Goal: Task Accomplishment & Management: Manage account settings

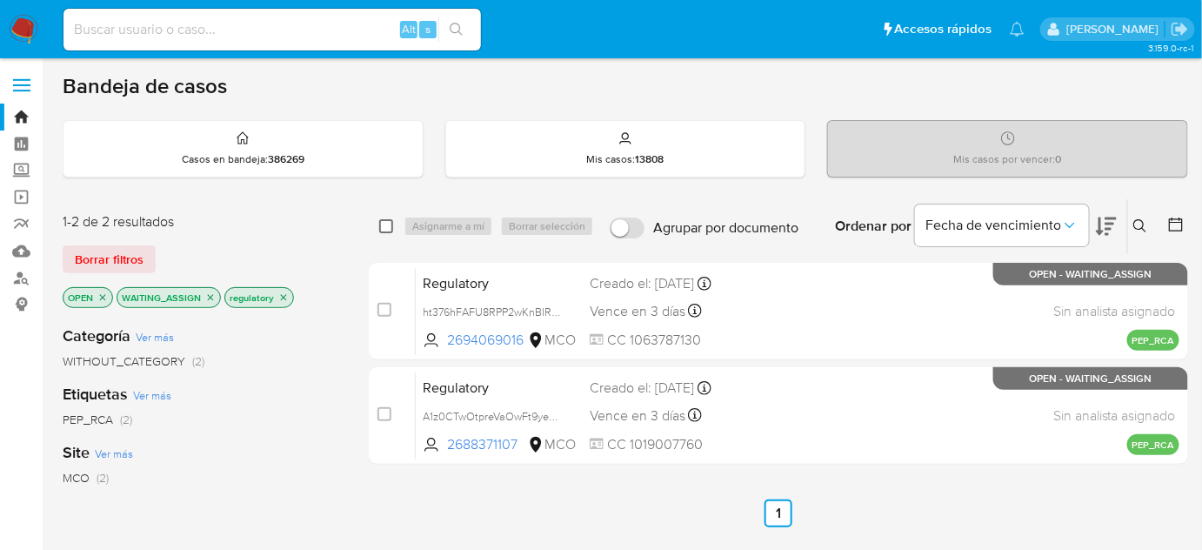
click at [391, 227] on input "checkbox" at bounding box center [386, 226] width 14 height 14
checkbox input "true"
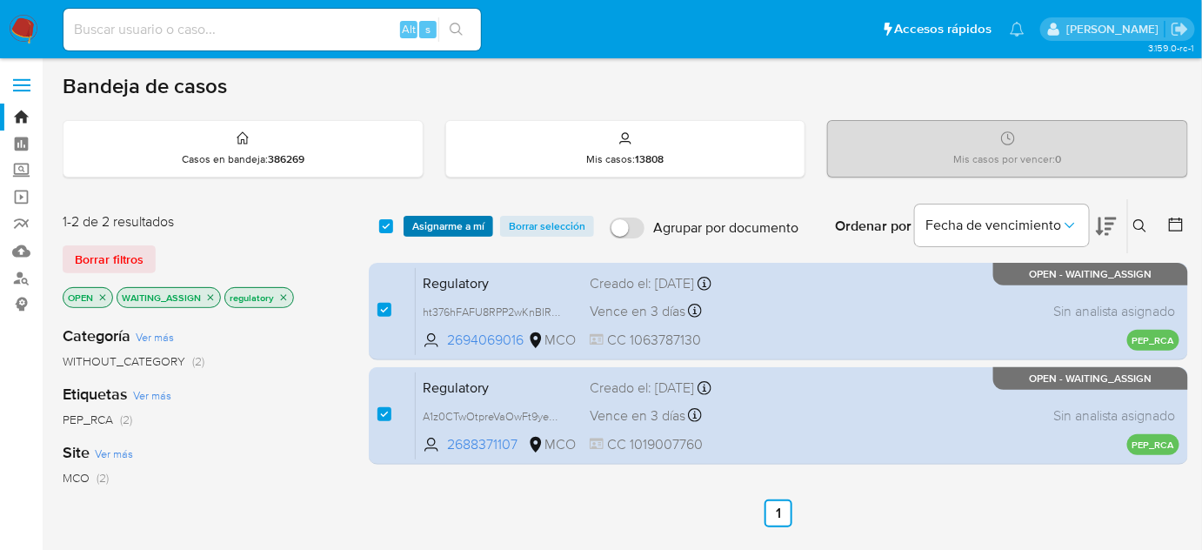
click at [417, 226] on span "Asignarme a mí" at bounding box center [448, 225] width 72 height 17
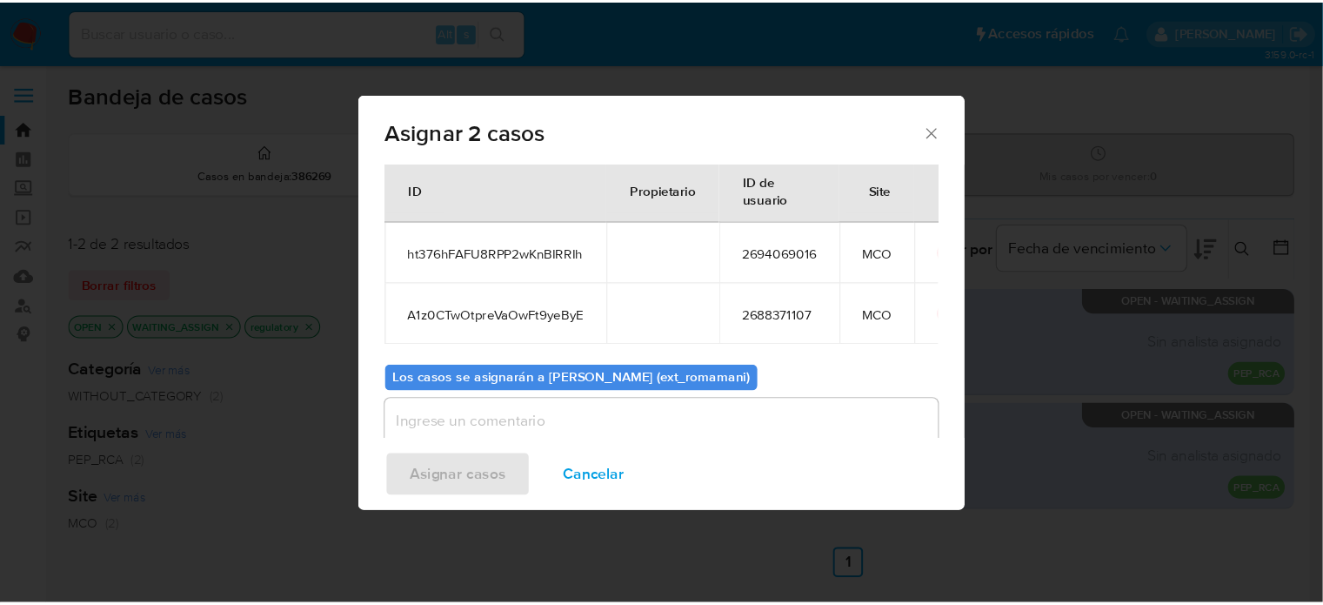
scroll to position [97, 0]
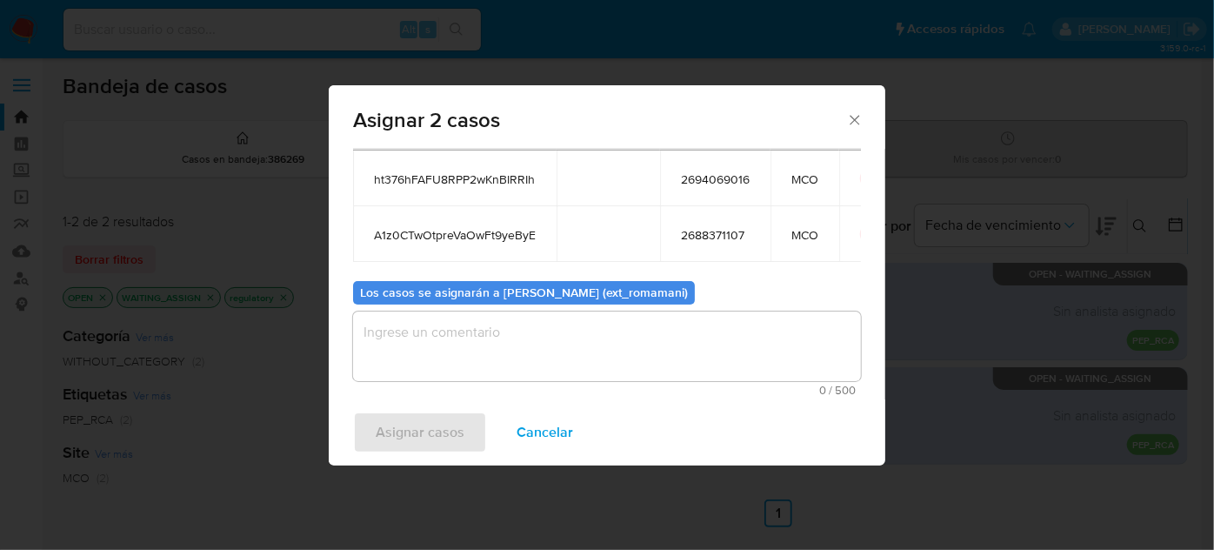
click at [635, 345] on textarea "assign-modal" at bounding box center [607, 346] width 508 height 70
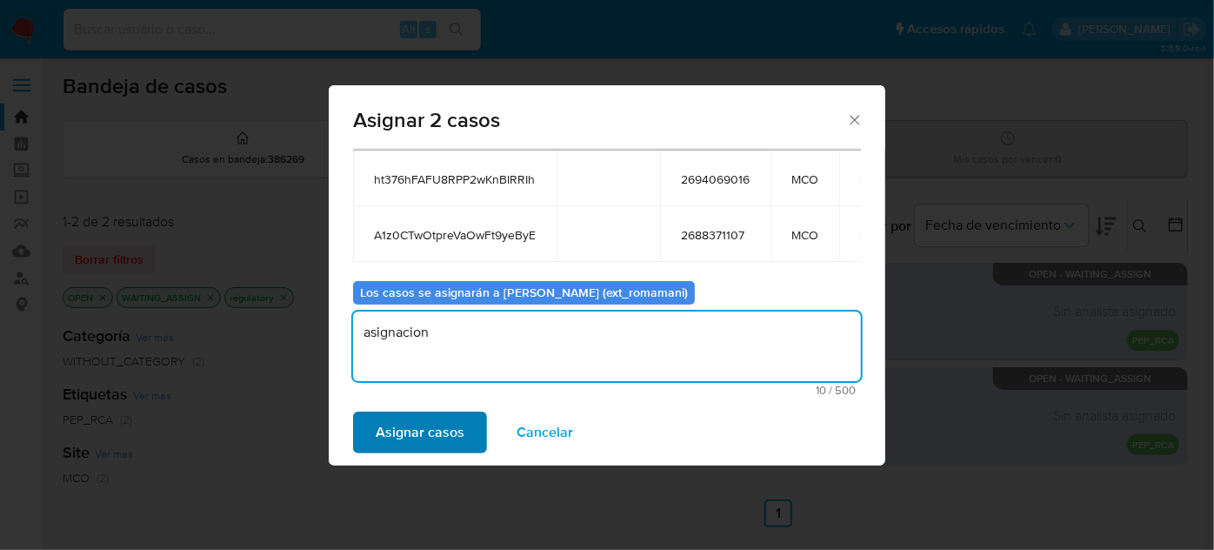
type textarea "asignacion"
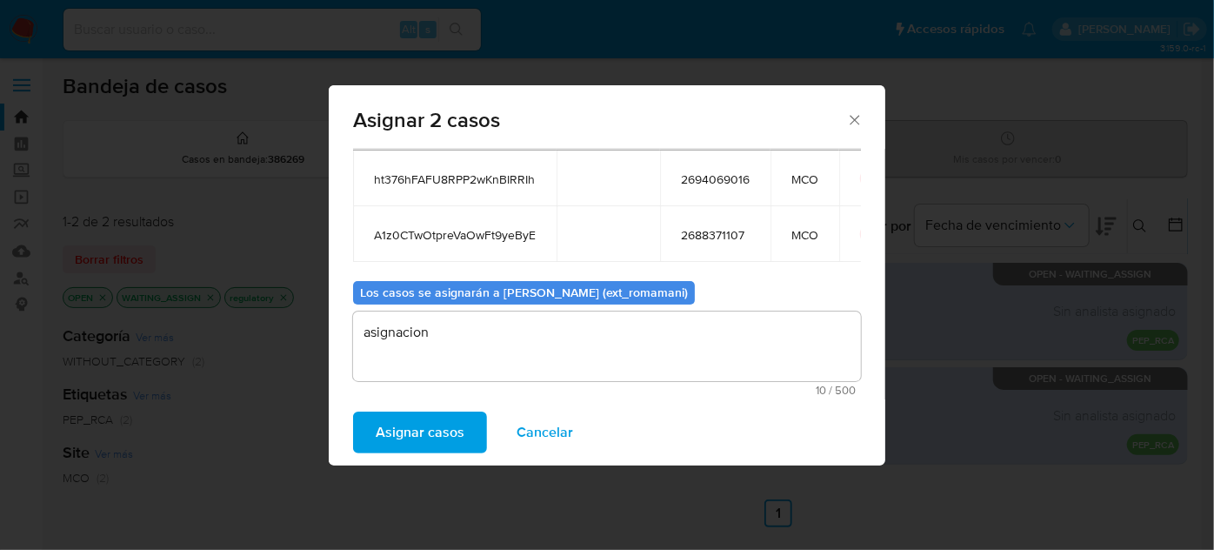
click at [416, 435] on span "Asignar casos" at bounding box center [420, 432] width 89 height 38
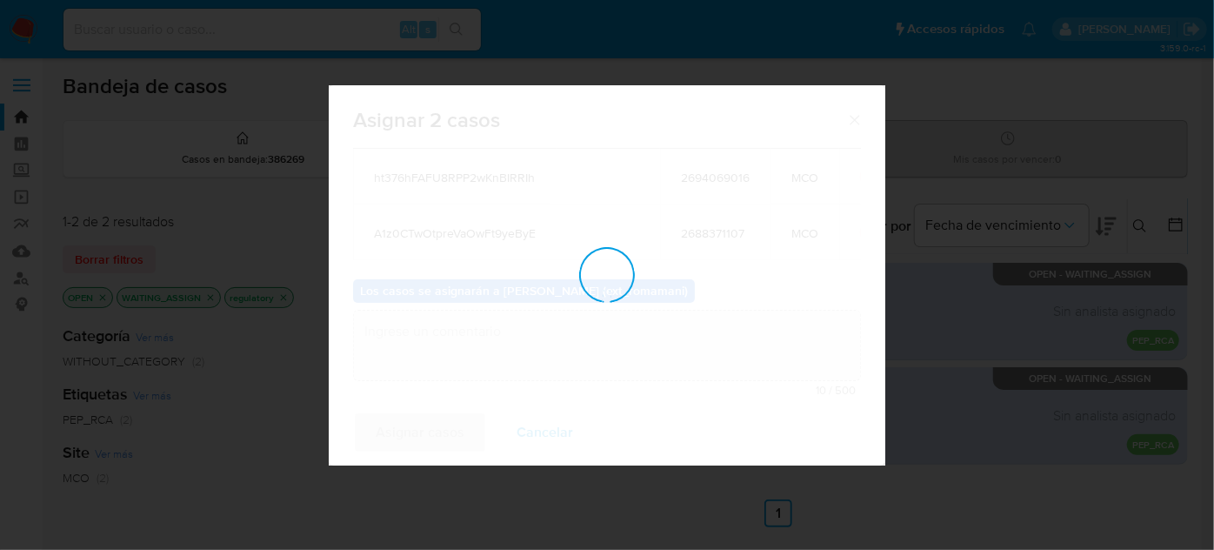
checkbox input "false"
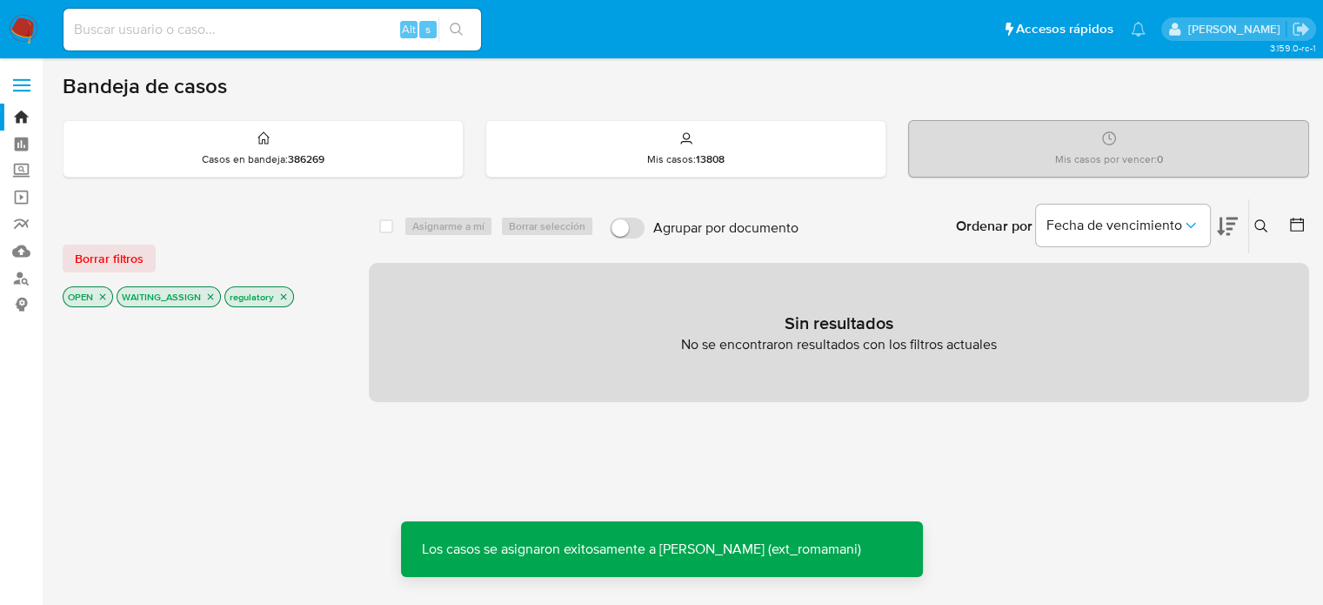
click at [17, 27] on img at bounding box center [24, 30] width 30 height 30
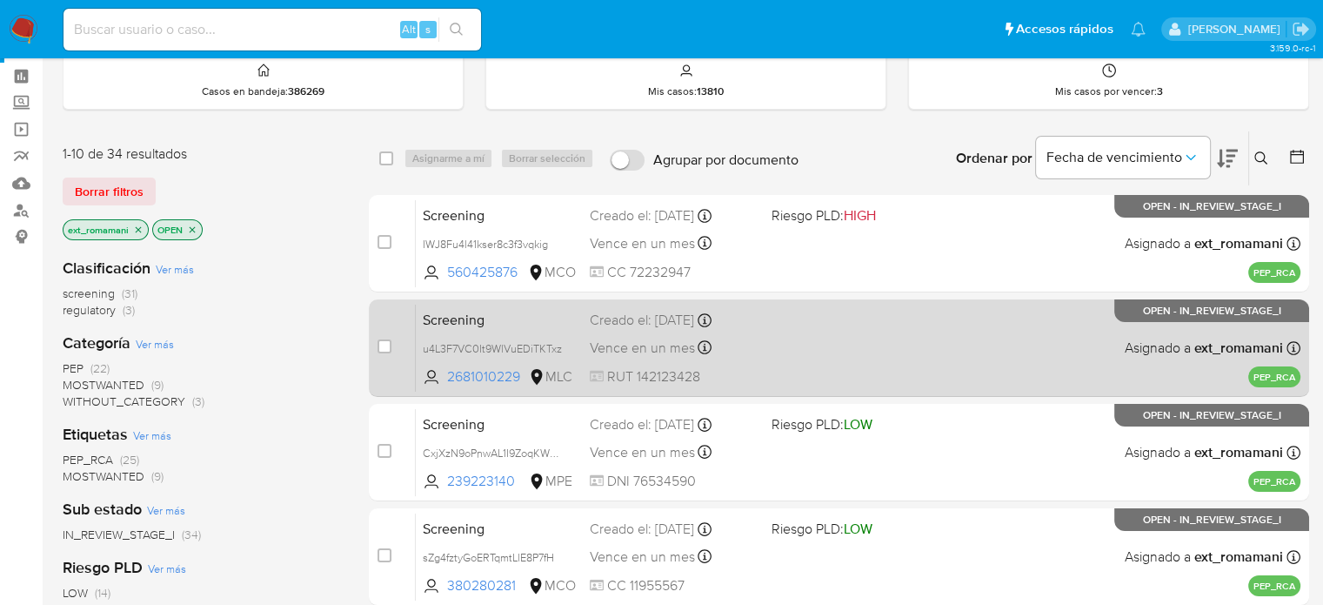
scroll to position [174, 0]
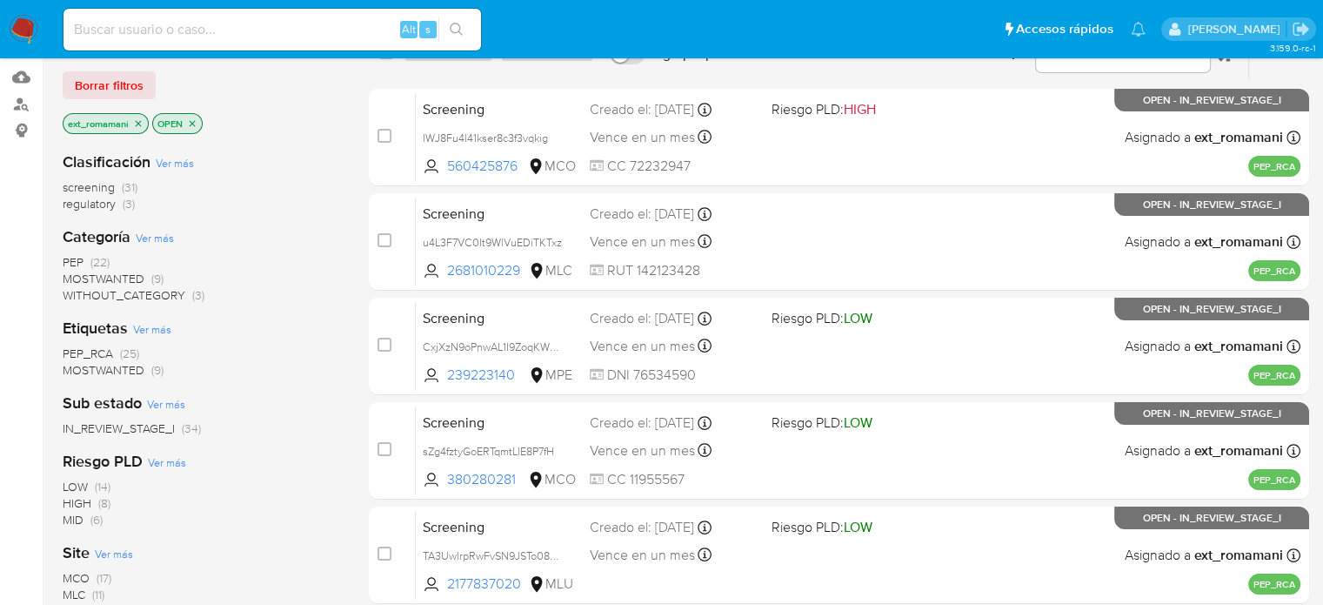
click at [118, 201] on span "regulatory (3)" at bounding box center [99, 204] width 72 height 17
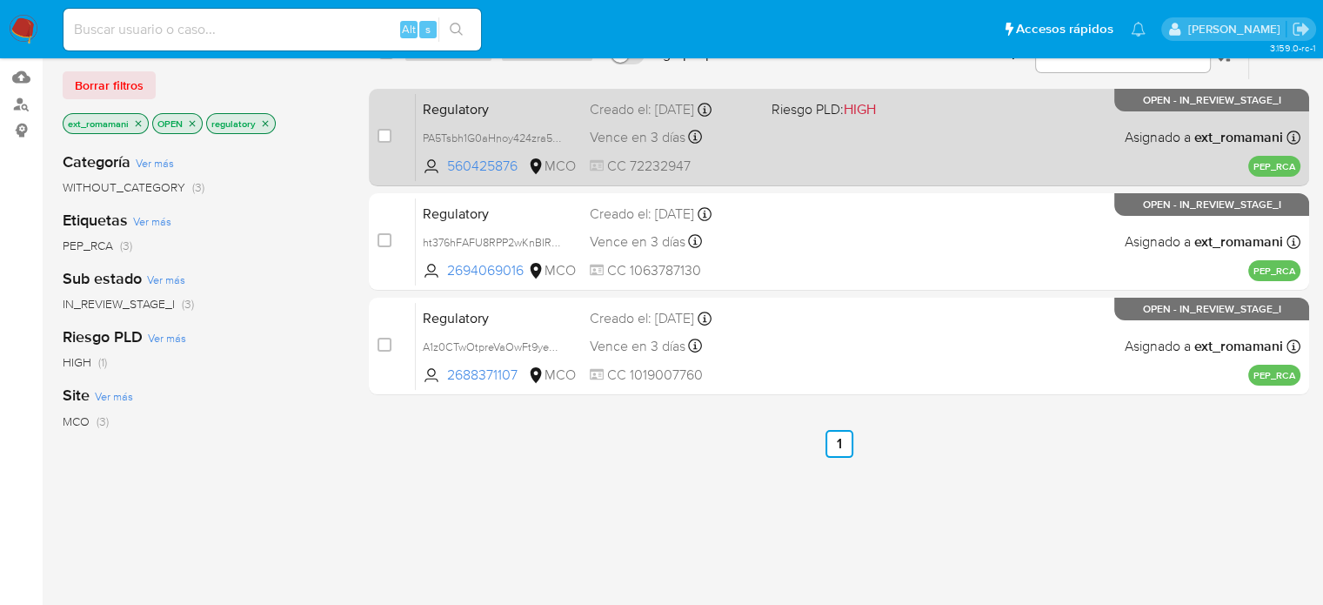
click at [813, 151] on div "Regulatory PA5Tsbh1G0aHnoy424zra54s 560425876 MCO Riesgo PLD: HIGH Creado el: 1…" at bounding box center [858, 137] width 885 height 88
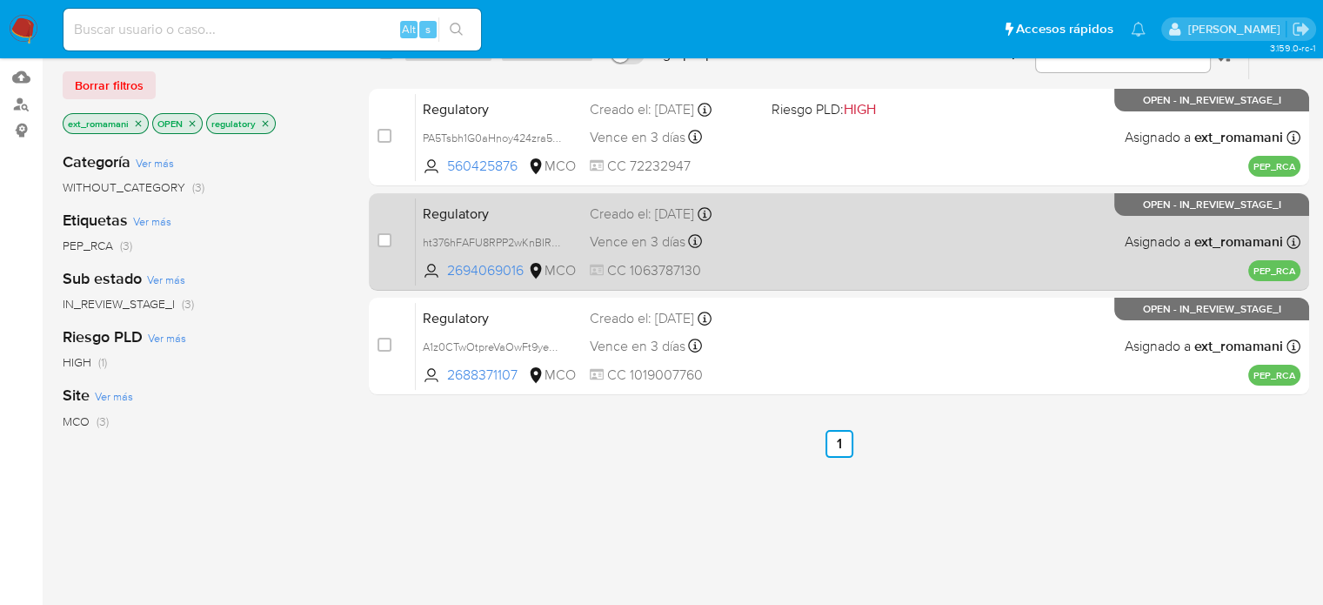
click at [818, 227] on div "Regulatory ht376hFAFU8RPP2wKnBIRRIh 2694069016 MCO Creado el: 15/09/2025 Creado…" at bounding box center [858, 241] width 885 height 88
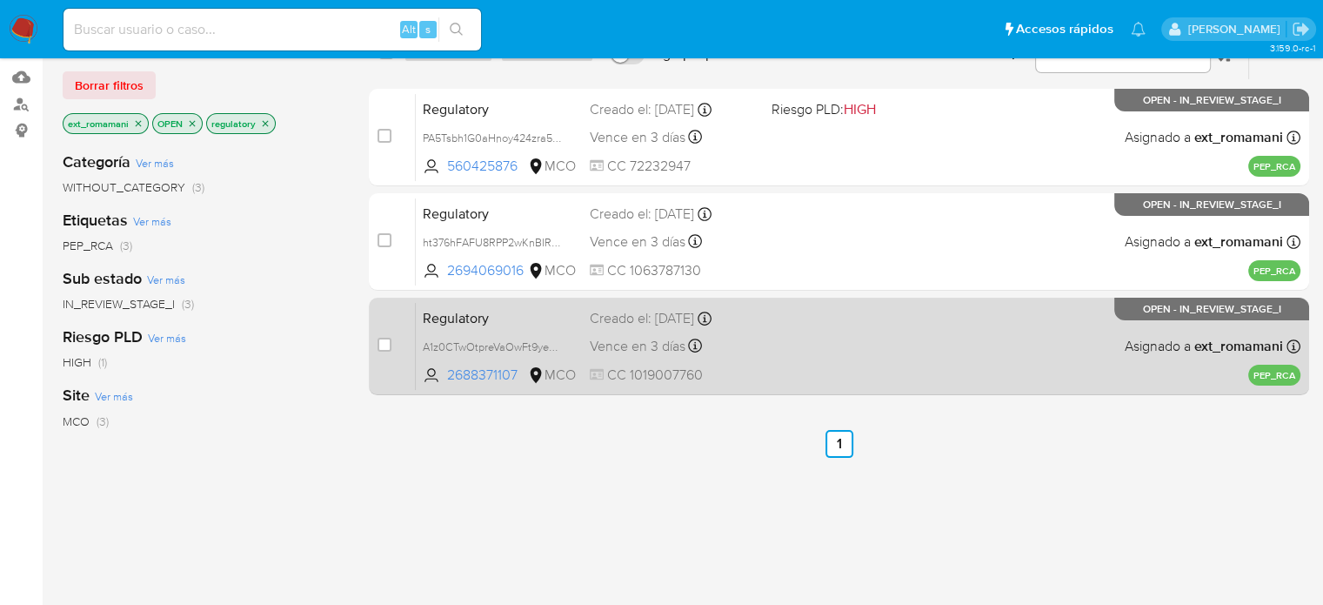
click at [819, 337] on div "Regulatory A1z0CTwOtpreVaOwFt9yeByE 2688371107 MCO Creado el: 15/09/2025 Creado…" at bounding box center [858, 346] width 885 height 88
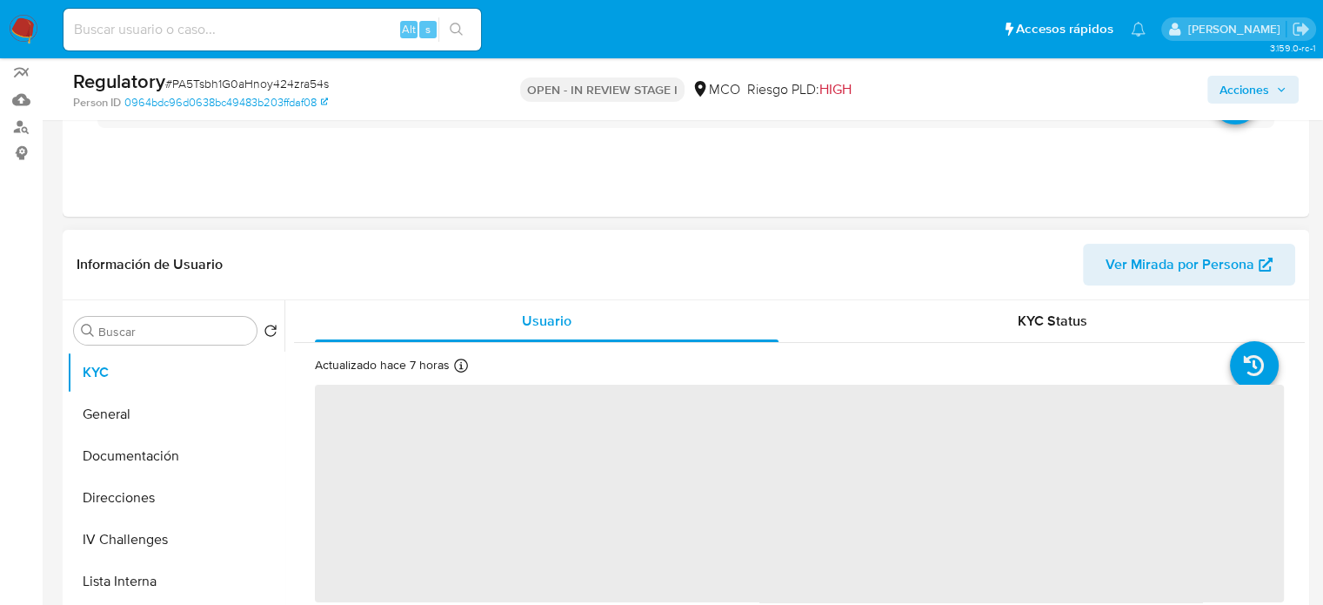
scroll to position [261, 0]
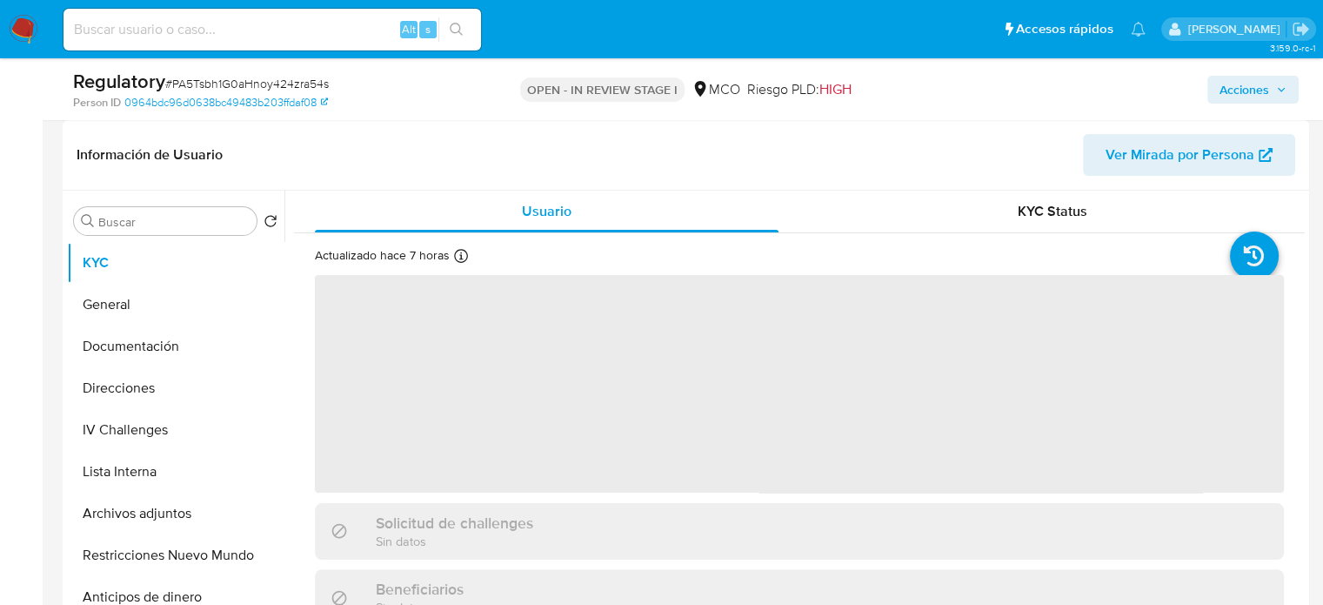
select select "10"
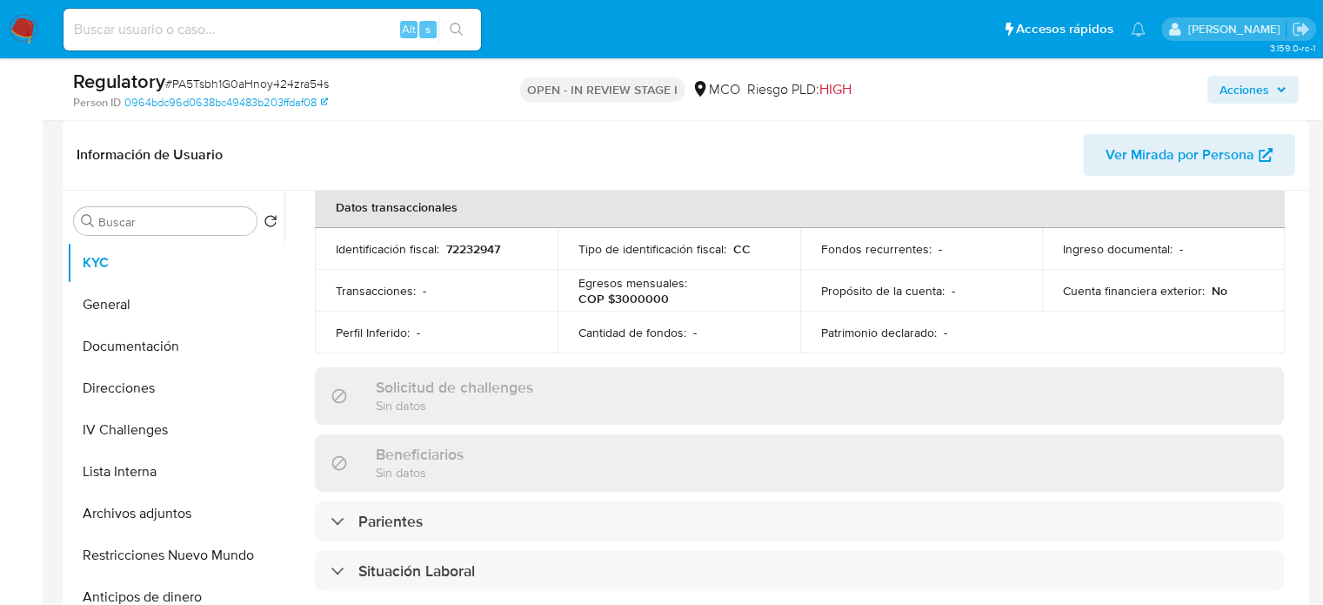
scroll to position [609, 0]
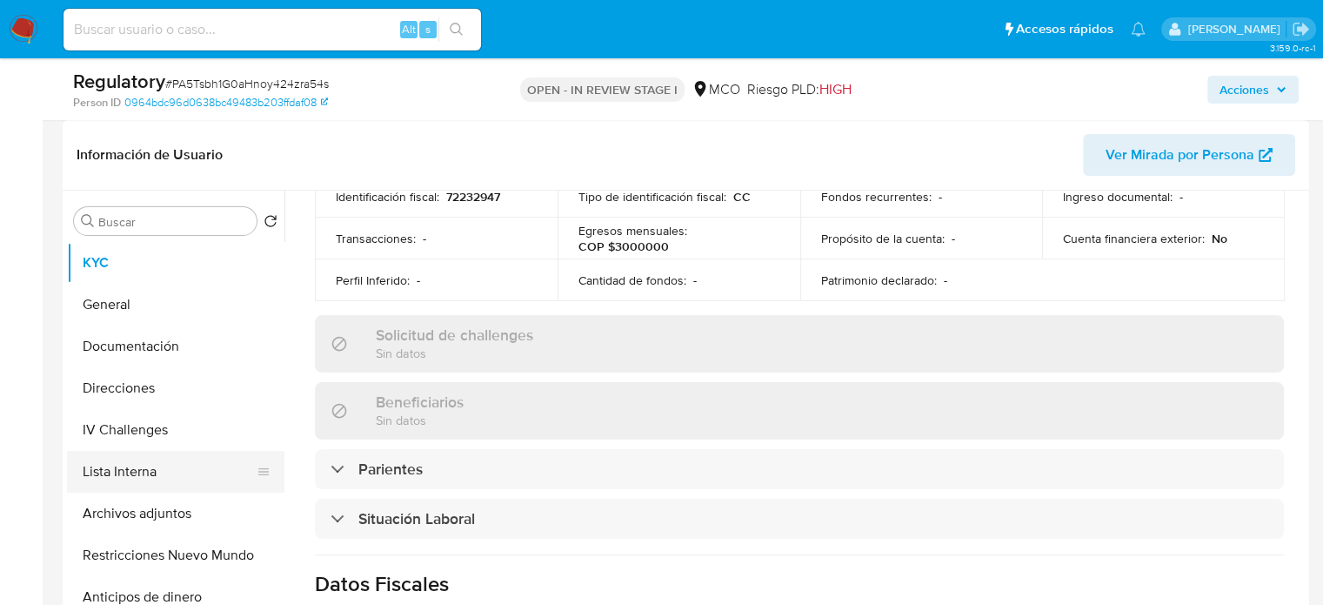
click at [177, 478] on button "Lista Interna" at bounding box center [169, 472] width 204 height 42
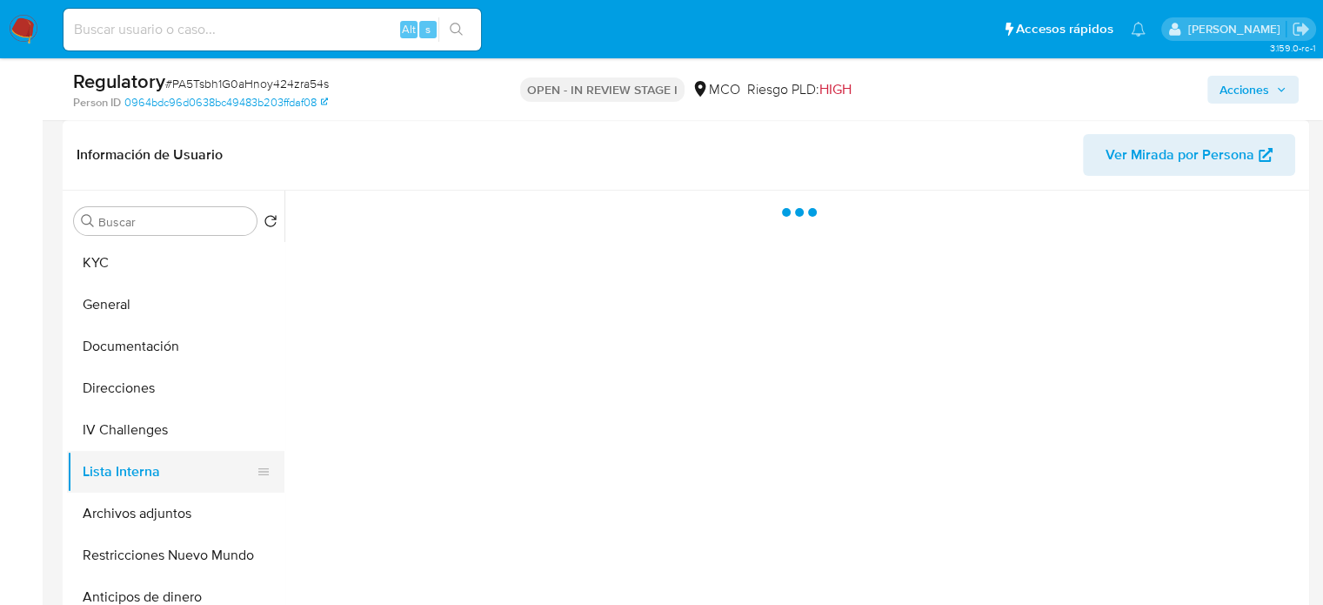
scroll to position [0, 0]
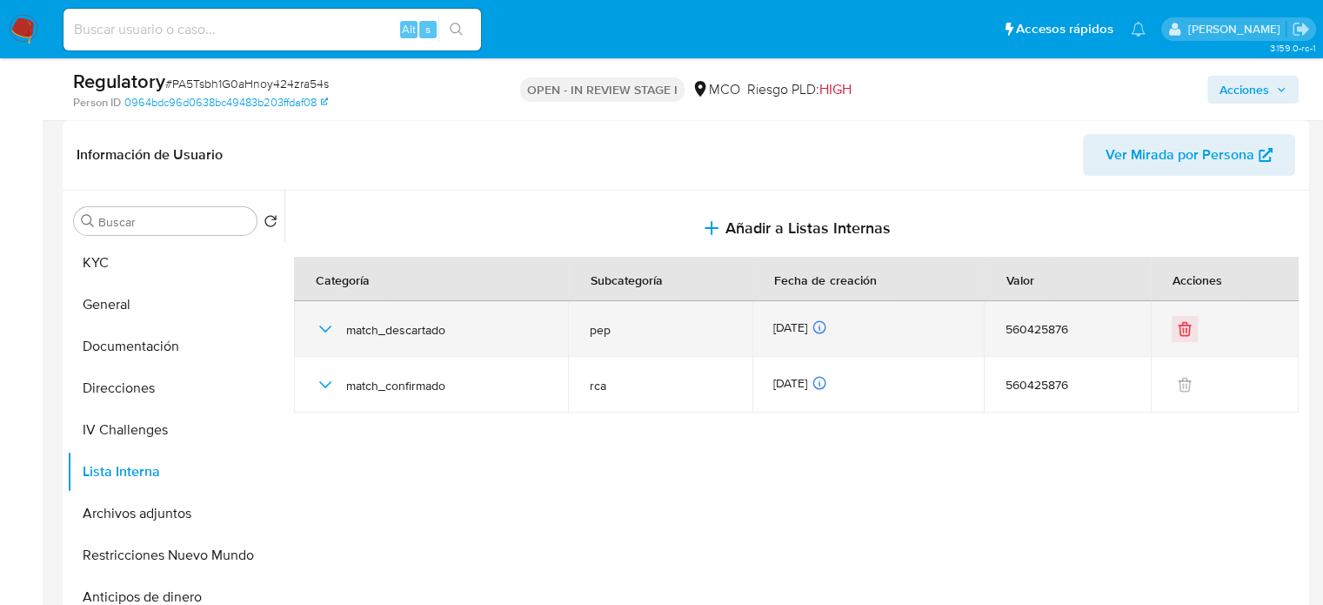
click at [325, 328] on icon "button" at bounding box center [325, 328] width 21 height 21
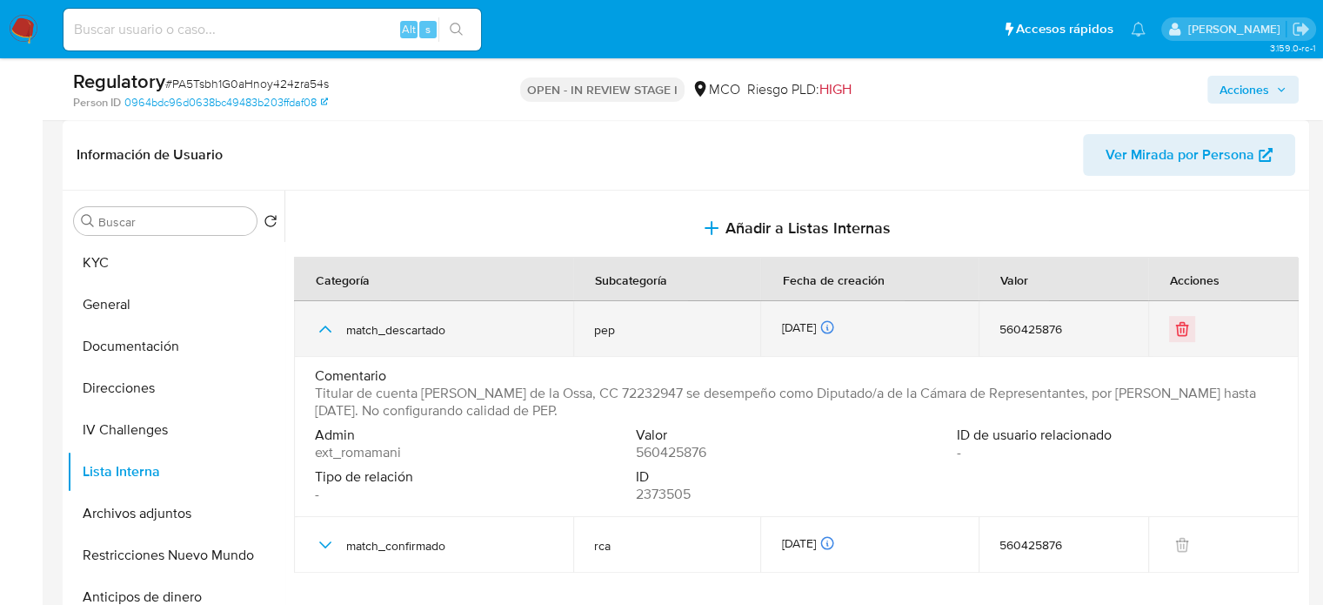
click at [325, 328] on icon "button" at bounding box center [325, 328] width 21 height 21
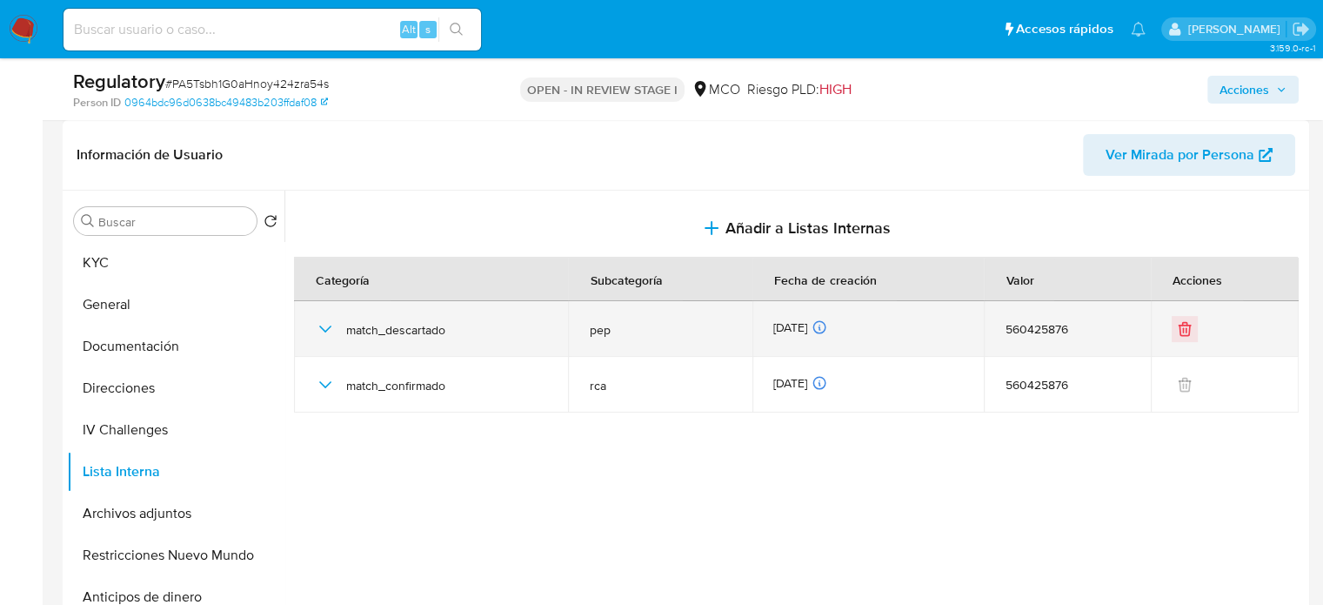
click at [325, 328] on icon "button" at bounding box center [325, 328] width 21 height 21
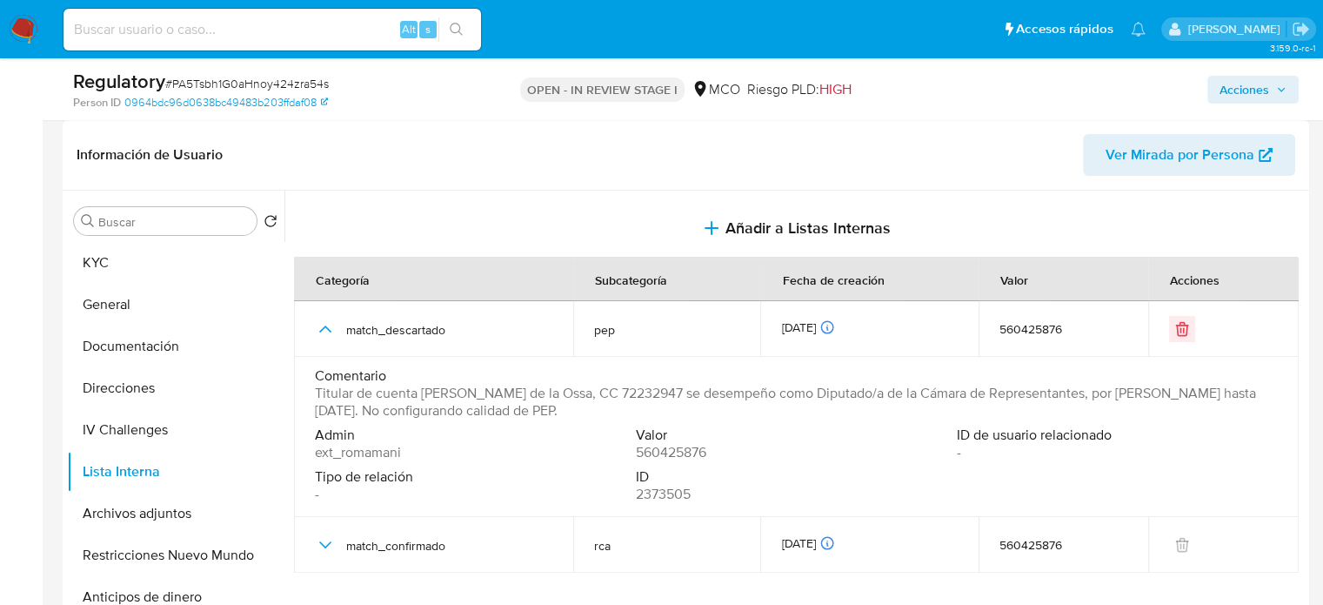
drag, startPoint x: 581, startPoint y: 389, endPoint x: 423, endPoint y: 392, distance: 158.4
click at [423, 392] on span "Titular de cuenta Franklin del Cristo Lozano de la Ossa, CC 72232947 se desempe…" at bounding box center [795, 402] width 960 height 35
click at [183, 516] on button "Archivos adjuntos" at bounding box center [169, 513] width 204 height 42
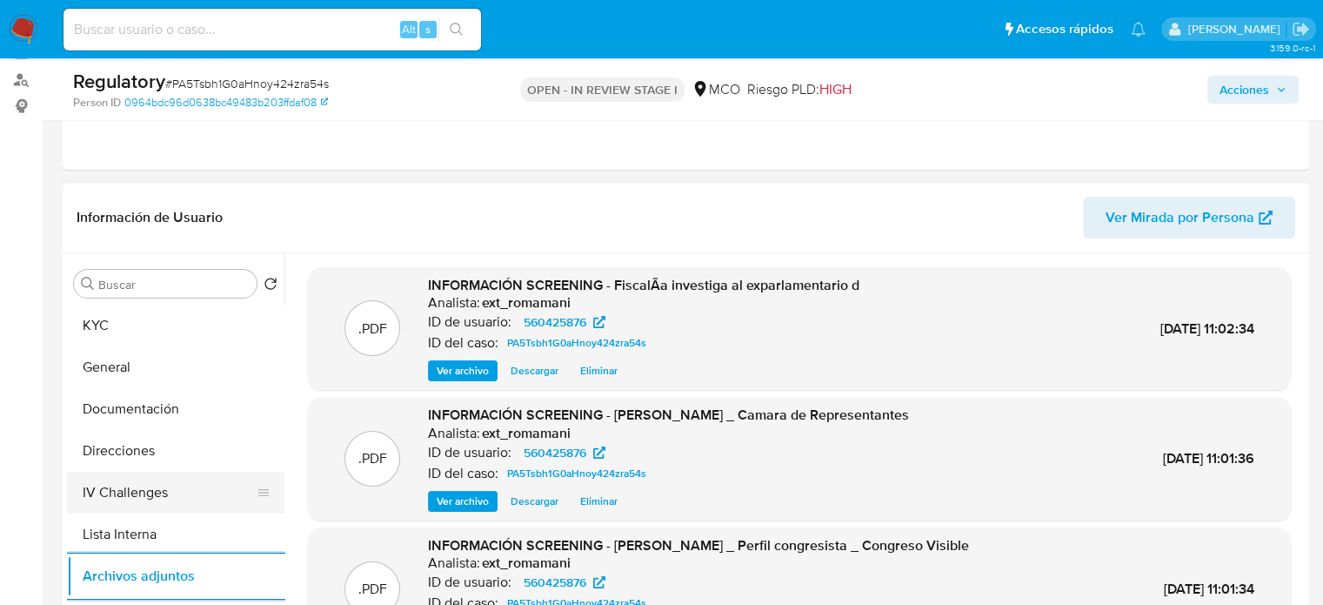
scroll to position [348, 0]
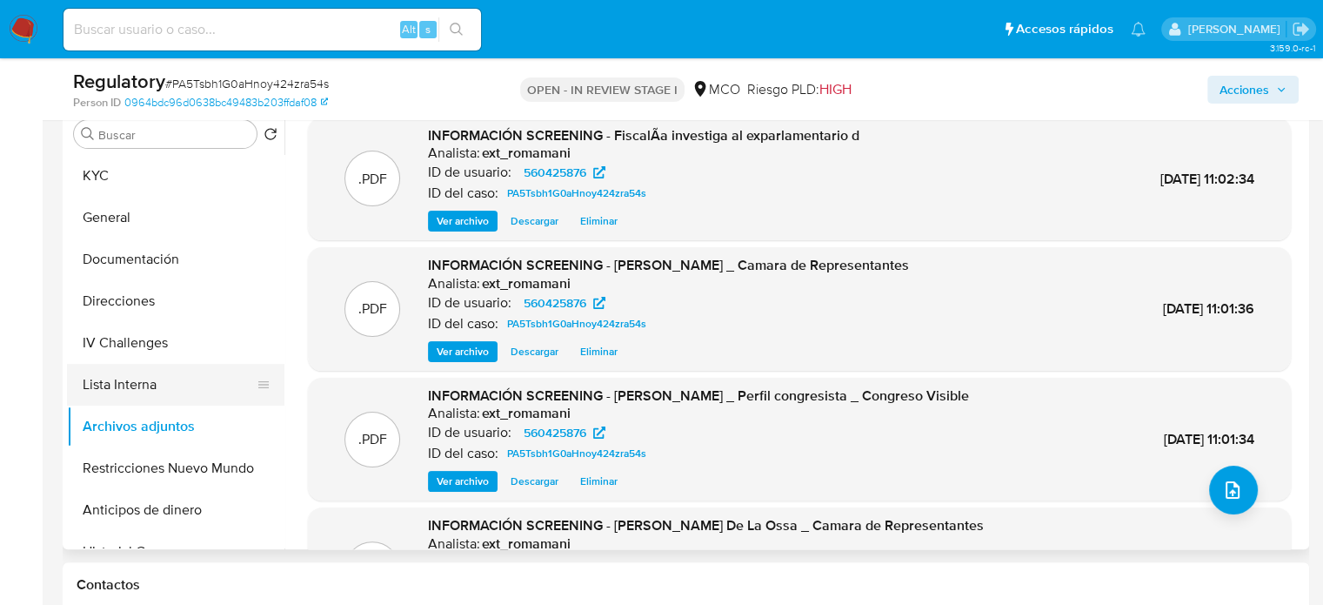
click at [144, 384] on button "Lista Interna" at bounding box center [169, 385] width 204 height 42
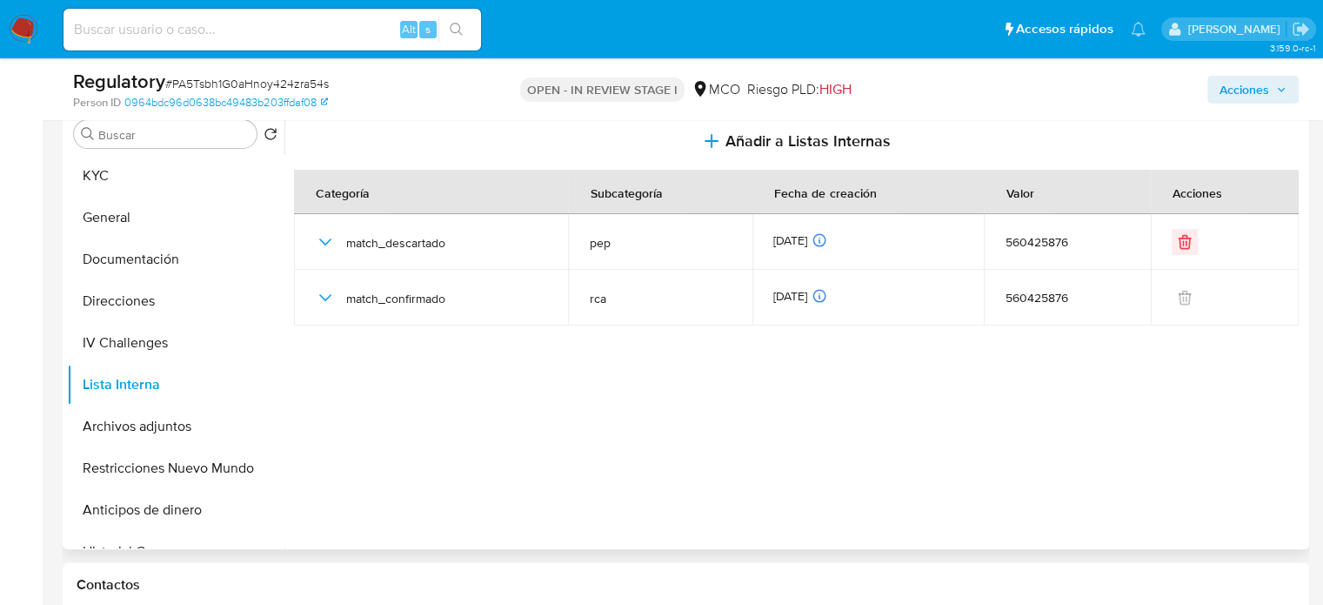
click at [66, 166] on div "Buscar Volver al orden por defecto KYC General Documentación Direcciones IV Cha…" at bounding box center [686, 326] width 1247 height 445
click at [74, 171] on button "KYC" at bounding box center [169, 176] width 204 height 42
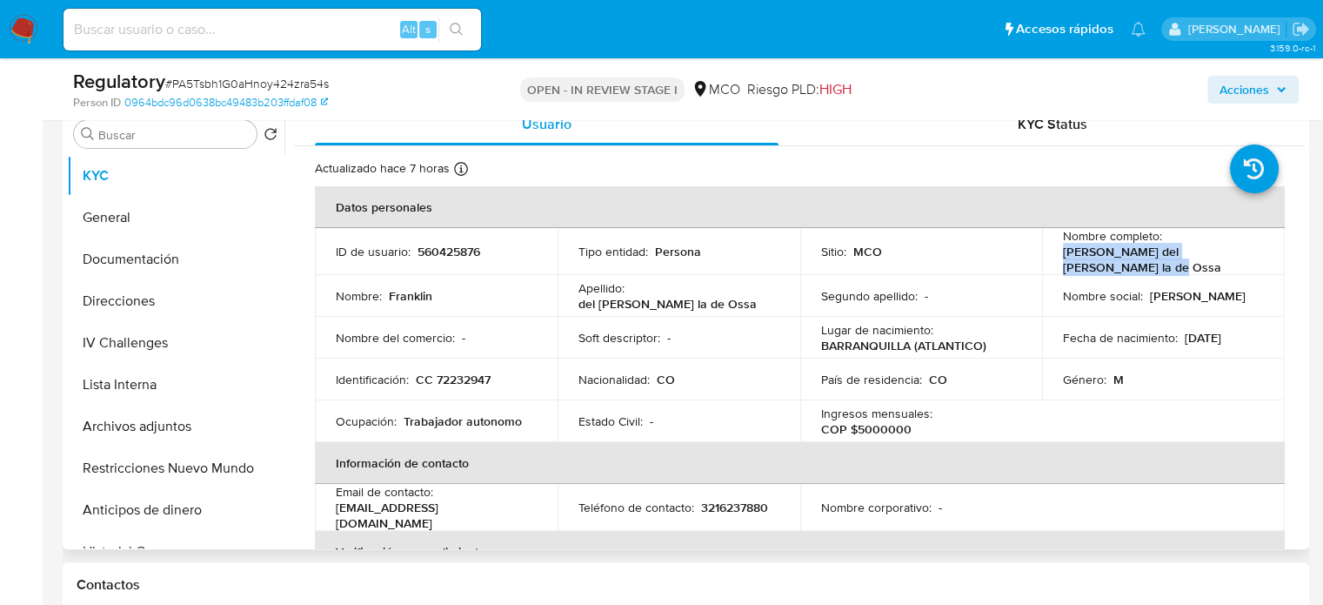
drag, startPoint x: 1107, startPoint y: 264, endPoint x: 1058, endPoint y: 259, distance: 48.9
click at [1063, 259] on p "Franklin del Cristo Lozano la de Ossa" at bounding box center [1160, 259] width 194 height 31
copy p "Franklin del Cristo Lozano la de Ossa"
click at [153, 389] on button "Lista Interna" at bounding box center [169, 385] width 204 height 42
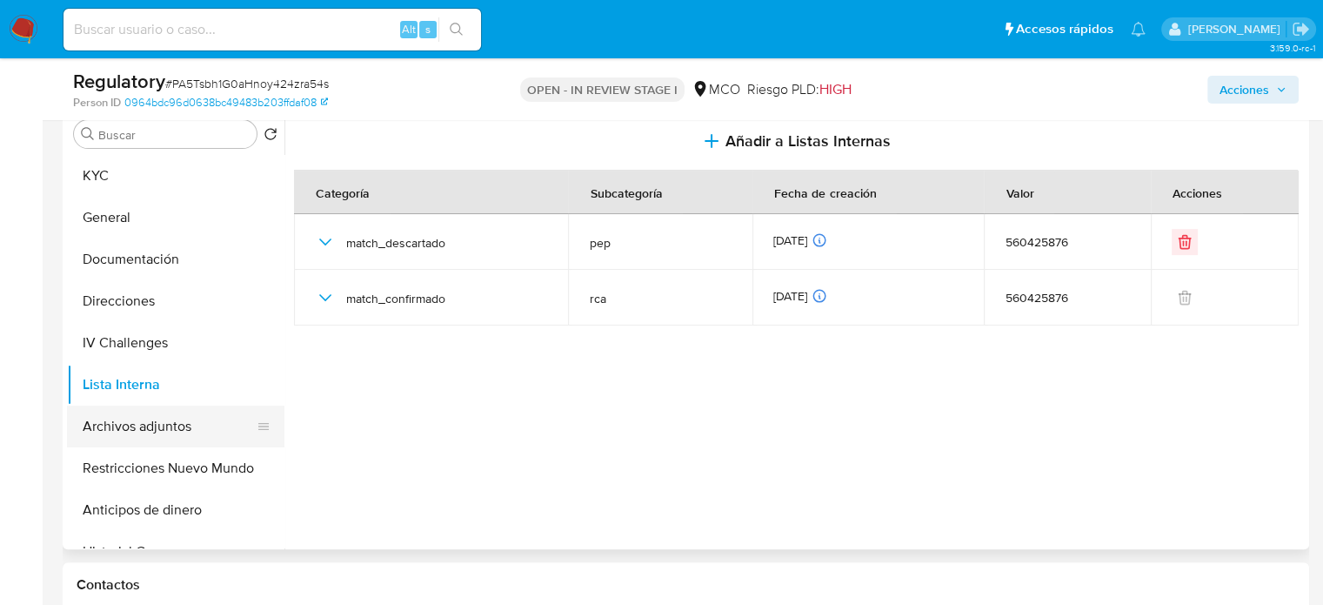
click at [159, 416] on button "Archivos adjuntos" at bounding box center [169, 426] width 204 height 42
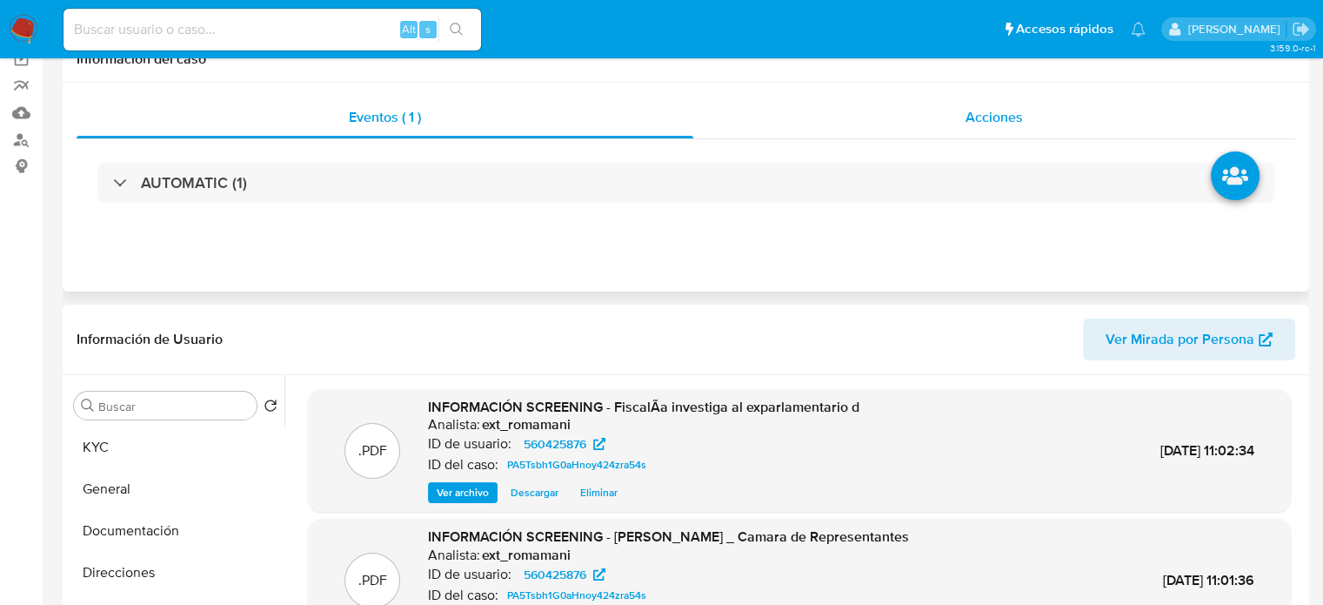
scroll to position [0, 0]
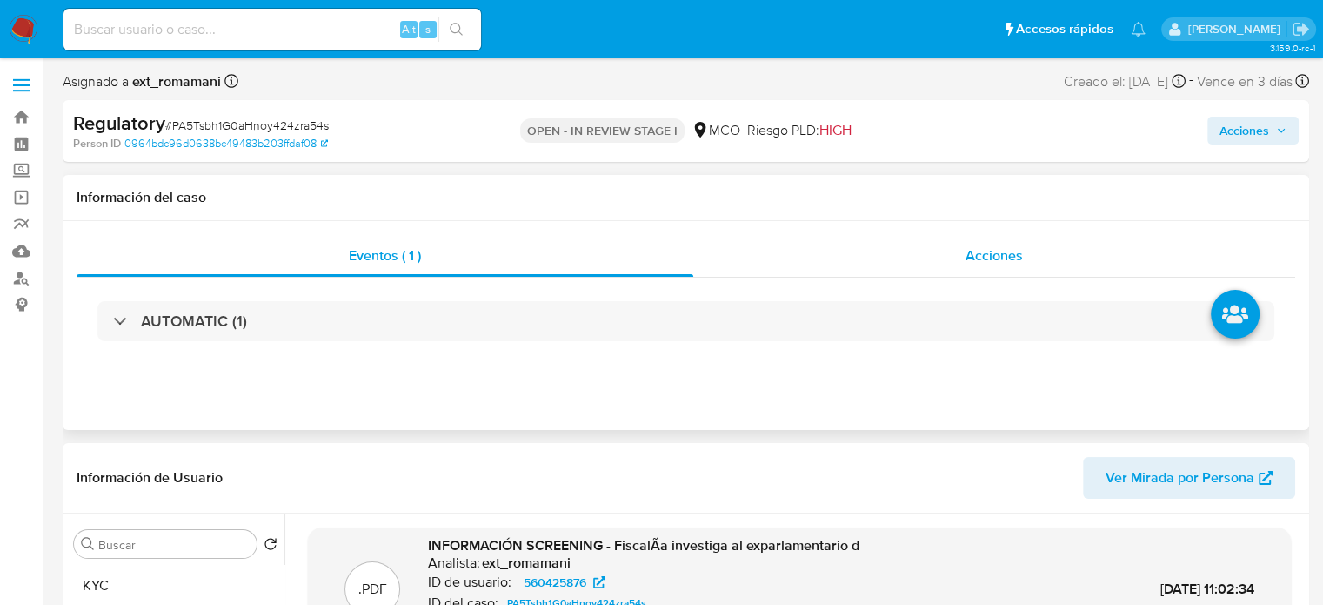
click at [886, 254] on div "Acciones" at bounding box center [994, 256] width 602 height 42
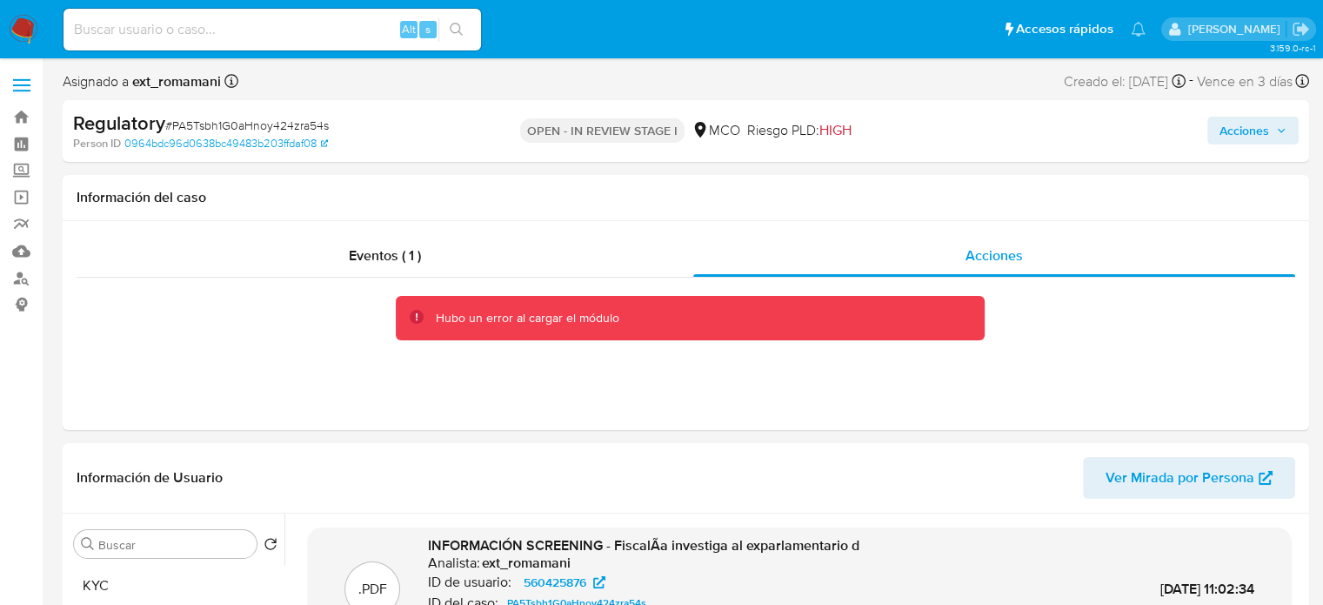
click at [1221, 142] on span "Acciones" at bounding box center [1245, 131] width 50 height 28
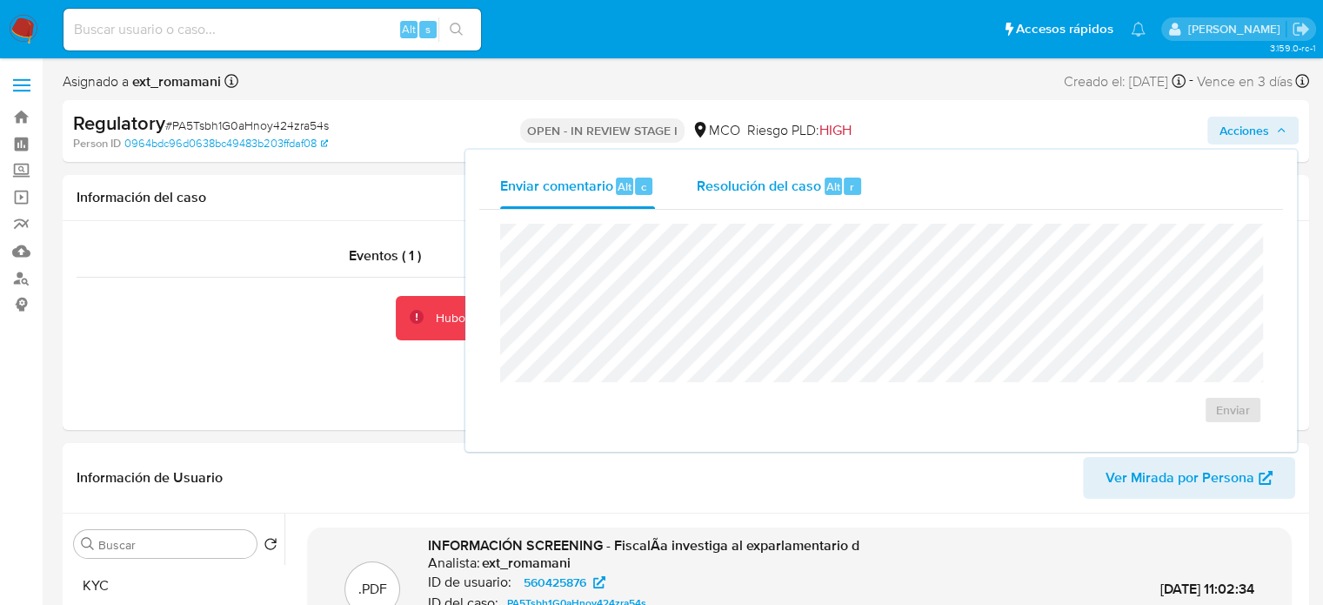
click at [720, 202] on div "Resolución del caso Alt r" at bounding box center [780, 186] width 166 height 45
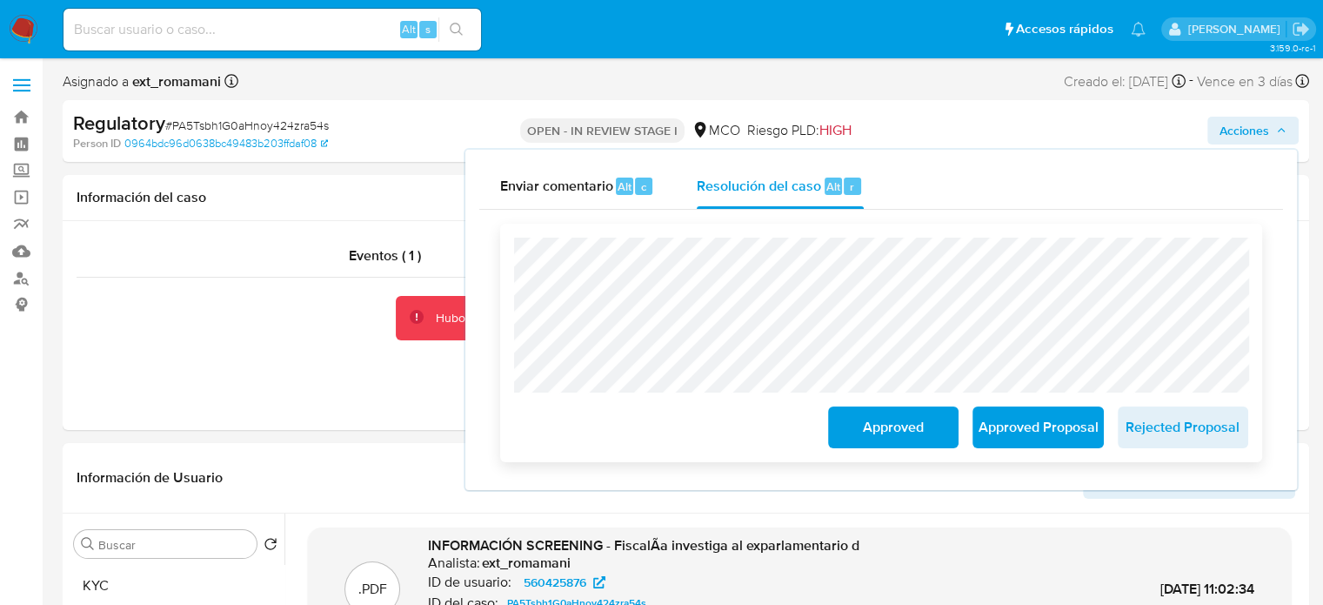
click at [1025, 438] on span "Approved Proposal" at bounding box center [1037, 427] width 85 height 38
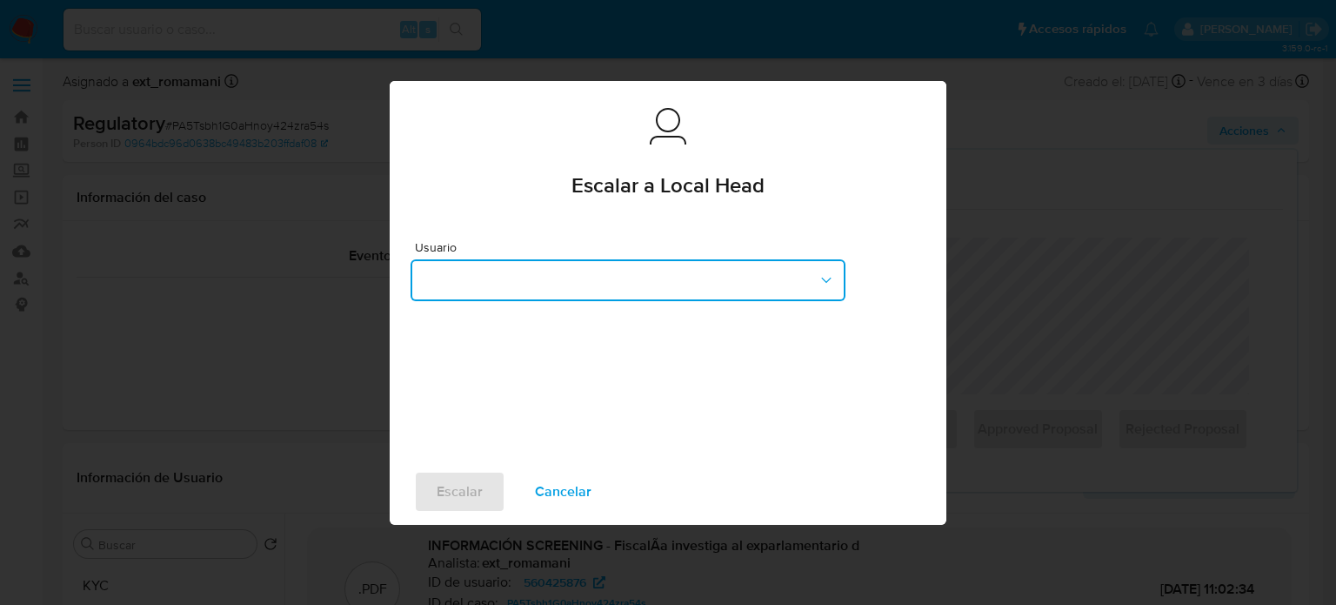
click at [603, 290] on button "button" at bounding box center [628, 280] width 435 height 42
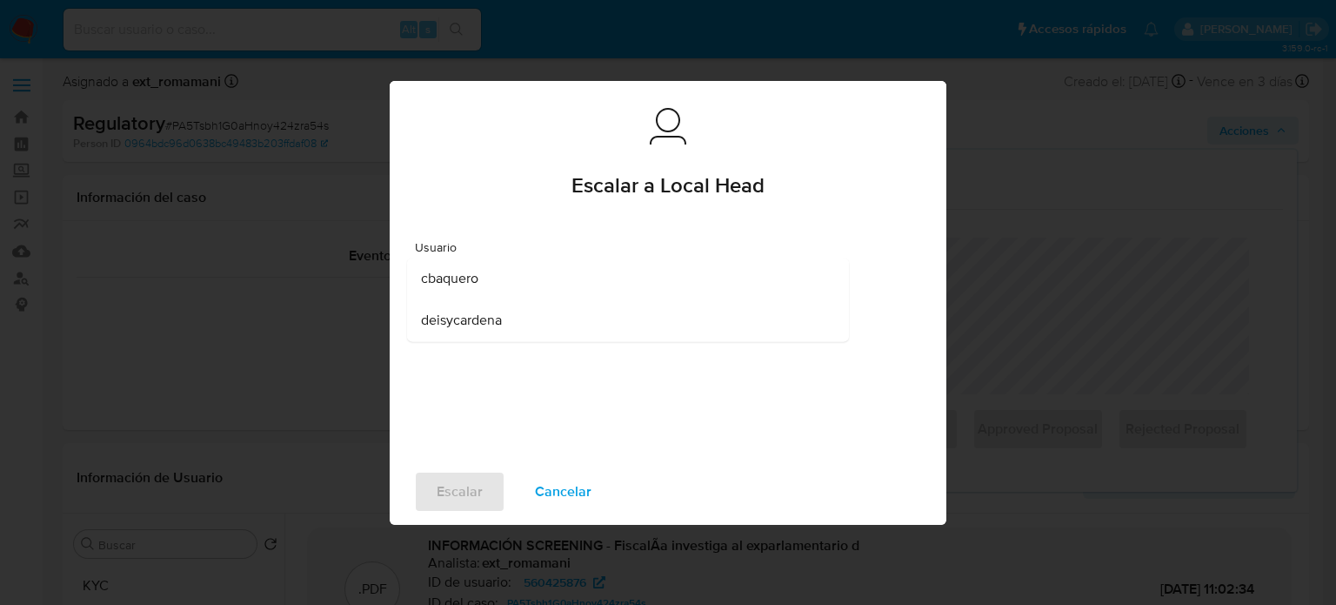
click at [603, 290] on div "cbaquero" at bounding box center [623, 279] width 404 height 42
click at [449, 492] on span "Escalar" at bounding box center [460, 491] width 46 height 38
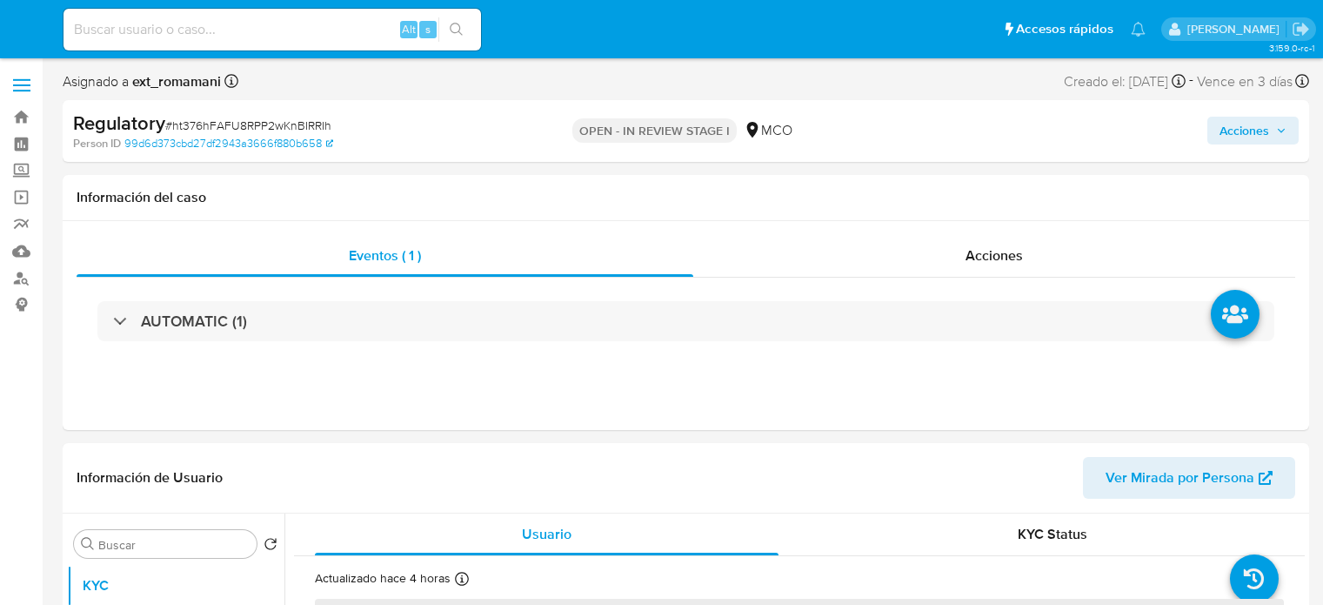
select select "10"
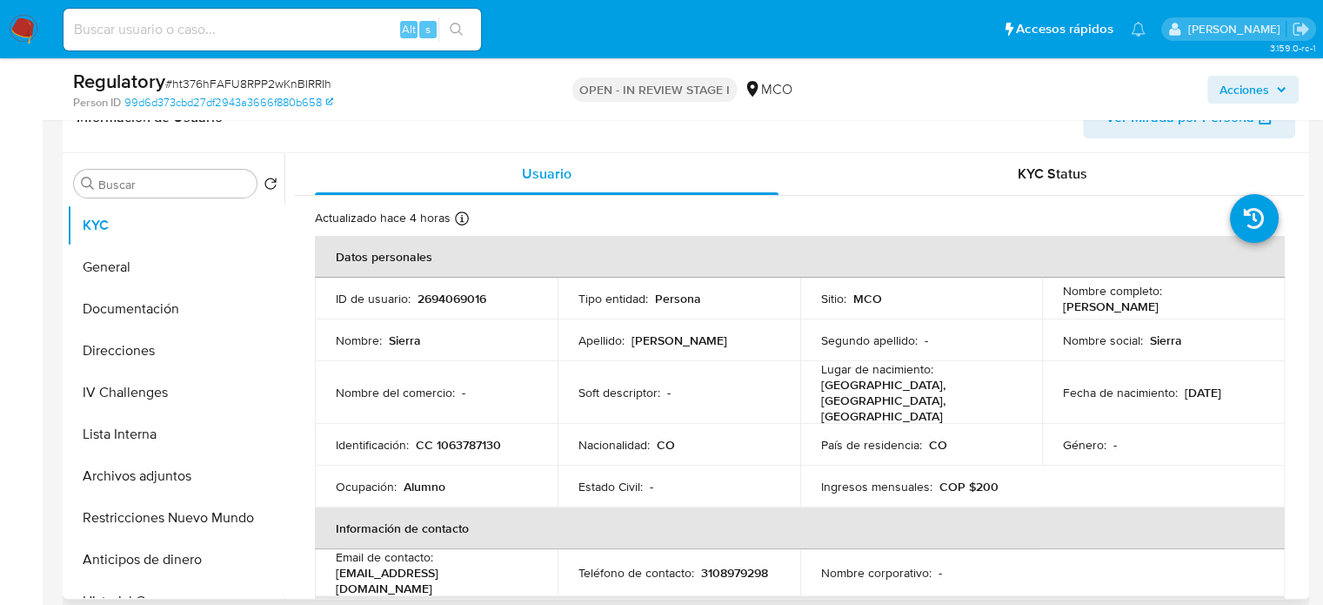
scroll to position [348, 0]
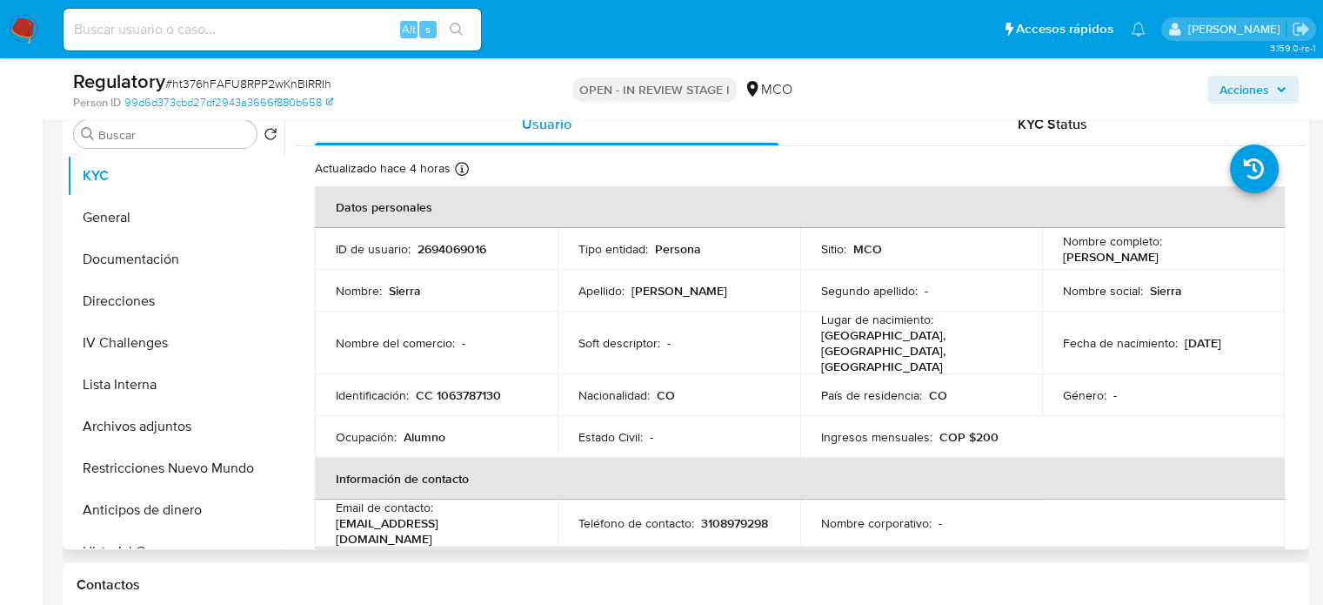
drag, startPoint x: 1187, startPoint y: 251, endPoint x: 1055, endPoint y: 263, distance: 131.9
click at [1055, 263] on td "Nombre completo : [PERSON_NAME]" at bounding box center [1163, 249] width 243 height 42
copy p "[PERSON_NAME]"
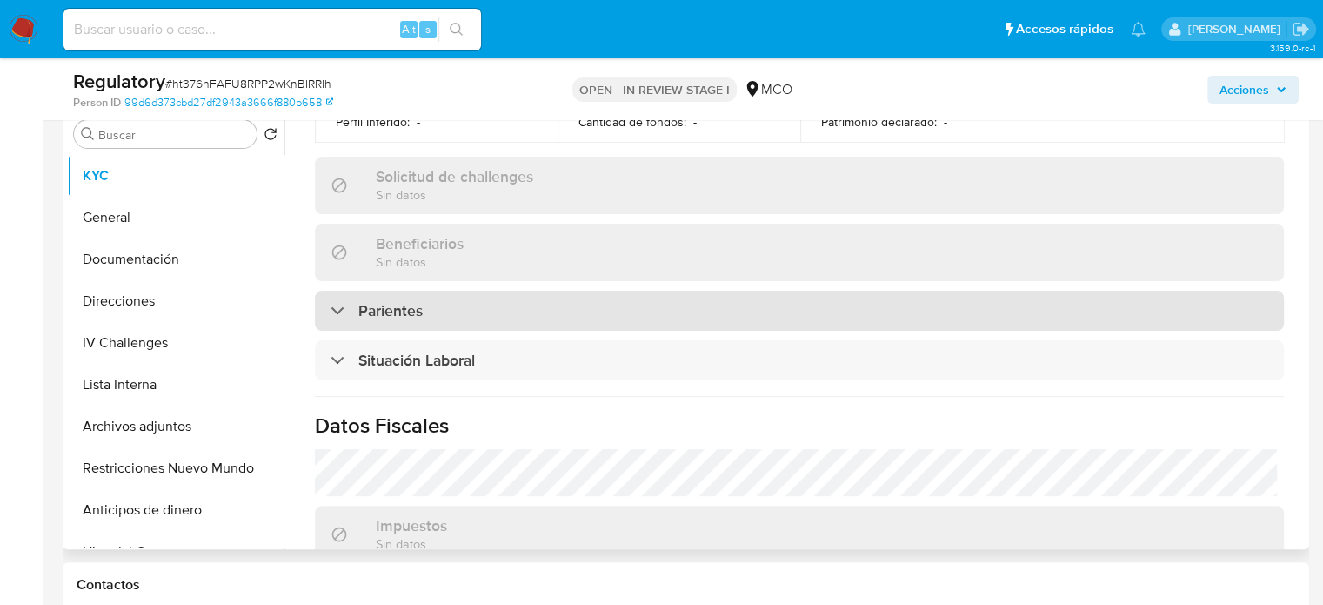
click at [358, 301] on h3 "Parientes" at bounding box center [390, 310] width 64 height 19
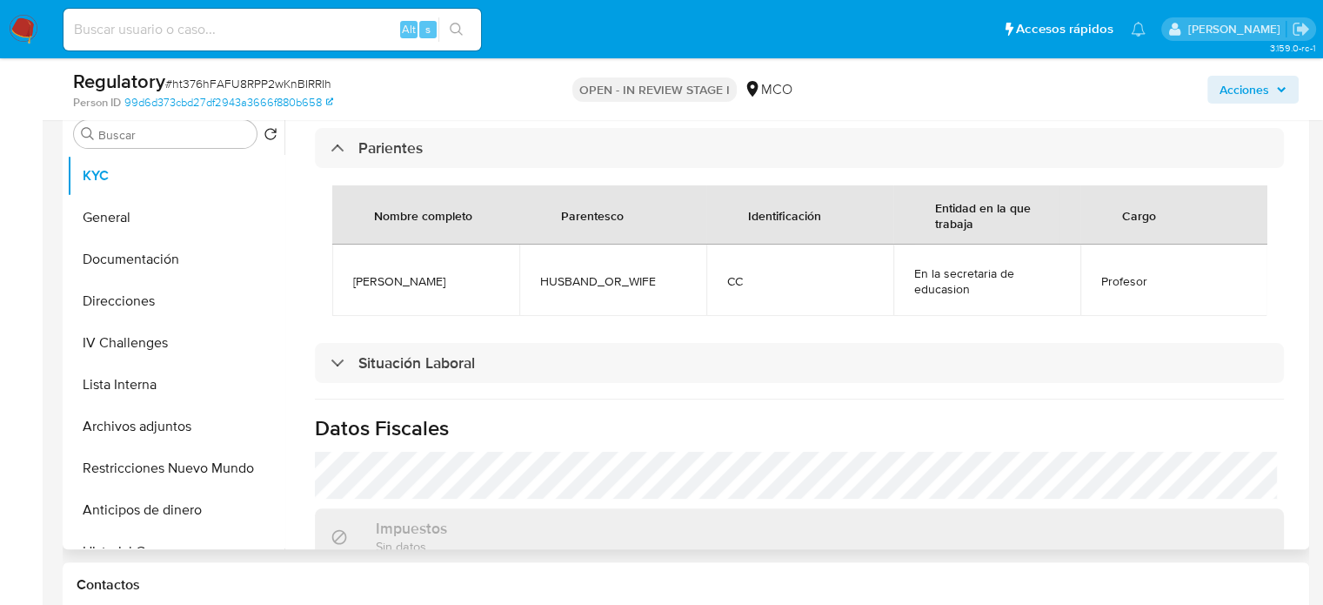
scroll to position [870, 0]
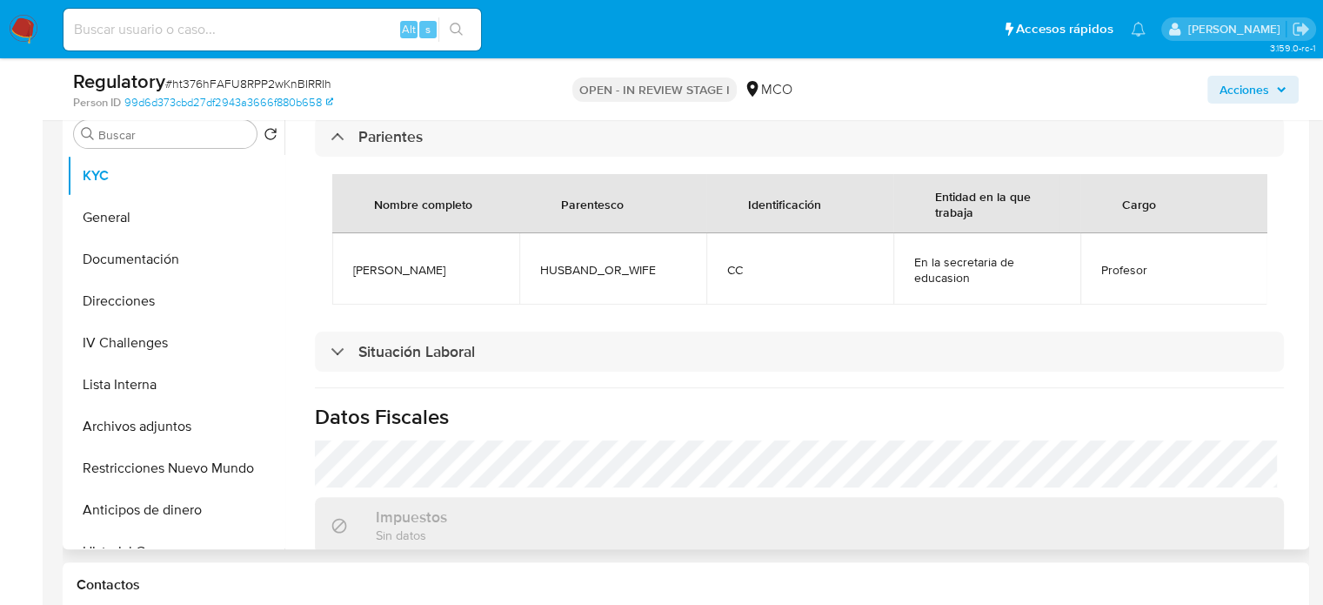
drag, startPoint x: 454, startPoint y: 257, endPoint x: 355, endPoint y: 258, distance: 99.2
click at [355, 258] on td "Dilson Oquendo" at bounding box center [425, 268] width 187 height 71
copy span "Dilson Oquendo"
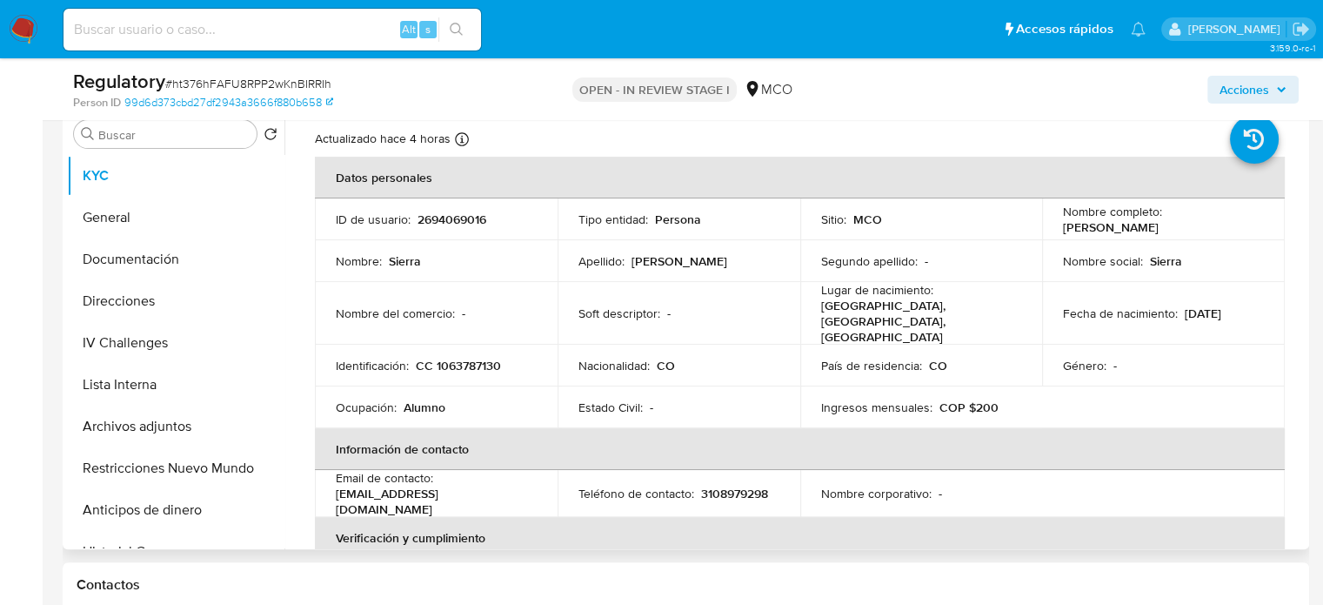
scroll to position [0, 0]
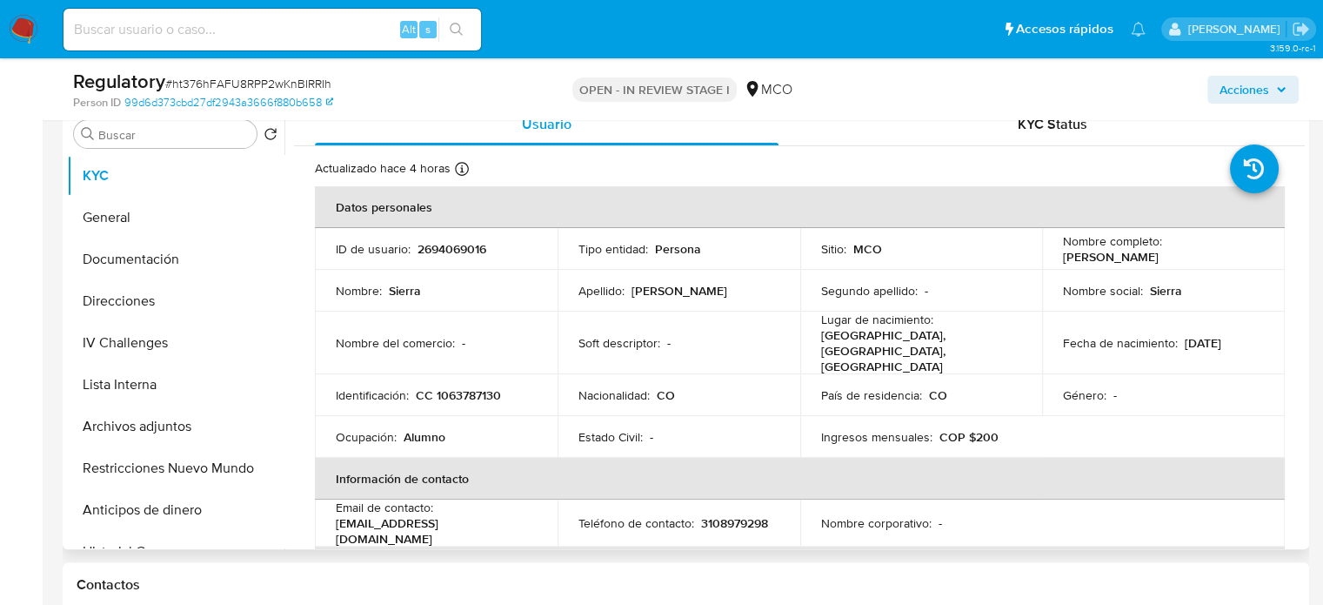
drag, startPoint x: 1190, startPoint y: 257, endPoint x: 1052, endPoint y: 258, distance: 138.3
click at [1052, 258] on td "Nombre completo : Sierra Ramirez Yirleis" at bounding box center [1163, 249] width 243 height 42
copy p "Sierra Ramirez Yirleis"
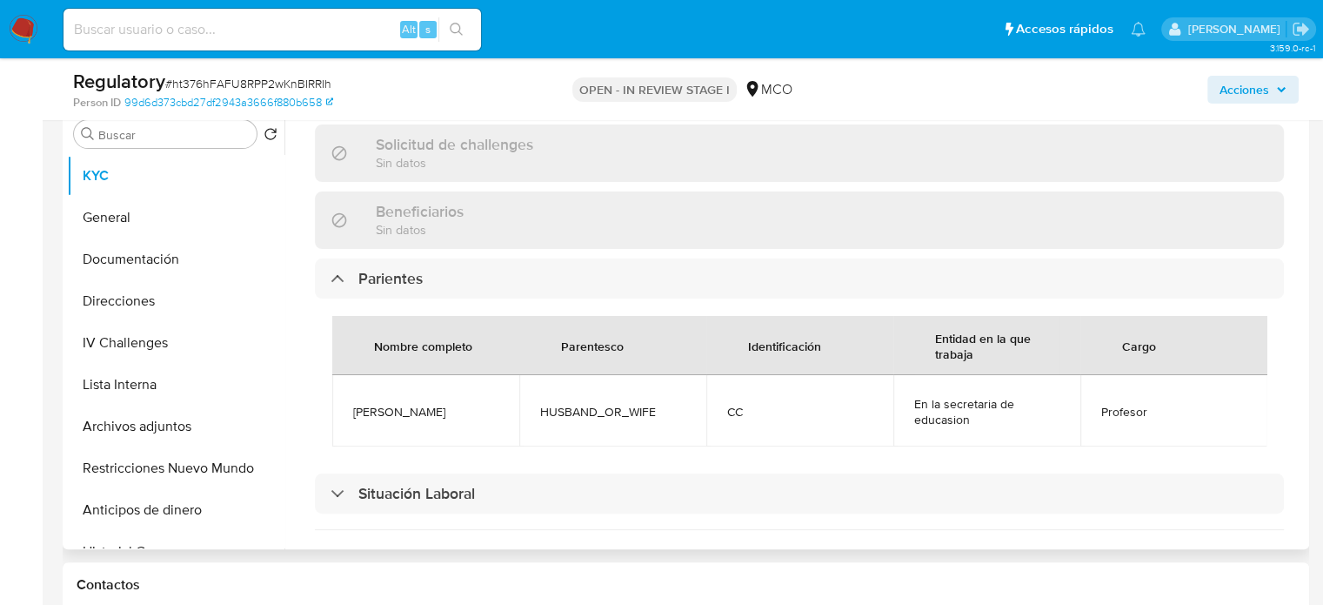
scroll to position [783, 0]
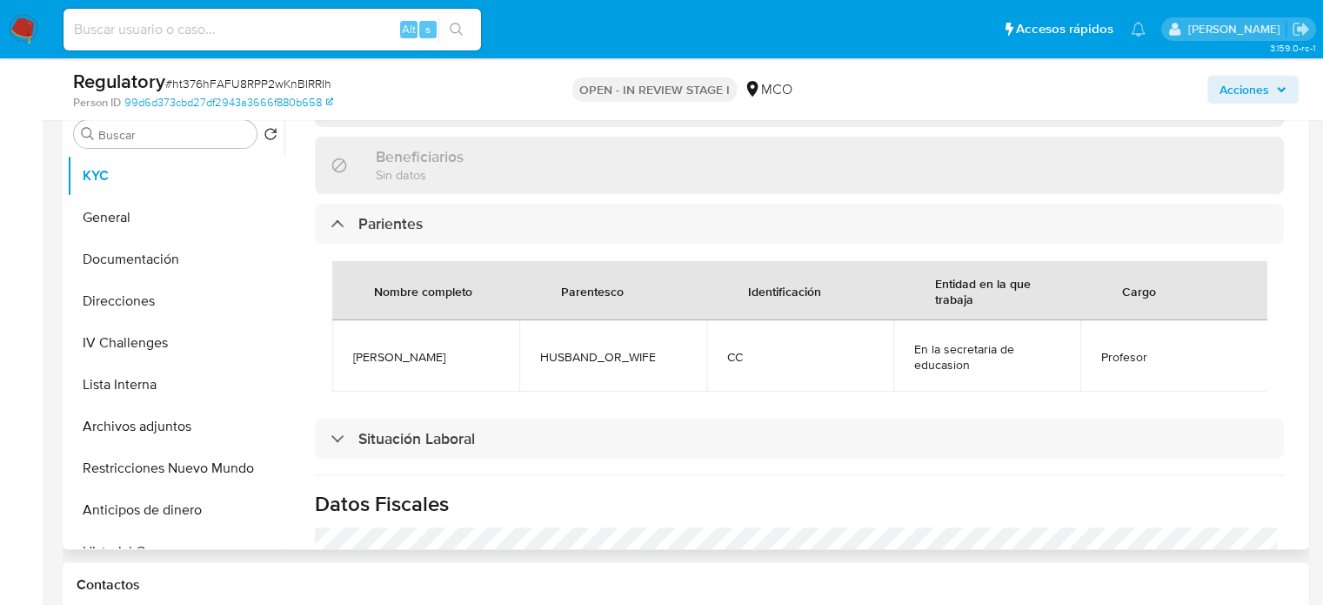
drag, startPoint x: 480, startPoint y: 335, endPoint x: 348, endPoint y: 338, distance: 132.3
click at [348, 338] on td "Dilson Oquendo" at bounding box center [425, 355] width 187 height 71
copy span "Dilson Oquendo"
drag, startPoint x: 631, startPoint y: 336, endPoint x: 659, endPoint y: 332, distance: 28.9
click at [659, 349] on span "HUSBAND_OR_WIFE" at bounding box center [612, 357] width 145 height 16
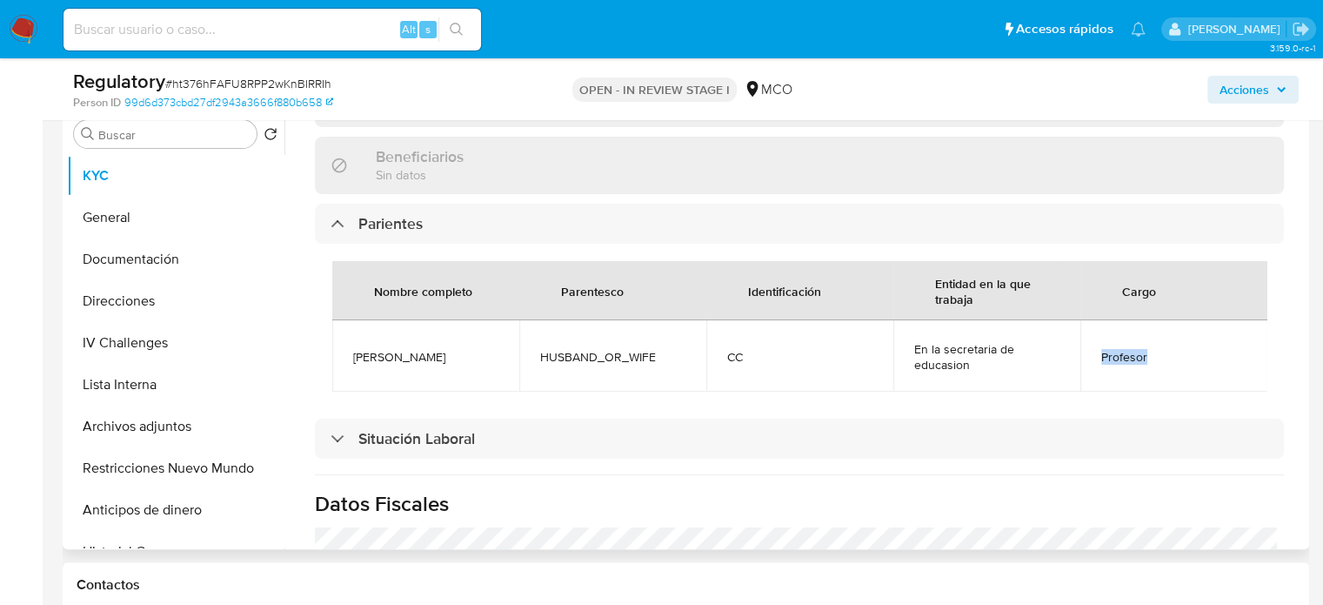
drag, startPoint x: 1153, startPoint y: 325, endPoint x: 1090, endPoint y: 334, distance: 63.2
click at [1090, 334] on td "Profesor" at bounding box center [1174, 355] width 187 height 71
copy span "Profesor"
click at [124, 389] on button "Lista Interna" at bounding box center [169, 385] width 204 height 42
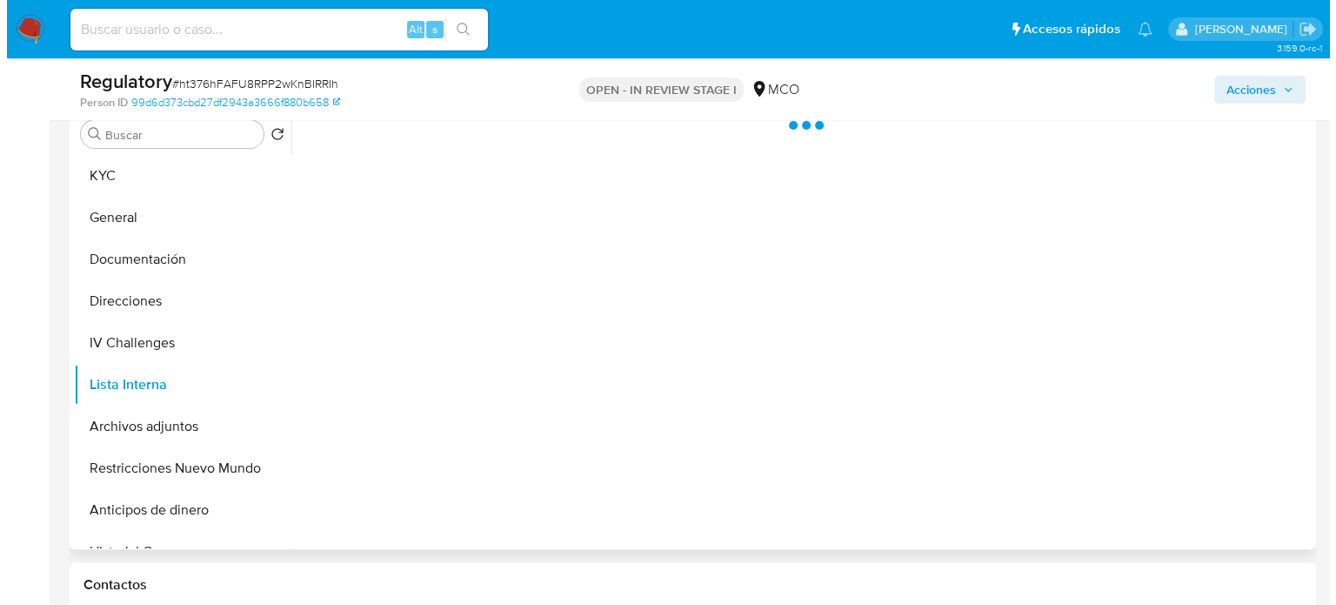
scroll to position [261, 0]
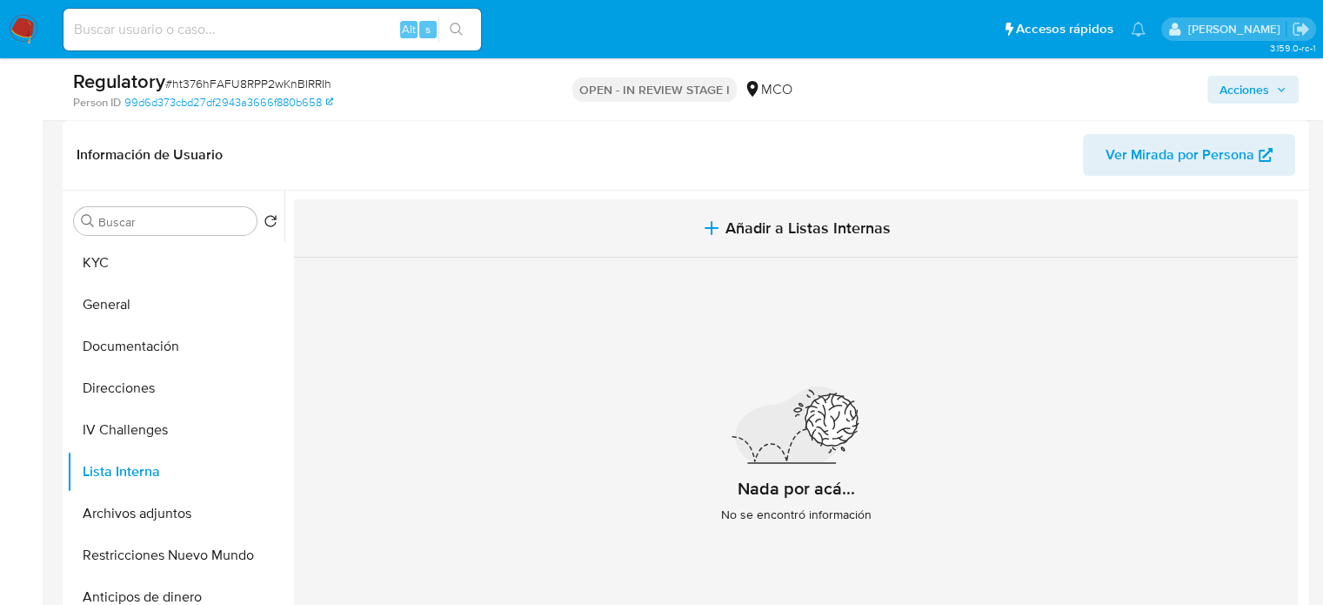
click at [724, 239] on button "Añadir a Listas Internas" at bounding box center [796, 228] width 1004 height 58
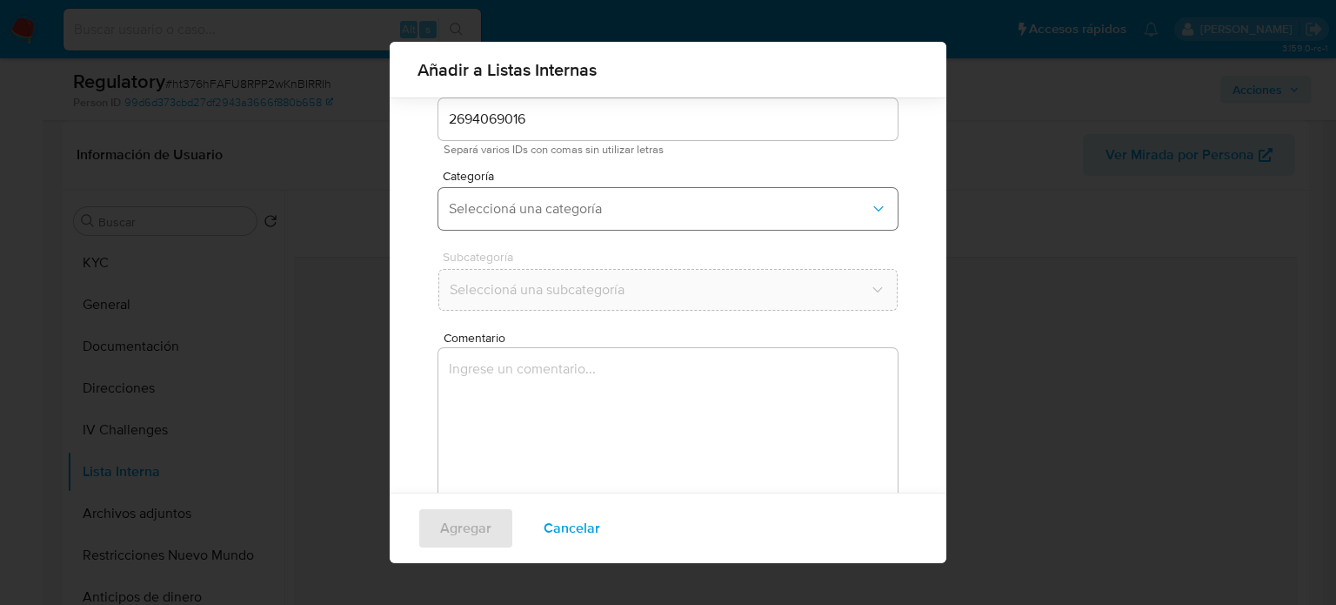
scroll to position [73, 0]
click at [606, 208] on span "Seleccioná una categoría" at bounding box center [659, 207] width 421 height 17
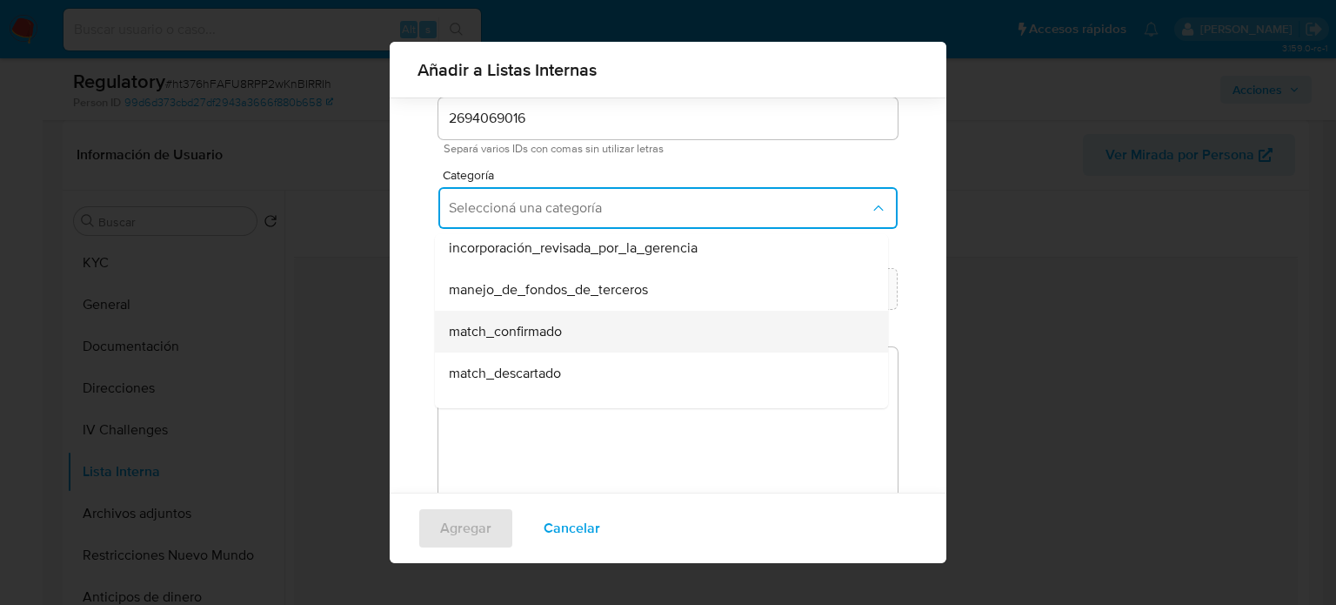
scroll to position [87, 0]
click at [552, 334] on span "match_descartado" at bounding box center [505, 334] width 112 height 17
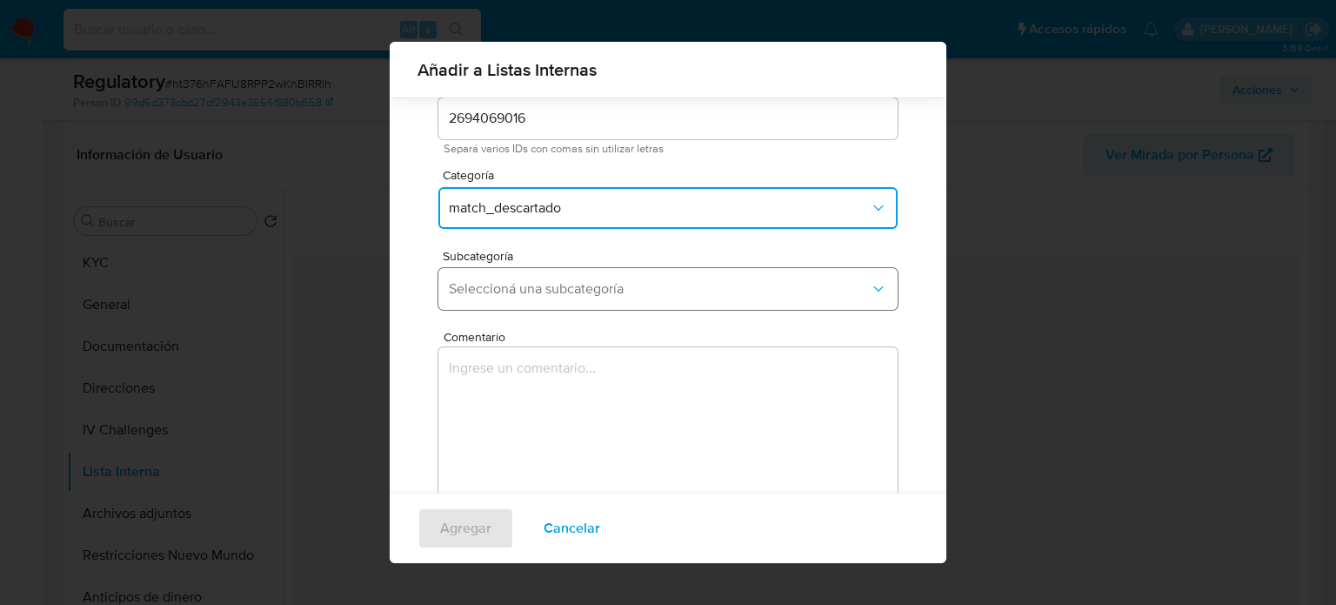
click at [619, 290] on span "Seleccioná una subcategoría" at bounding box center [659, 288] width 421 height 17
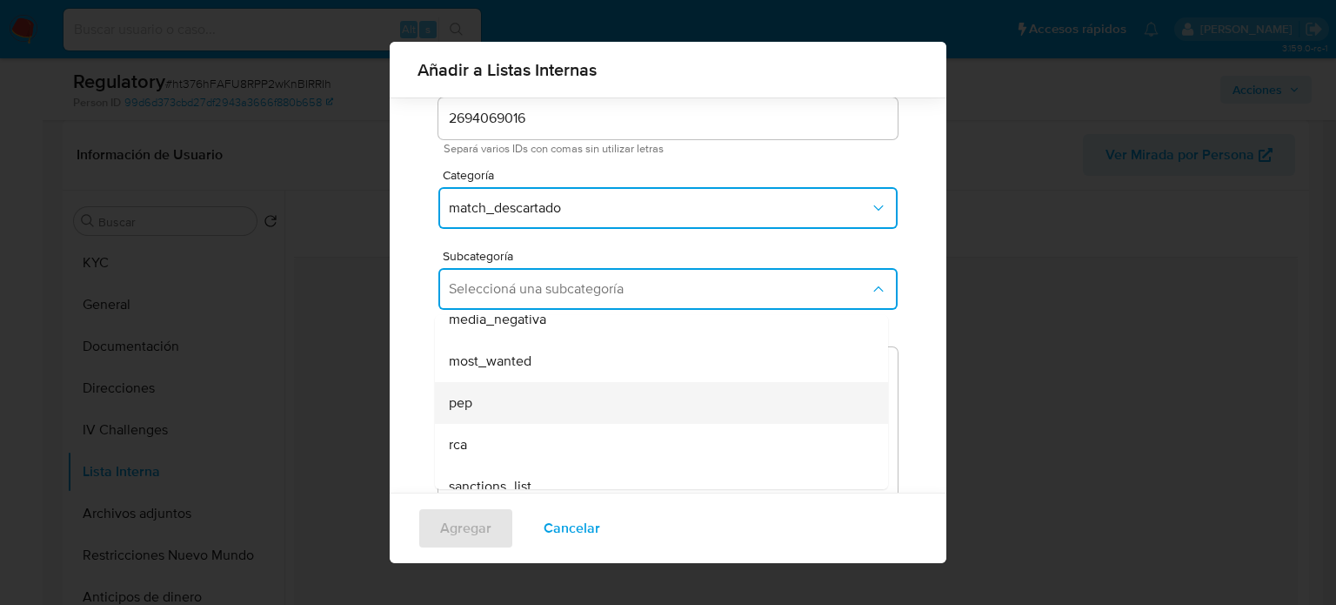
scroll to position [118, 0]
click at [534, 405] on div "rca" at bounding box center [656, 426] width 415 height 42
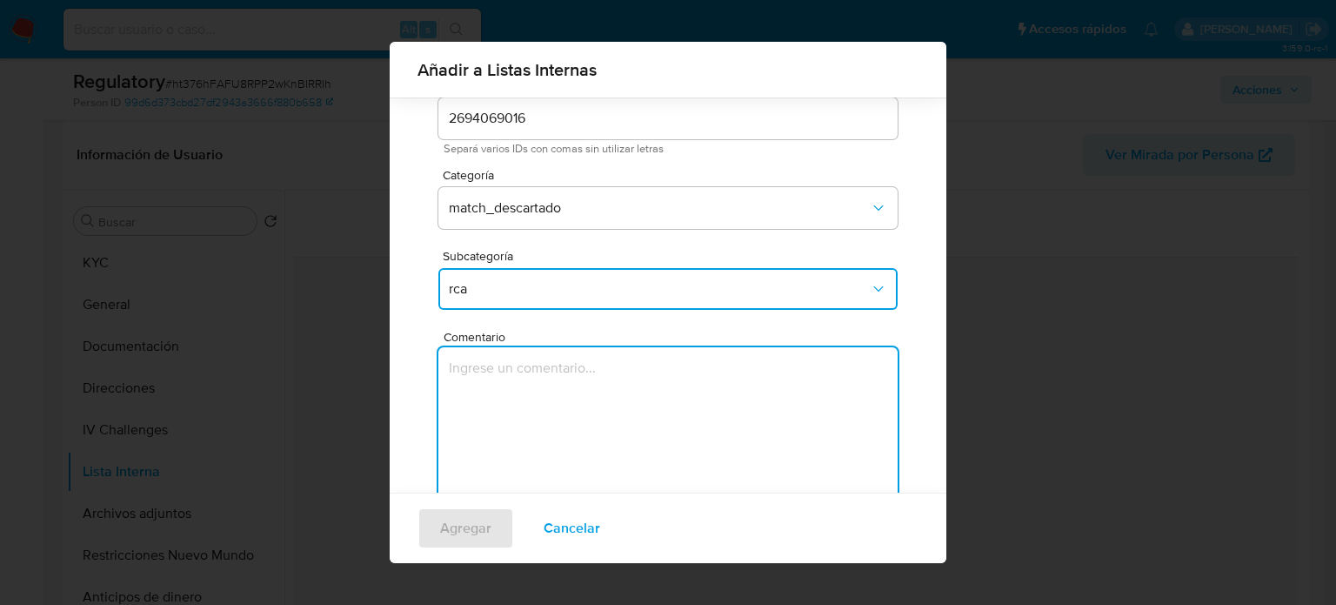
click at [534, 405] on textarea "Comentario" at bounding box center [667, 430] width 459 height 167
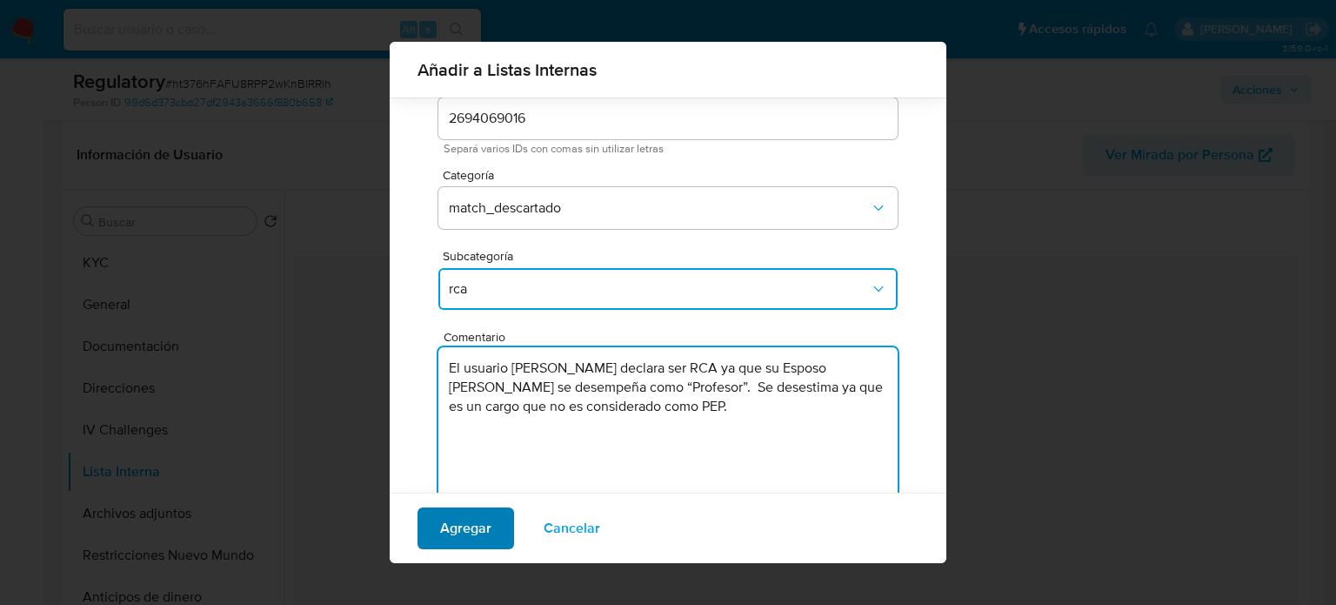
type textarea "El usuario Sierra Ramirez Yirleis declara ser RCA ya que su Esposo Dilson Oquen…"
click at [479, 535] on span "Agregar" at bounding box center [465, 528] width 51 height 38
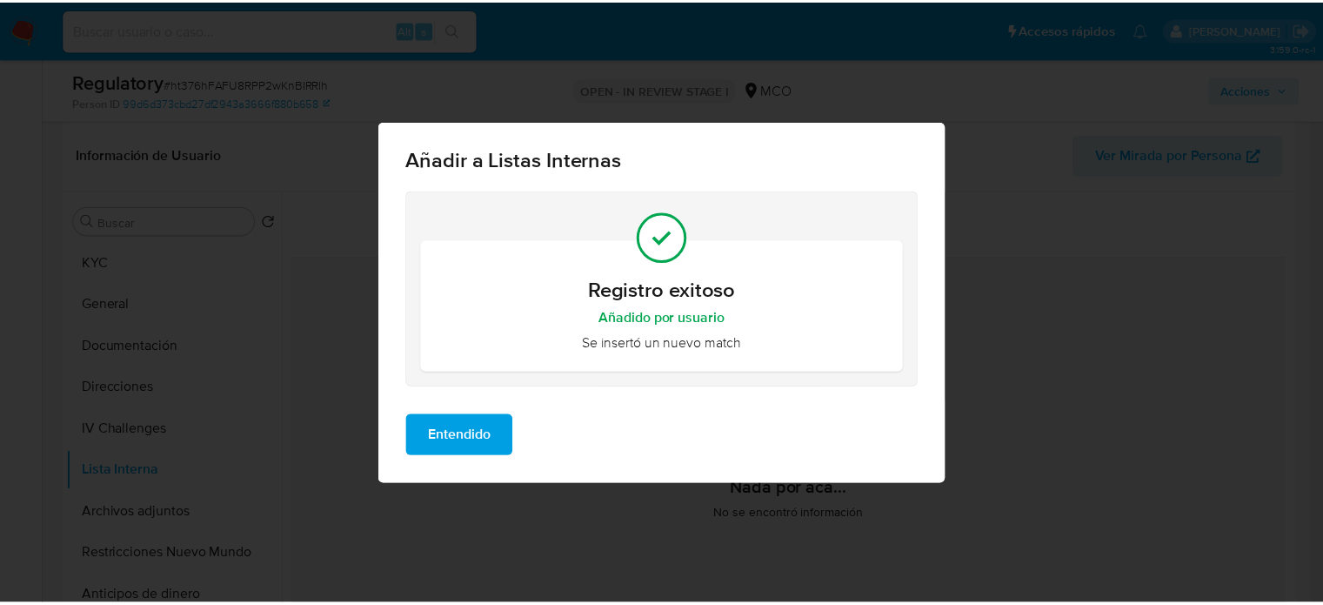
scroll to position [0, 0]
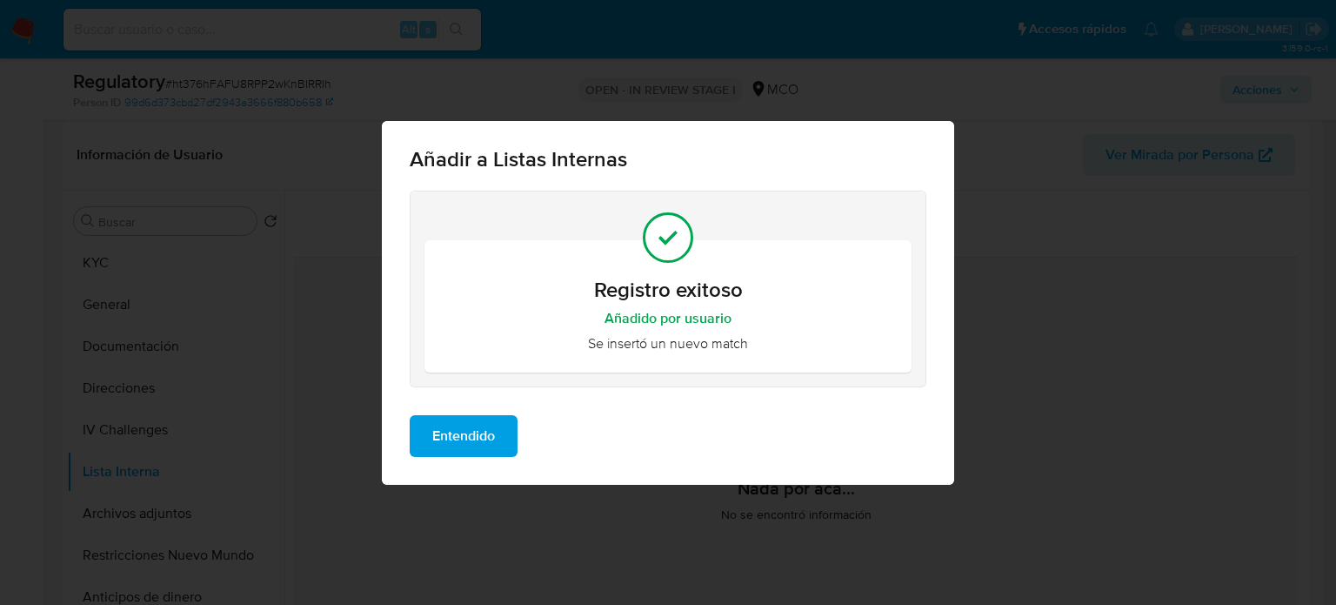
click at [491, 445] on span "Entendido" at bounding box center [463, 436] width 63 height 38
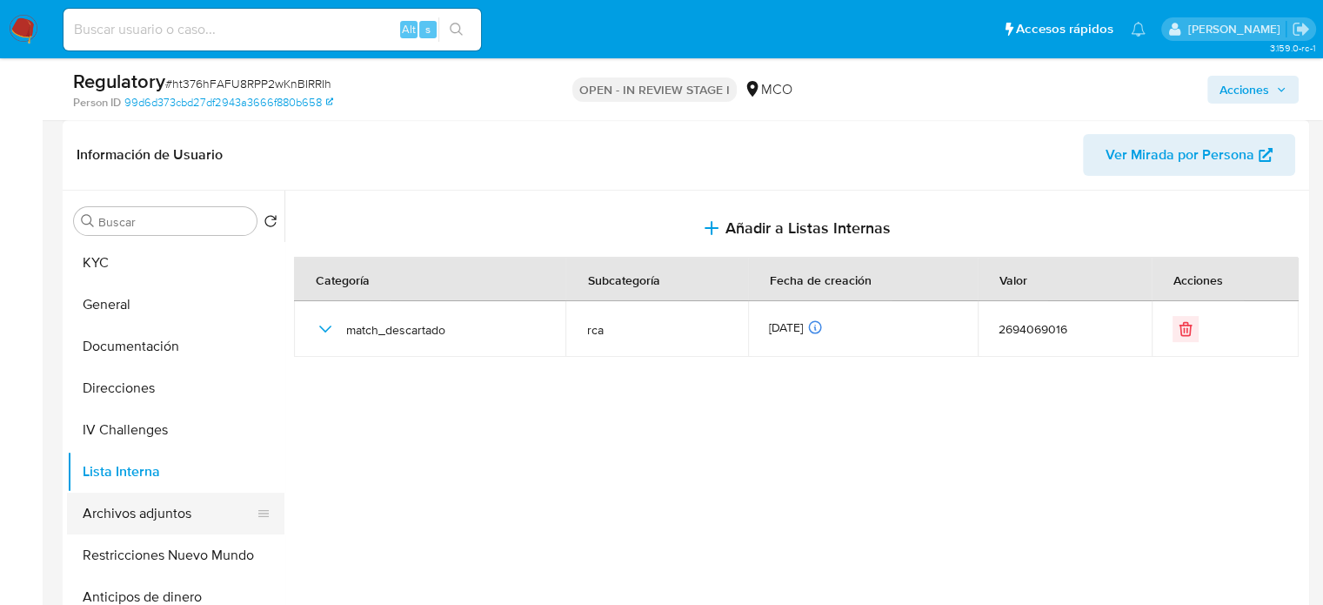
click at [142, 512] on button "Archivos adjuntos" at bounding box center [169, 513] width 204 height 42
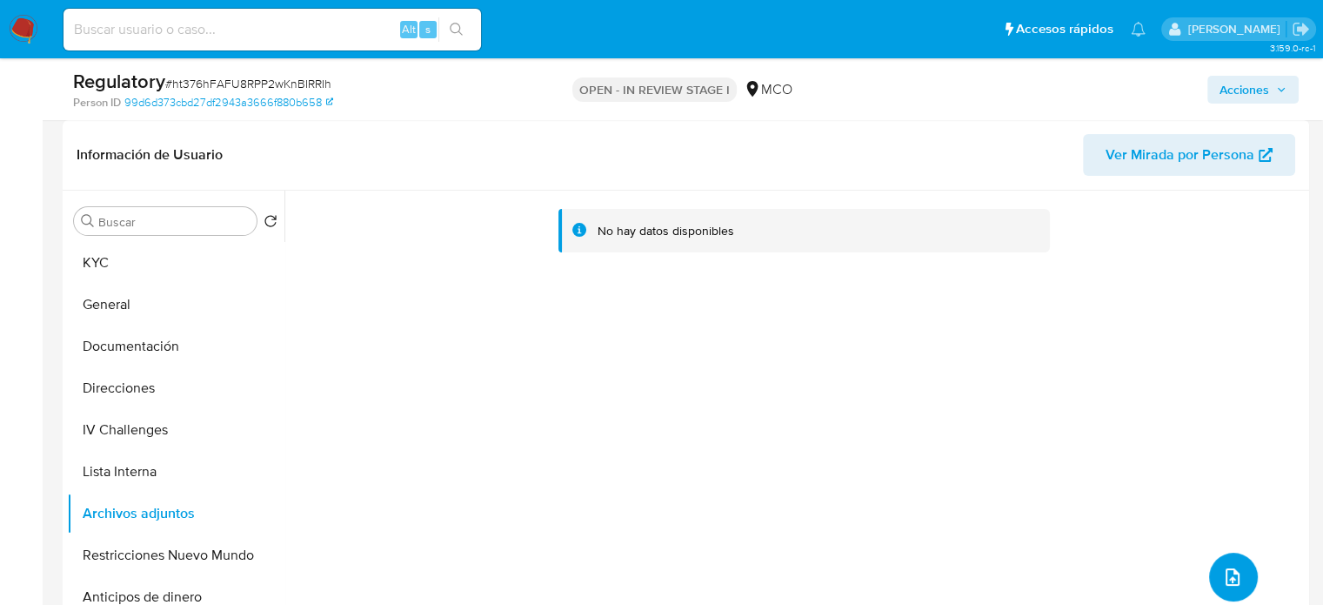
click at [1228, 574] on icon "upload-file" at bounding box center [1232, 576] width 21 height 21
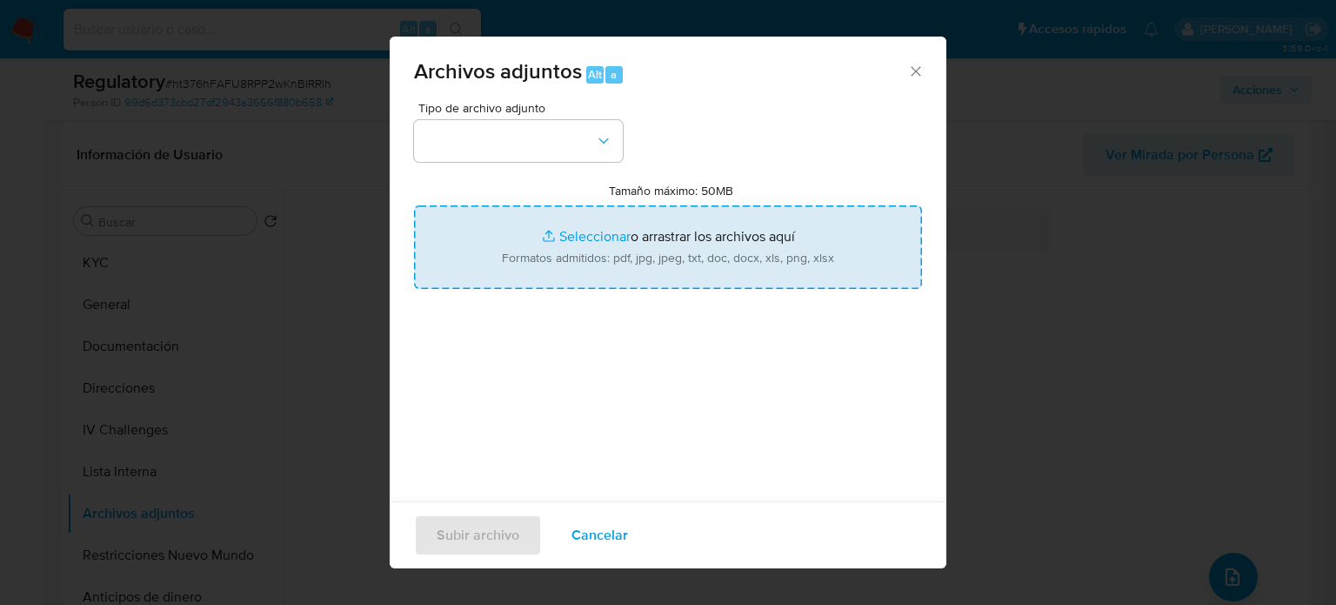
click at [686, 238] on input "Tamaño máximo: 50MB Seleccionar archivos" at bounding box center [668, 247] width 508 height 84
click at [653, 251] on input "Tamaño máximo: 50MB Seleccionar archivos" at bounding box center [668, 247] width 508 height 84
type input "C:\fakepath\CaseDossierReport_5jb6u4nfcwdn1k0q0tes1jek5.pdf"
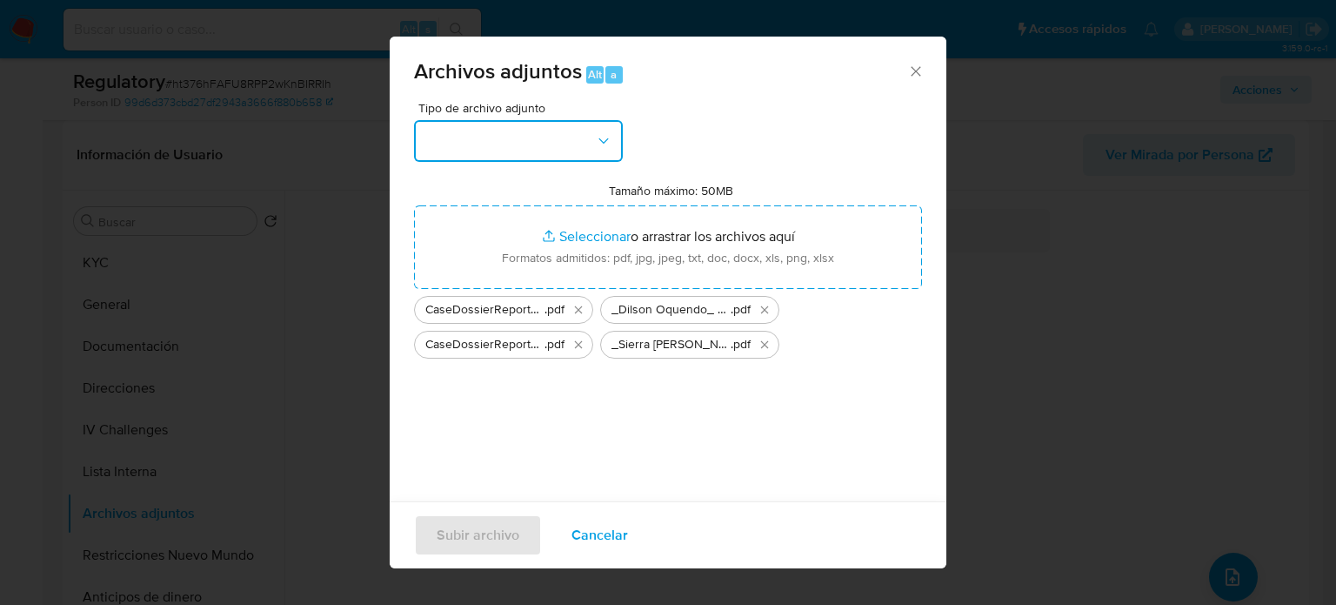
click at [539, 150] on button "button" at bounding box center [518, 141] width 209 height 42
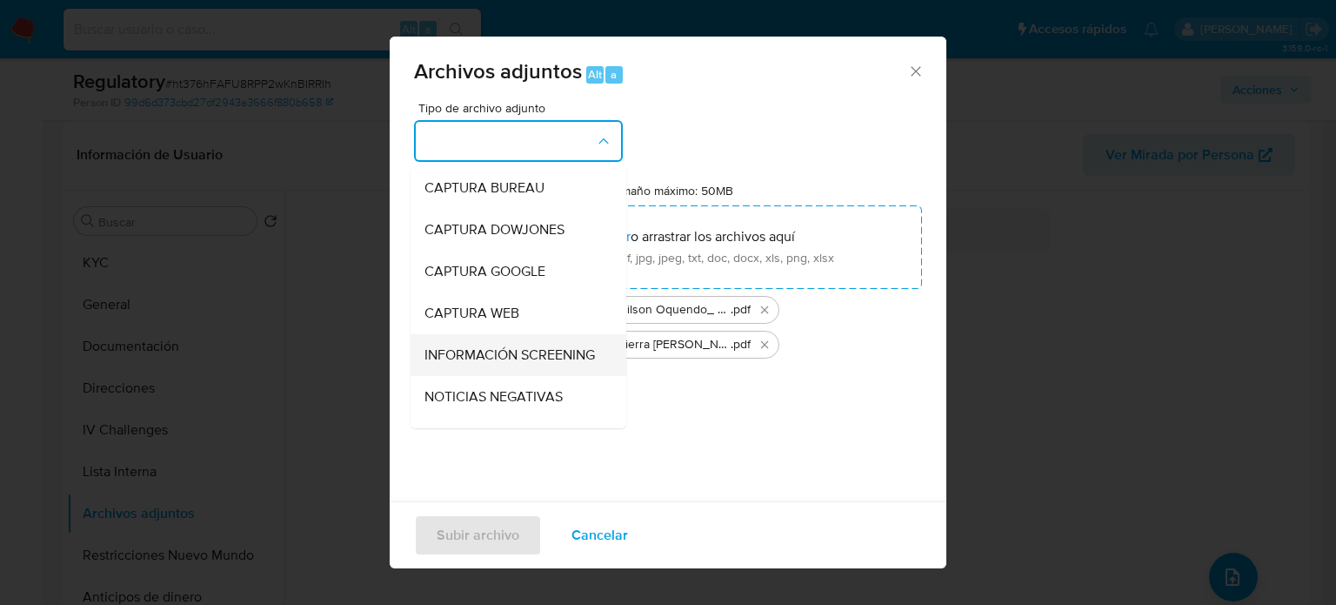
click at [463, 356] on span "INFORMACIÓN SCREENING" at bounding box center [510, 354] width 171 height 17
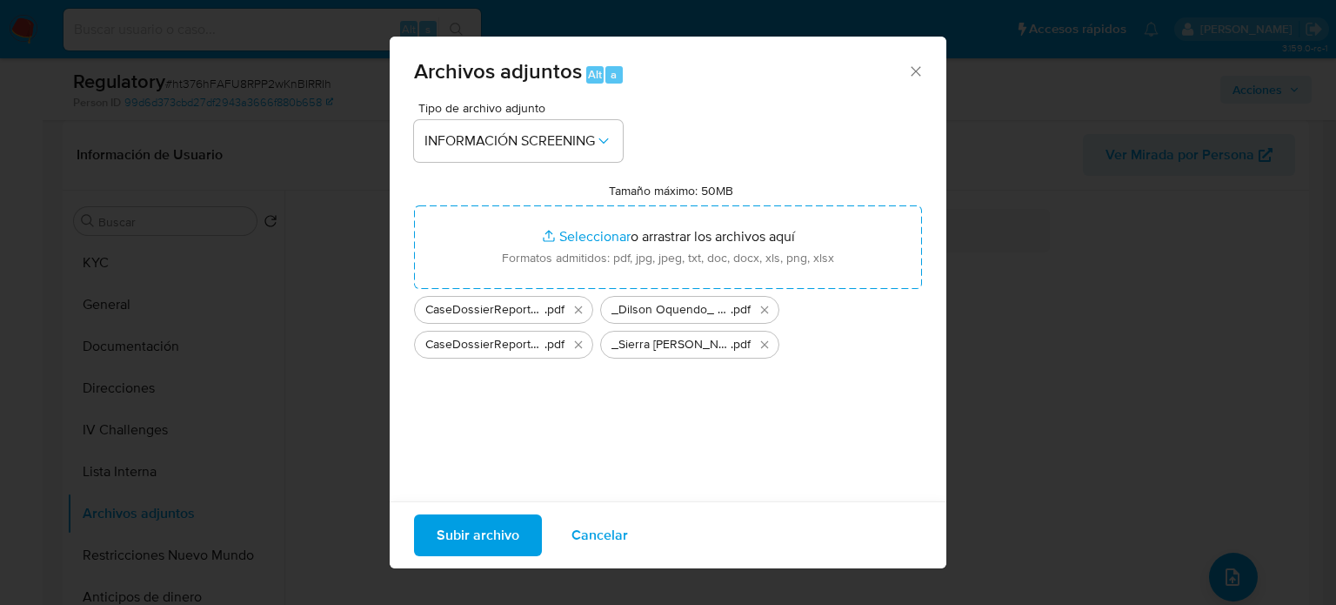
click at [497, 545] on span "Subir archivo" at bounding box center [478, 535] width 83 height 38
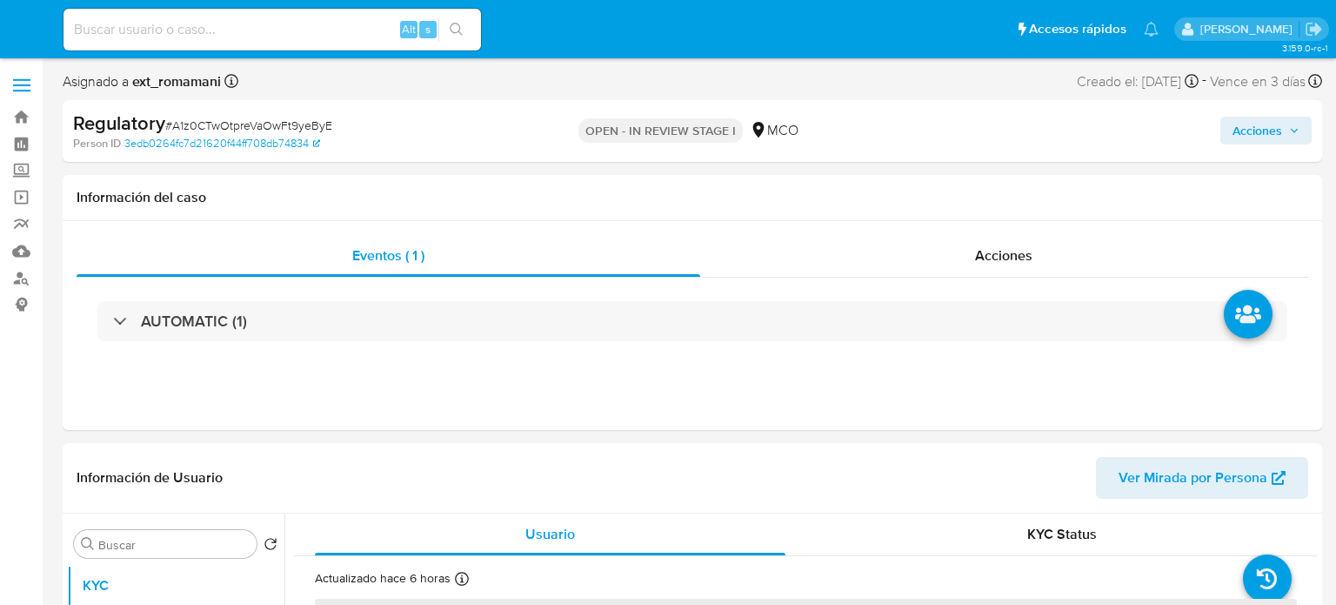
select select "10"
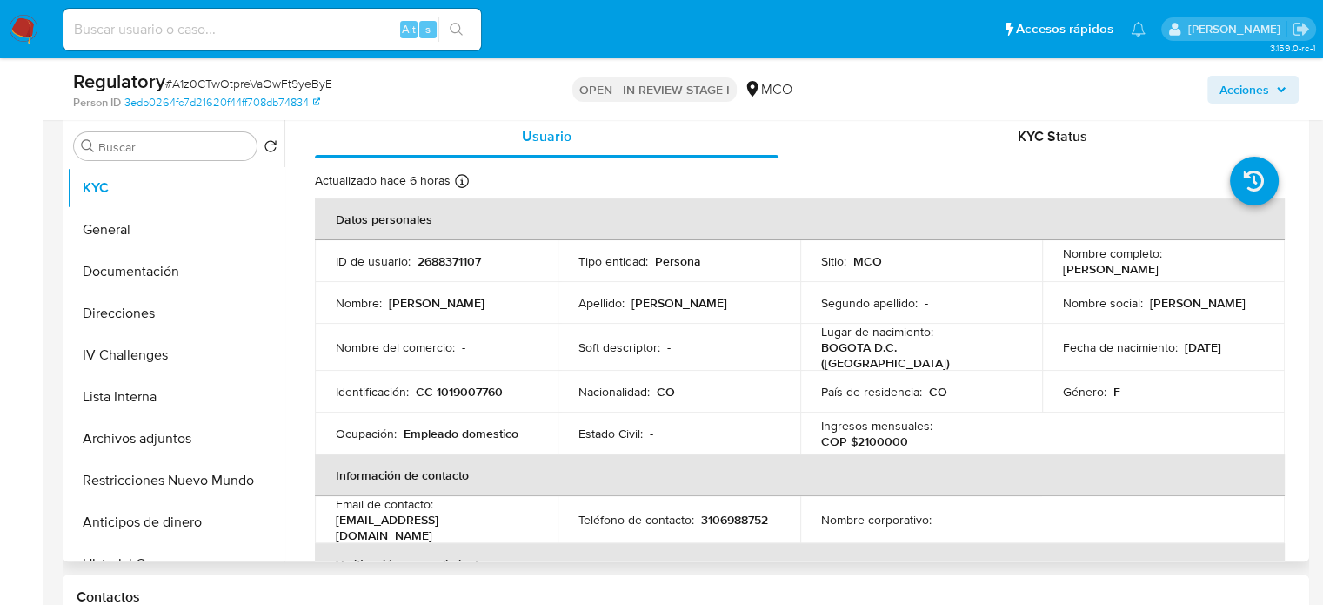
scroll to position [348, 0]
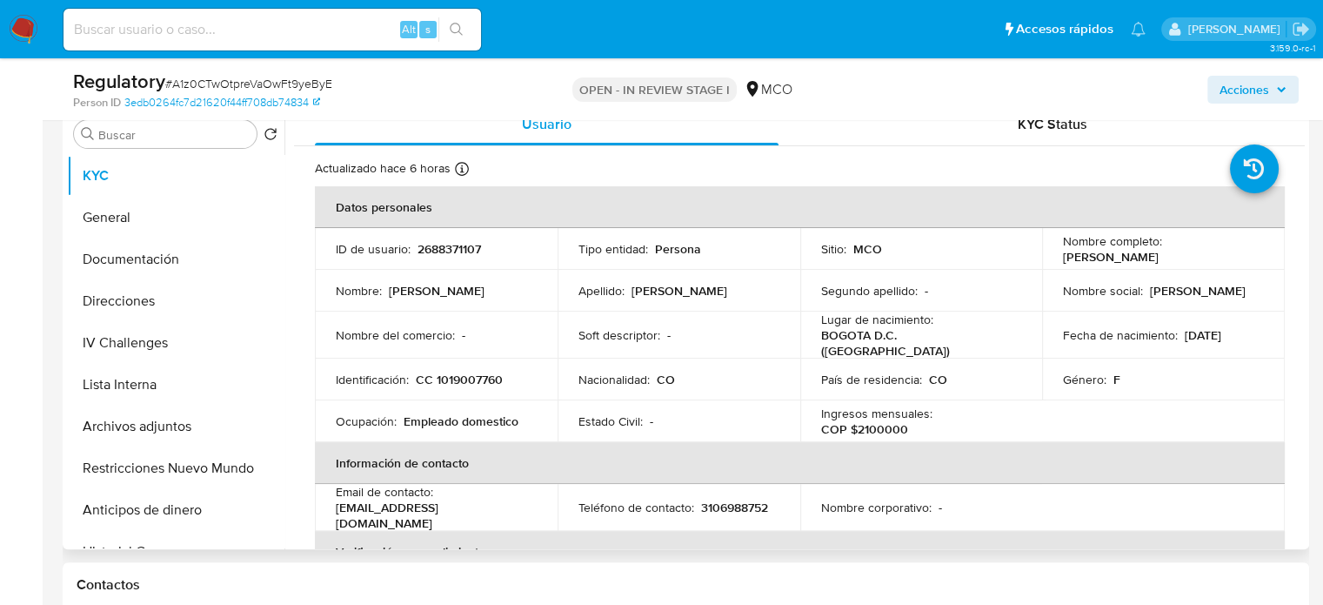
drag, startPoint x: 1208, startPoint y: 260, endPoint x: 1053, endPoint y: 258, distance: 154.9
click at [1053, 258] on td "Nombre completo : Andrea Paola Bernal Cruz" at bounding box center [1163, 249] width 243 height 42
copy p "[PERSON_NAME] [PERSON_NAME]"
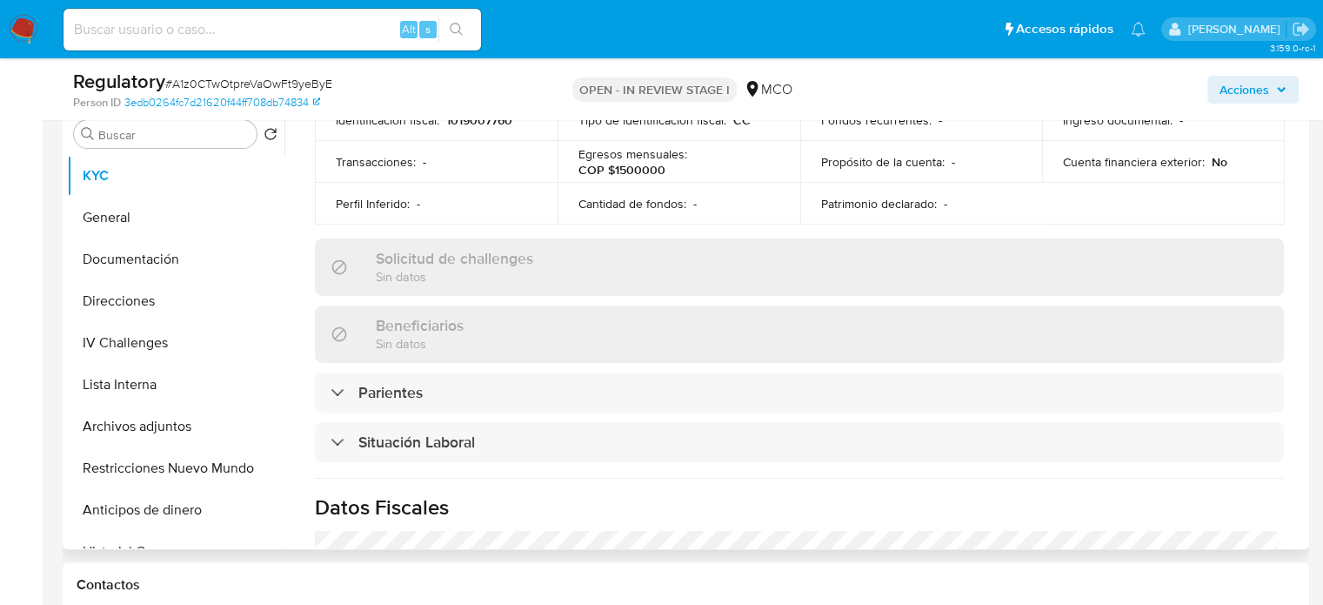
scroll to position [783, 0]
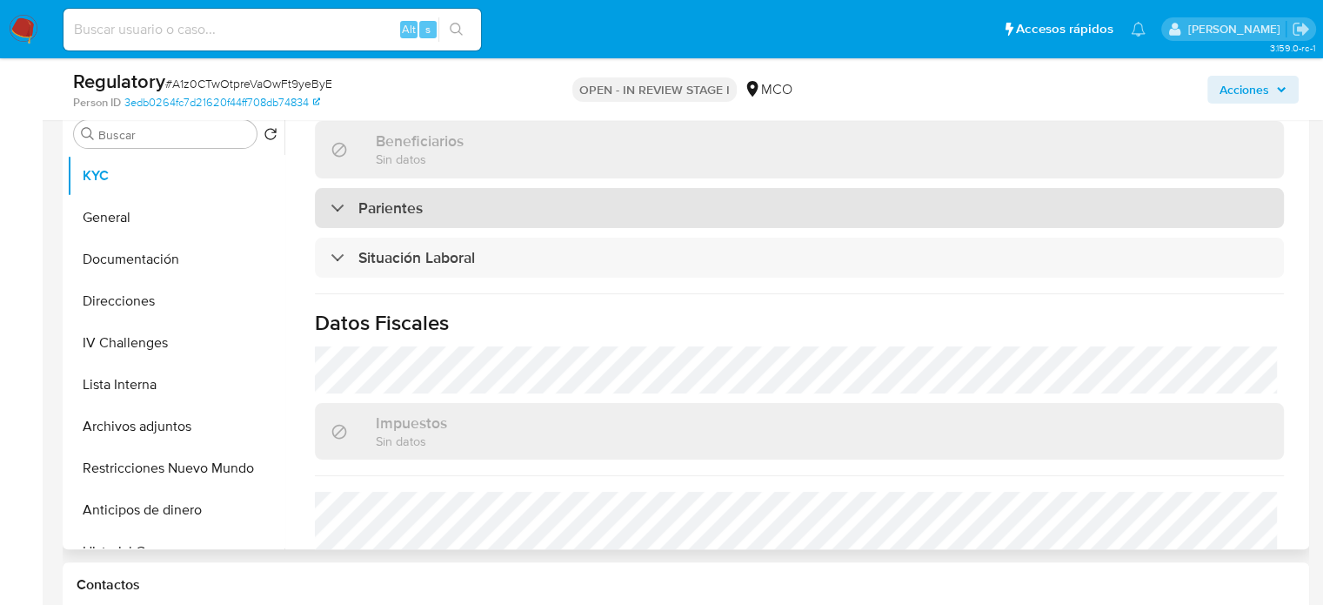
click at [333, 188] on div "Parientes" at bounding box center [799, 208] width 969 height 40
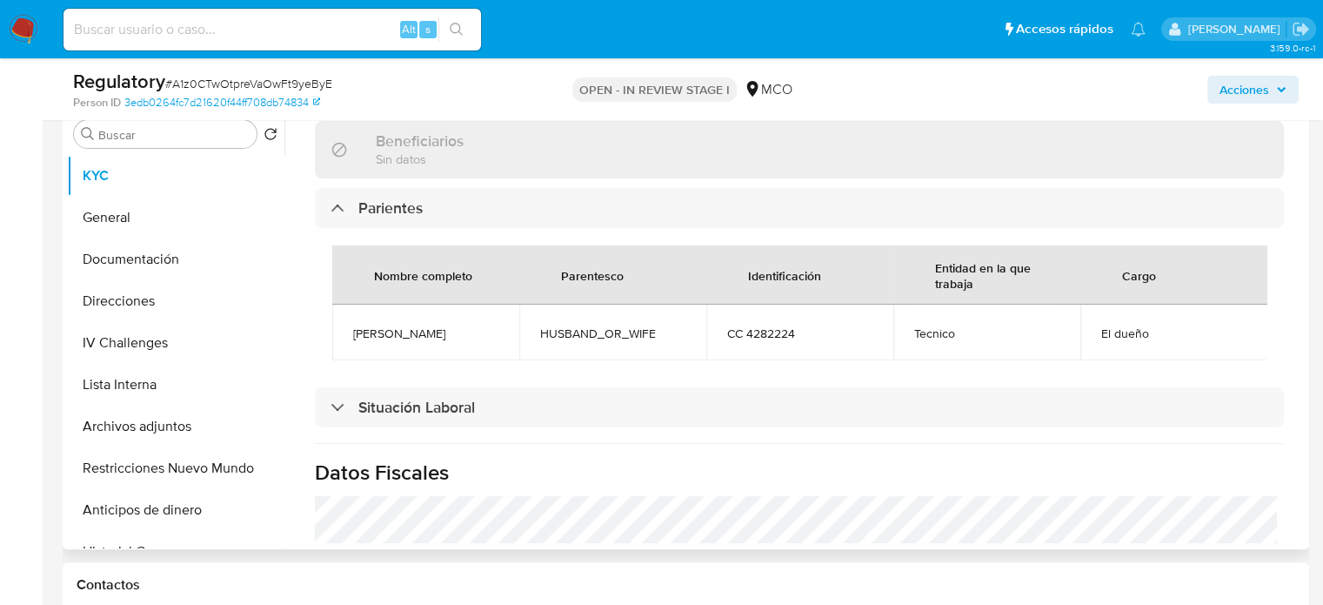
drag, startPoint x: 402, startPoint y: 343, endPoint x: 345, endPoint y: 325, distance: 60.3
click at [345, 325] on td "Carlos arturo Castillo tejedor" at bounding box center [425, 332] width 187 height 56
copy span "Carlos arturo Castillo tejedor"
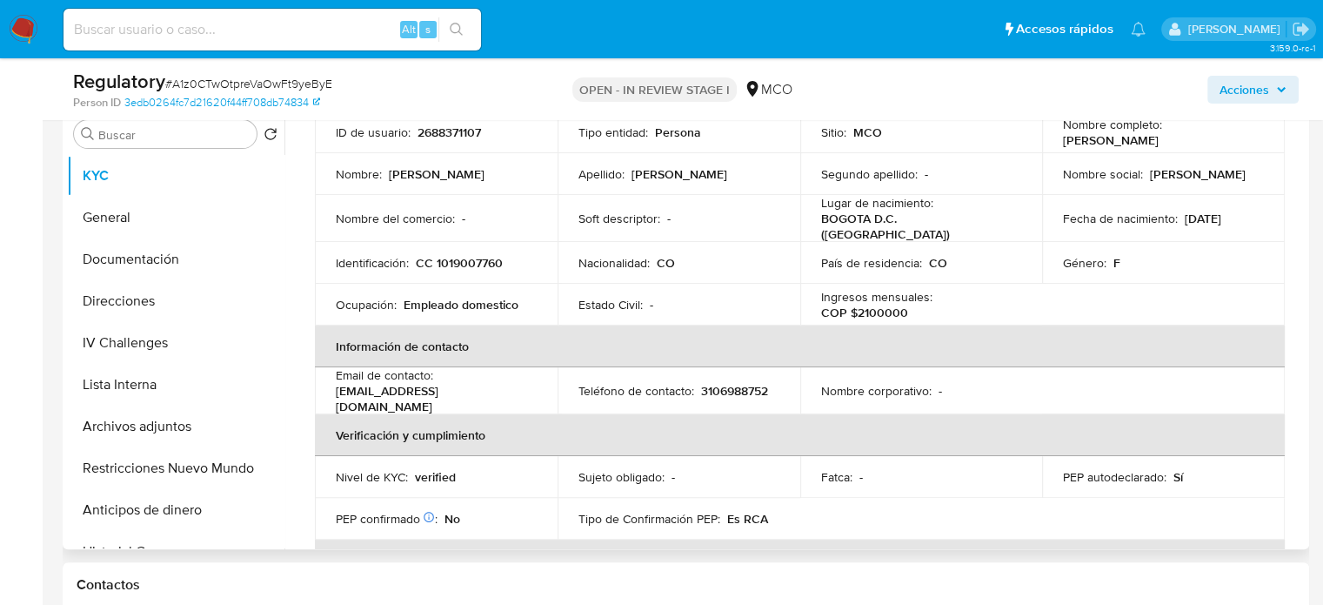
scroll to position [87, 0]
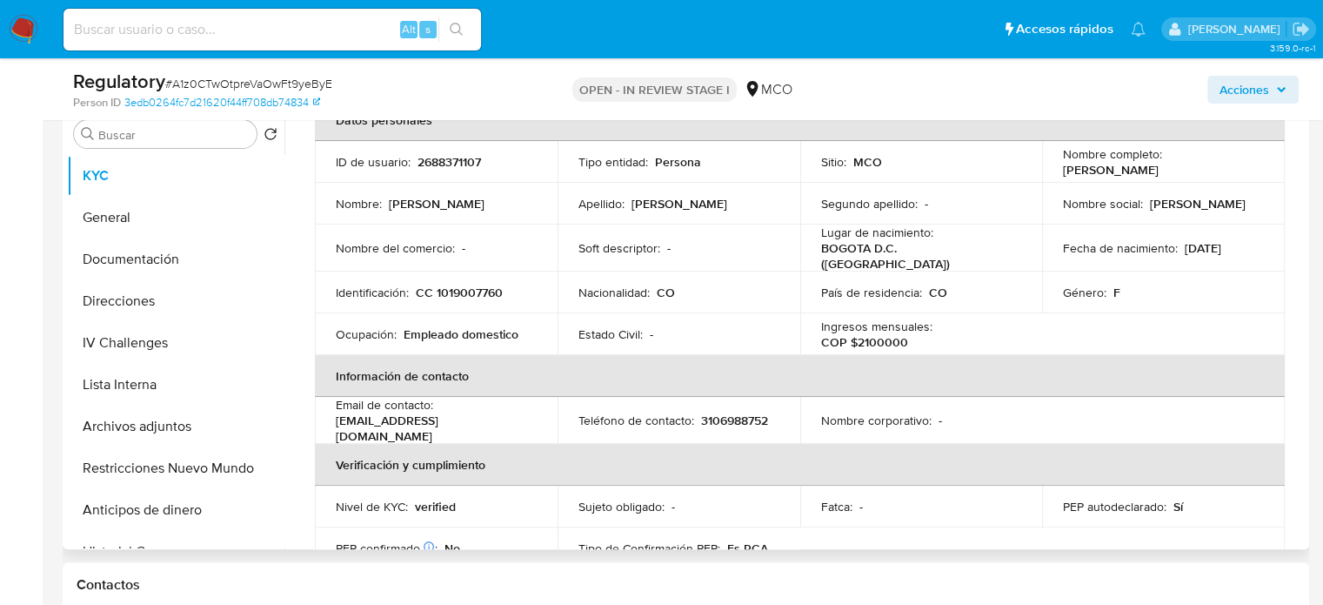
drag, startPoint x: 1211, startPoint y: 173, endPoint x: 1056, endPoint y: 173, distance: 154.9
click at [1056, 173] on td "Nombre completo : Andrea Paola Bernal Cruz" at bounding box center [1163, 162] width 243 height 42
copy p "[PERSON_NAME] [PERSON_NAME]"
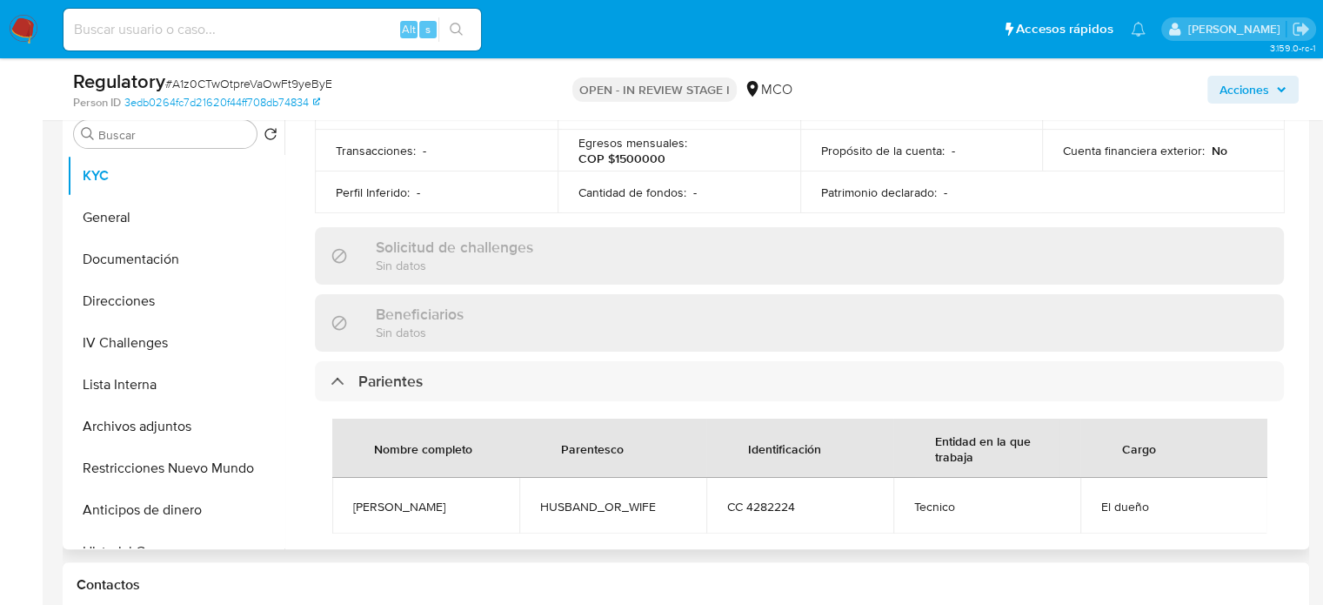
scroll to position [783, 0]
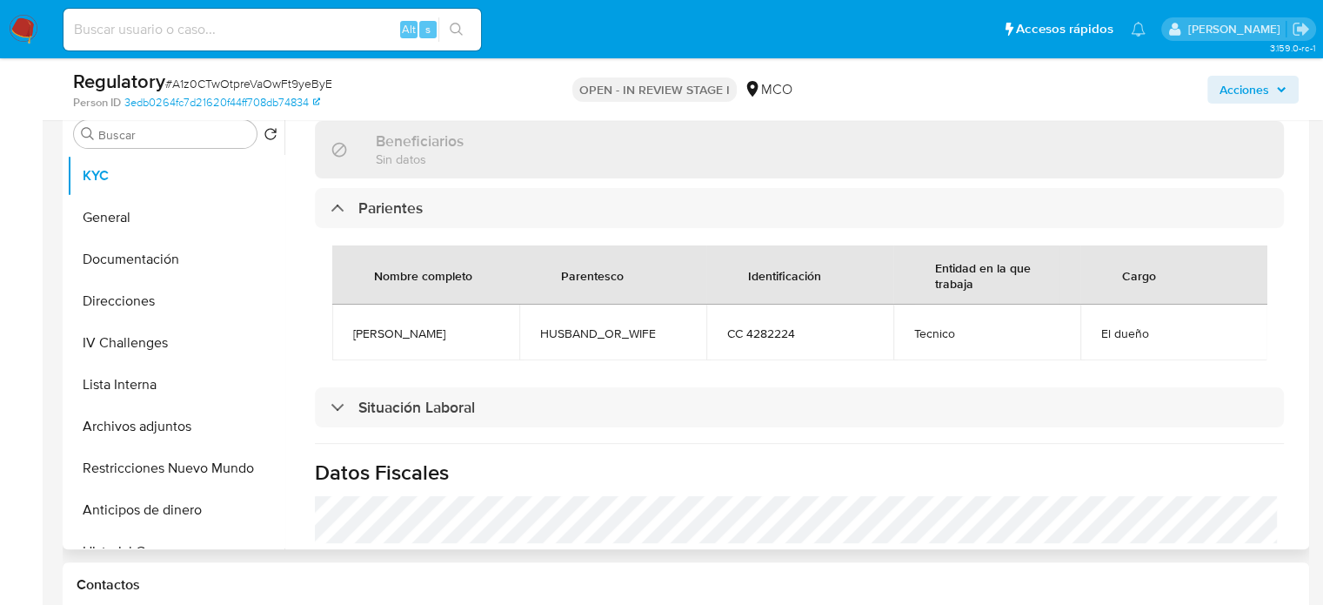
drag, startPoint x: 430, startPoint y: 348, endPoint x: 351, endPoint y: 321, distance: 82.8
click at [351, 321] on td "Carlos arturo Castillo tejedor" at bounding box center [425, 332] width 187 height 56
copy span "Carlos arturo Castillo tejedor"
drag, startPoint x: 668, startPoint y: 329, endPoint x: 629, endPoint y: 334, distance: 39.5
click at [629, 334] on span "HUSBAND_OR_WIFE" at bounding box center [612, 333] width 145 height 16
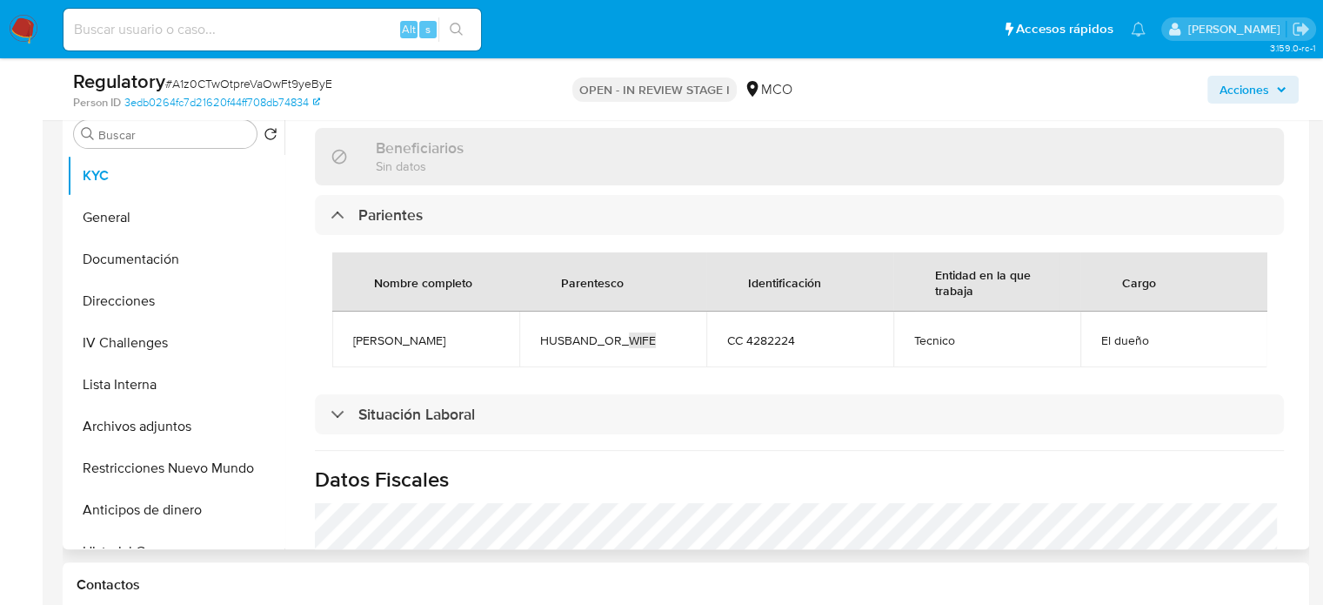
scroll to position [790, 0]
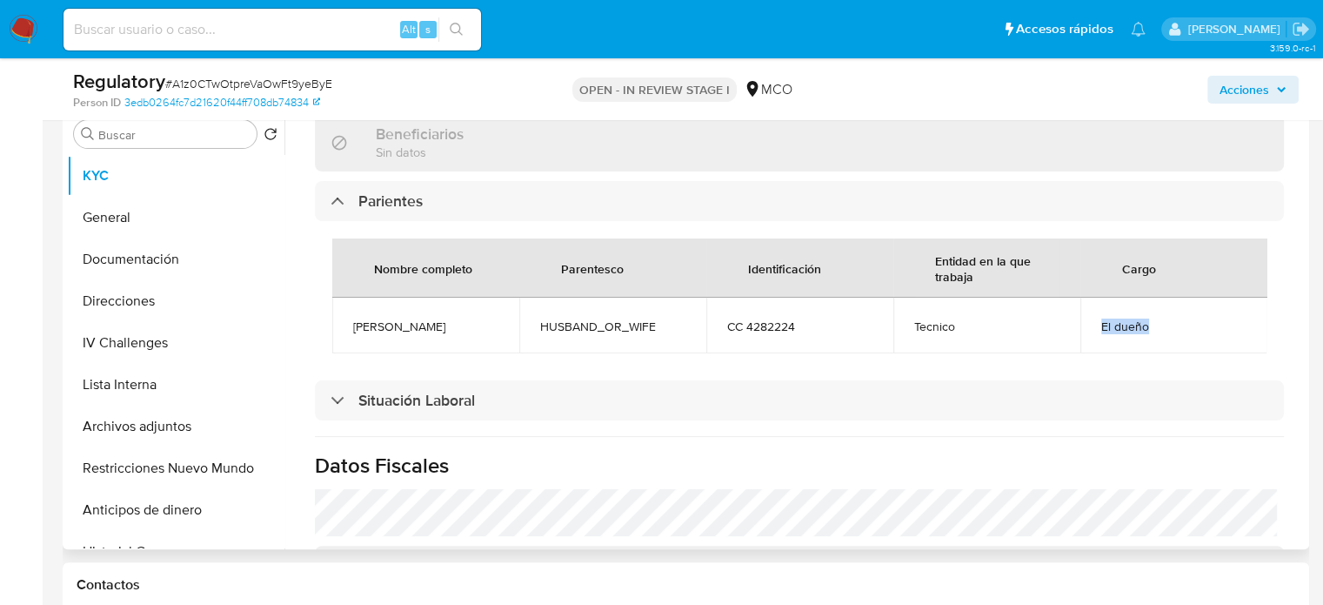
drag, startPoint x: 1154, startPoint y: 319, endPoint x: 1084, endPoint y: 321, distance: 69.6
click at [1084, 321] on td "El dueño" at bounding box center [1174, 326] width 187 height 56
copy span "El dueño"
click at [141, 375] on button "Lista Interna" at bounding box center [169, 385] width 204 height 42
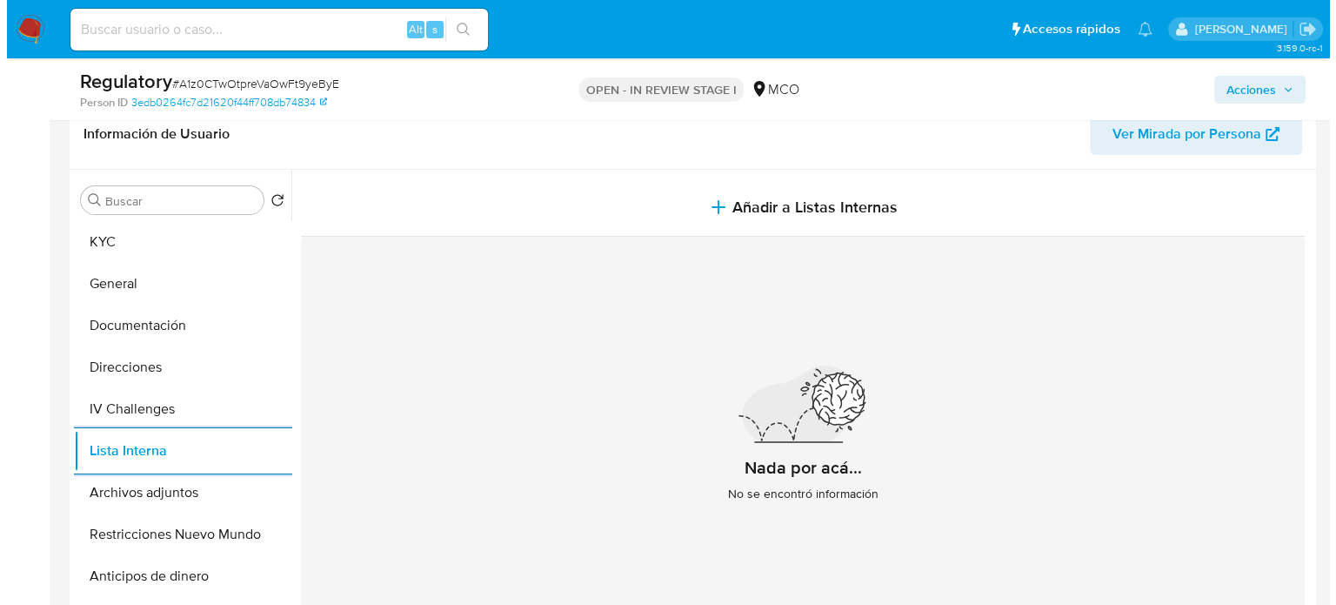
scroll to position [174, 0]
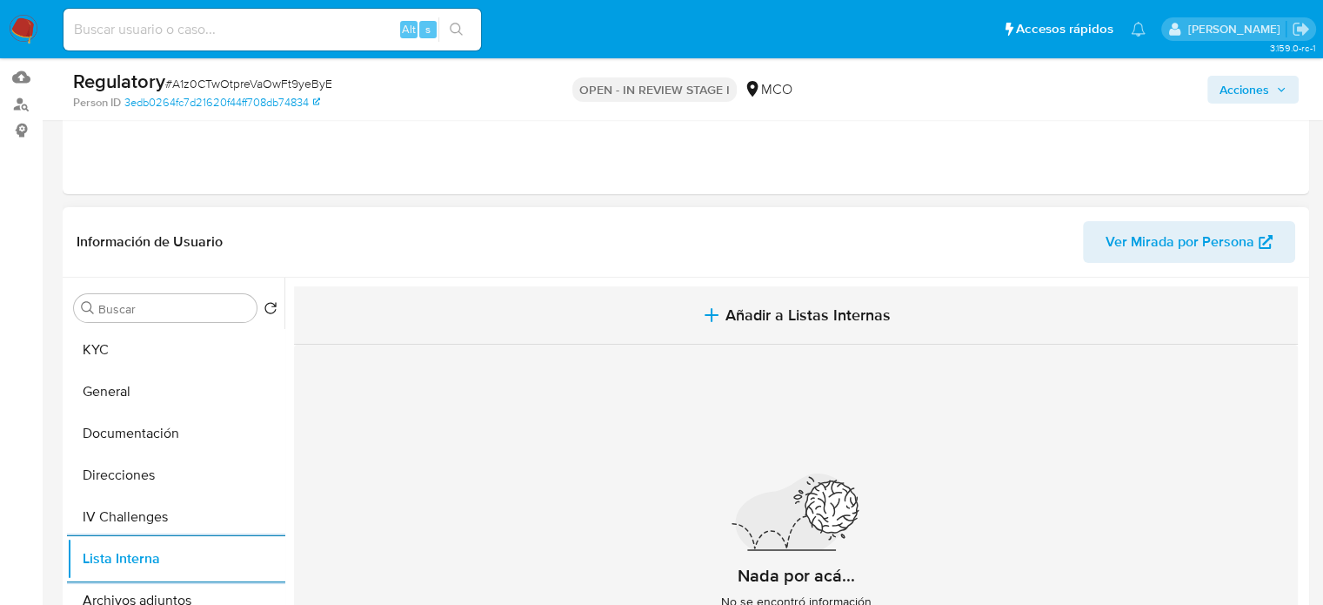
click at [752, 312] on span "Añadir a Listas Internas" at bounding box center [808, 314] width 165 height 19
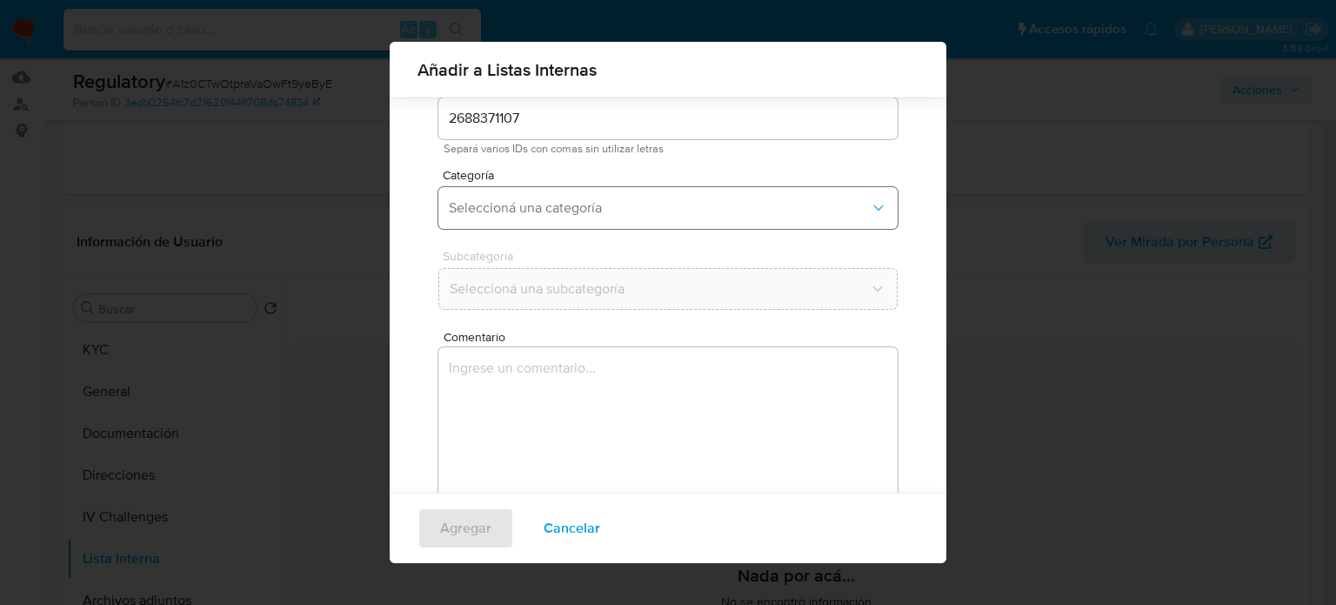
click at [591, 221] on button "Seleccioná una categoría" at bounding box center [667, 208] width 459 height 42
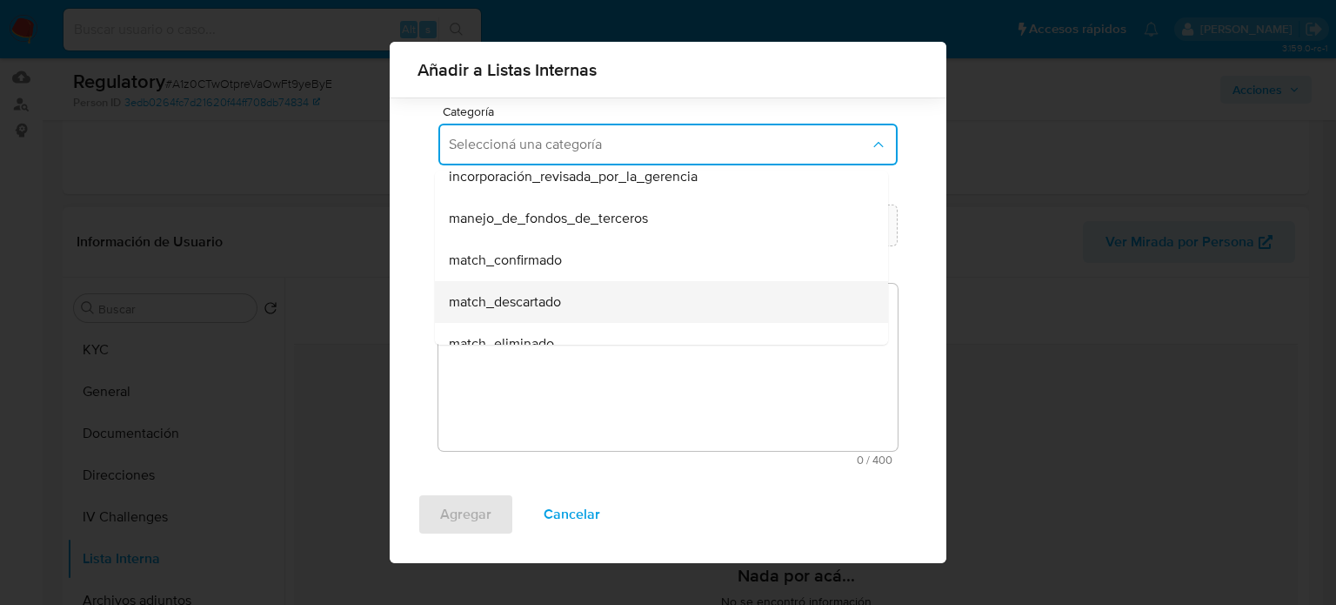
scroll to position [87, 0]
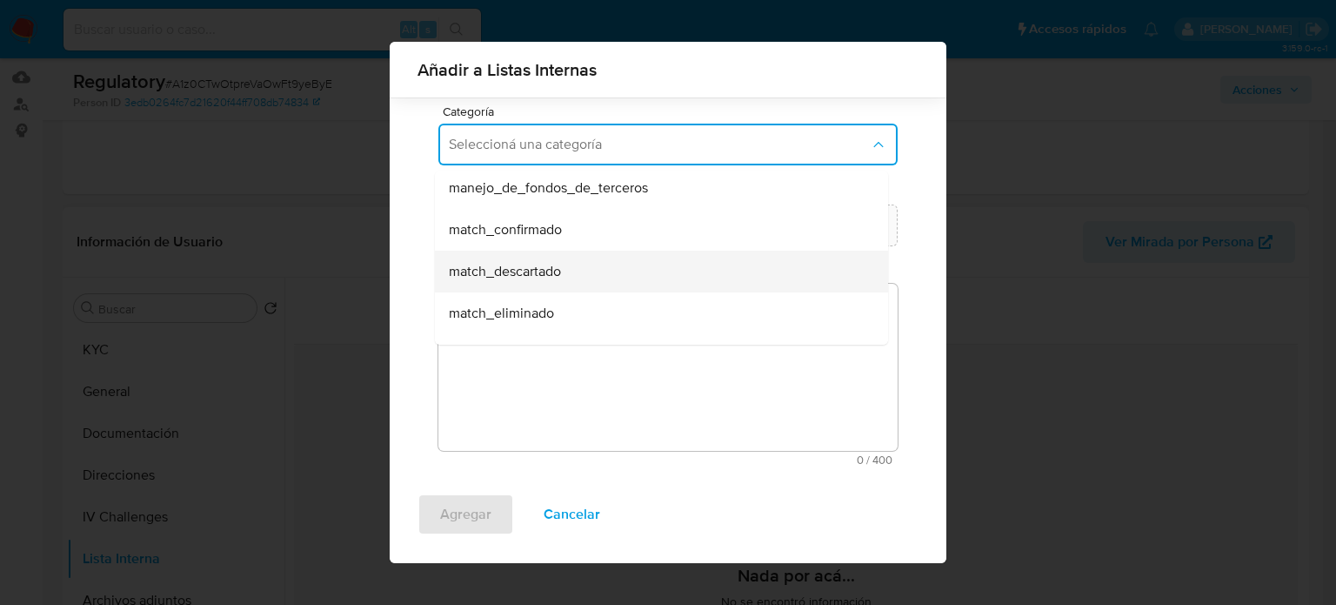
click at [560, 275] on span "match_descartado" at bounding box center [505, 271] width 112 height 17
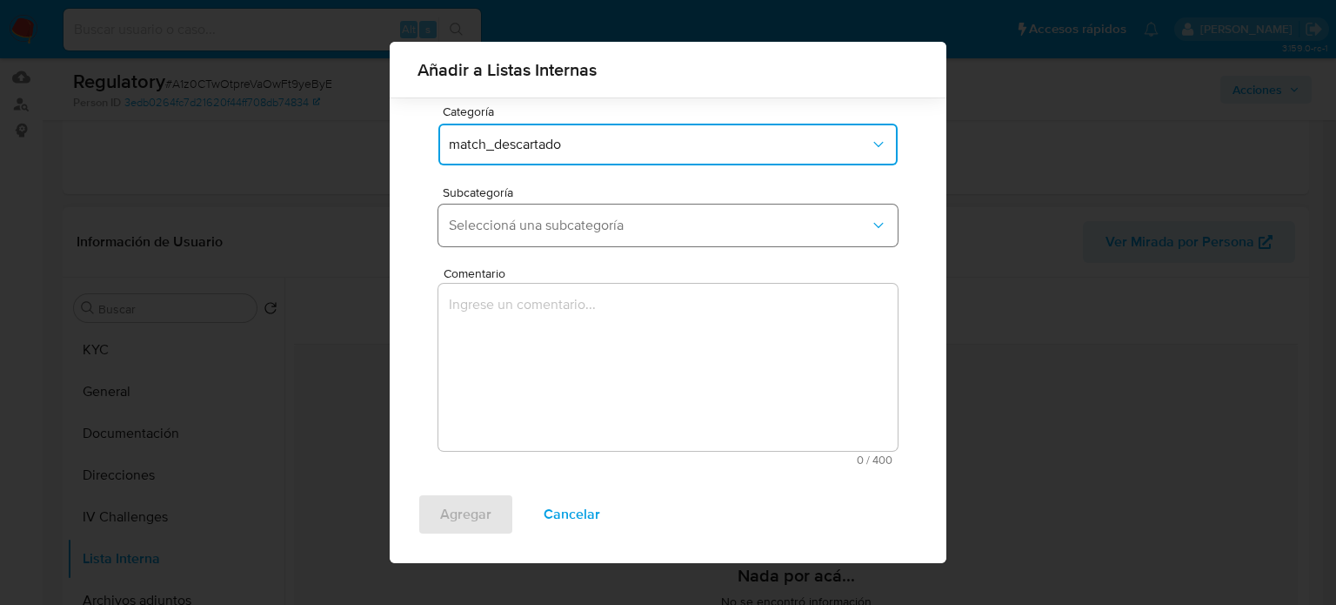
click at [595, 229] on span "Seleccioná una subcategoría" at bounding box center [659, 225] width 421 height 17
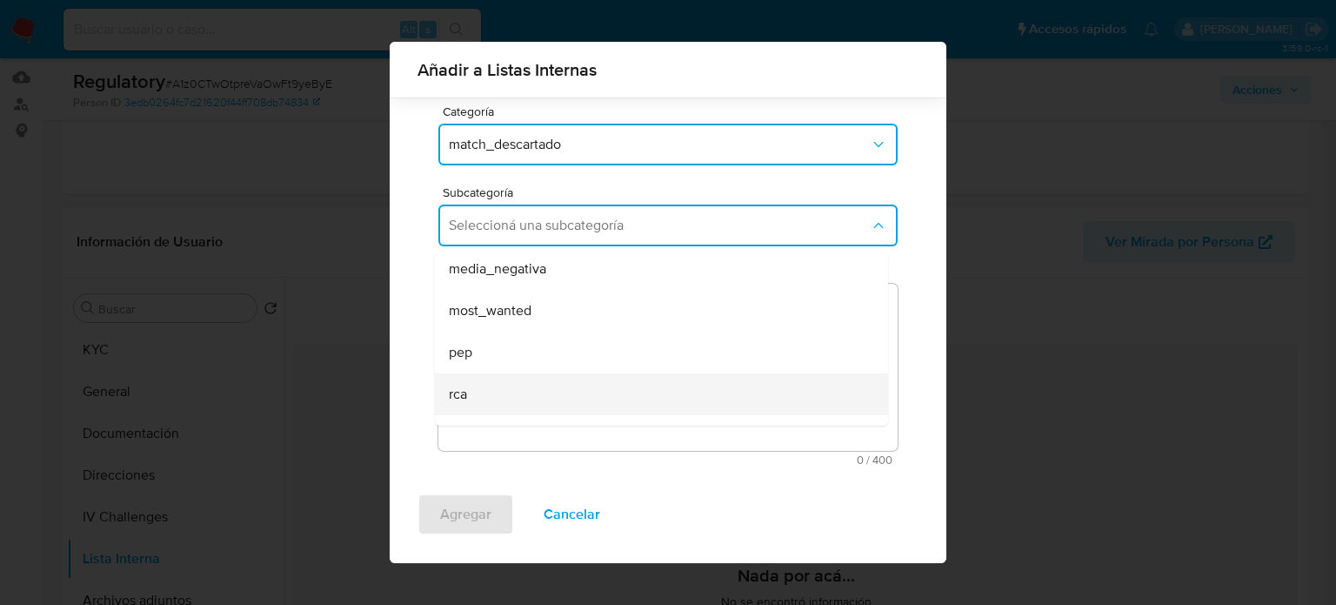
click at [499, 382] on div "rca" at bounding box center [656, 394] width 415 height 42
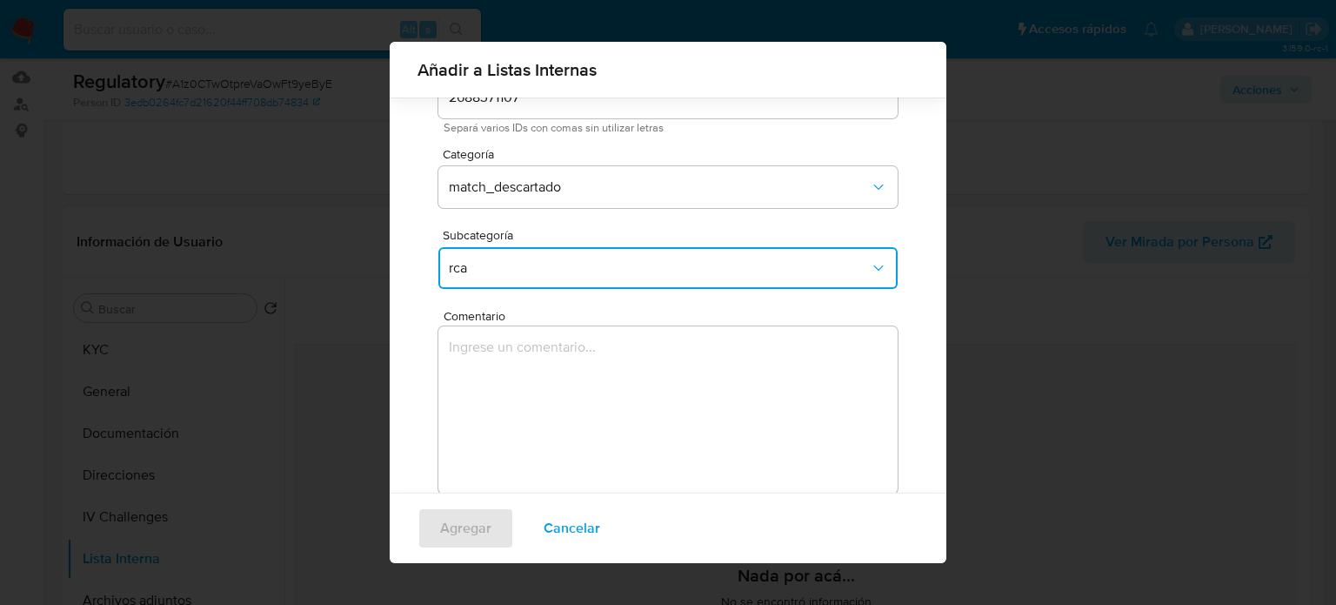
scroll to position [137, 0]
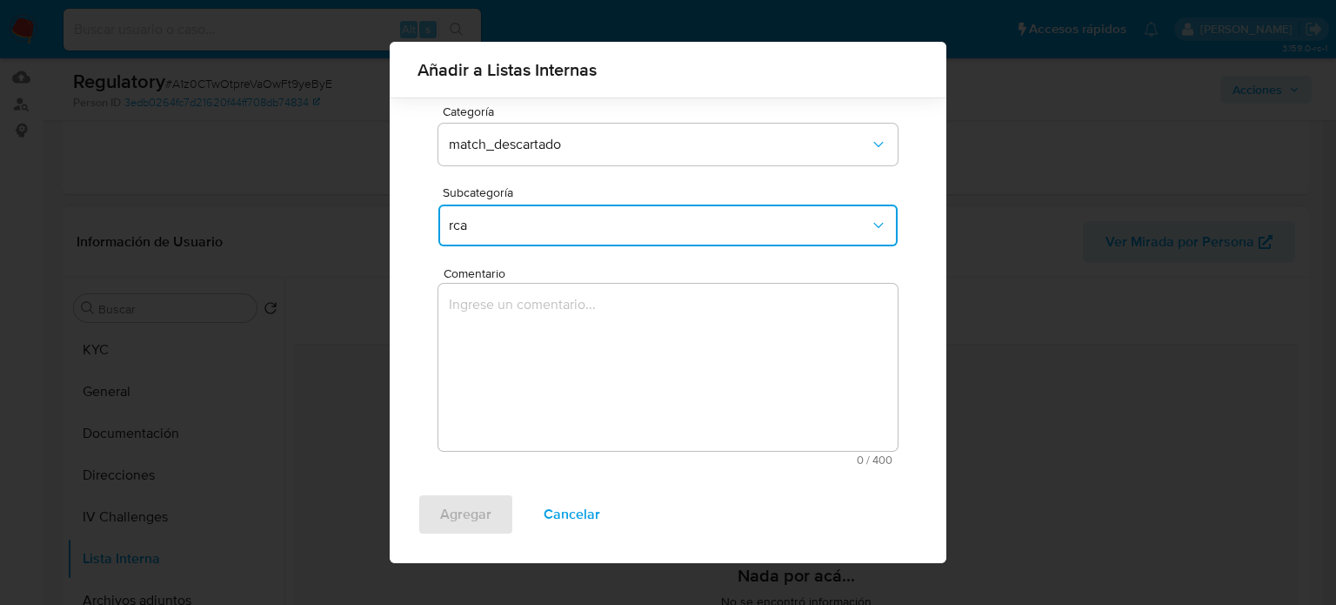
click at [523, 355] on textarea "Comentario" at bounding box center [667, 367] width 459 height 167
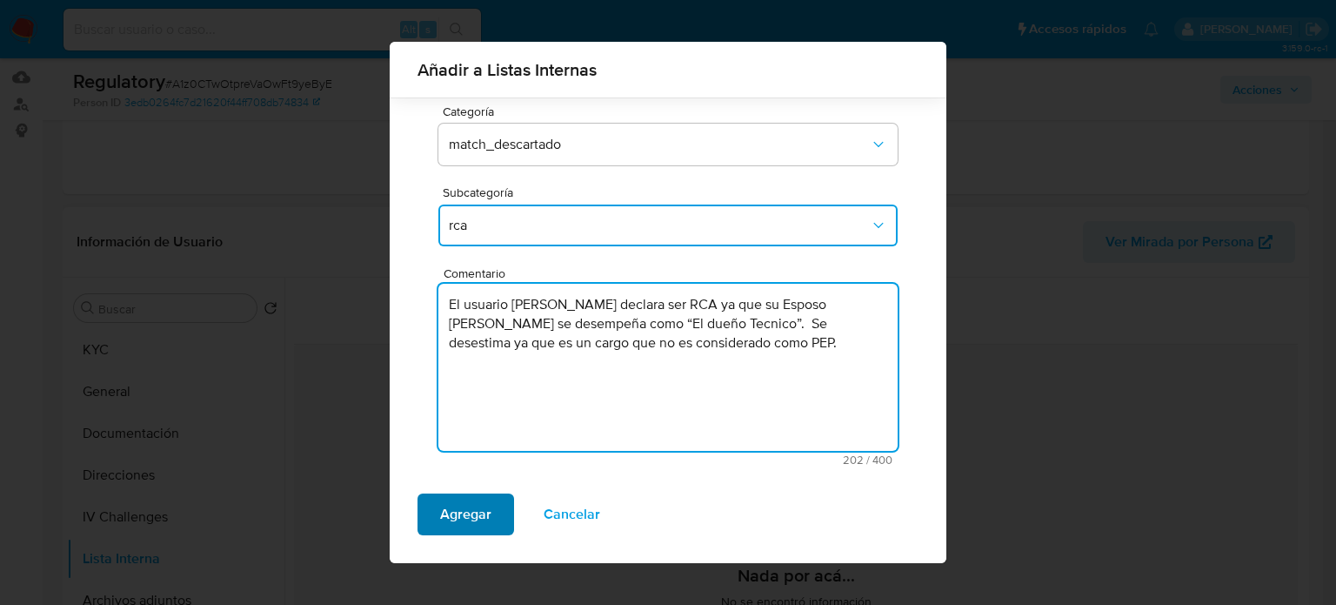
type textarea "El usuario Andrea Paola Bernal Cruz declara ser RCA ya que su Esposo Carlos Art…"
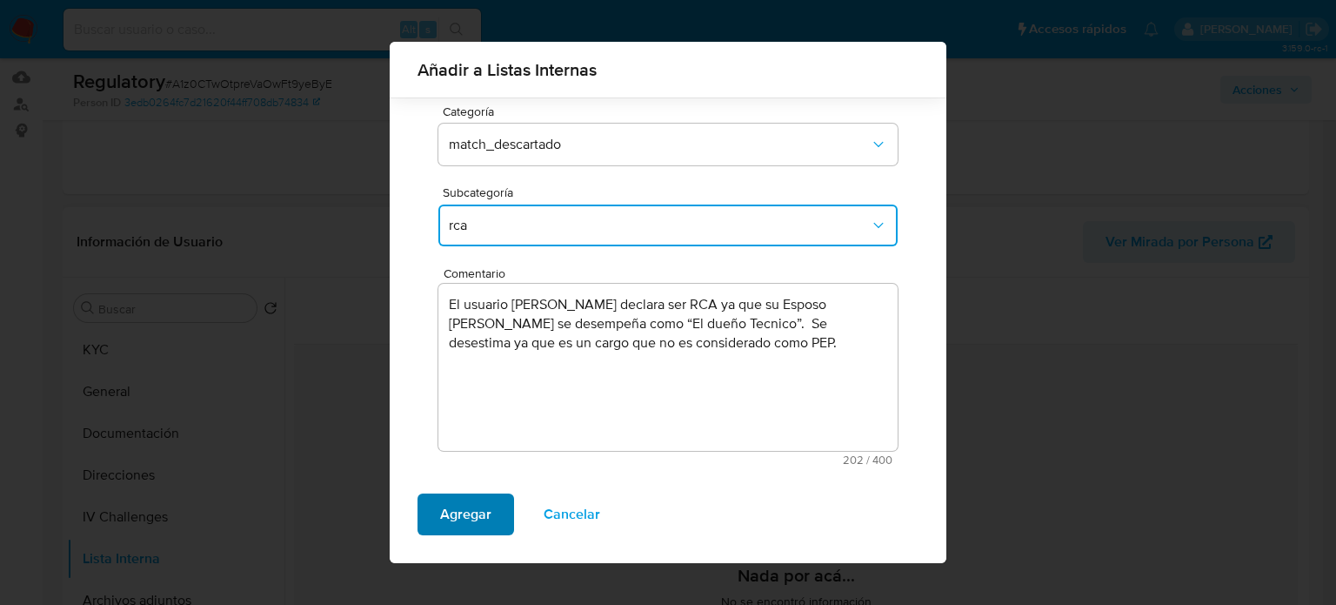
click at [487, 507] on span "Agregar" at bounding box center [465, 514] width 51 height 38
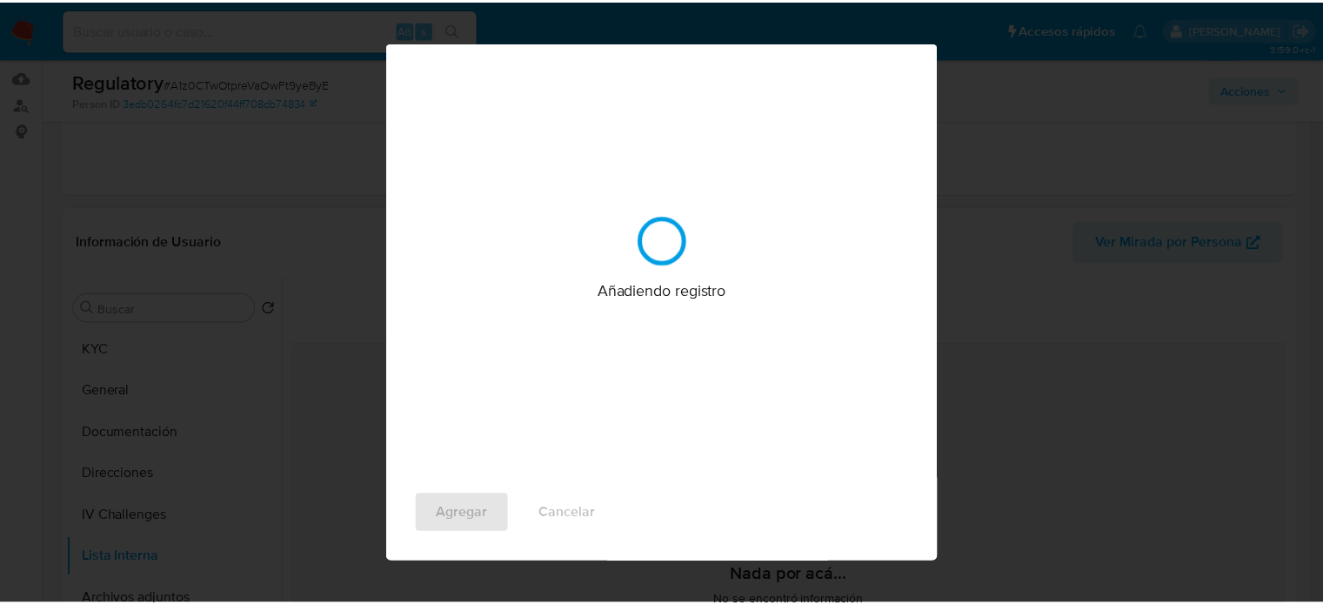
scroll to position [0, 0]
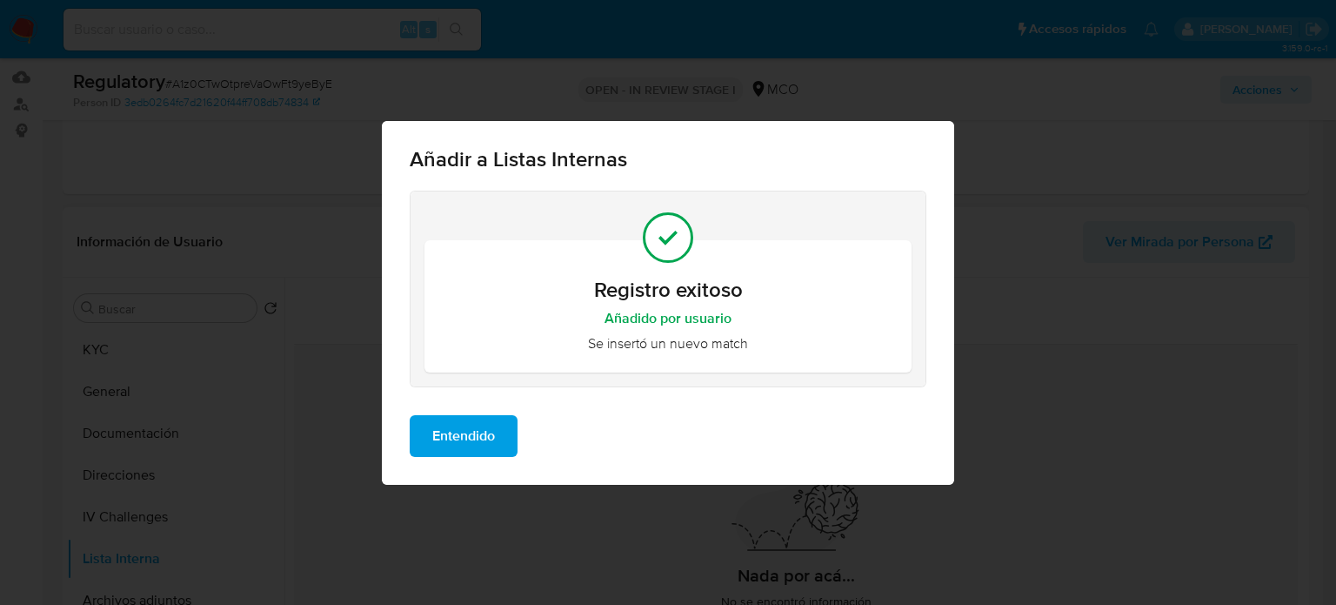
click at [465, 448] on span "Entendido" at bounding box center [463, 436] width 63 height 38
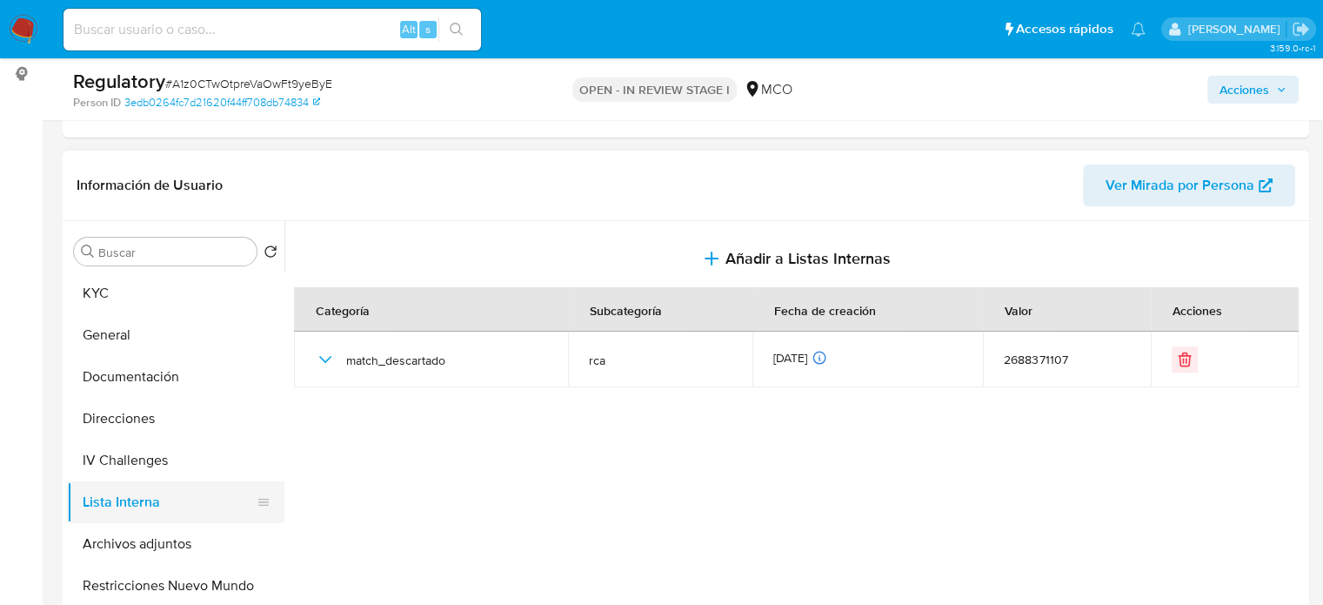
scroll to position [261, 0]
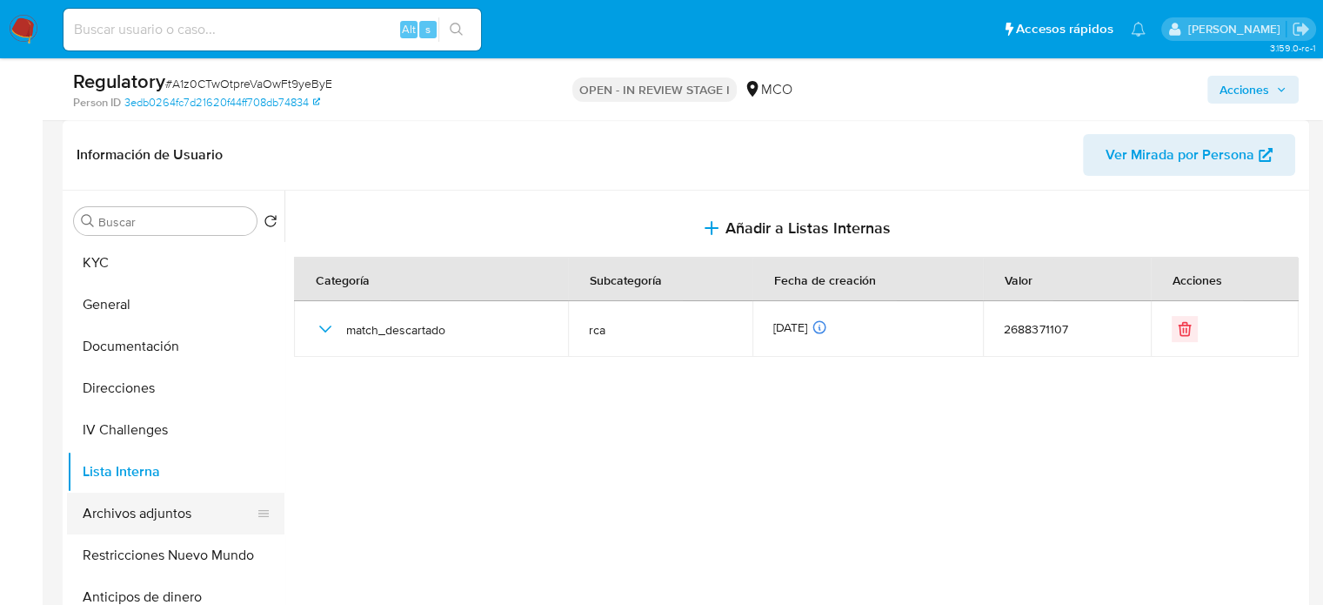
click at [184, 505] on button "Archivos adjuntos" at bounding box center [169, 513] width 204 height 42
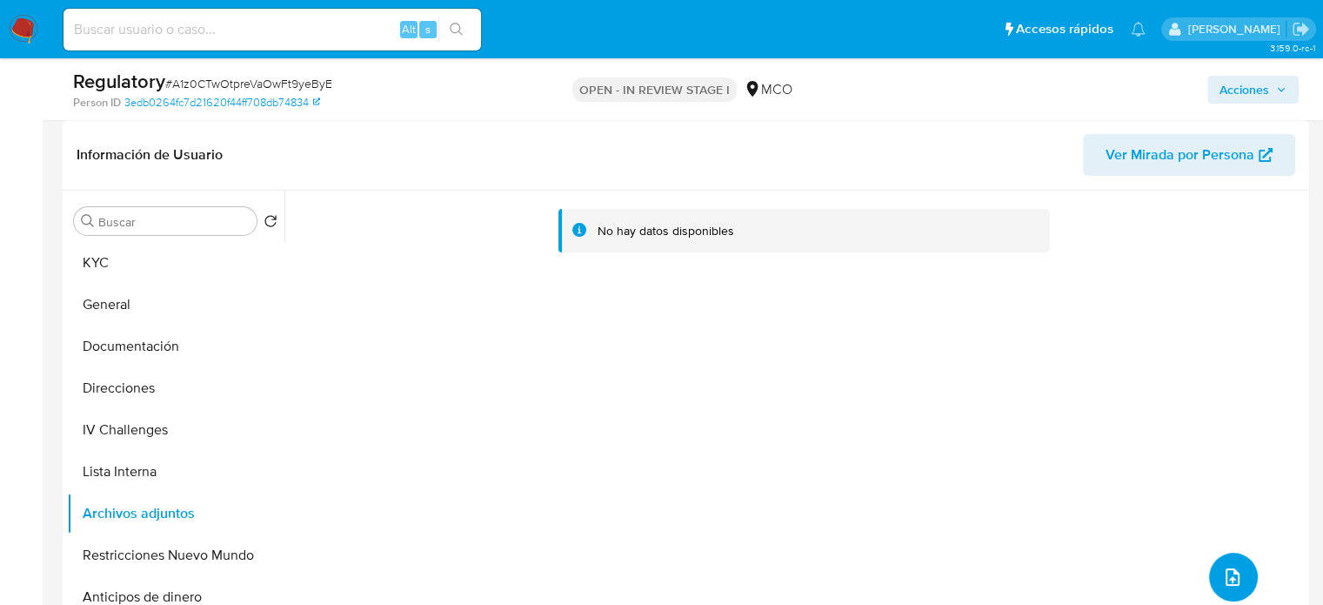
click at [1225, 579] on icon "upload-file" at bounding box center [1232, 576] width 21 height 21
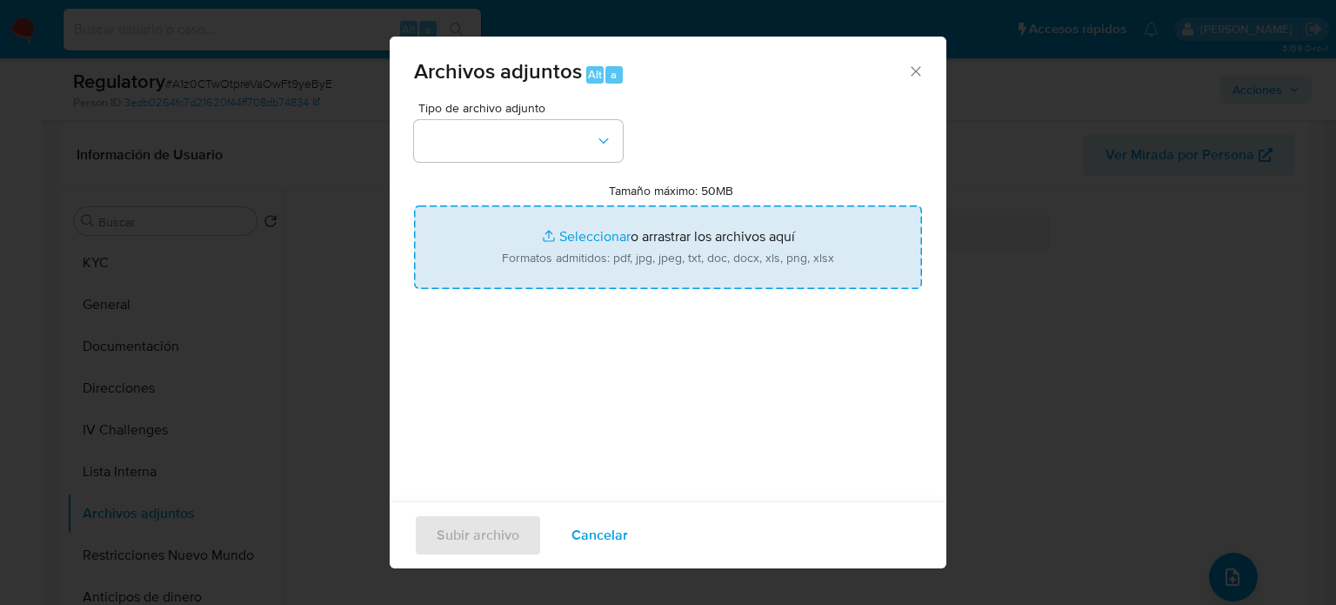
click at [651, 255] on input "Tamaño máximo: 50MB Seleccionar archivos" at bounding box center [668, 247] width 508 height 84
type input "C:\fakepath\CaseDossierReport_5jb7brzdmlho1k0q073qgmaoc.pdf"
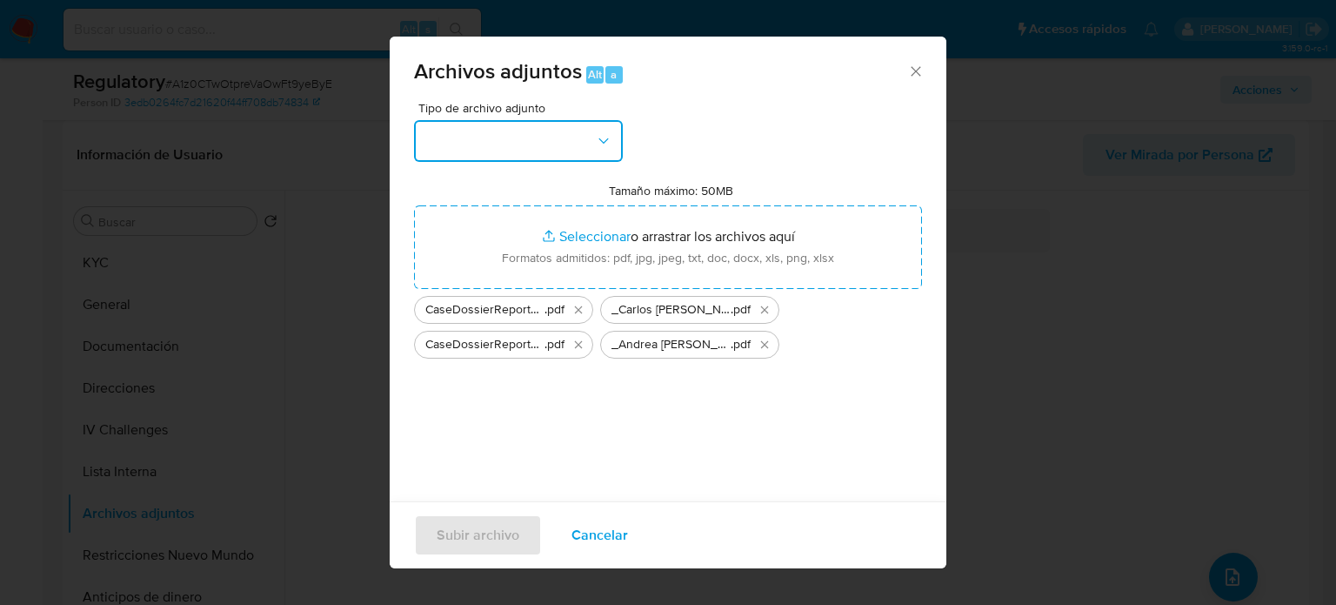
click at [453, 147] on button "button" at bounding box center [518, 141] width 209 height 42
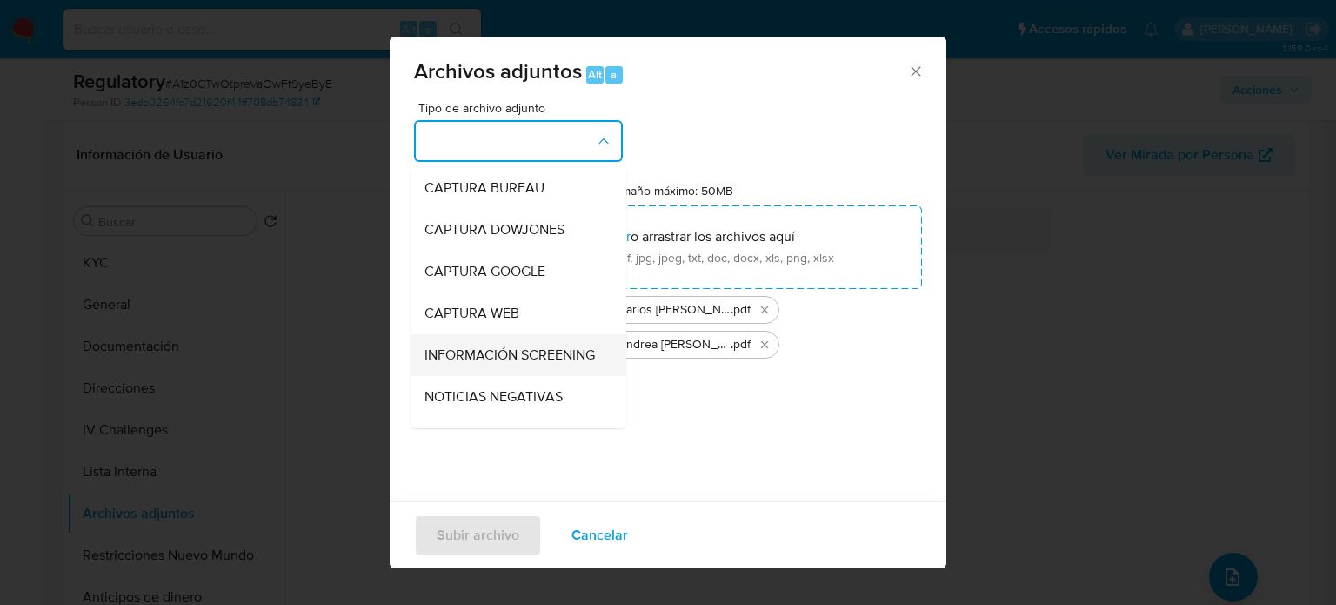
click at [480, 364] on span "INFORMACIÓN SCREENING" at bounding box center [510, 354] width 171 height 17
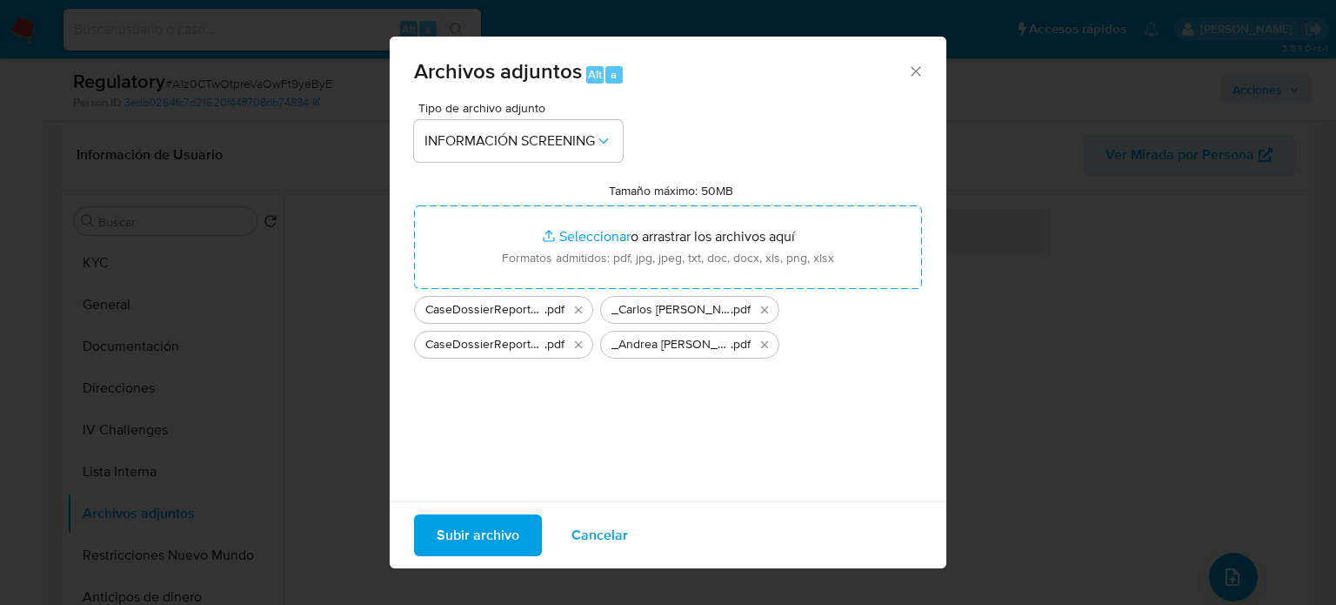
click at [508, 532] on span "Subir archivo" at bounding box center [478, 535] width 83 height 38
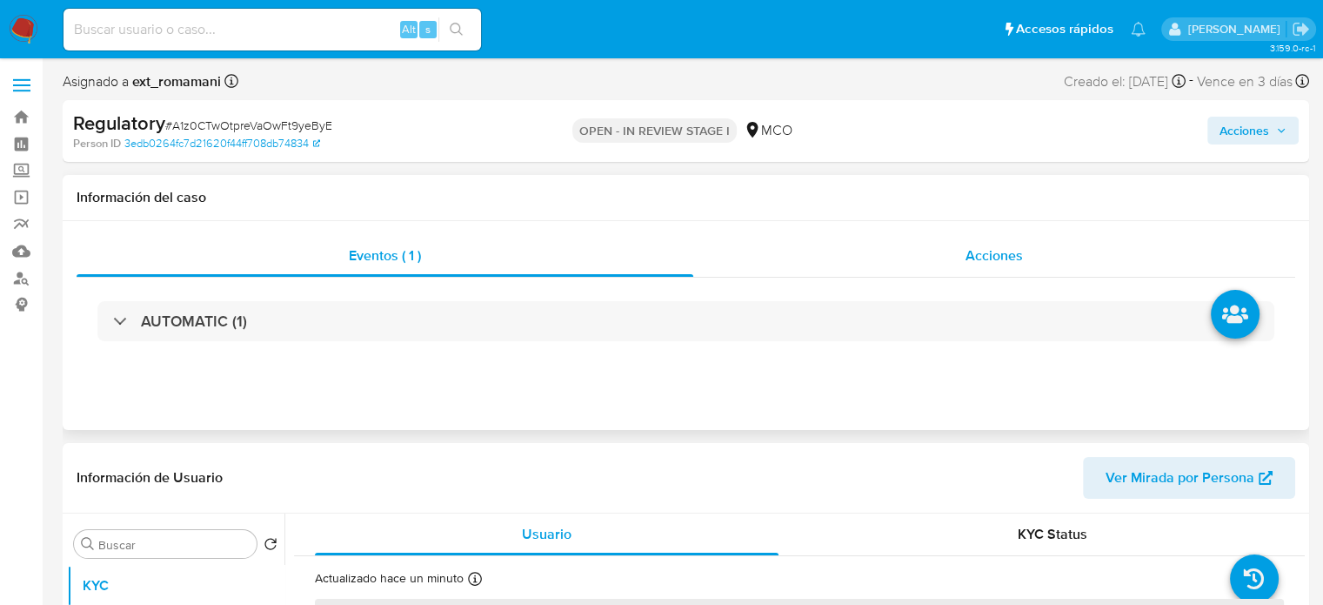
click at [969, 242] on div "Acciones" at bounding box center [994, 256] width 602 height 42
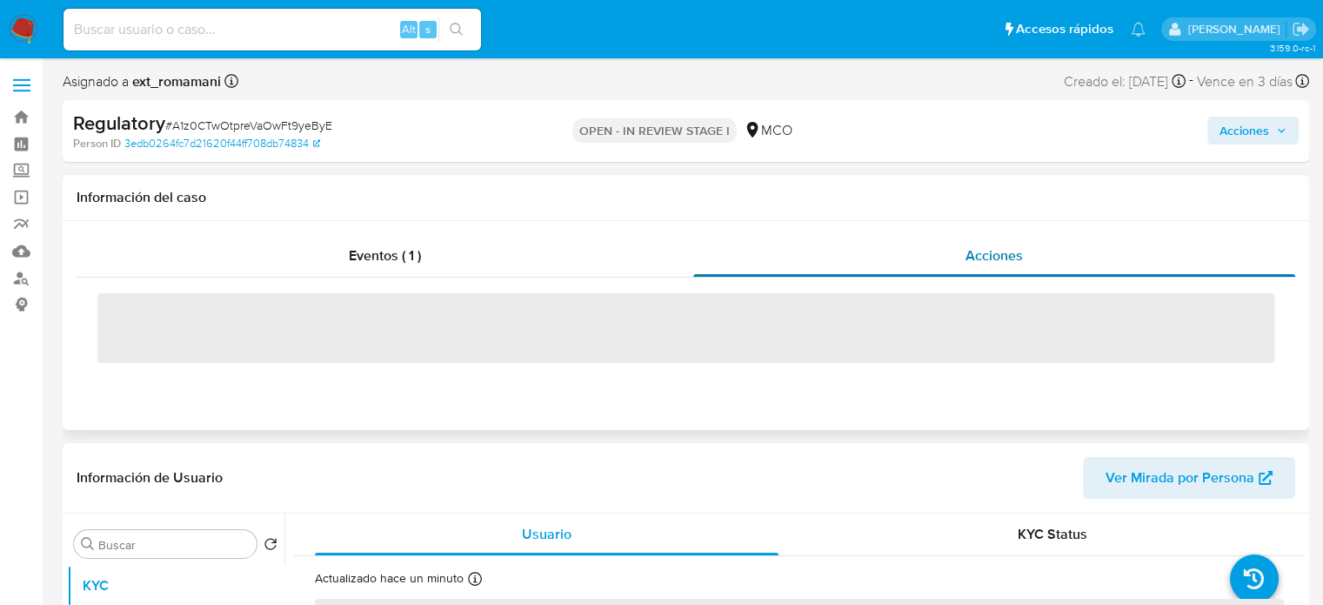
select select "10"
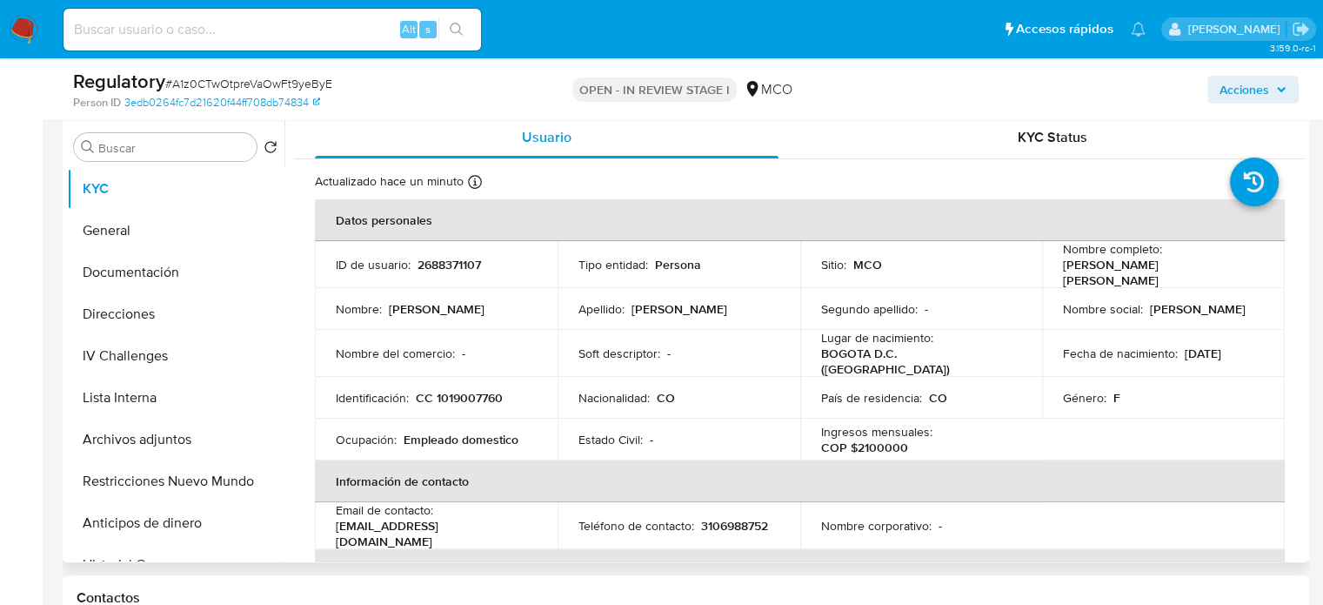
scroll to position [348, 0]
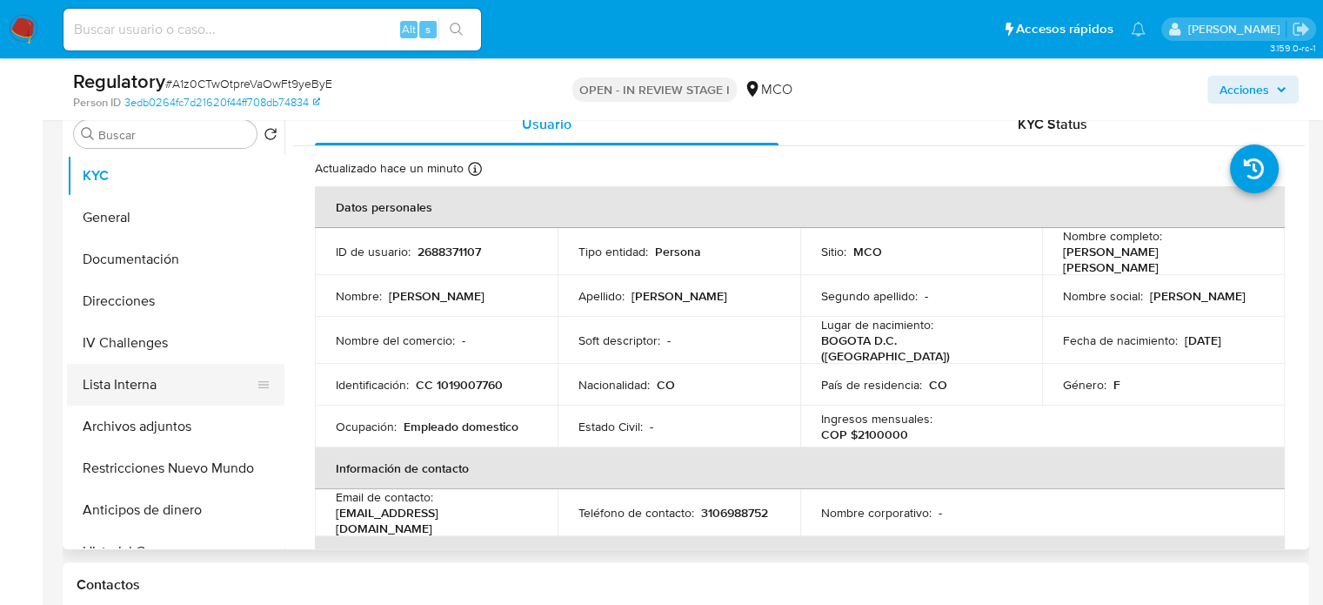
click at [133, 388] on button "Lista Interna" at bounding box center [169, 385] width 204 height 42
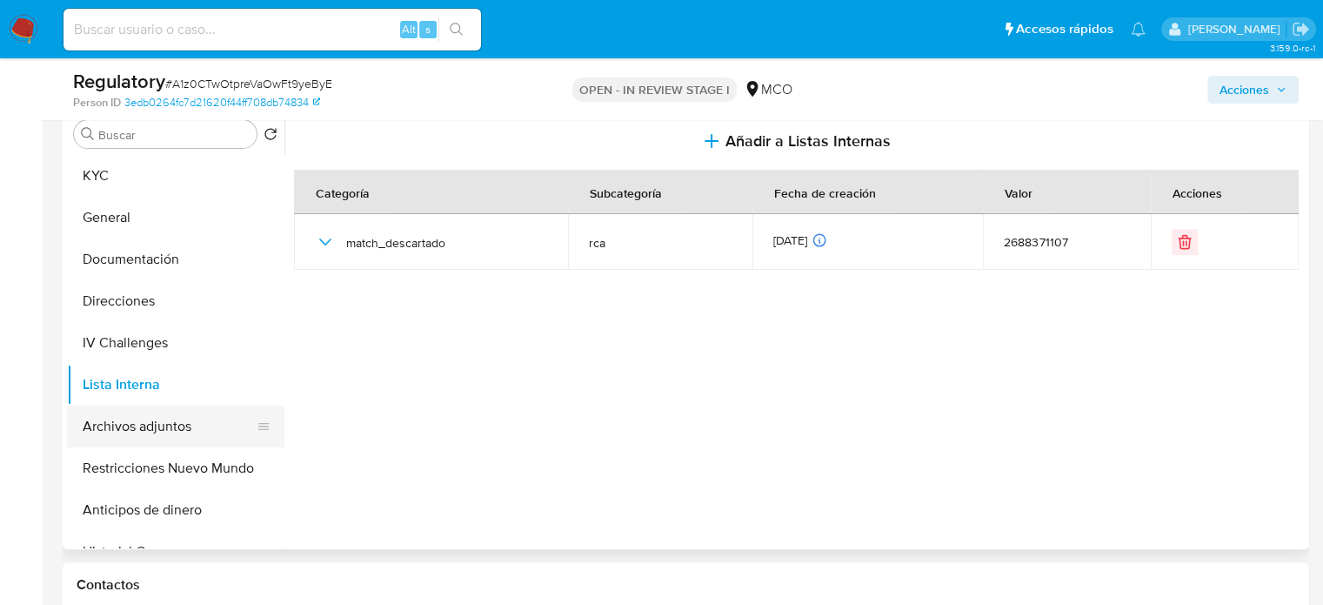
click at [163, 426] on button "Archivos adjuntos" at bounding box center [169, 426] width 204 height 42
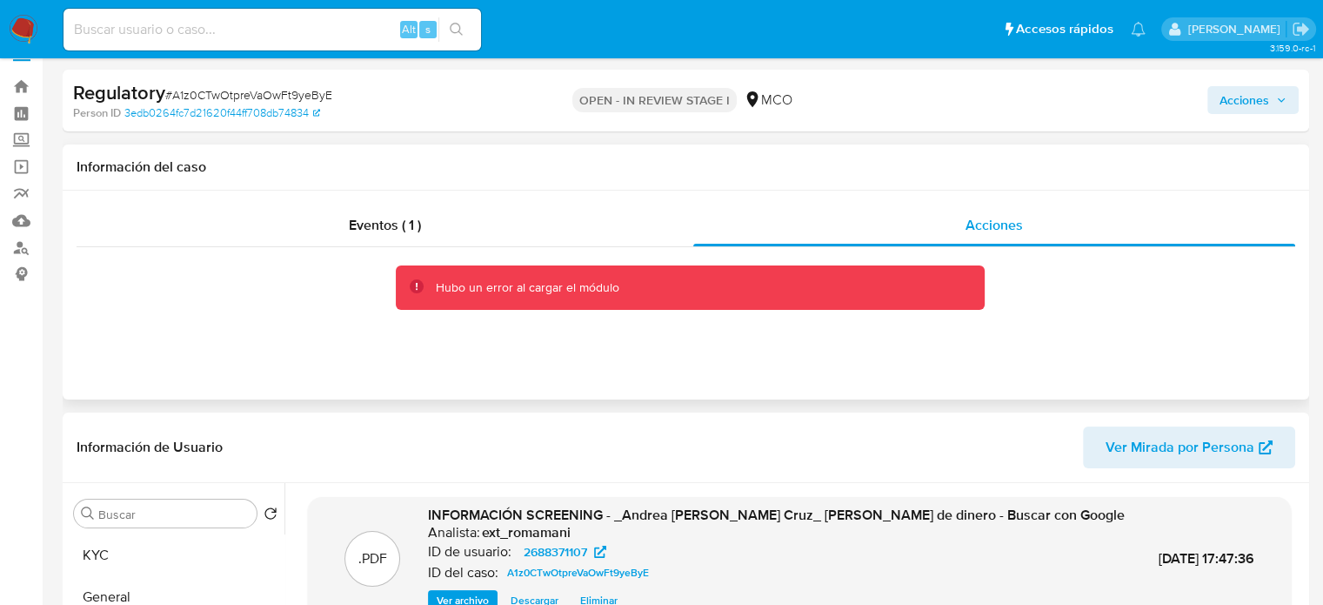
scroll to position [0, 0]
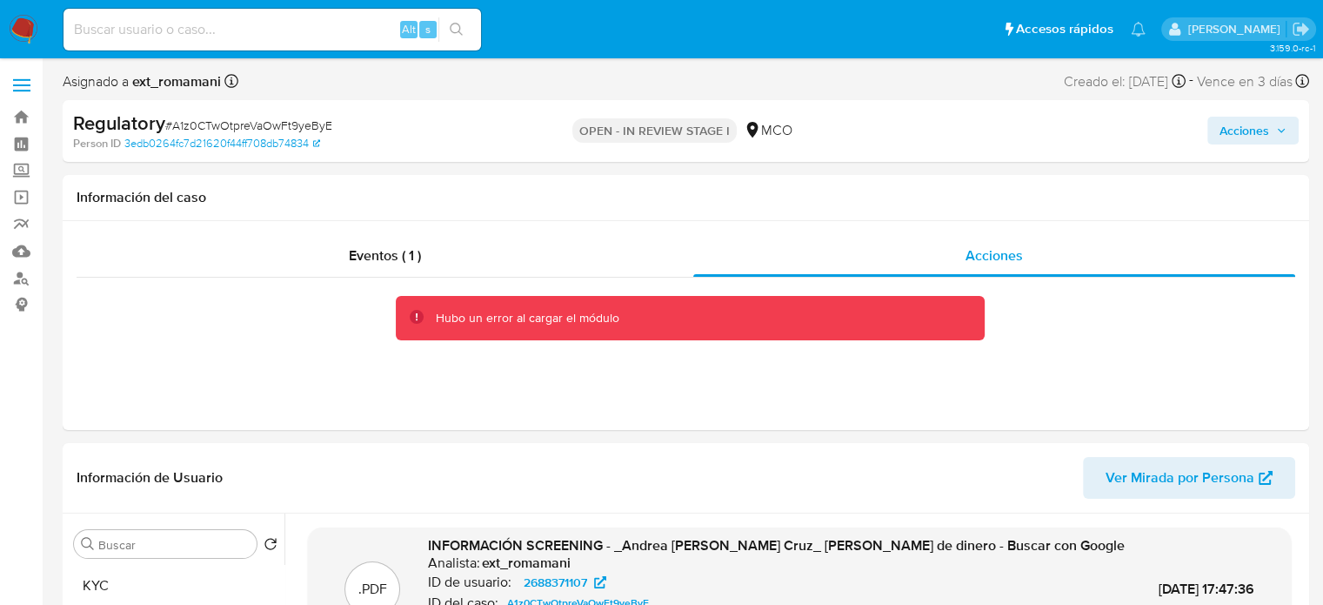
click at [1236, 131] on span "Acciones" at bounding box center [1245, 131] width 50 height 28
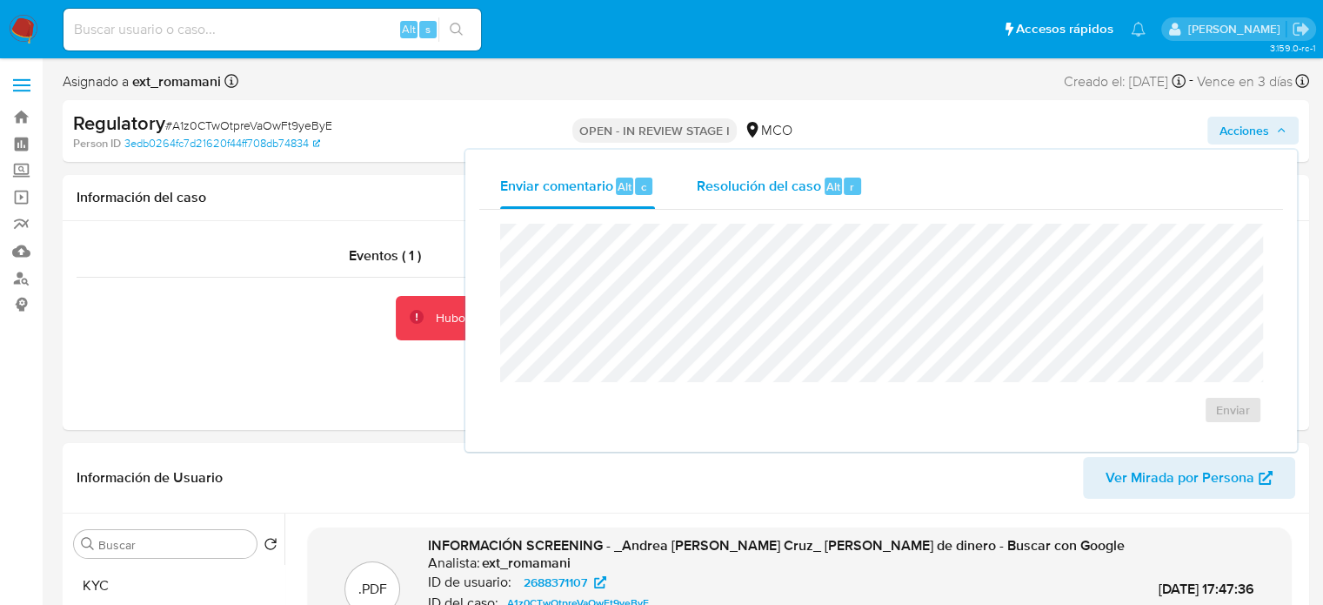
click at [835, 187] on span "Alt" at bounding box center [833, 186] width 14 height 17
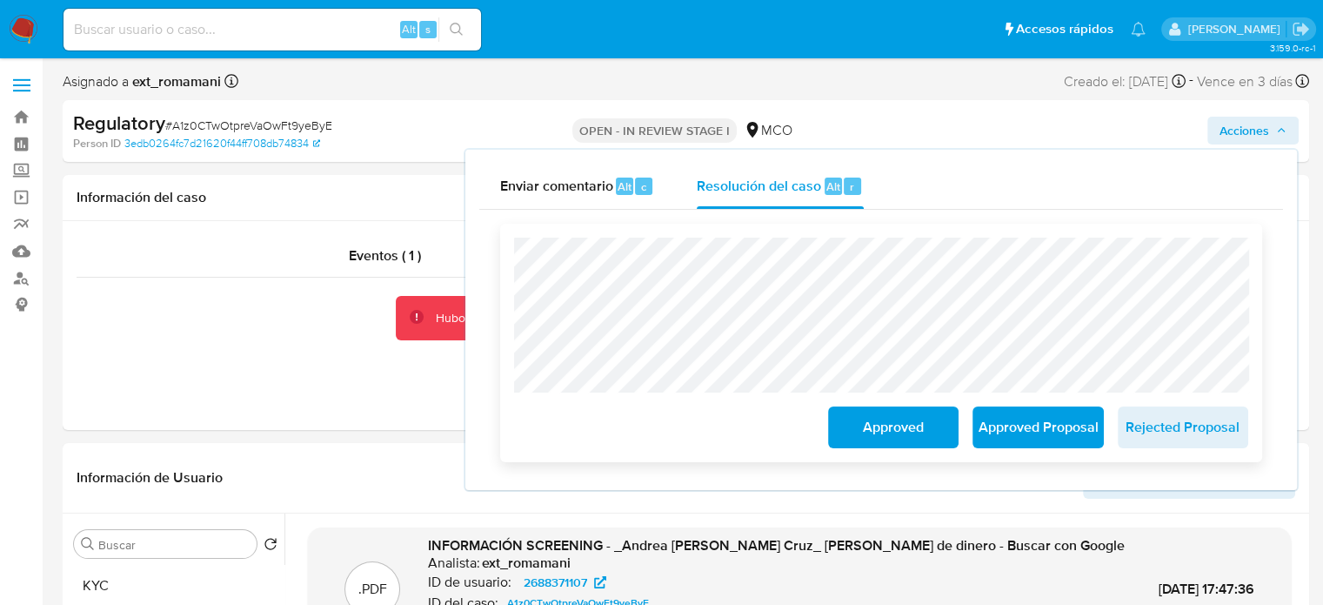
click at [899, 424] on span "Approved" at bounding box center [893, 427] width 85 height 38
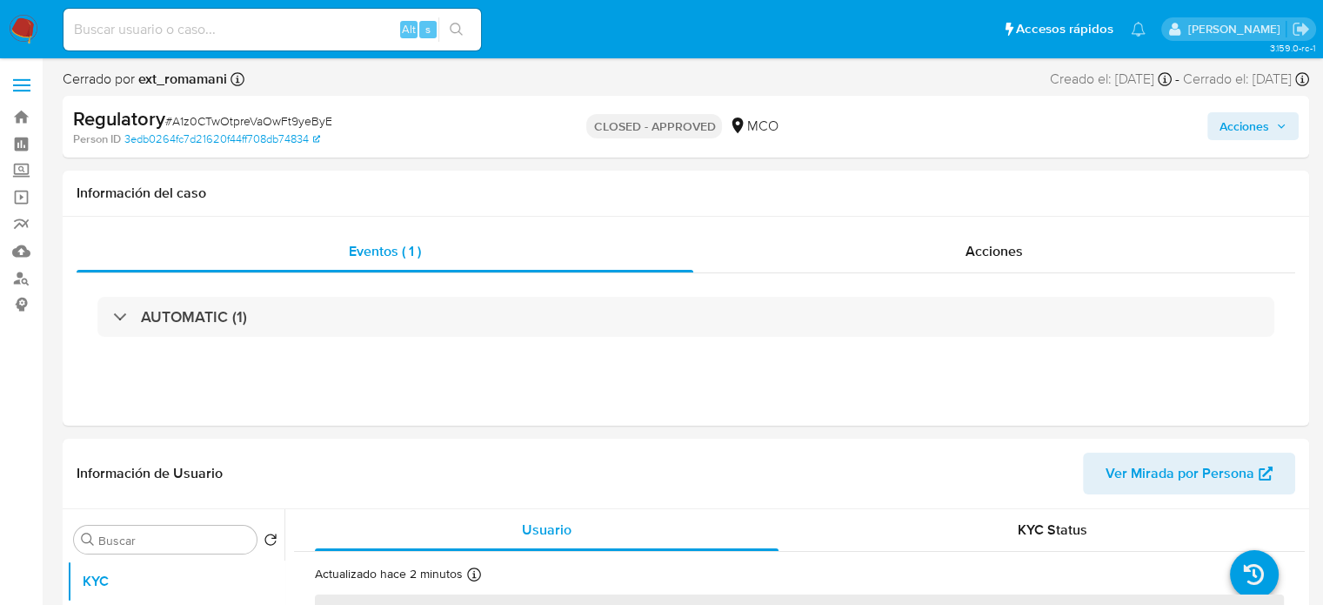
select select "10"
click at [992, 264] on div "Acciones" at bounding box center [994, 252] width 602 height 42
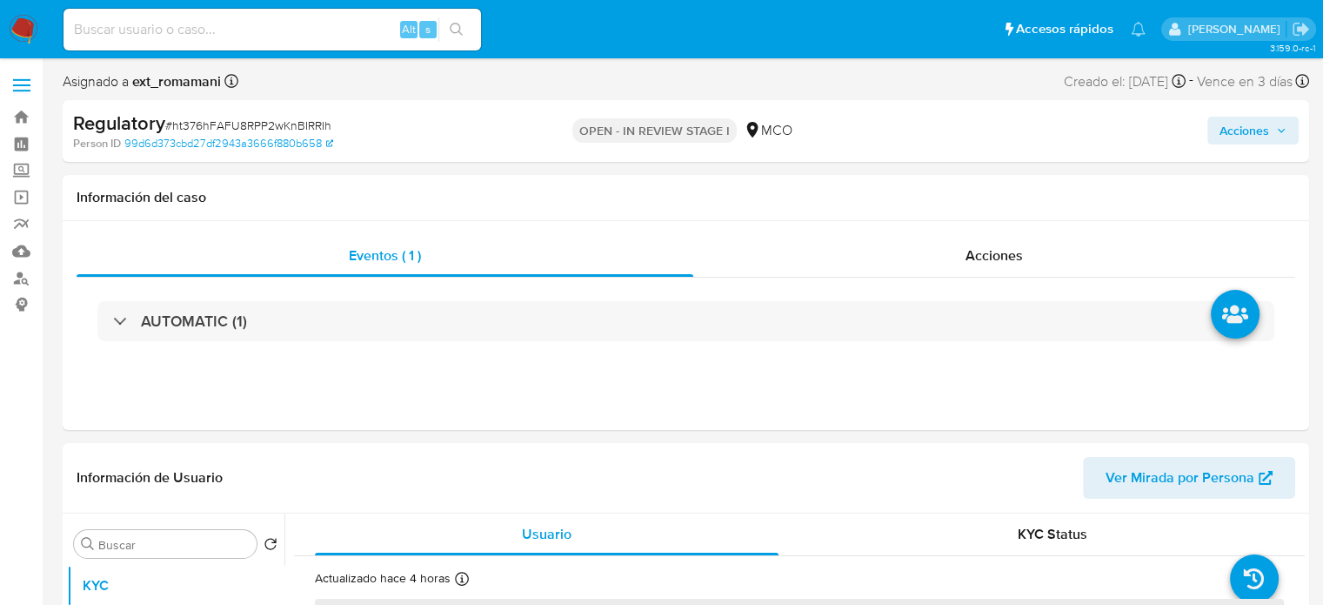
select select "10"
click at [1018, 265] on span "Acciones" at bounding box center [994, 255] width 57 height 20
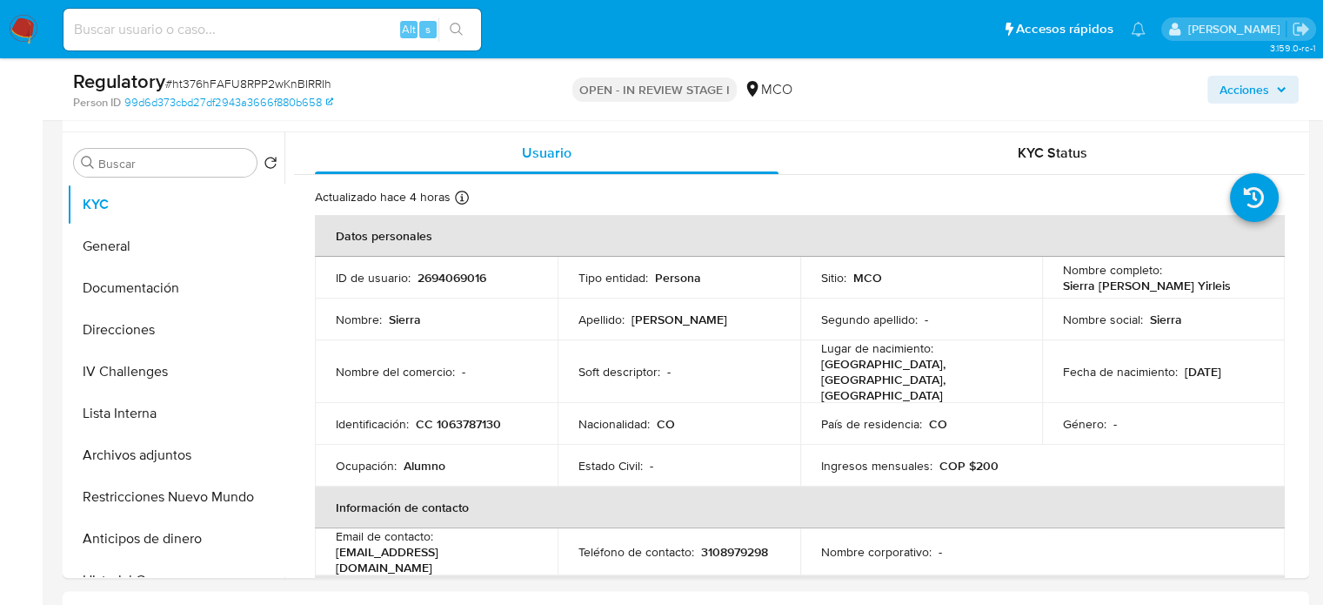
scroll to position [348, 0]
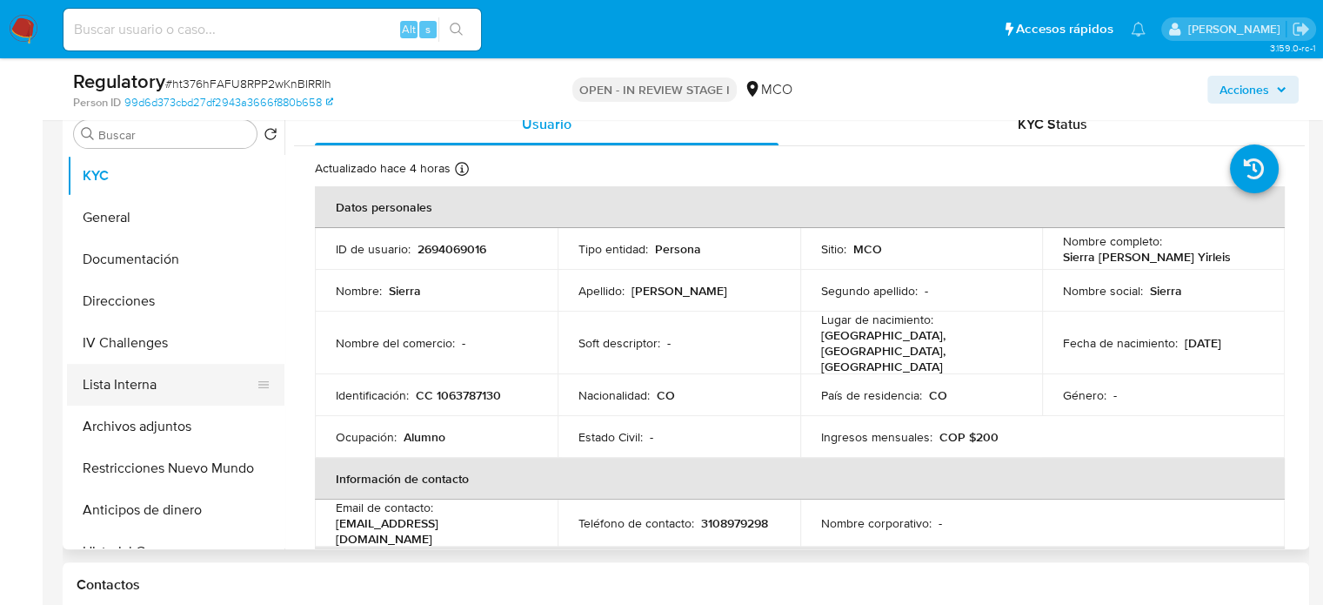
click at [167, 375] on button "Lista Interna" at bounding box center [169, 385] width 204 height 42
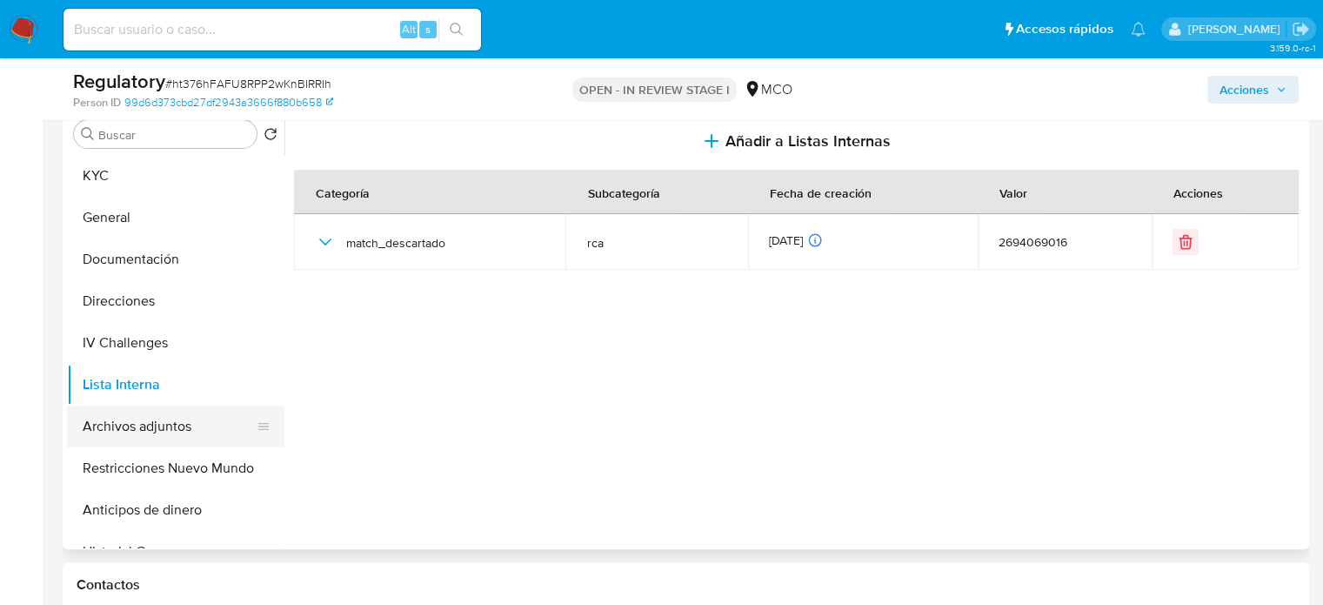
click at [174, 430] on button "Archivos adjuntos" at bounding box center [169, 426] width 204 height 42
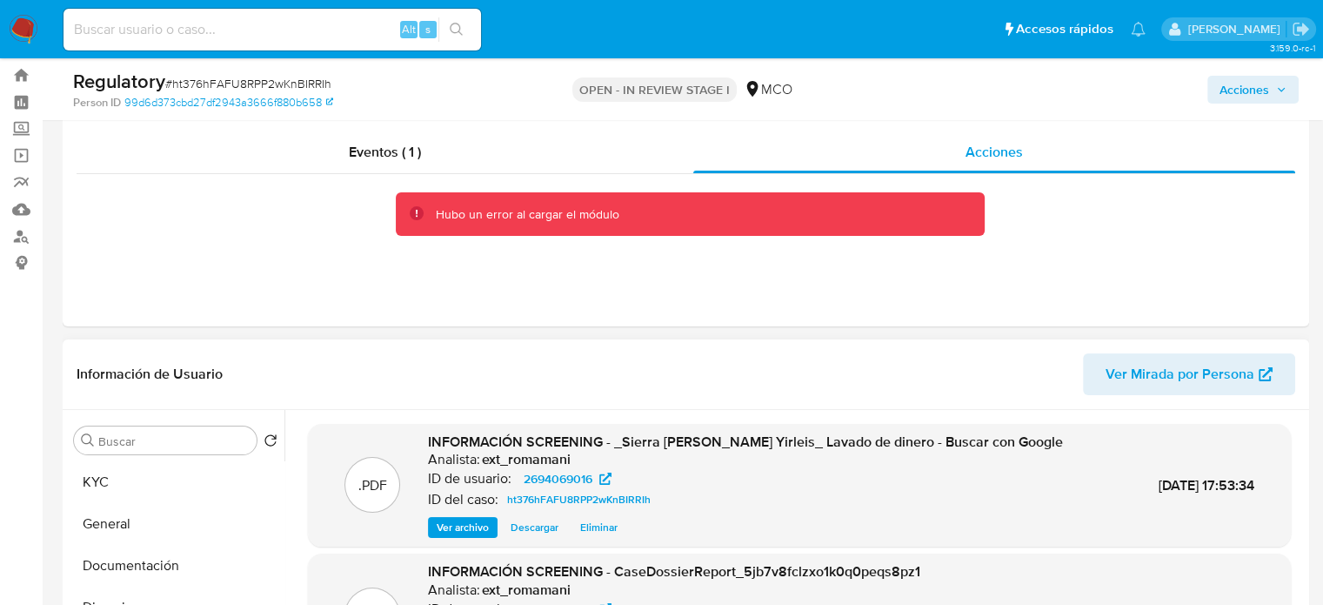
scroll to position [0, 0]
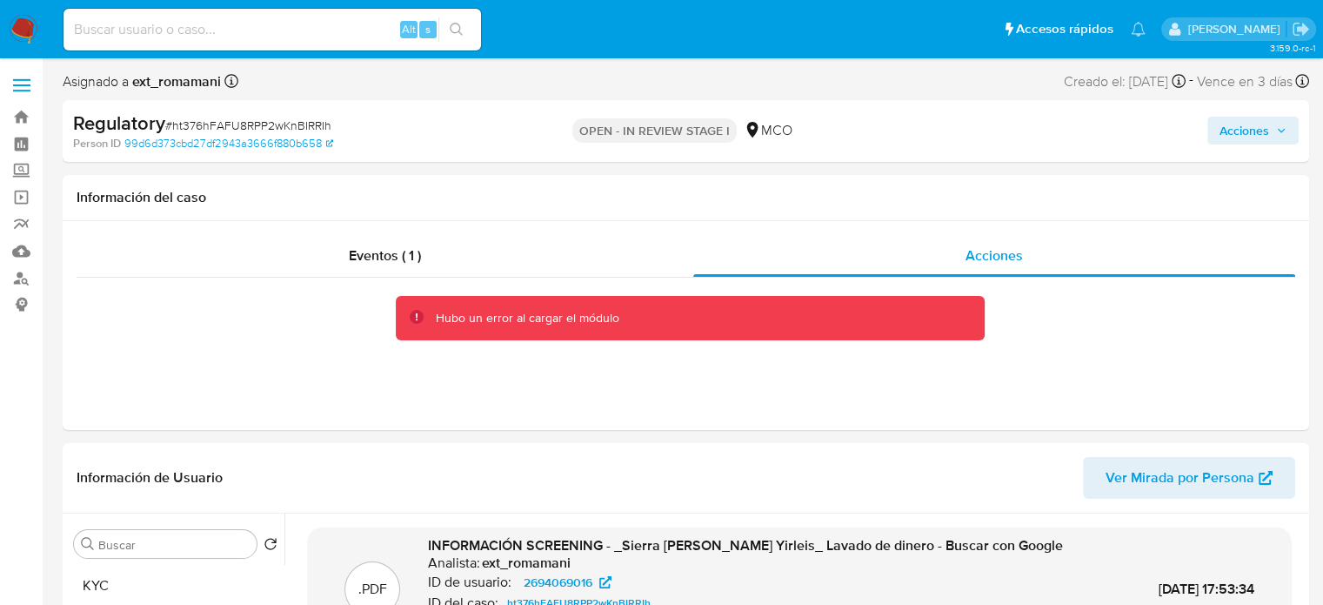
click at [1218, 135] on button "Acciones" at bounding box center [1253, 131] width 91 height 28
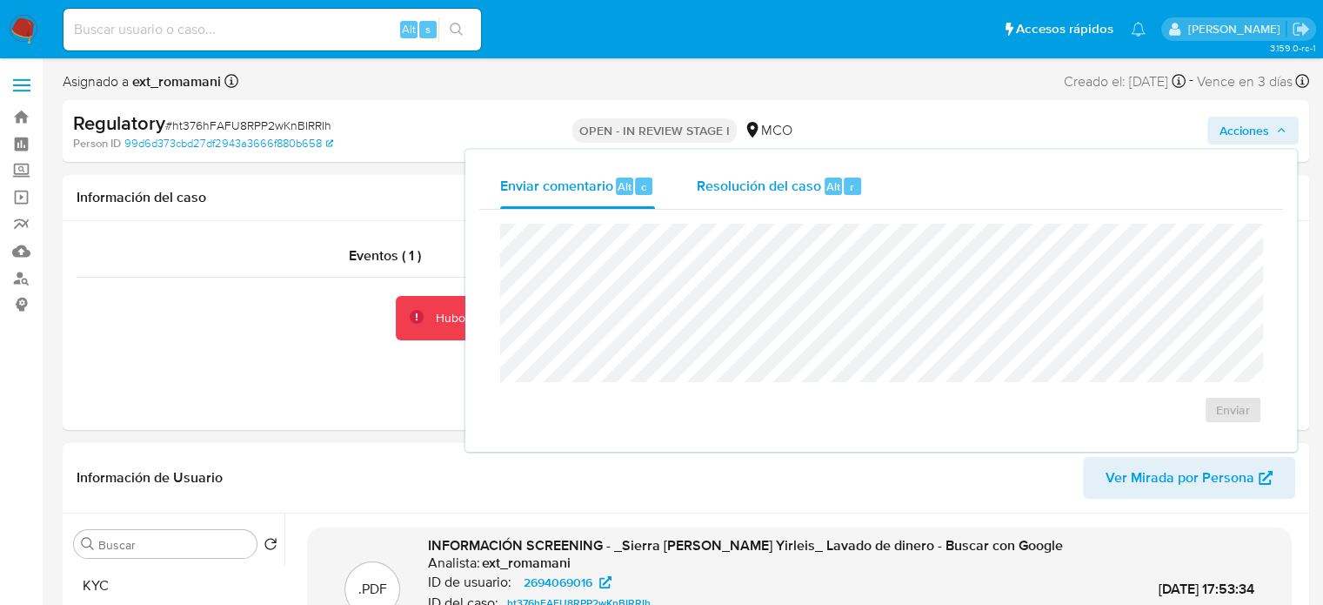
click at [716, 198] on div "Resolución del caso Alt r" at bounding box center [780, 186] width 166 height 45
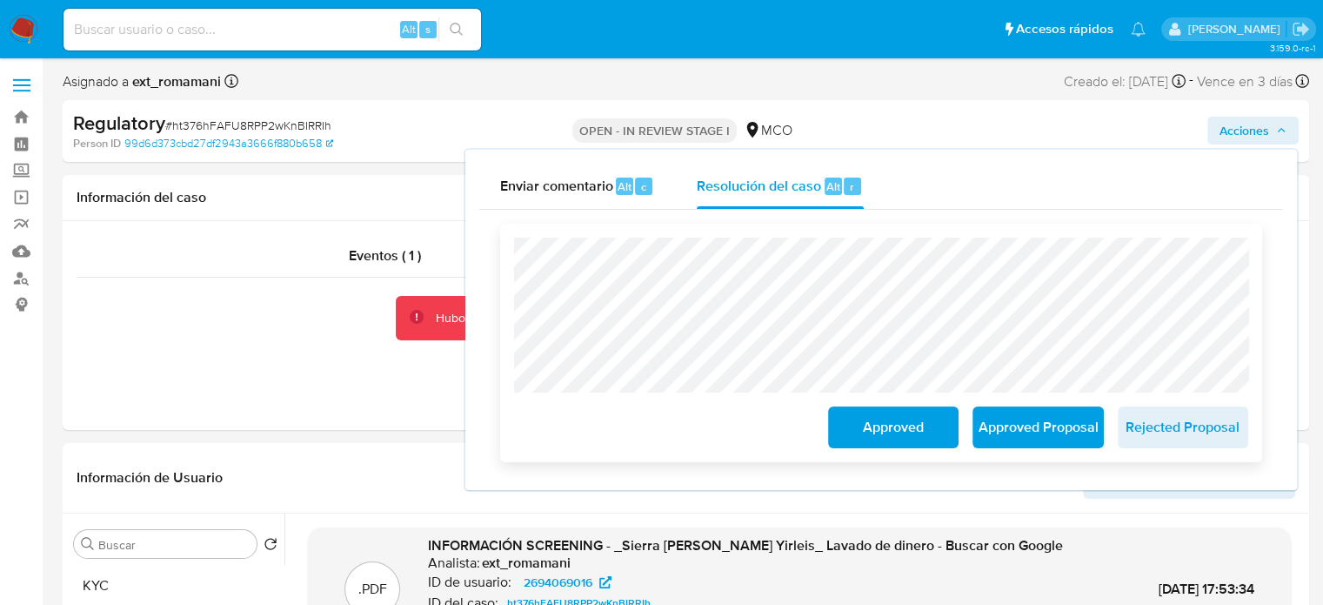
click at [851, 431] on span "Approved" at bounding box center [893, 427] width 85 height 38
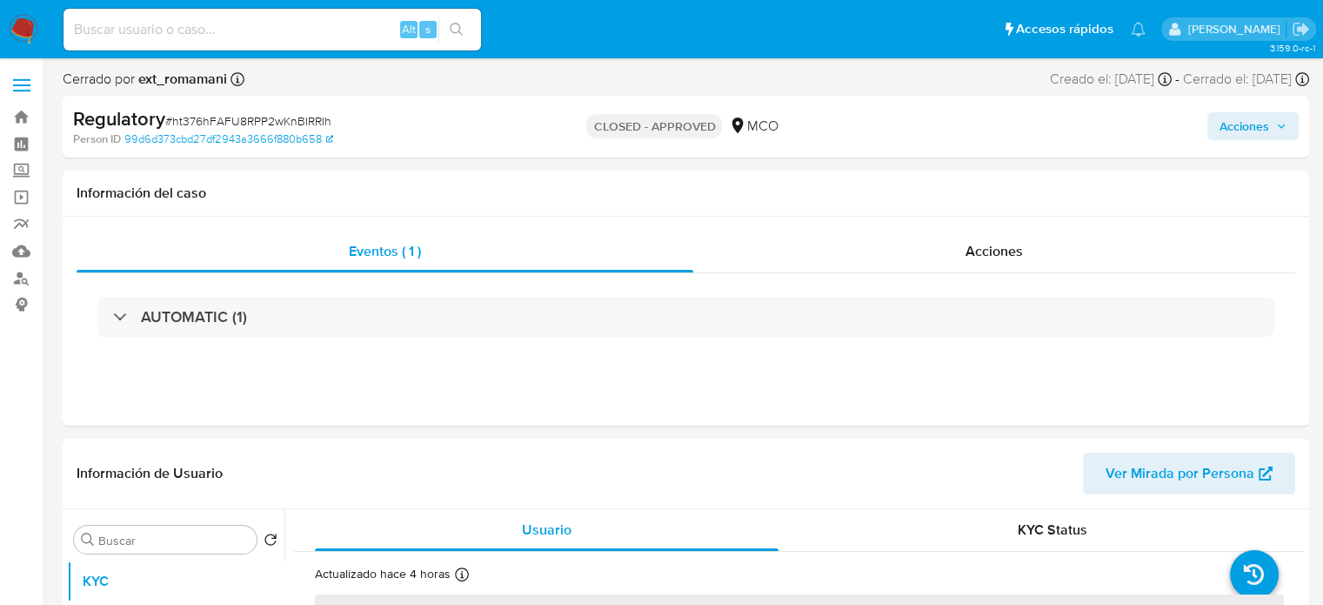
select select "10"
click at [990, 256] on span "Acciones" at bounding box center [994, 251] width 57 height 20
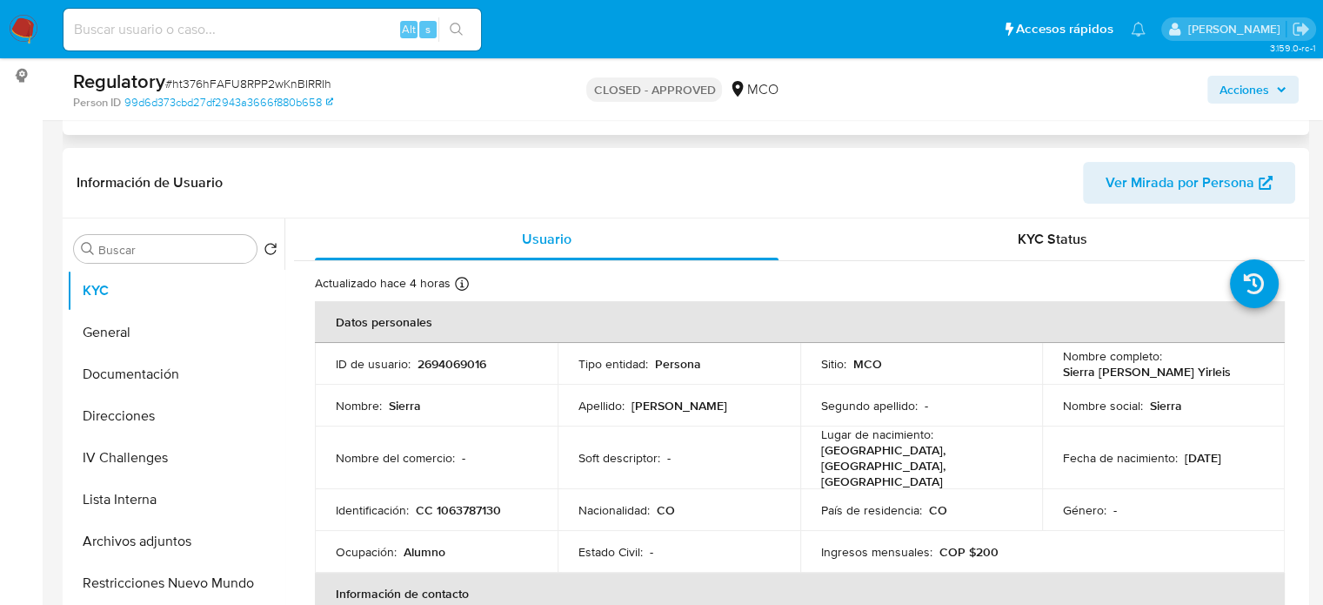
scroll to position [261, 0]
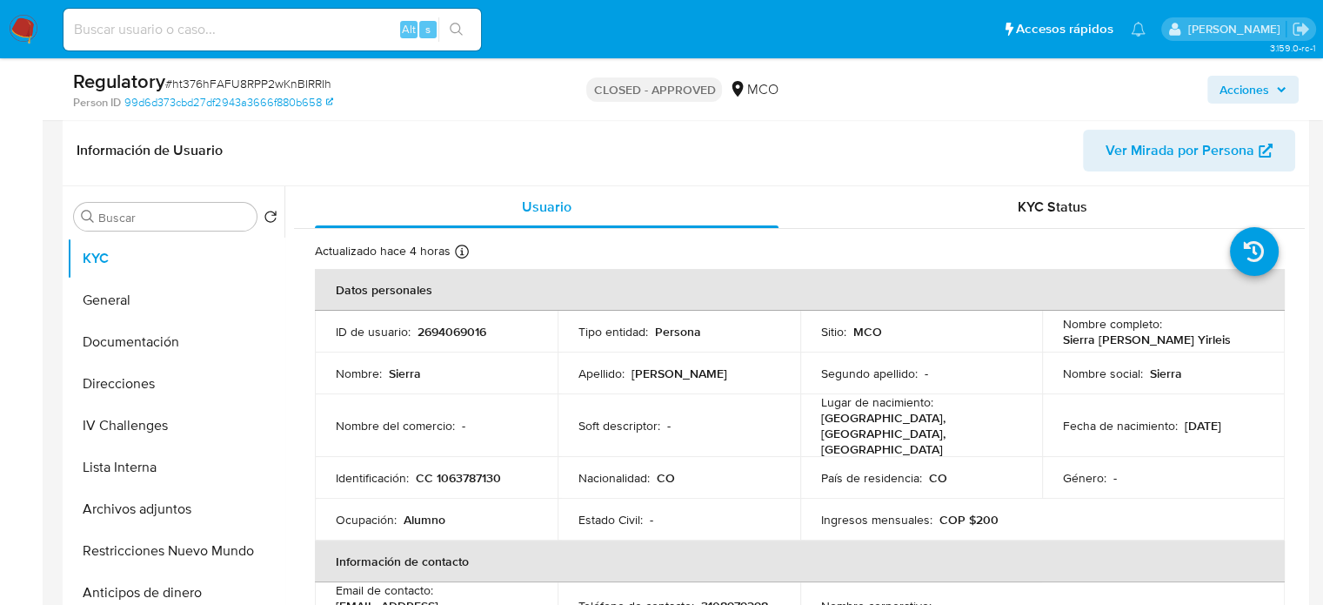
click at [1235, 78] on span "Acciones" at bounding box center [1245, 90] width 50 height 28
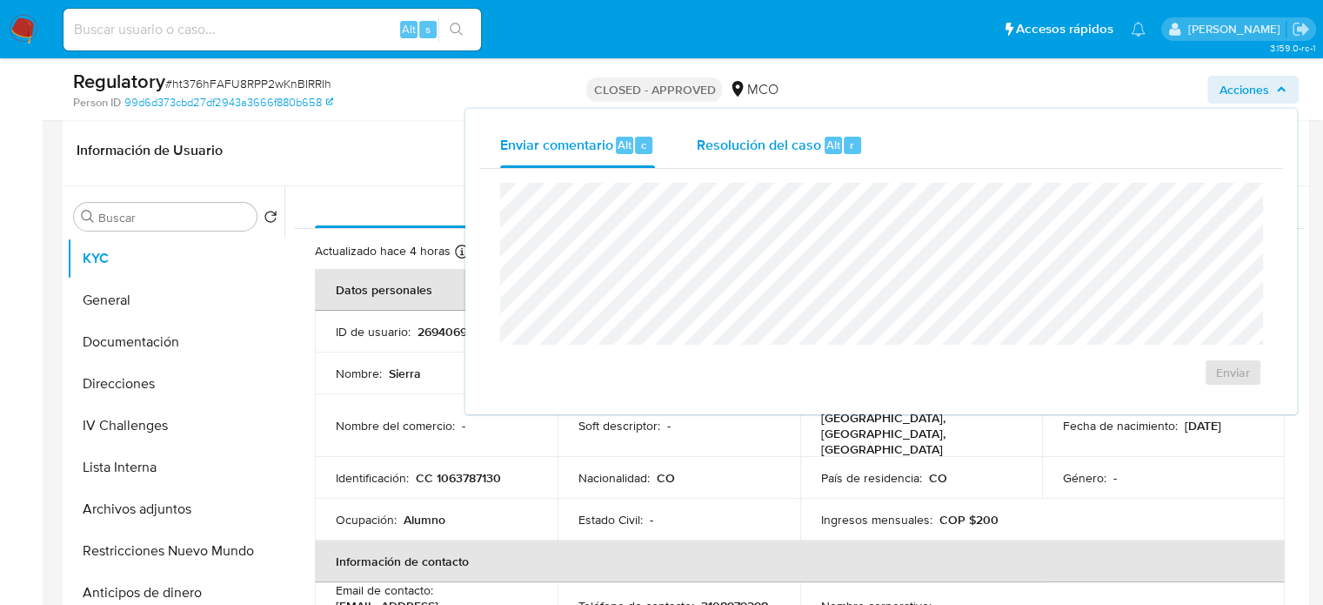
click at [769, 141] on span "Resolución del caso" at bounding box center [759, 144] width 124 height 20
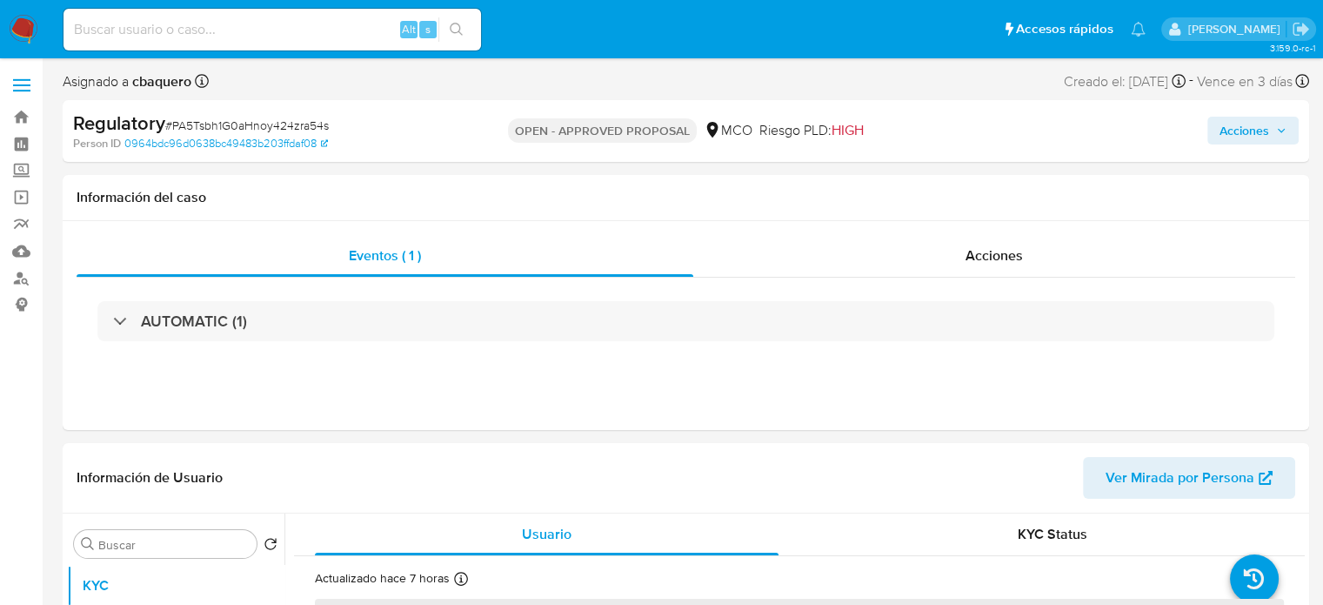
select select "10"
click at [940, 256] on div "Acciones" at bounding box center [994, 256] width 602 height 42
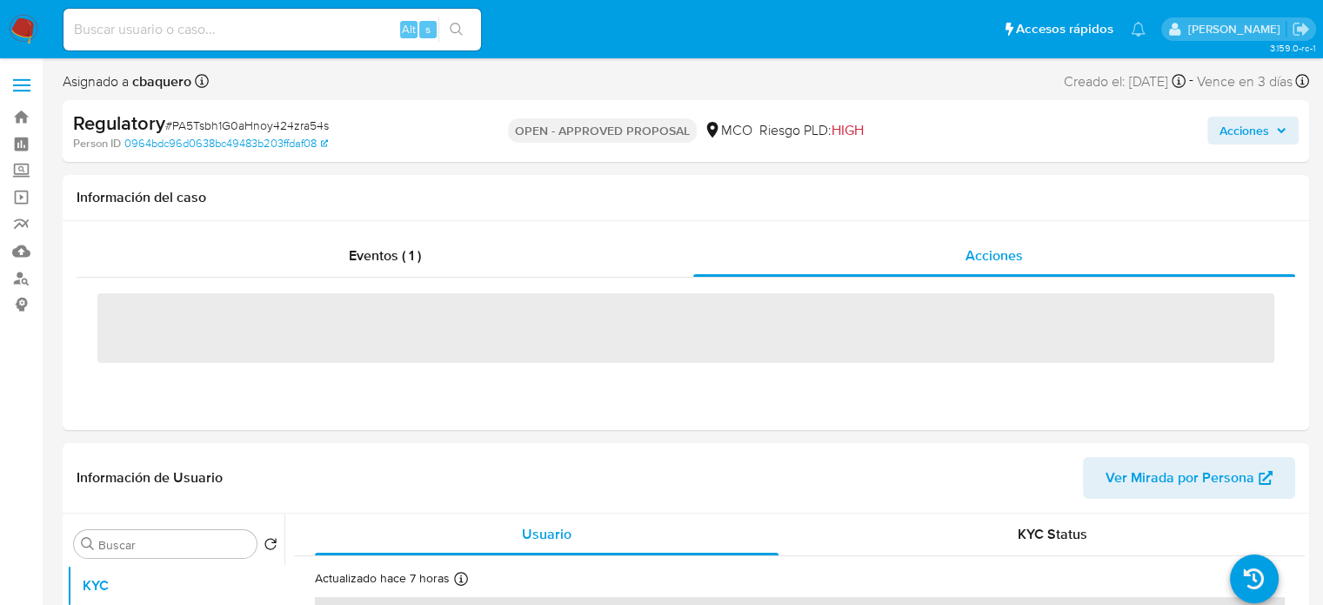
click at [1249, 138] on span "Acciones" at bounding box center [1245, 131] width 50 height 28
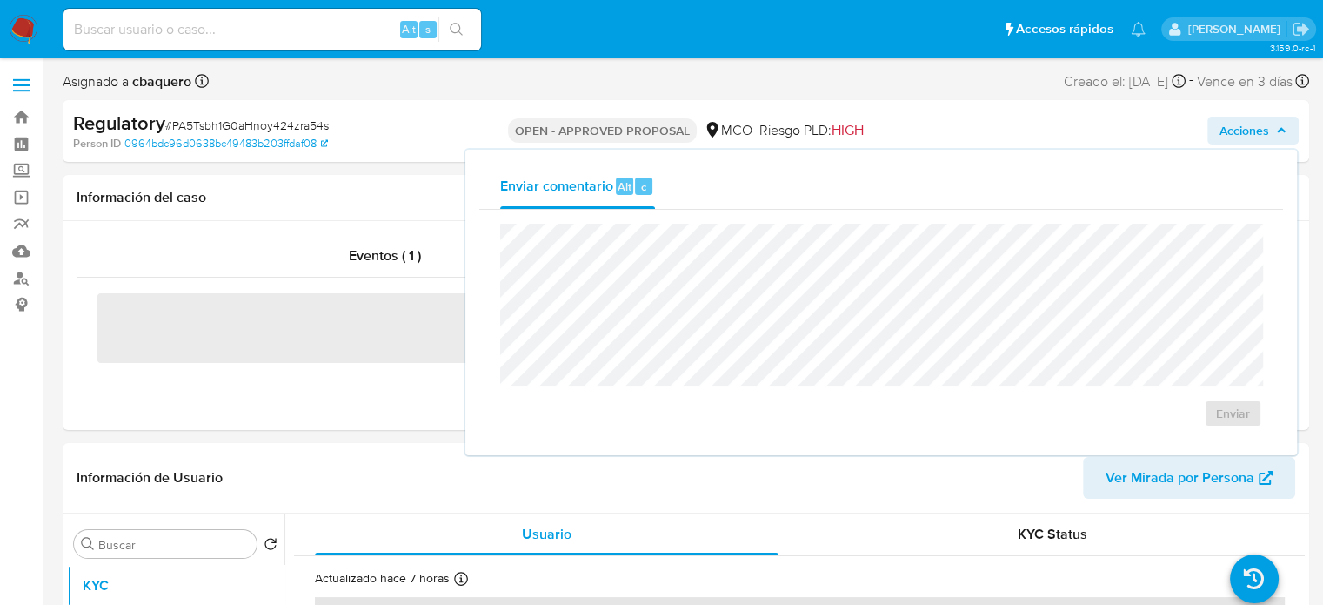
click at [1260, 134] on span "Acciones" at bounding box center [1245, 131] width 50 height 28
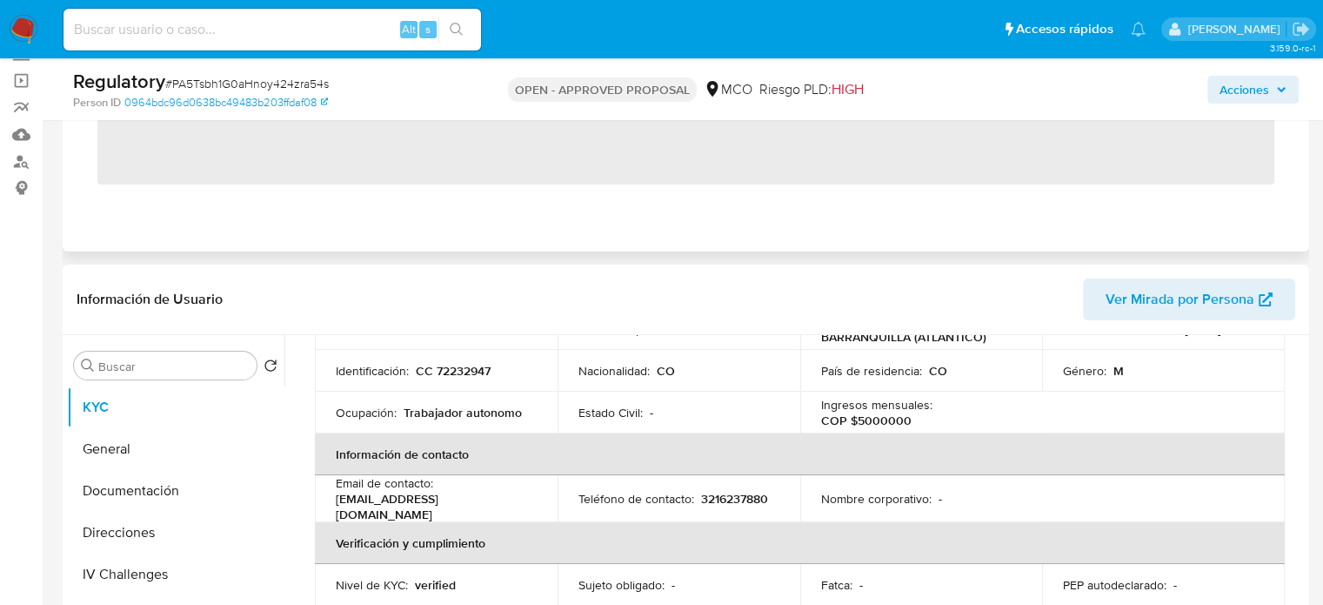
scroll to position [87, 0]
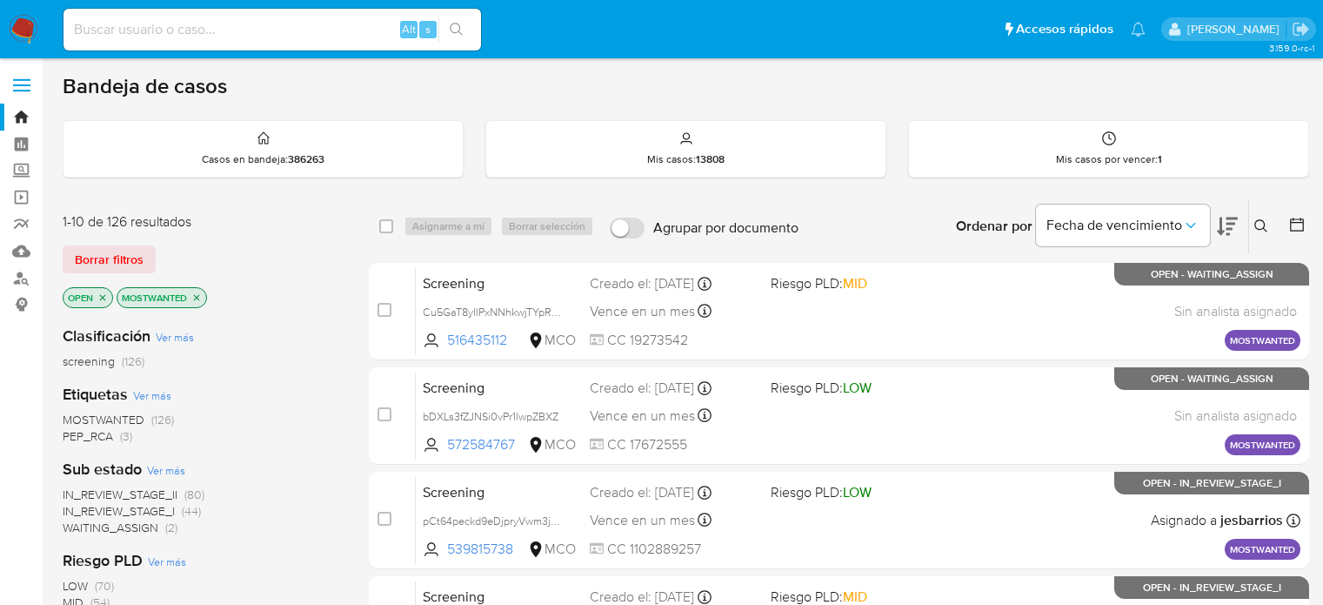
scroll to position [79, 0]
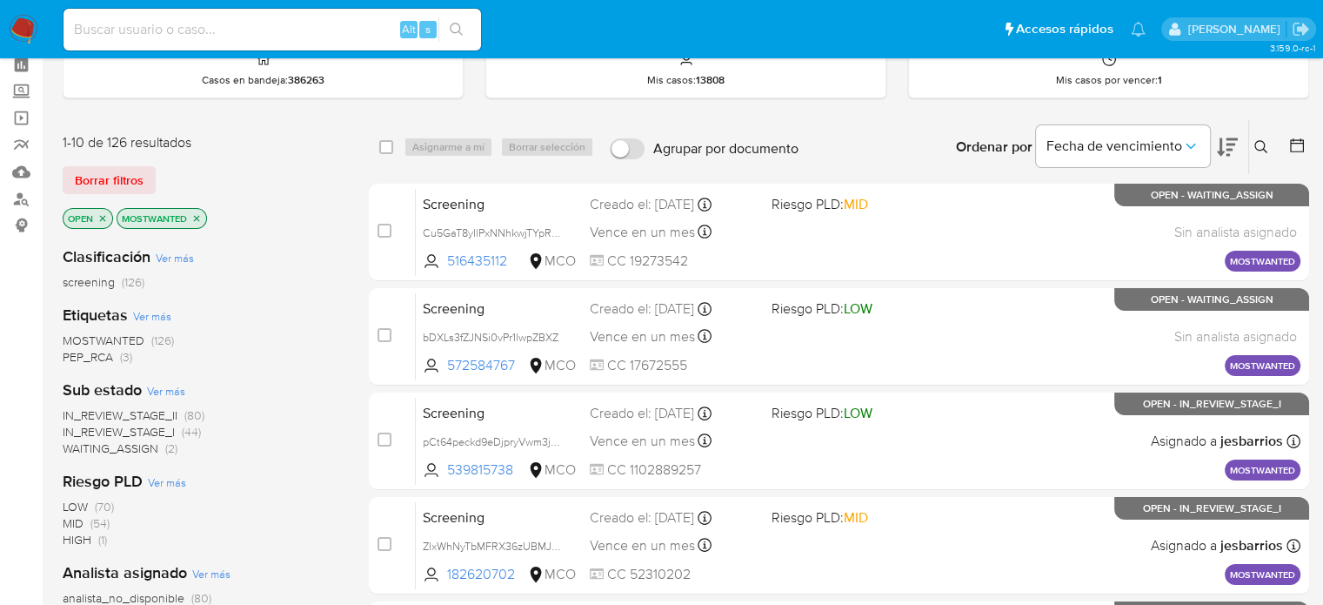
click at [16, 28] on img at bounding box center [24, 30] width 30 height 30
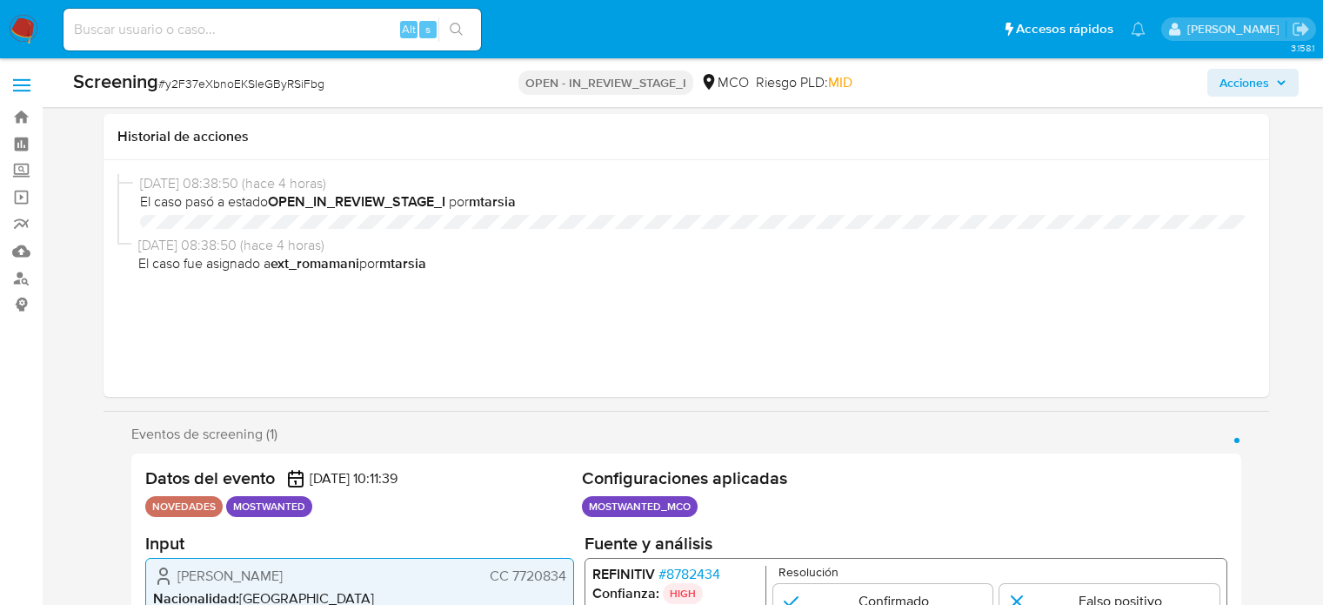
select select "10"
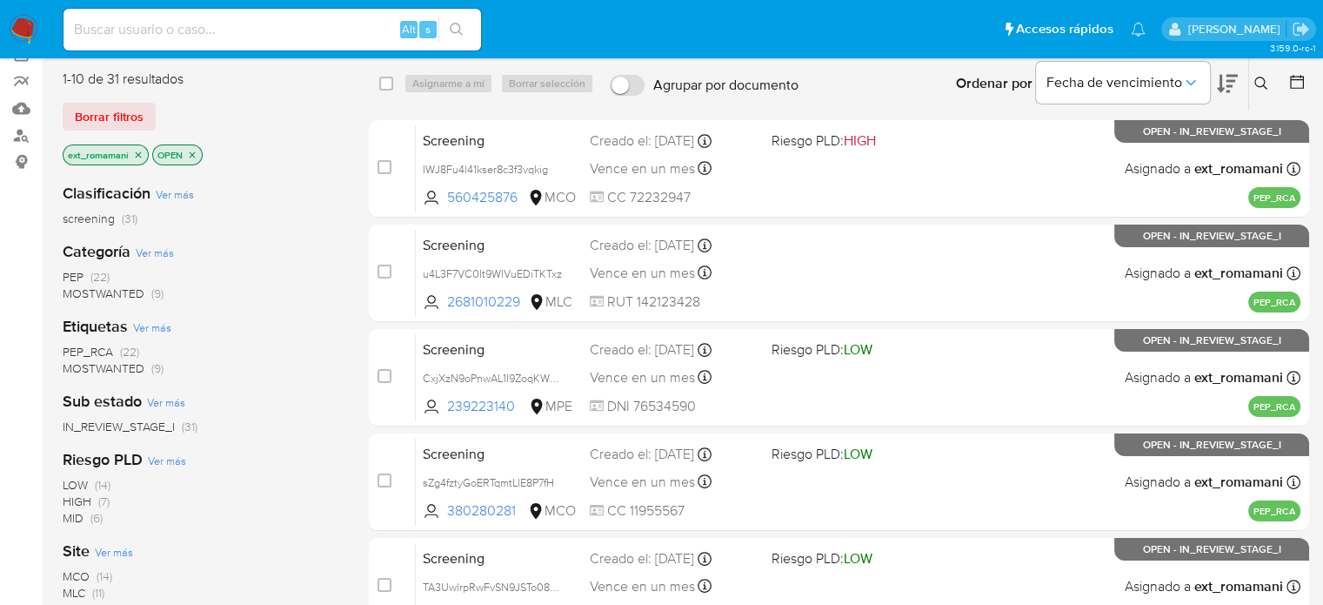
scroll to position [174, 0]
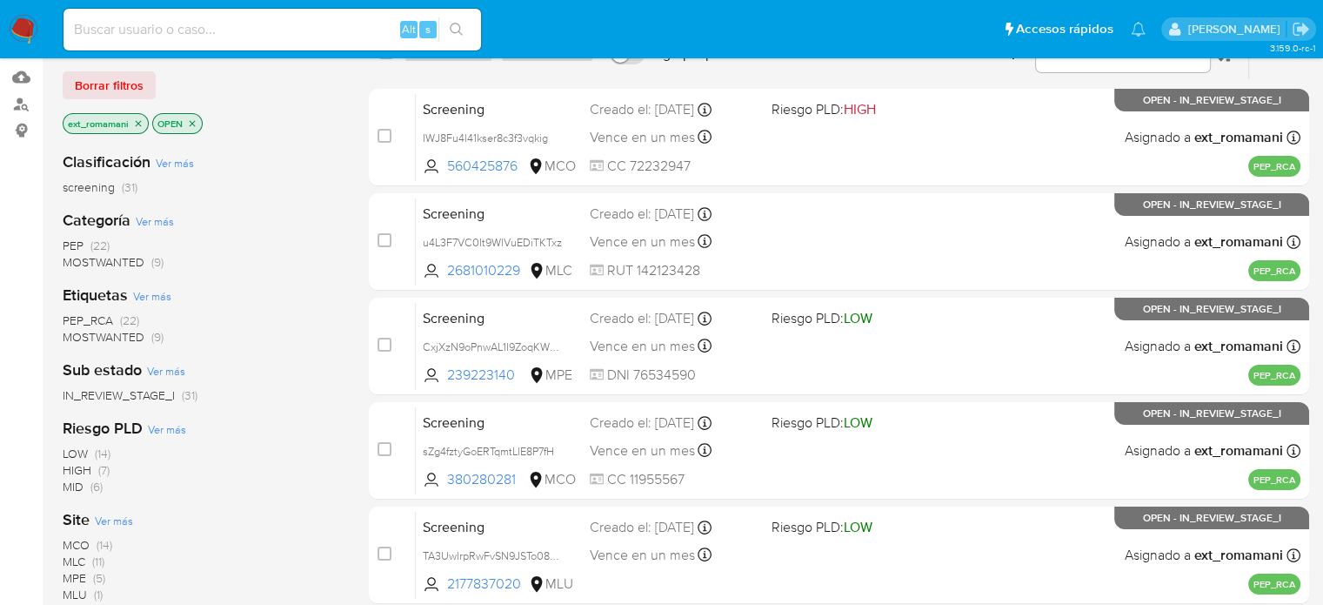
click at [143, 258] on span "MOSTWANTED" at bounding box center [104, 261] width 82 height 17
click at [136, 120] on icon "close-filter" at bounding box center [139, 123] width 6 height 6
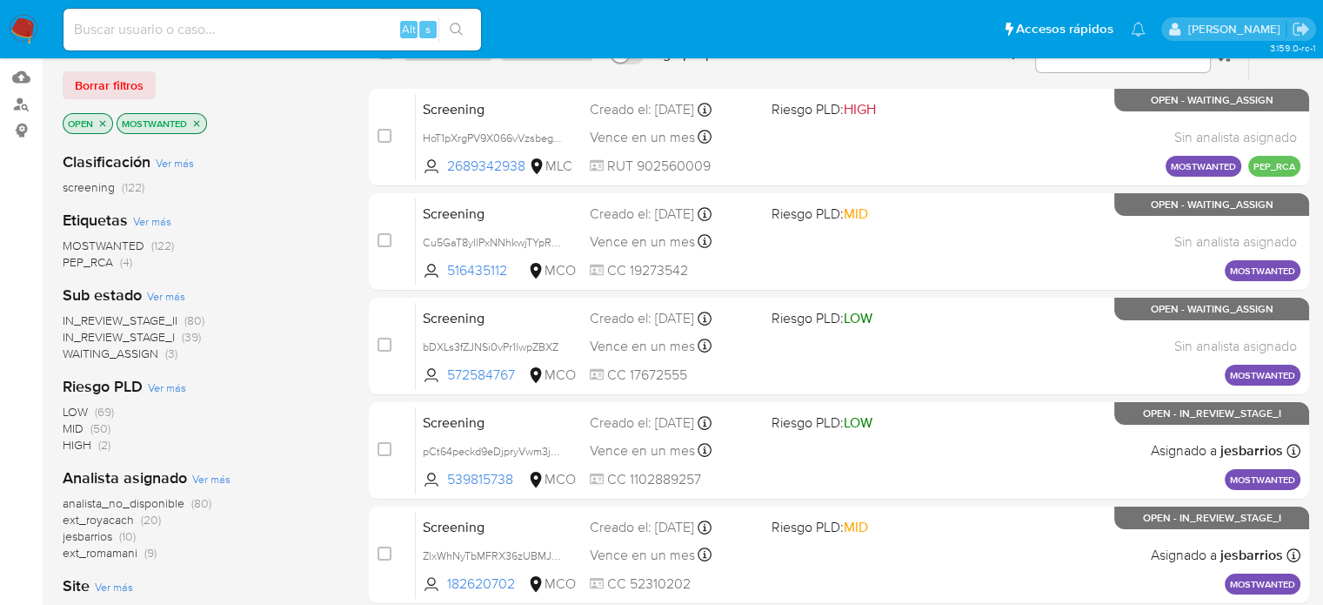
click at [24, 29] on img at bounding box center [24, 30] width 30 height 30
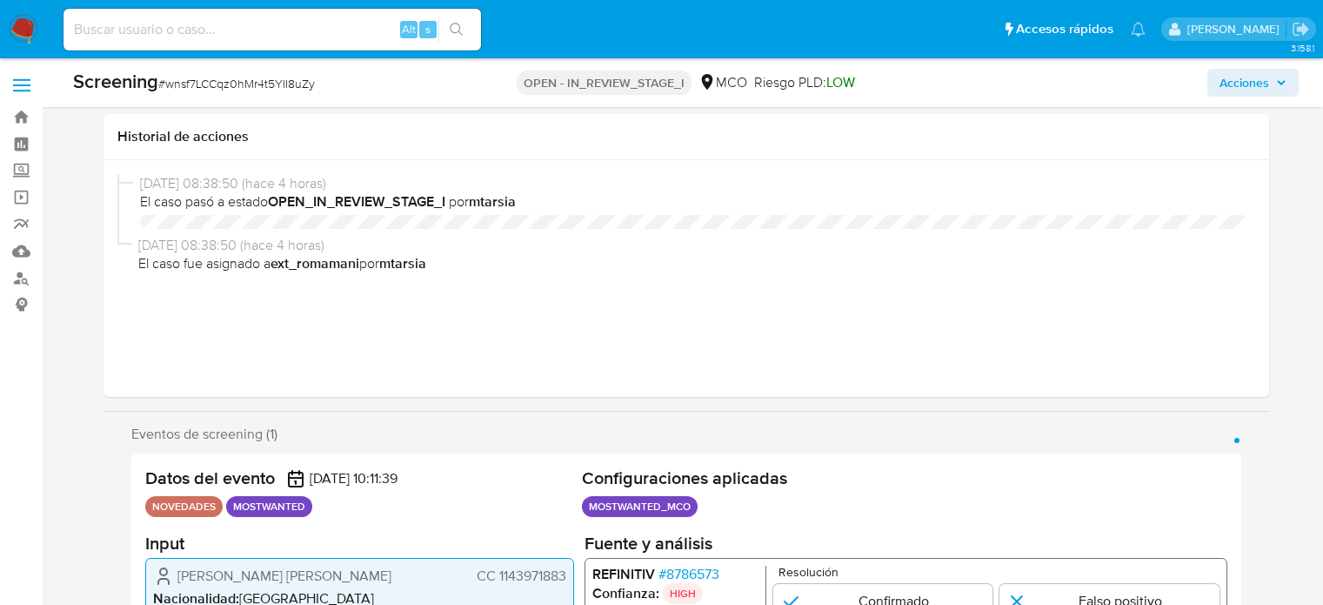
select select "10"
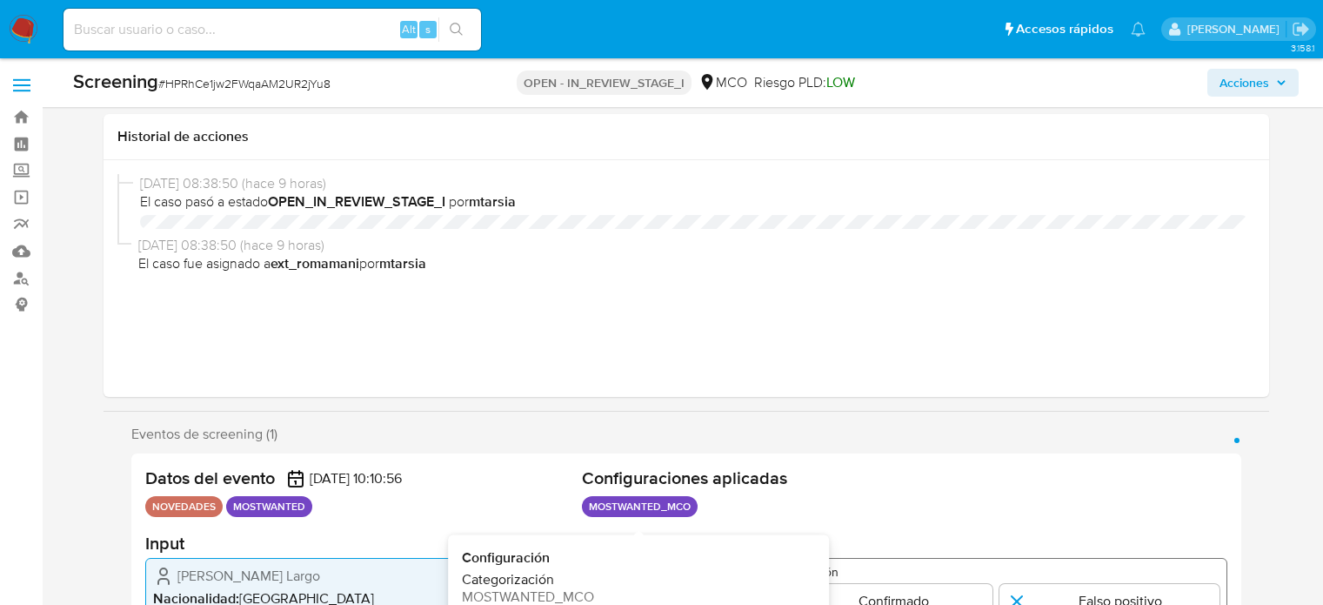
select select "10"
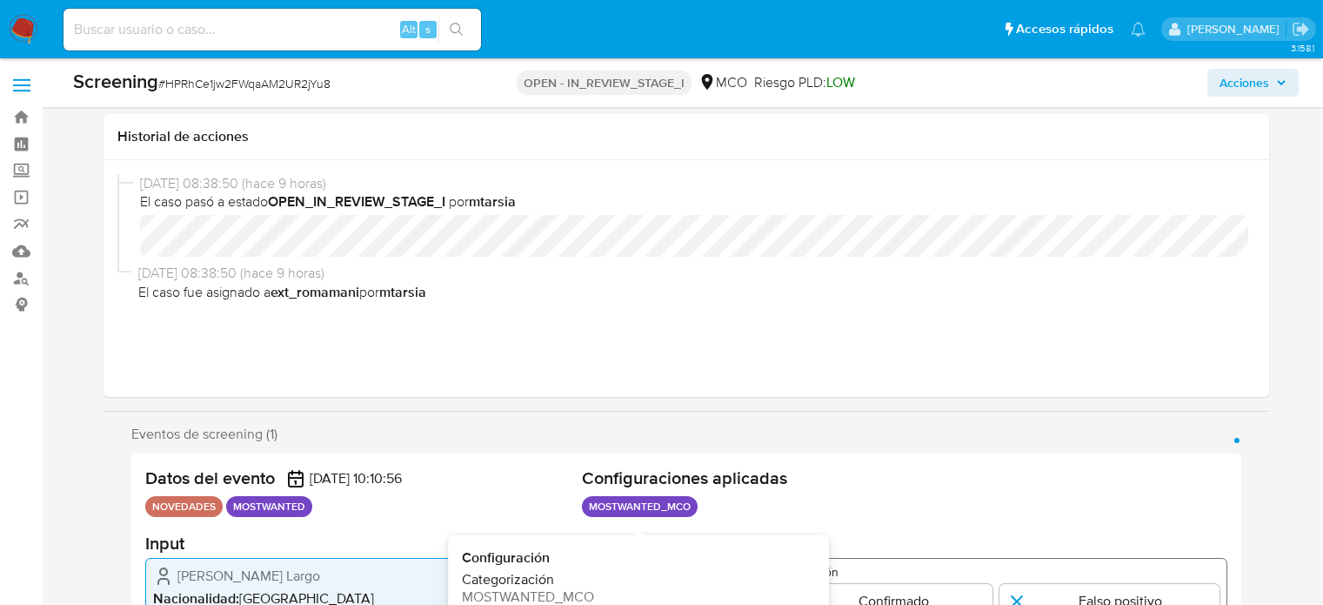
scroll to position [348, 0]
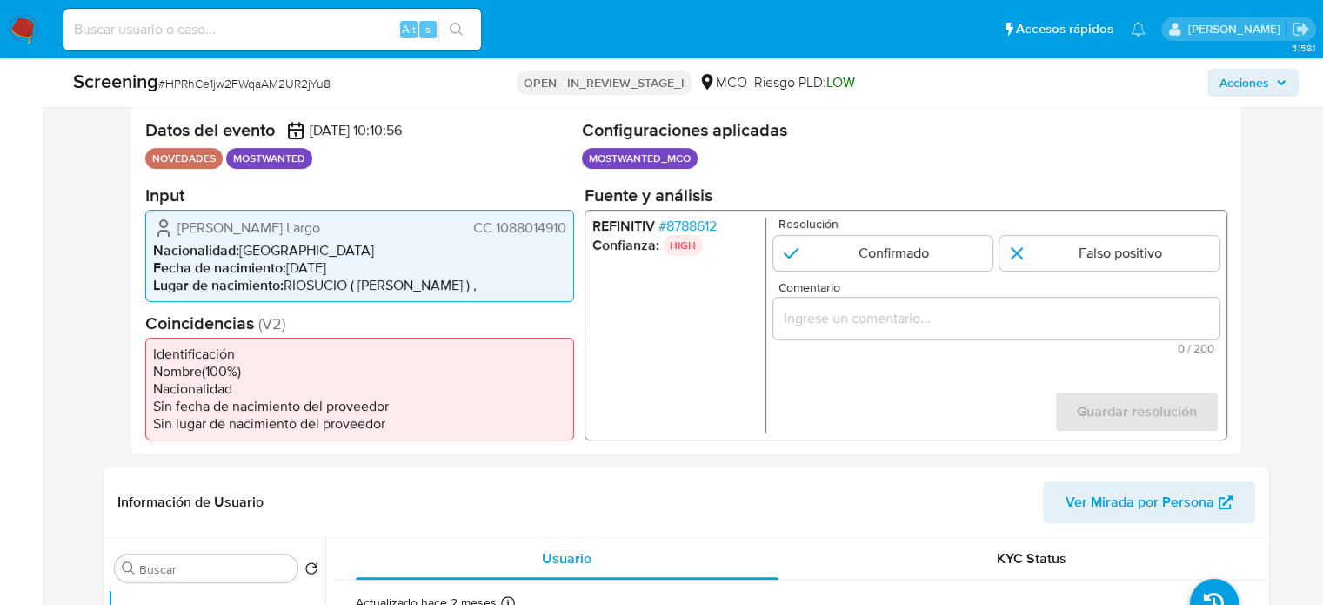
click at [441, 246] on li "Nacionalidad : [DEMOGRAPHIC_DATA]" at bounding box center [359, 249] width 413 height 17
click at [842, 326] on input "Comentario" at bounding box center [996, 317] width 446 height 23
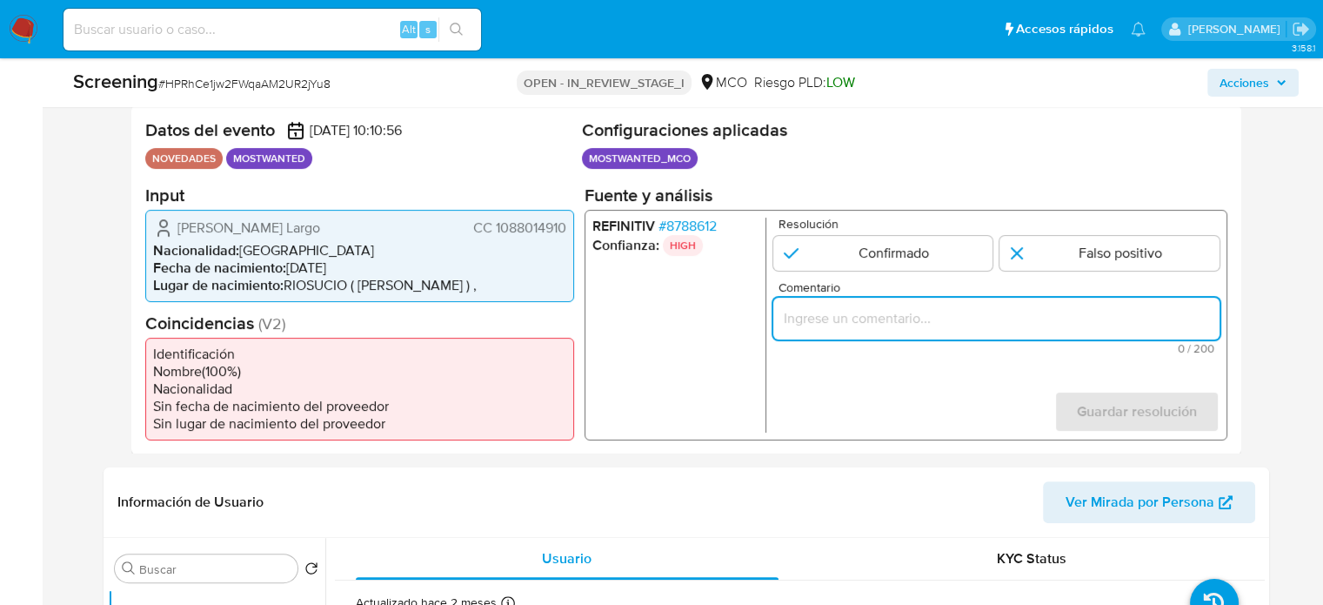
paste input "Se confirma el match ya que el Titular de cuenta aún se encuentra enlistado por…"
click at [632, 312] on ul "REFINITIV # 8788612 Confianza: HIGH" at bounding box center [679, 324] width 174 height 215
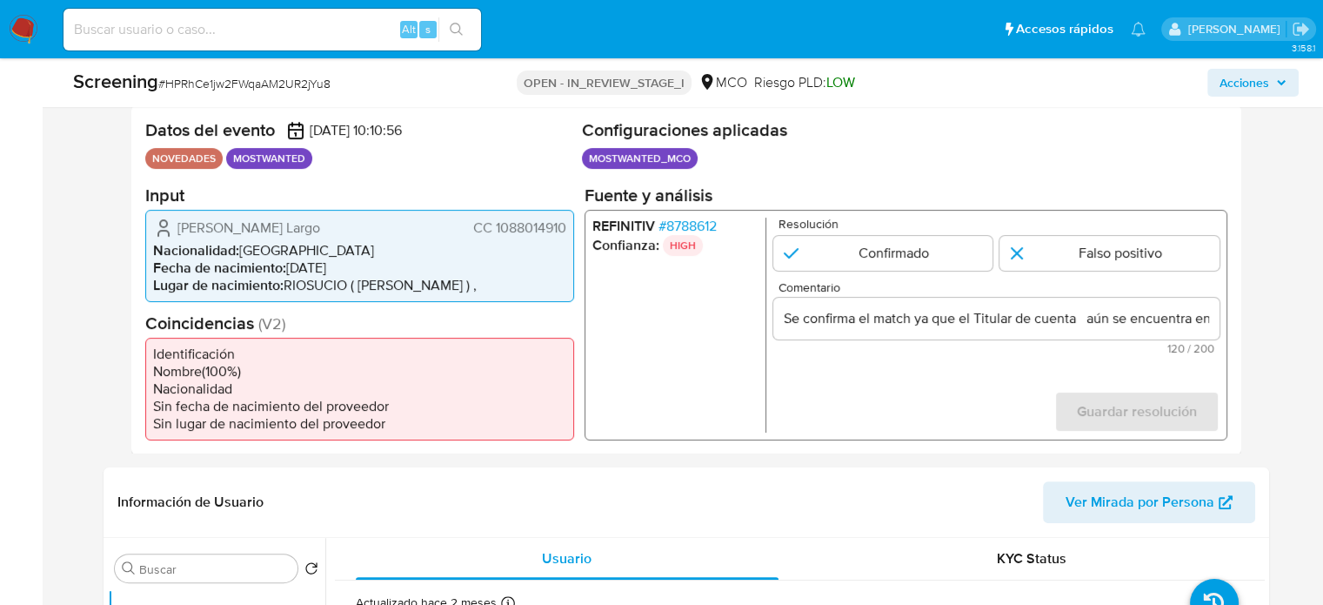
drag, startPoint x: 171, startPoint y: 222, endPoint x: 569, endPoint y: 224, distance: 398.5
click at [569, 224] on div "Brahian Alexis Bueno Largo CC 1088014910 Nacionalidad : Colombia Fecha de nacim…" at bounding box center [359, 255] width 429 height 92
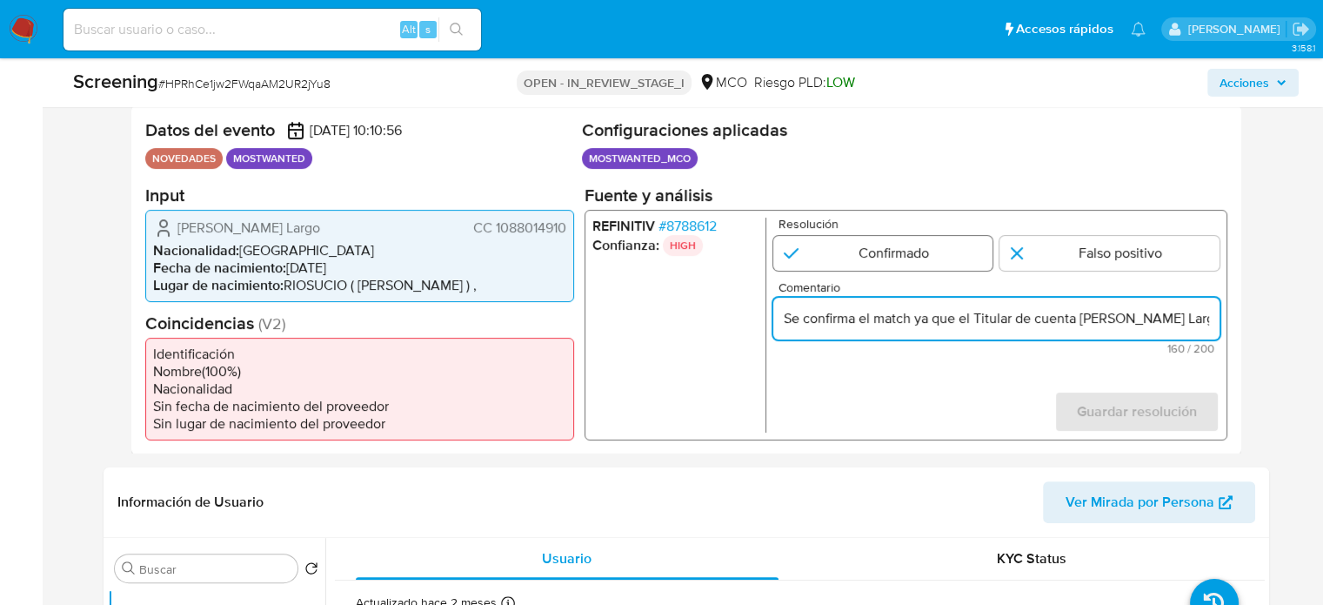
type input "Se confirma el match ya que el Titular de cuenta [PERSON_NAME] Largo CC 1088014…"
click at [852, 244] on input "1 de 1" at bounding box center [883, 252] width 220 height 35
radio input "true"
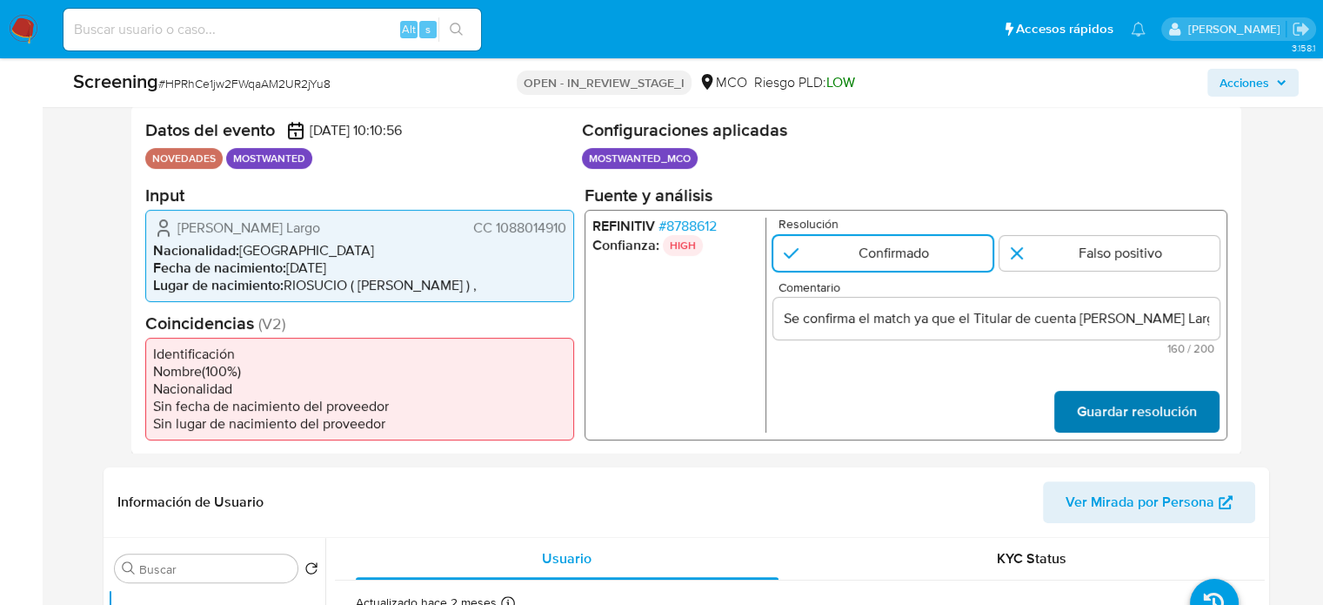
click at [1110, 412] on span "Guardar resolución" at bounding box center [1136, 410] width 120 height 38
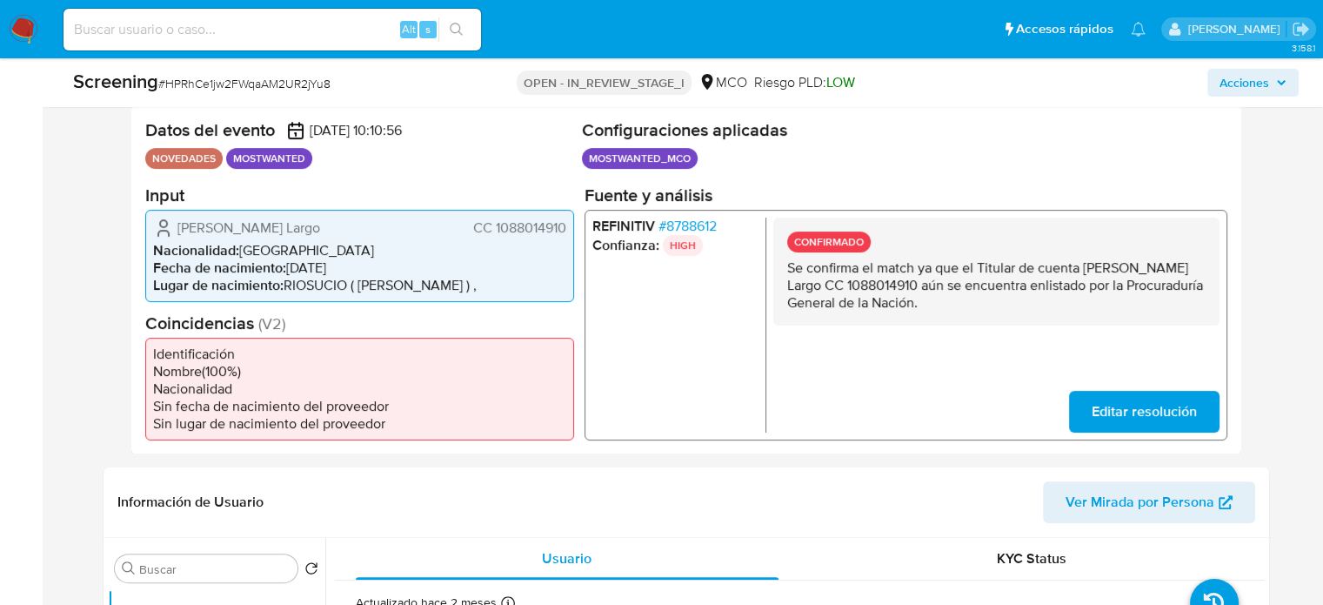
drag, startPoint x: 1067, startPoint y: 301, endPoint x: 779, endPoint y: 271, distance: 289.6
click at [779, 271] on div "CONFIRMADO Se confirma el match ya que el Titular de cuenta Brahian Alexis Buen…" at bounding box center [996, 271] width 446 height 108
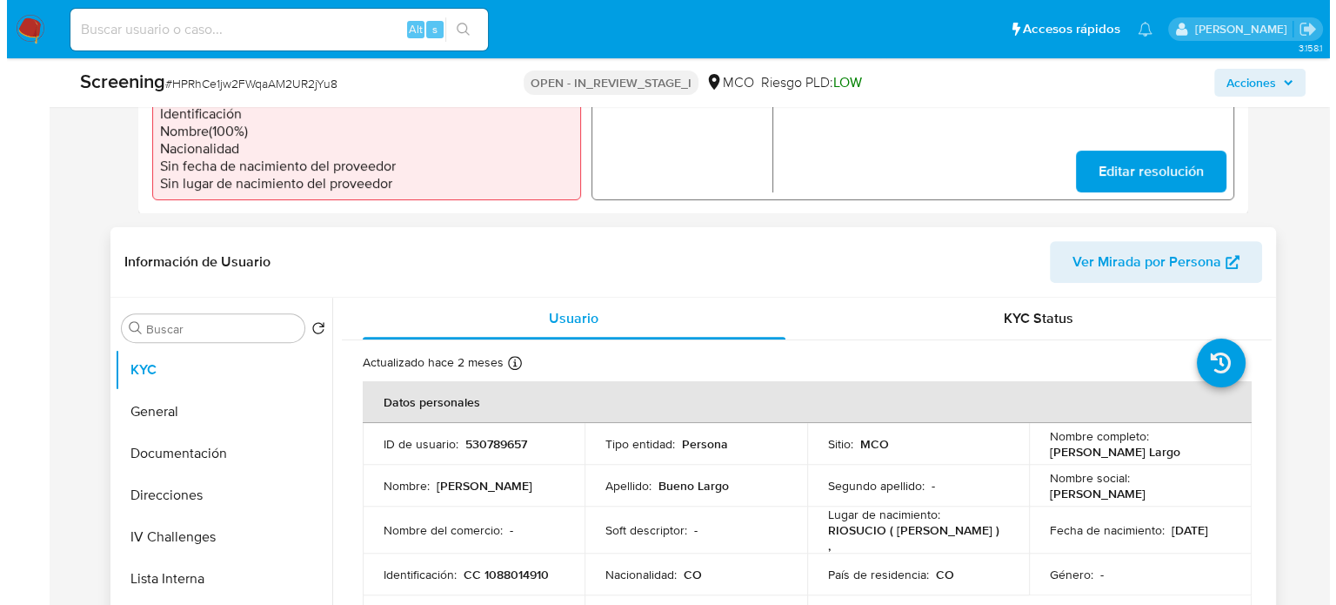
scroll to position [696, 0]
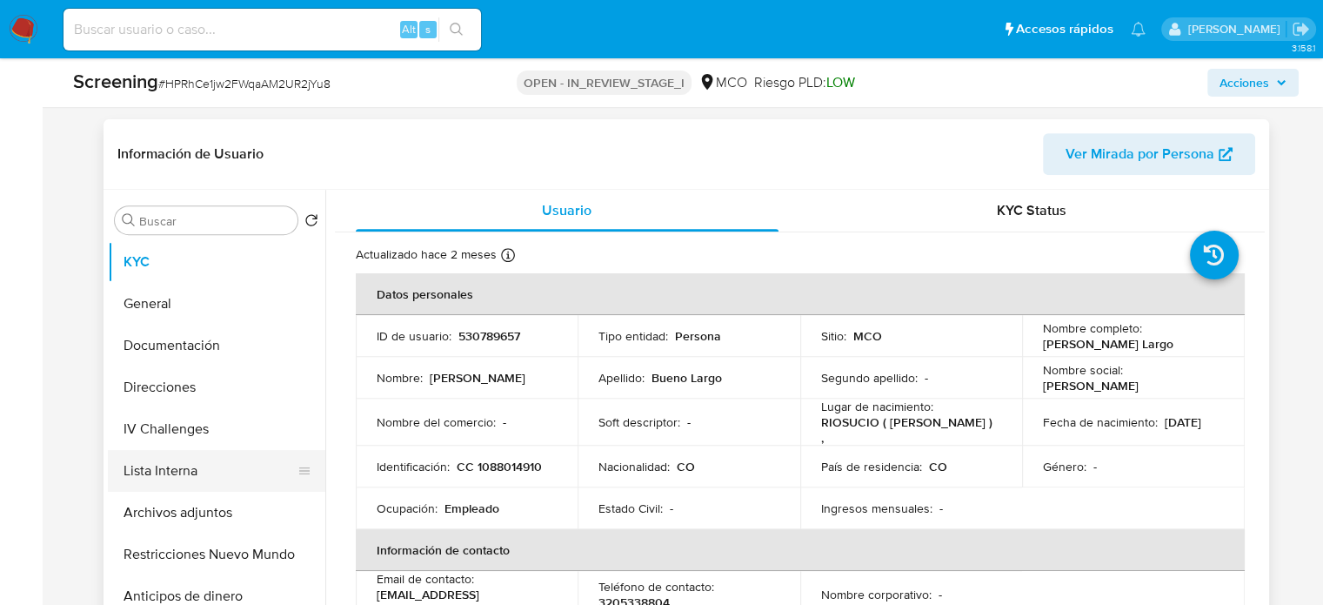
click at [186, 482] on button "Lista Interna" at bounding box center [210, 471] width 204 height 42
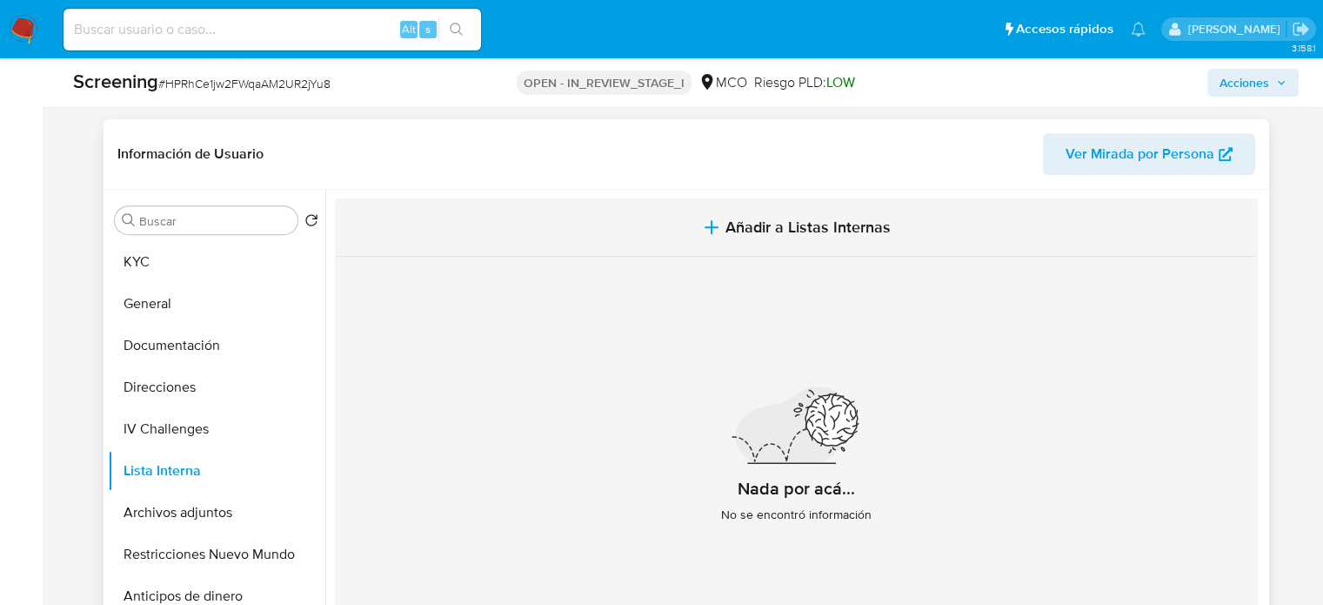
click at [706, 235] on icon "button" at bounding box center [711, 227] width 21 height 21
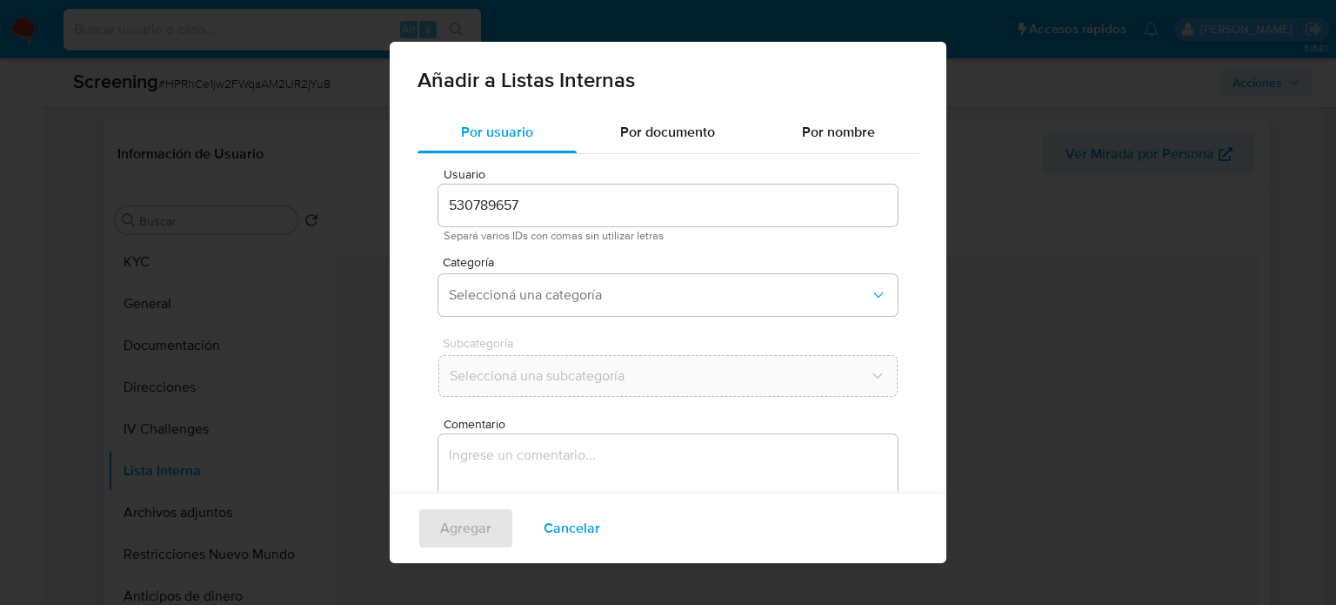
scroll to position [73, 0]
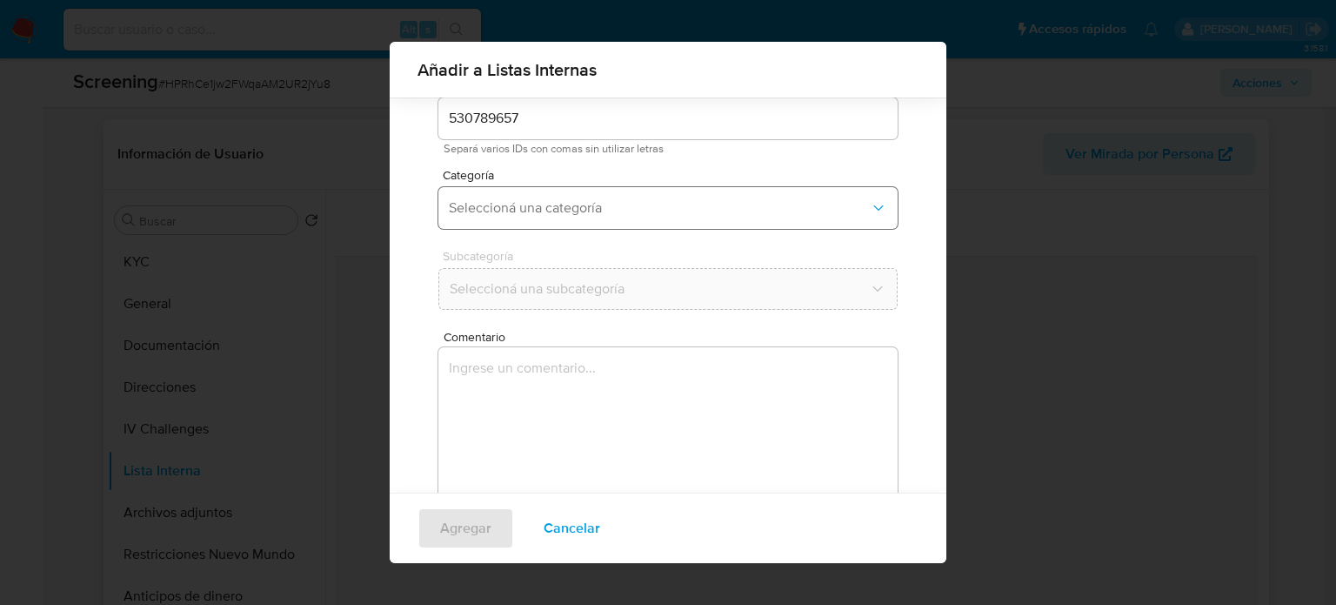
click at [584, 210] on span "Seleccioná una categoría" at bounding box center [659, 207] width 421 height 17
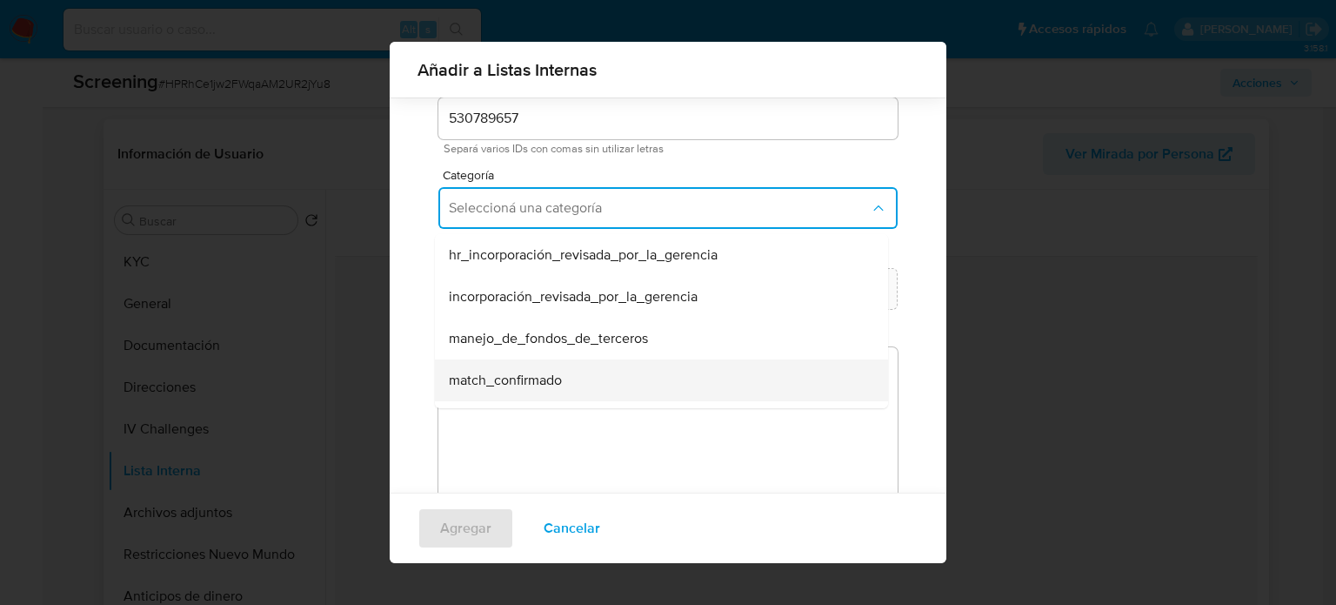
click at [585, 397] on div "match_confirmado" at bounding box center [656, 380] width 415 height 42
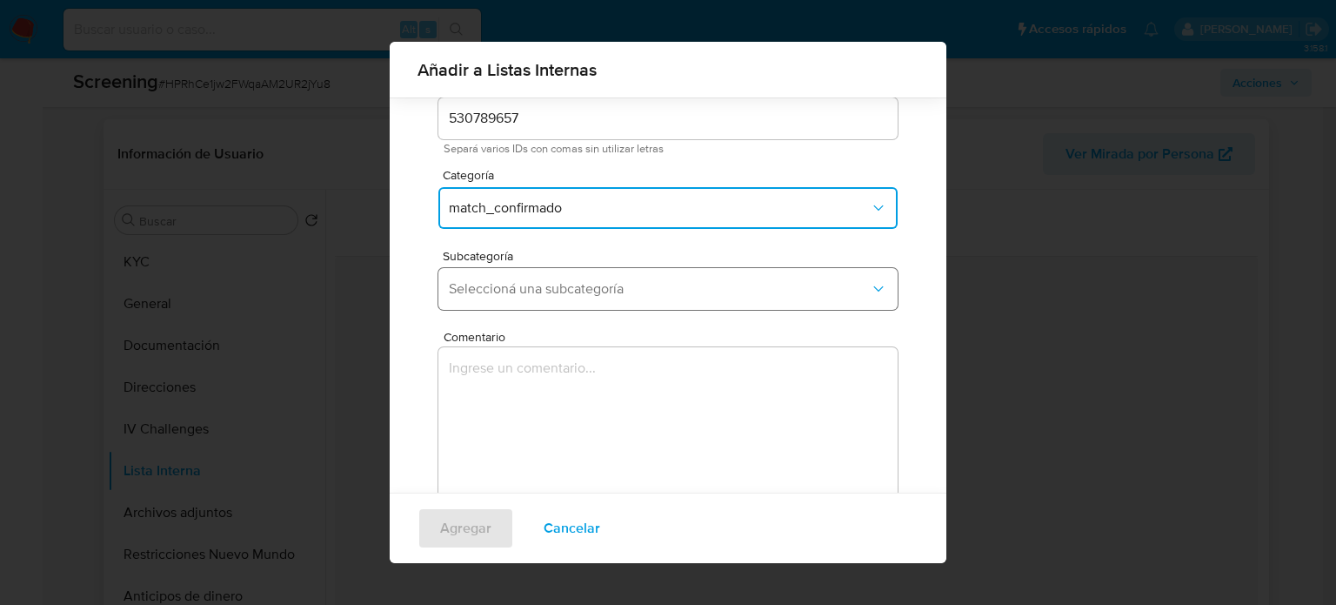
click at [655, 295] on span "Seleccioná una subcategoría" at bounding box center [659, 288] width 421 height 17
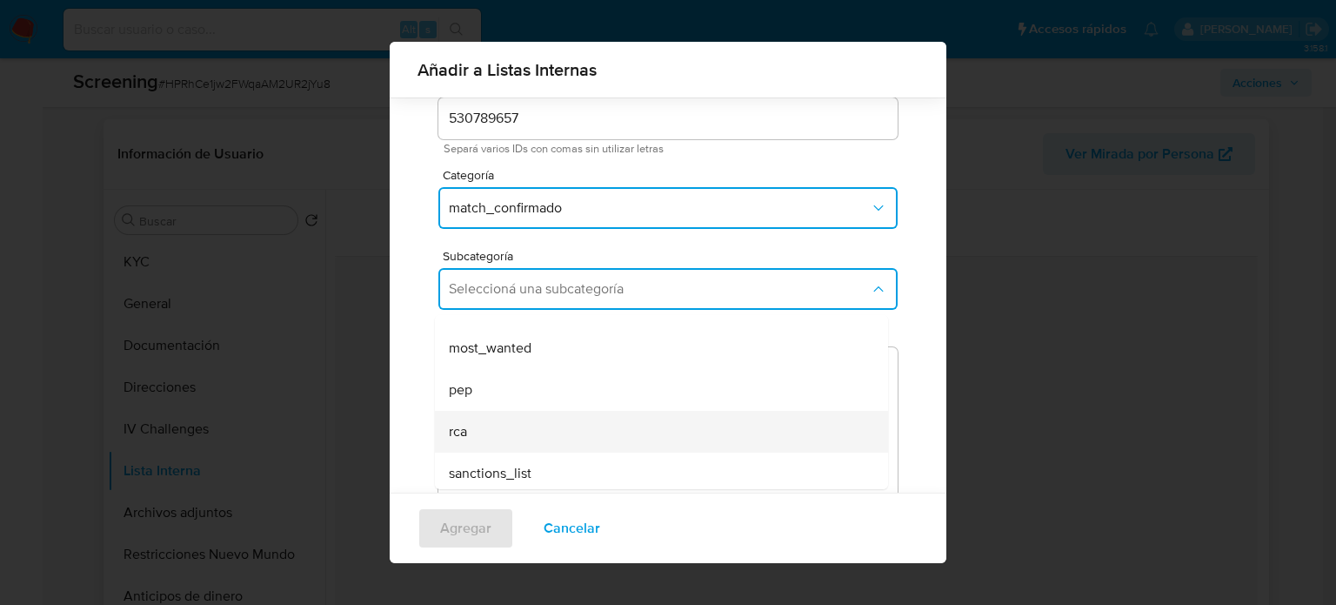
scroll to position [118, 0]
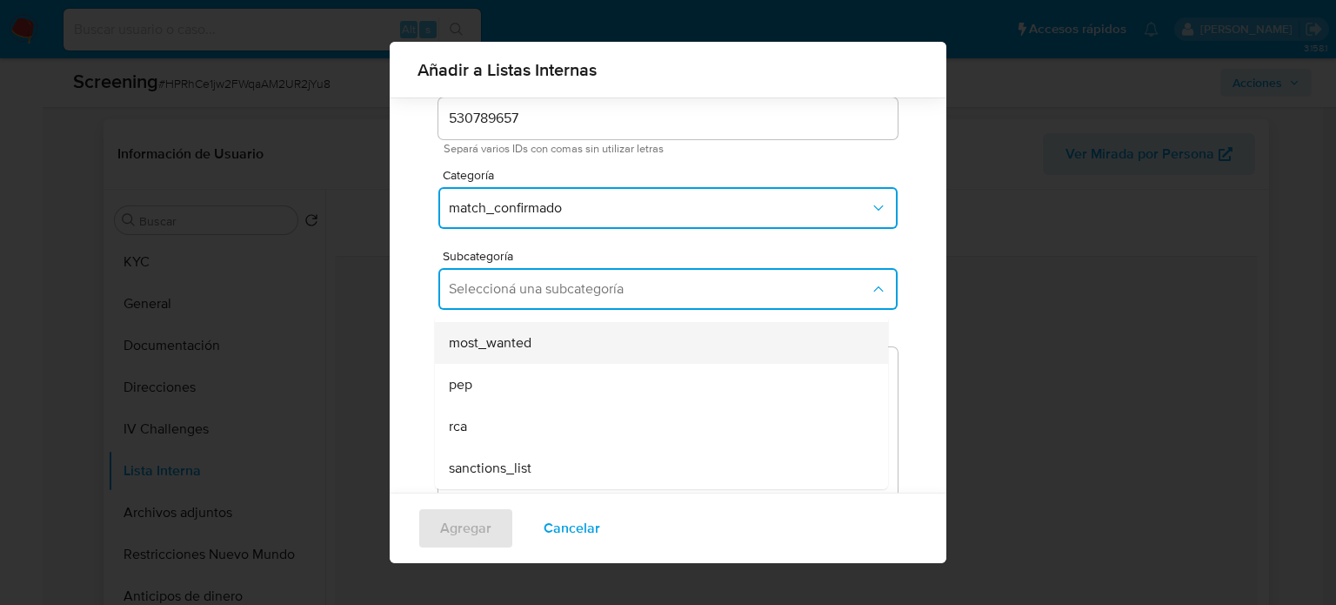
click at [513, 340] on span "most_wanted" at bounding box center [490, 342] width 83 height 17
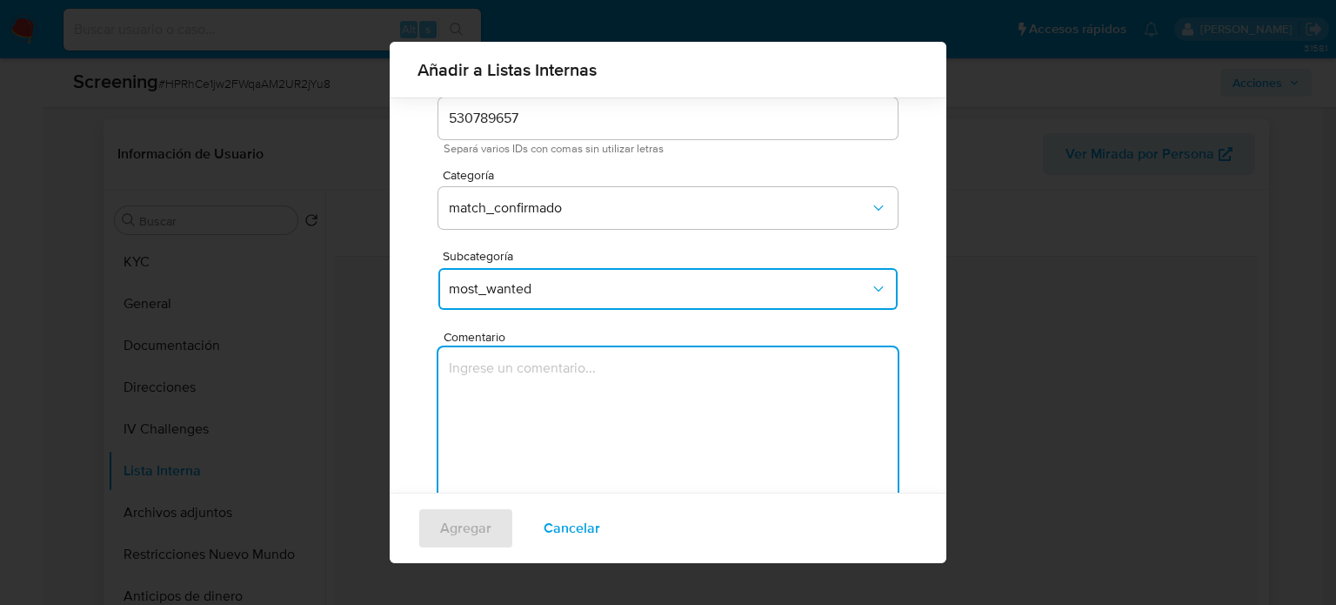
click at [513, 403] on textarea "Comentario" at bounding box center [667, 430] width 459 height 167
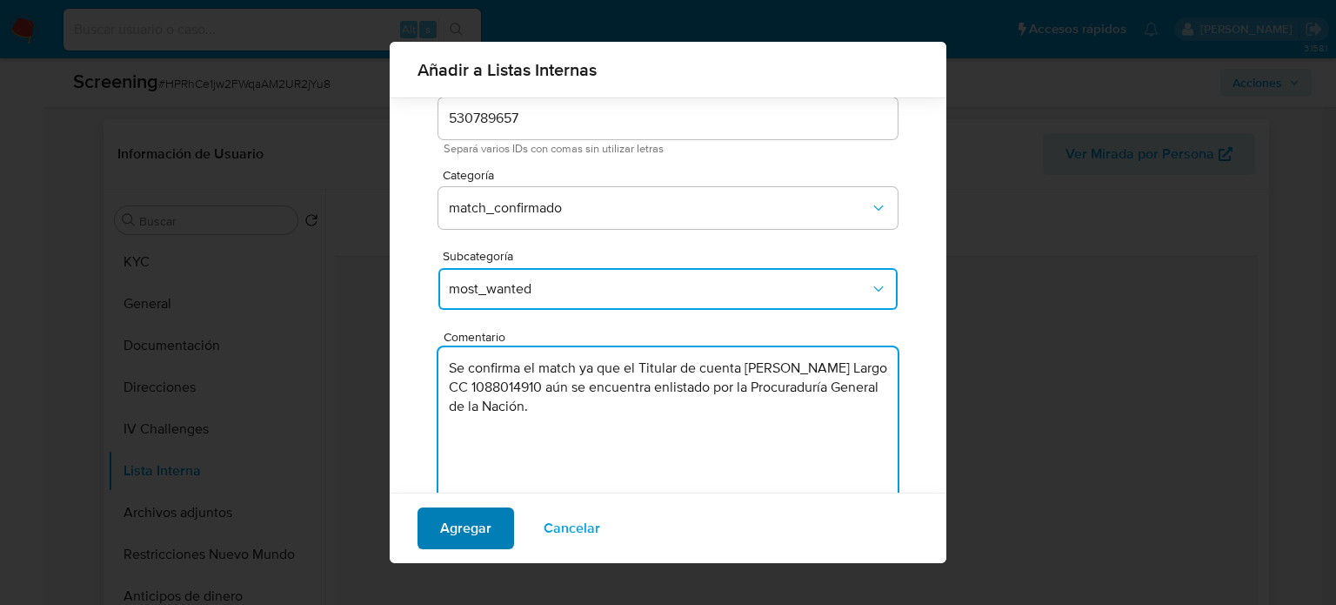
type textarea "Se confirma el match ya que el Titular de cuenta Brahian Alexis Bueno Largo CC …"
click at [474, 534] on span "Agregar" at bounding box center [465, 528] width 51 height 38
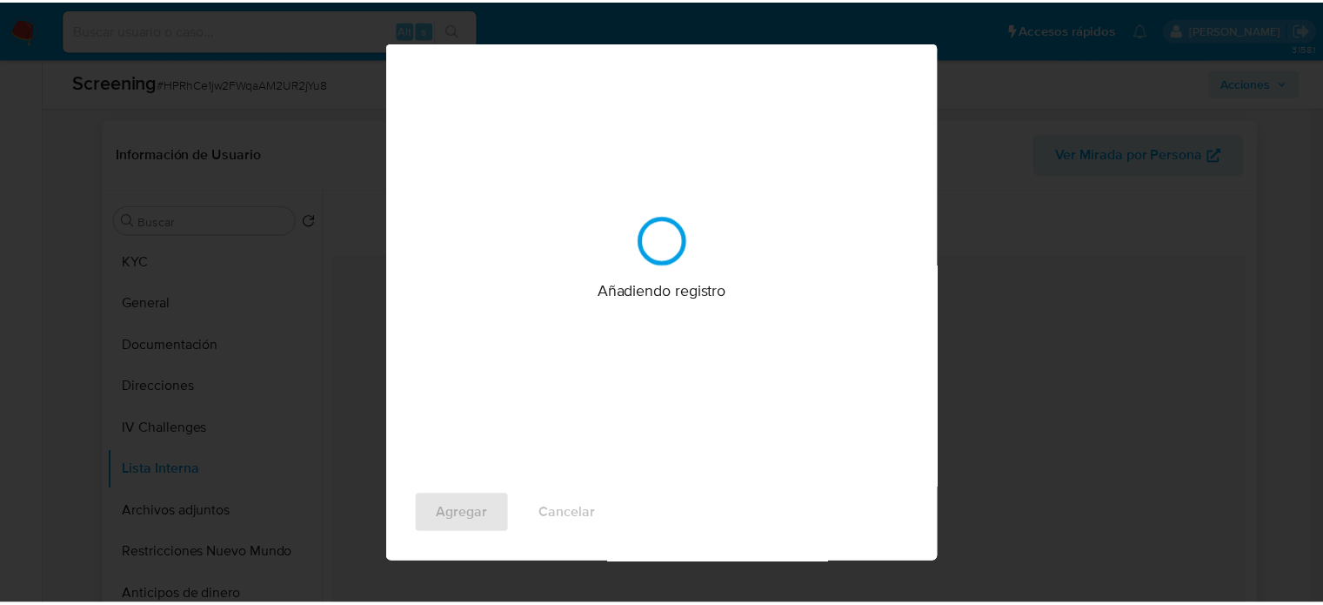
scroll to position [0, 0]
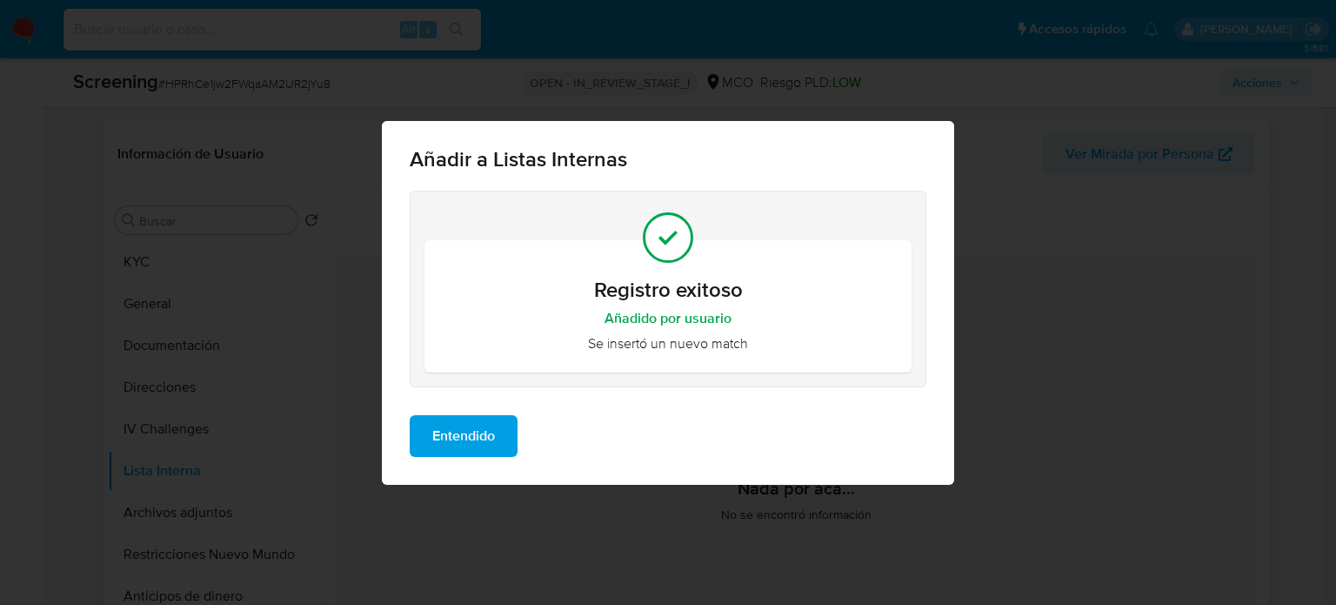
click at [468, 429] on span "Entendido" at bounding box center [463, 436] width 63 height 38
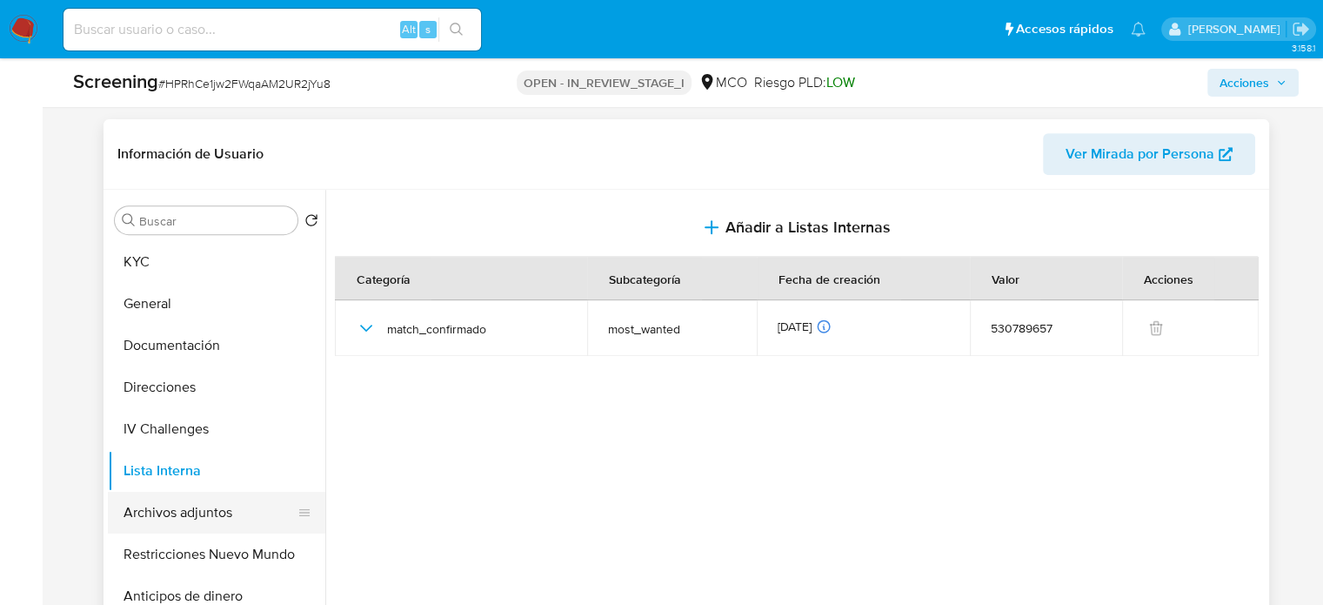
click at [200, 511] on button "Archivos adjuntos" at bounding box center [210, 513] width 204 height 42
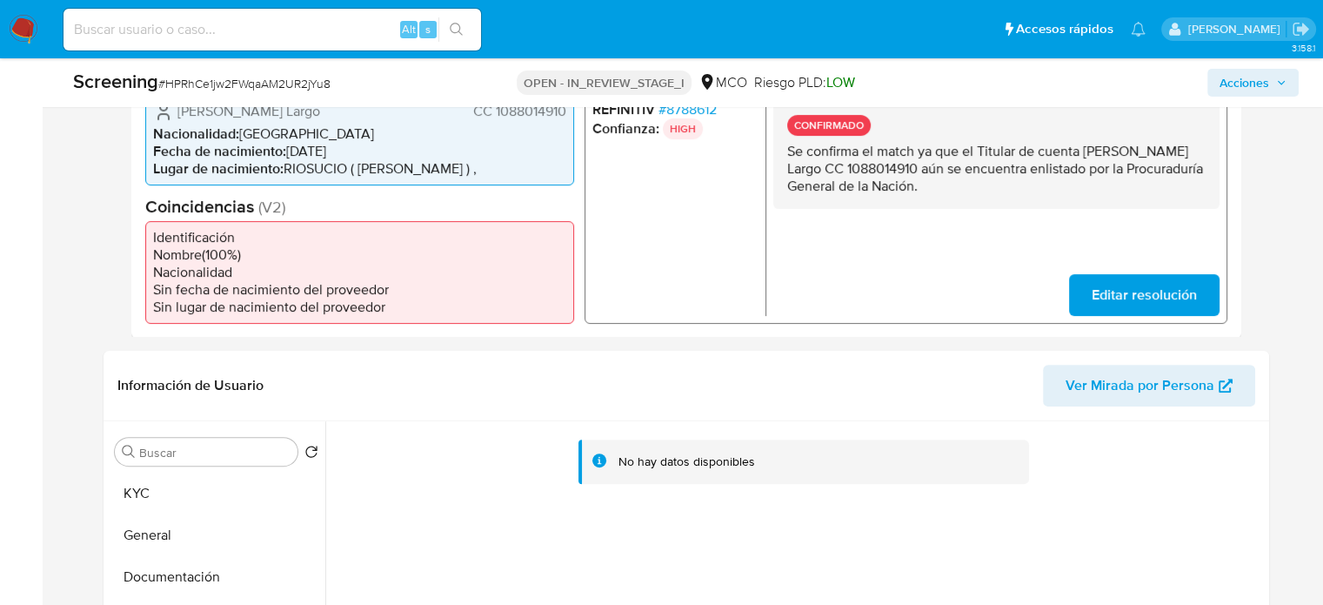
scroll to position [435, 0]
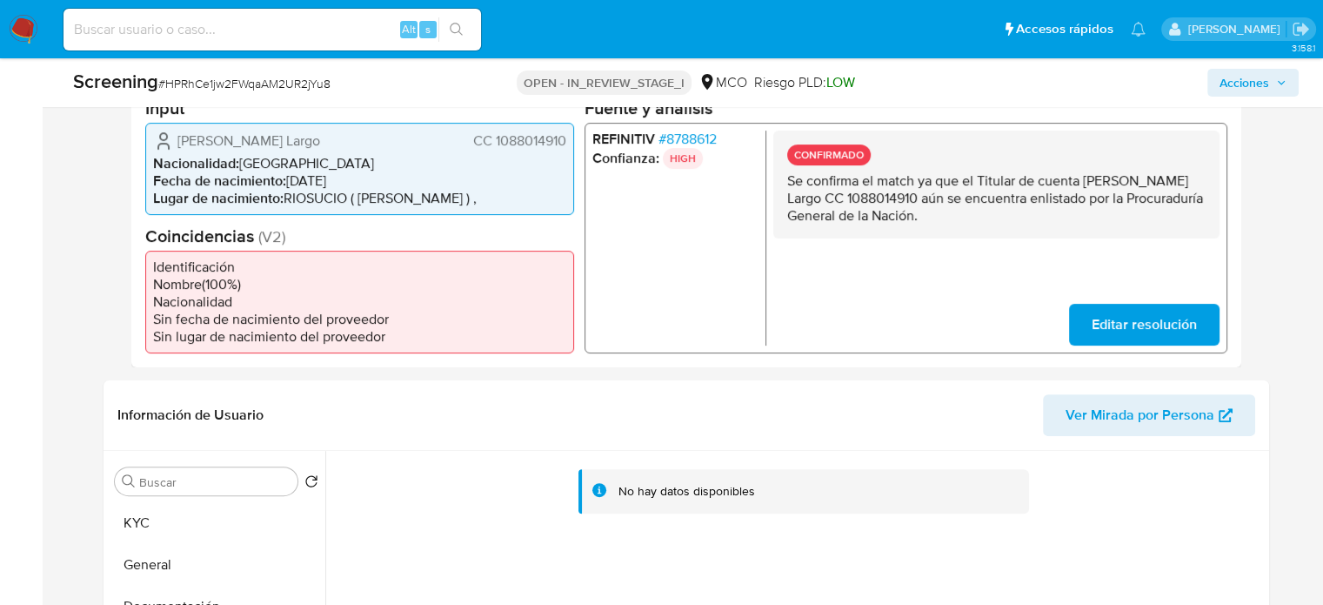
drag, startPoint x: 386, startPoint y: 130, endPoint x: 170, endPoint y: 143, distance: 217.0
click at [170, 143] on div "Brahian Alexis Bueno Largo CC 1088014910" at bounding box center [359, 140] width 413 height 21
click at [477, 194] on li "Lugar de nacimiento : RIOSUCIO ( CALDAS ) ," at bounding box center [359, 197] width 413 height 17
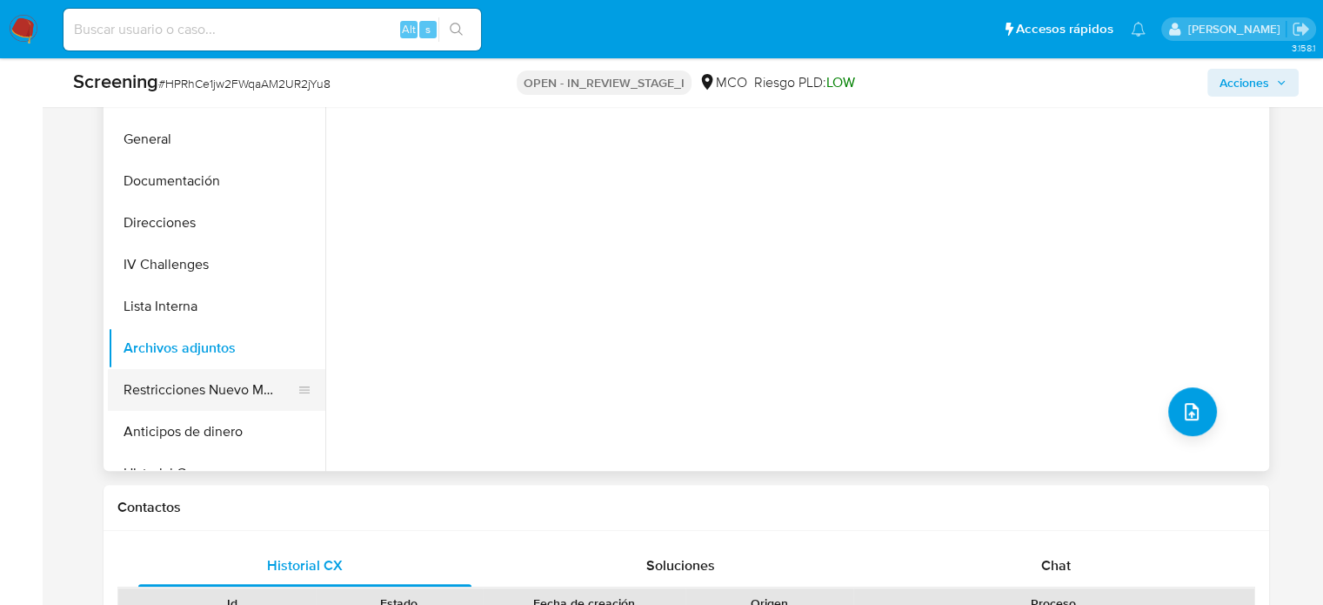
scroll to position [870, 0]
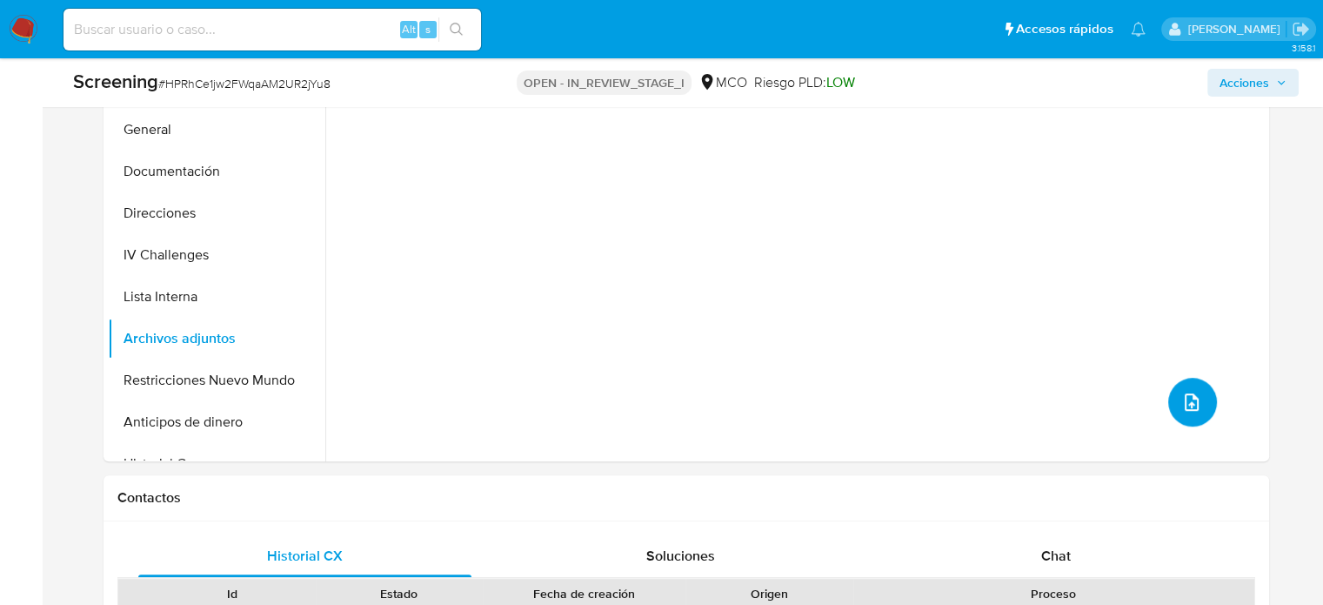
click at [1171, 397] on button "upload-file" at bounding box center [1192, 402] width 49 height 49
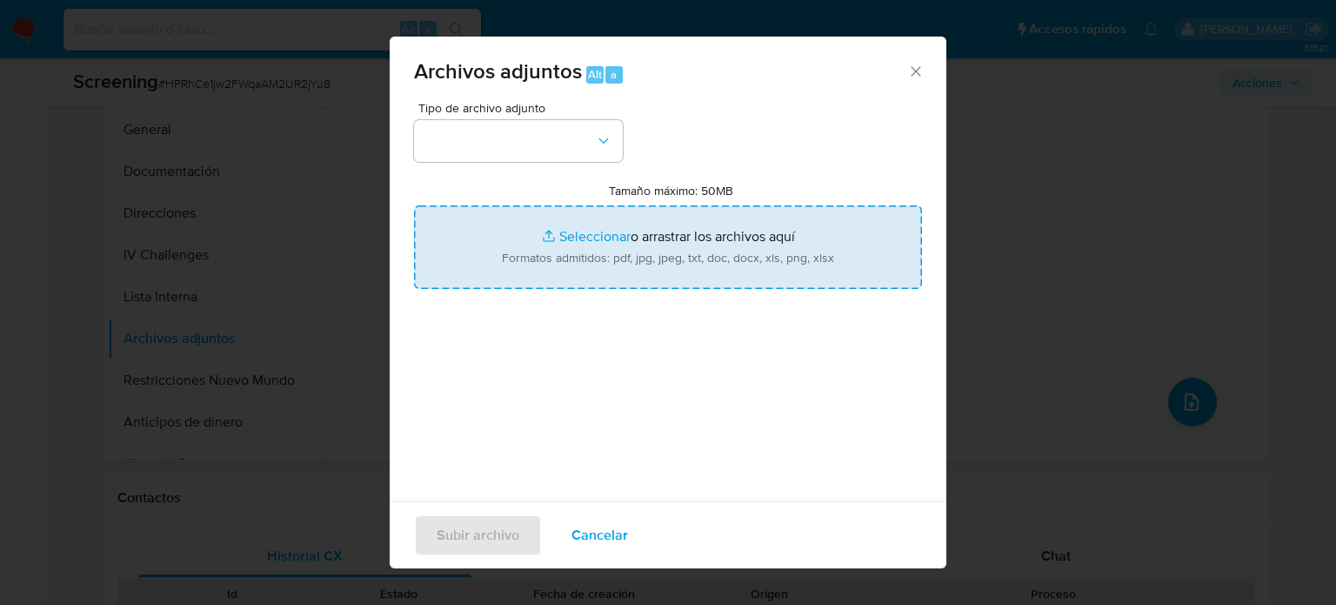
click at [679, 266] on input "Tamaño máximo: 50MB Seleccionar archivos" at bounding box center [668, 247] width 508 height 84
type input "C:\fakepath\_Brahian Alexis Bueno Largo_ Lavado de dinero - Buscar con Google.p…"
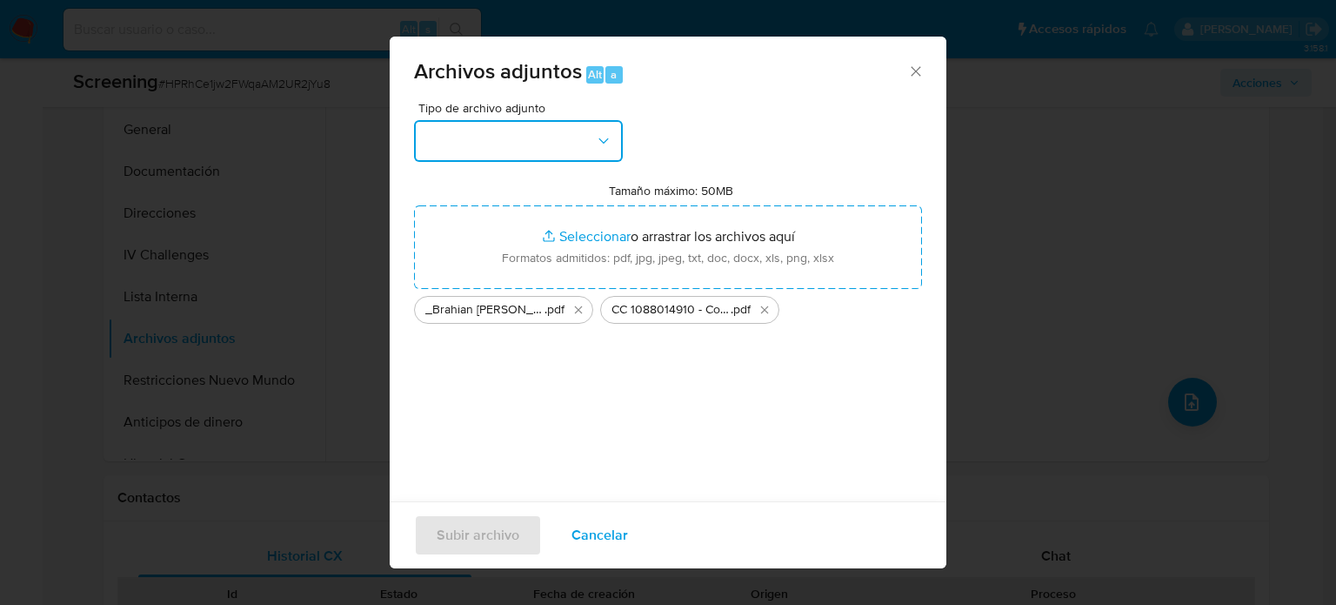
click at [578, 146] on button "button" at bounding box center [518, 141] width 209 height 42
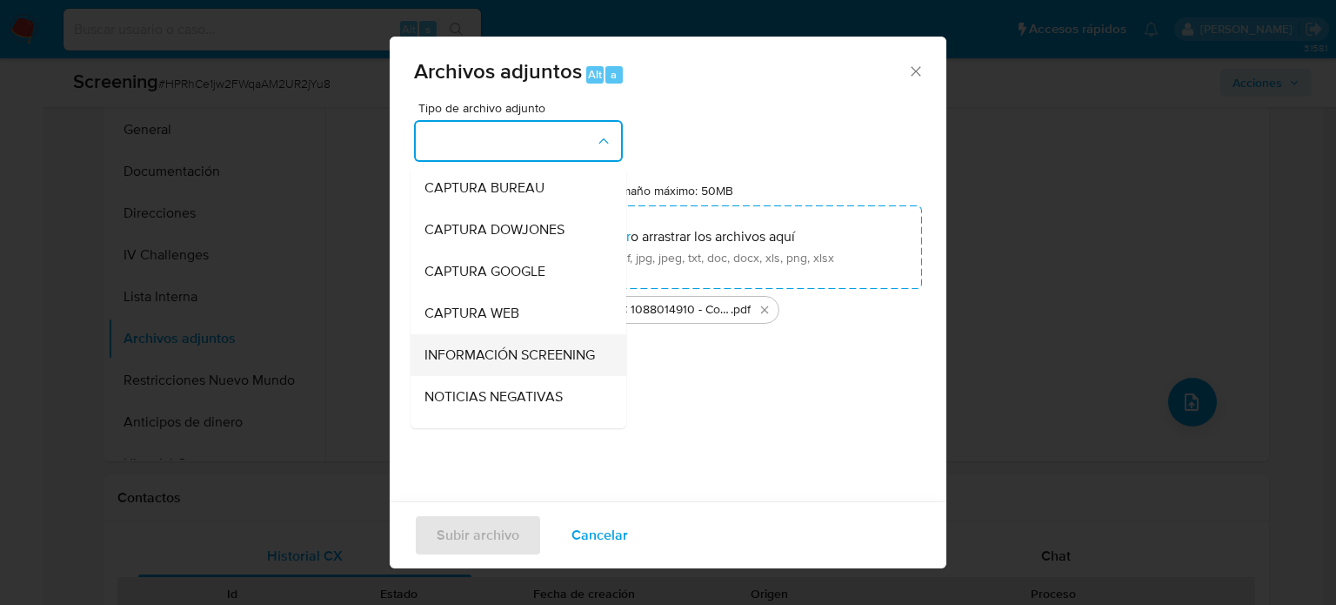
click at [510, 364] on span "INFORMACIÓN SCREENING" at bounding box center [510, 354] width 171 height 17
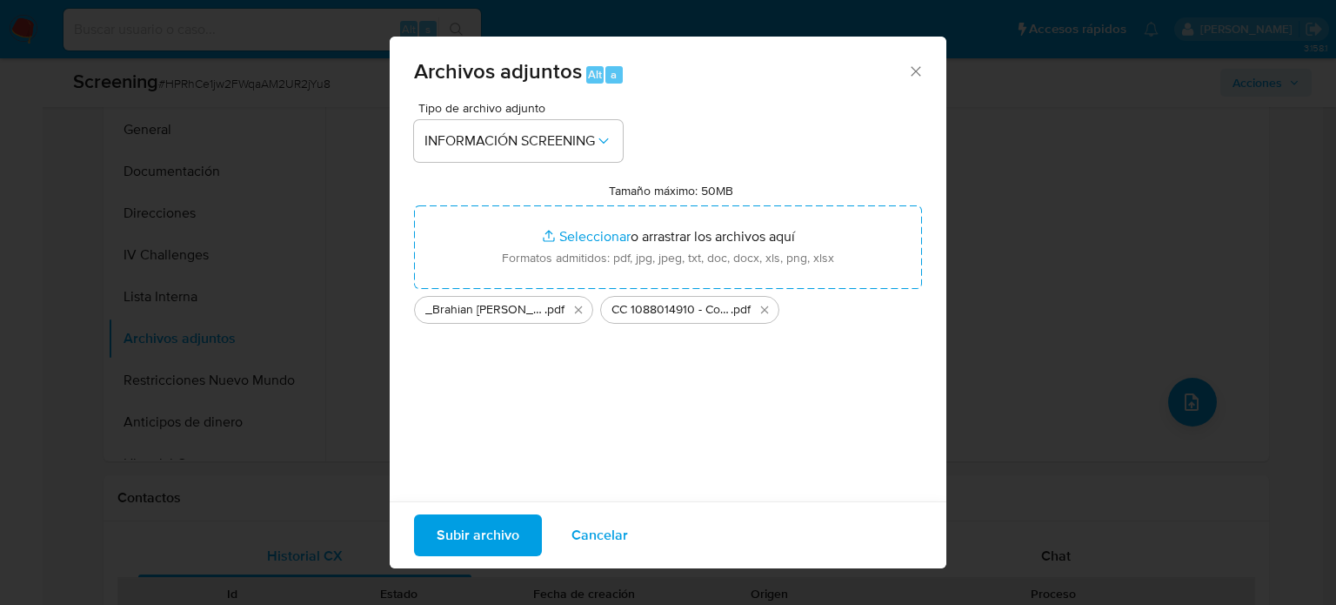
click at [475, 540] on span "Subir archivo" at bounding box center [478, 535] width 83 height 38
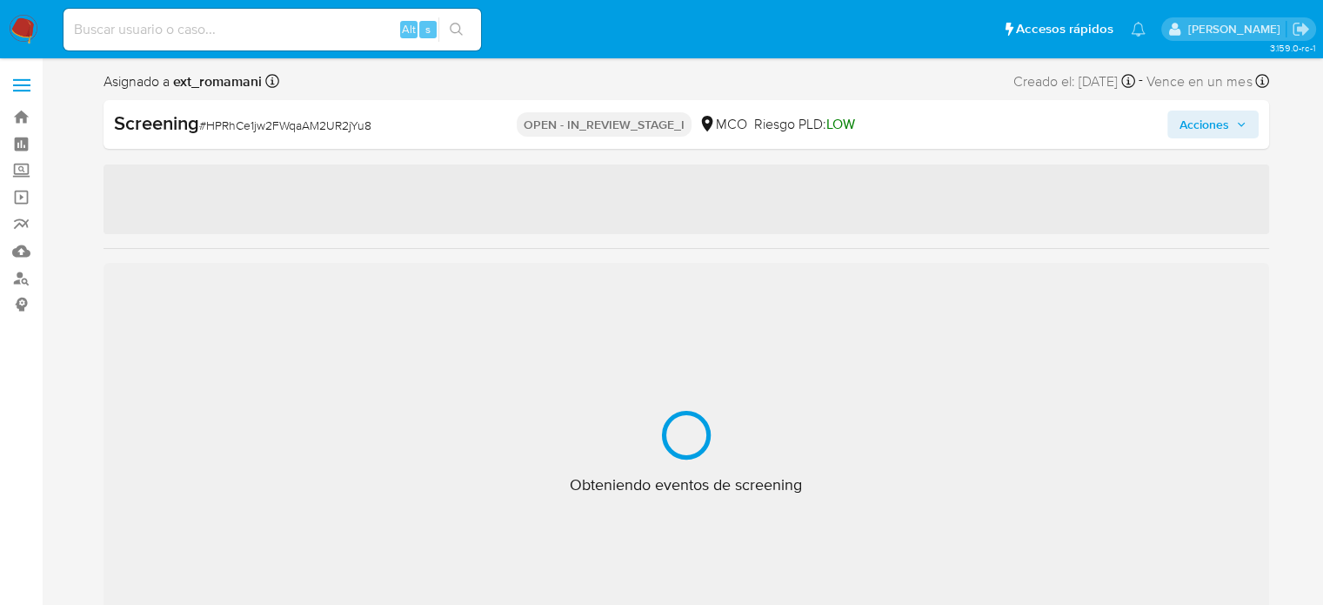
select select "10"
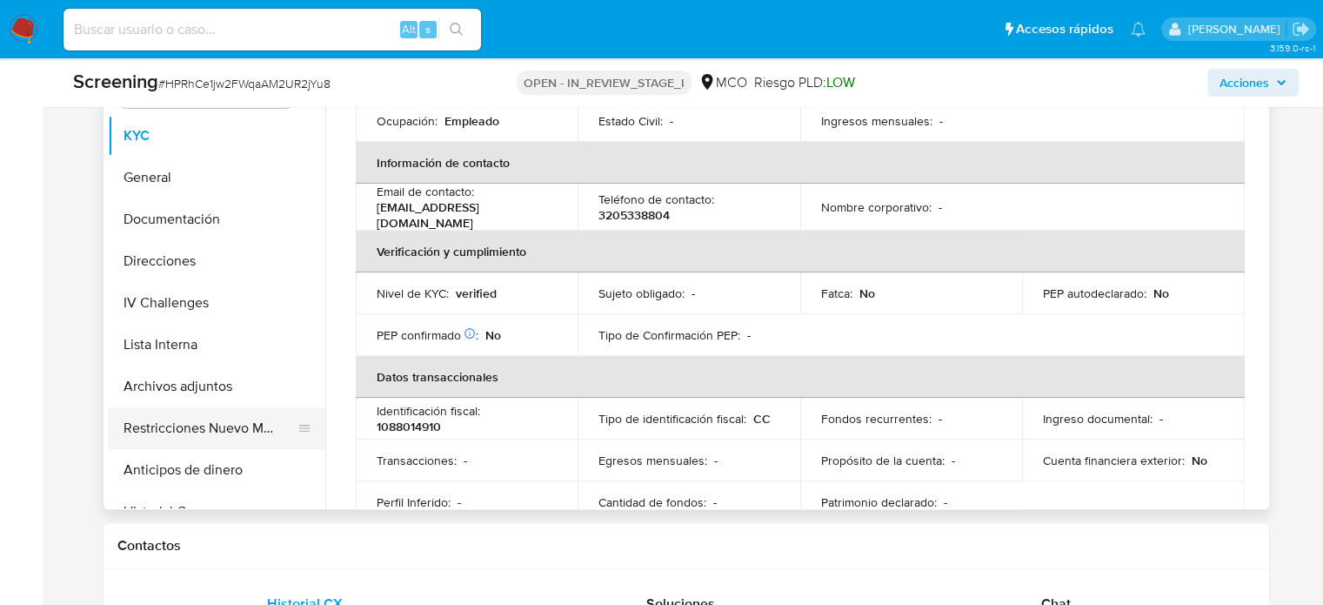
scroll to position [435, 0]
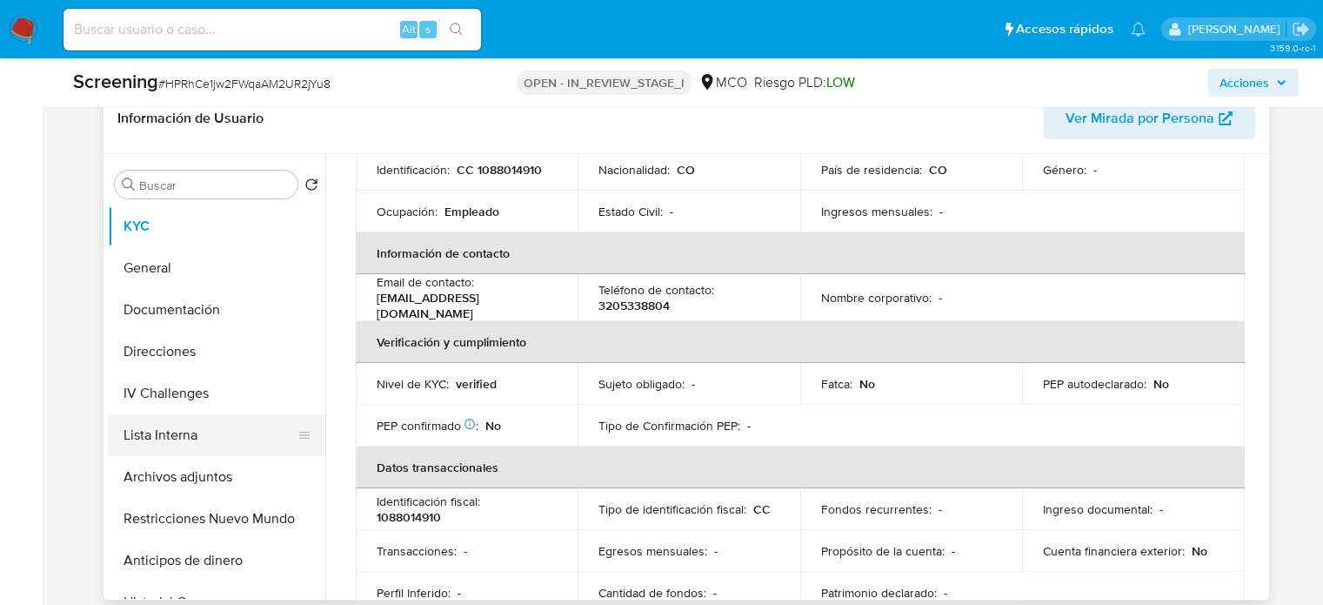
click at [194, 426] on button "Lista Interna" at bounding box center [210, 435] width 204 height 42
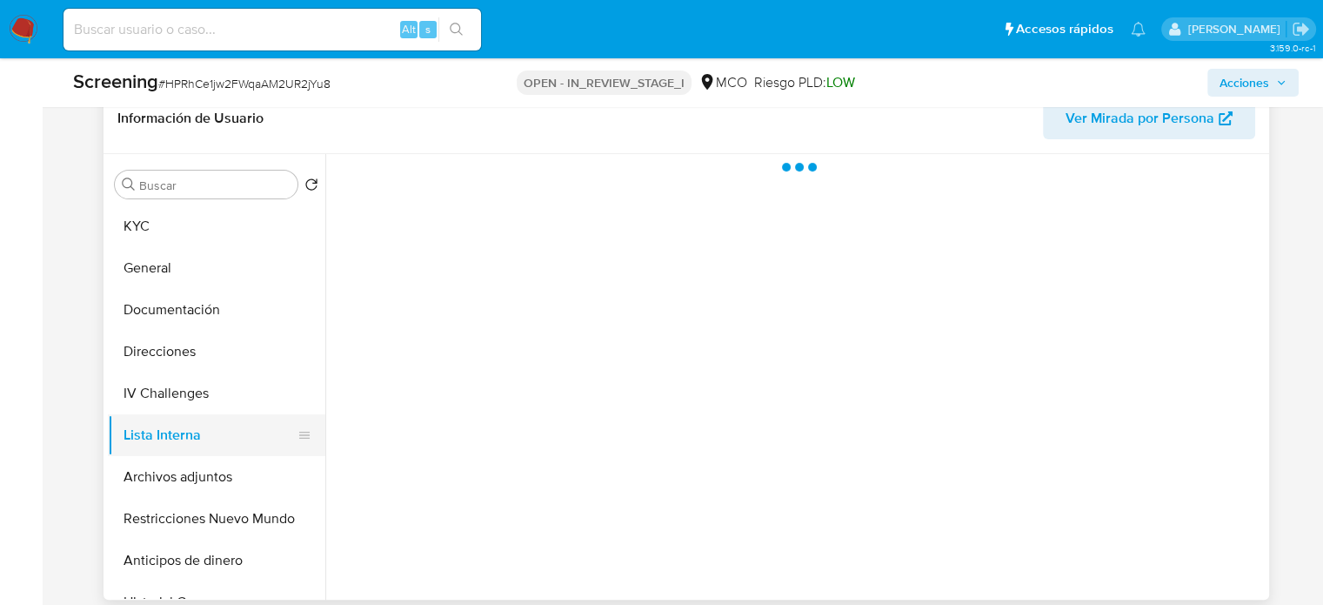
scroll to position [0, 0]
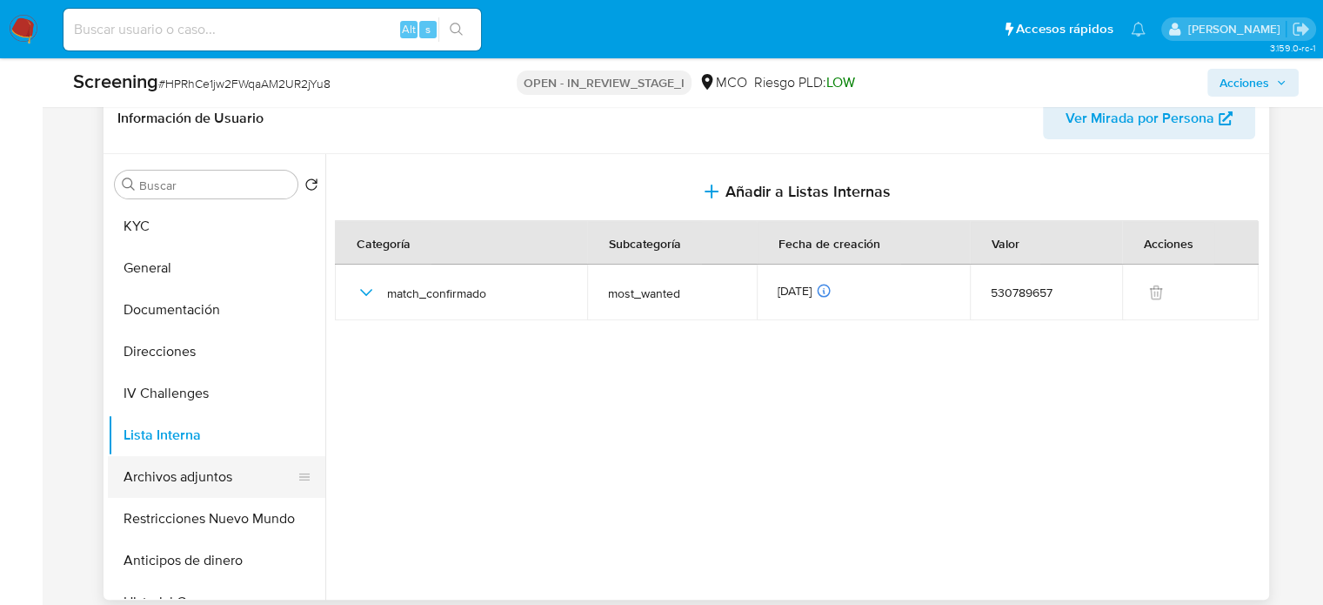
click at [208, 471] on button "Archivos adjuntos" at bounding box center [210, 477] width 204 height 42
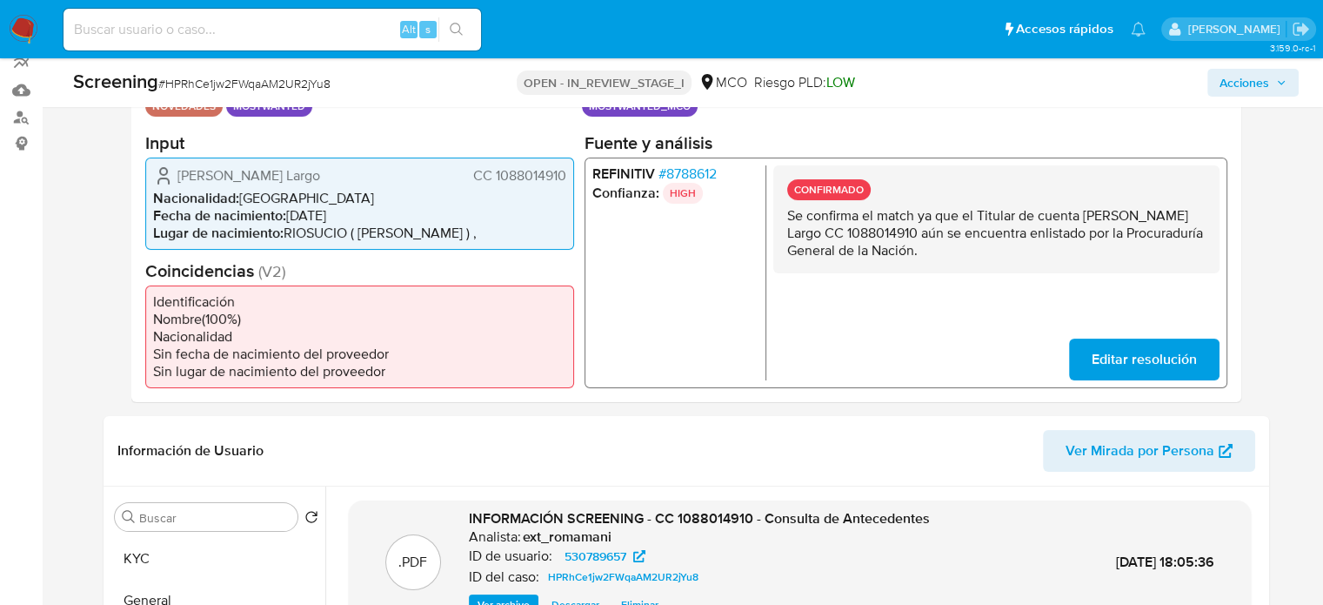
scroll to position [87, 0]
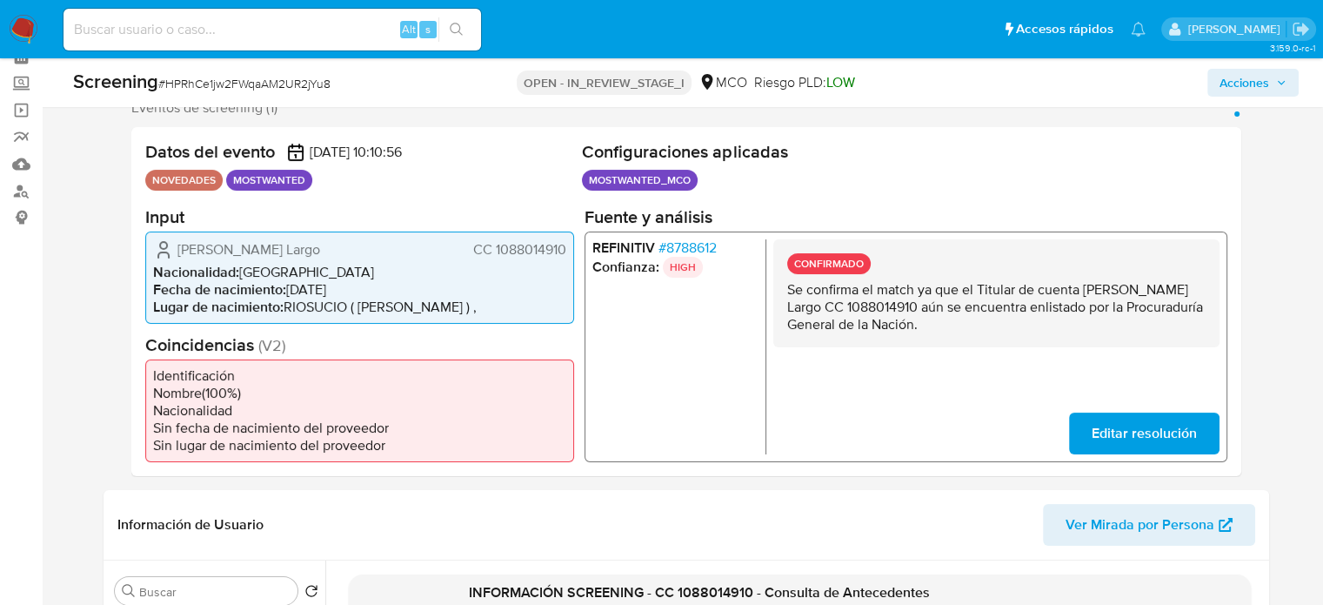
drag, startPoint x: 389, startPoint y: 252, endPoint x: 171, endPoint y: 246, distance: 217.6
click at [171, 246] on div "[PERSON_NAME] Largo CC 1088014910" at bounding box center [359, 249] width 413 height 21
drag, startPoint x: 572, startPoint y: 250, endPoint x: 473, endPoint y: 257, distance: 98.6
click at [473, 257] on div "[PERSON_NAME] Largo CC 1088014910 Nacionalidad : [DEMOGRAPHIC_DATA] Fecha de na…" at bounding box center [359, 277] width 429 height 92
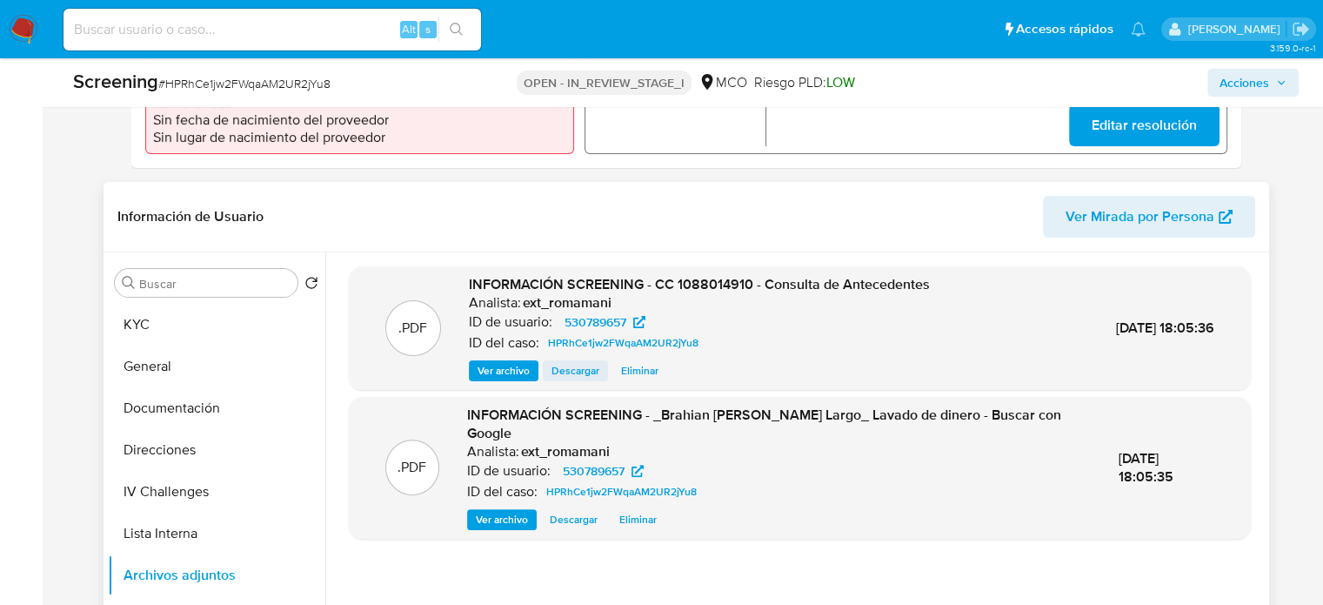
scroll to position [435, 0]
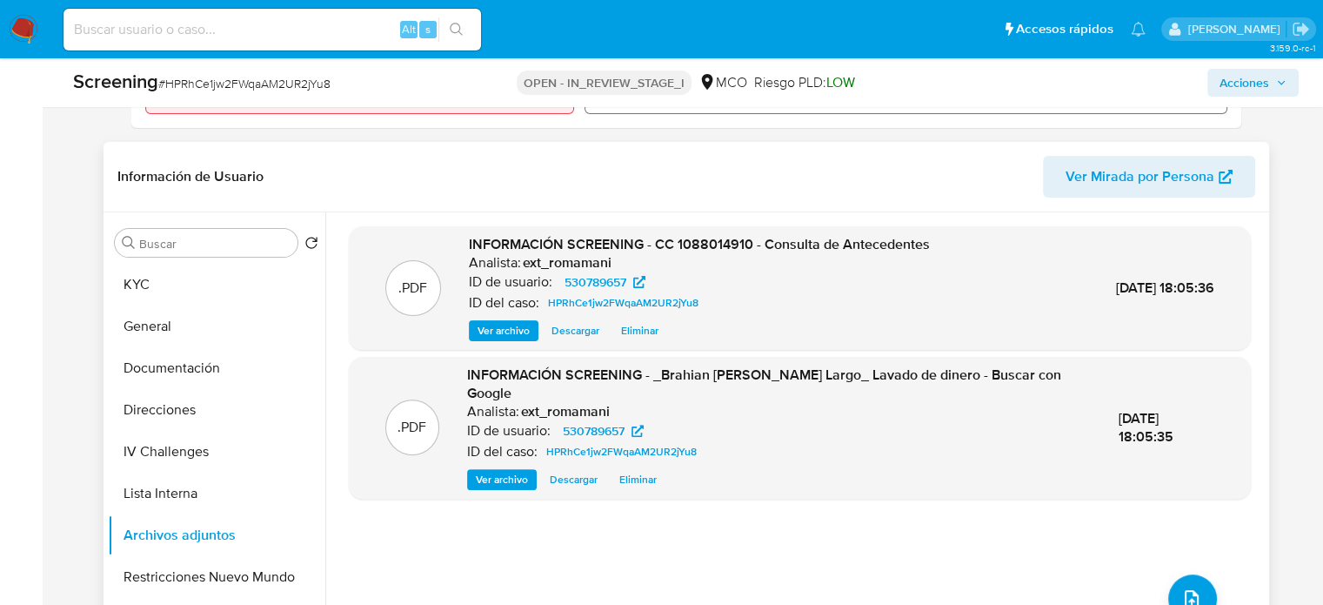
click at [498, 337] on span "Ver archivo" at bounding box center [504, 330] width 52 height 17
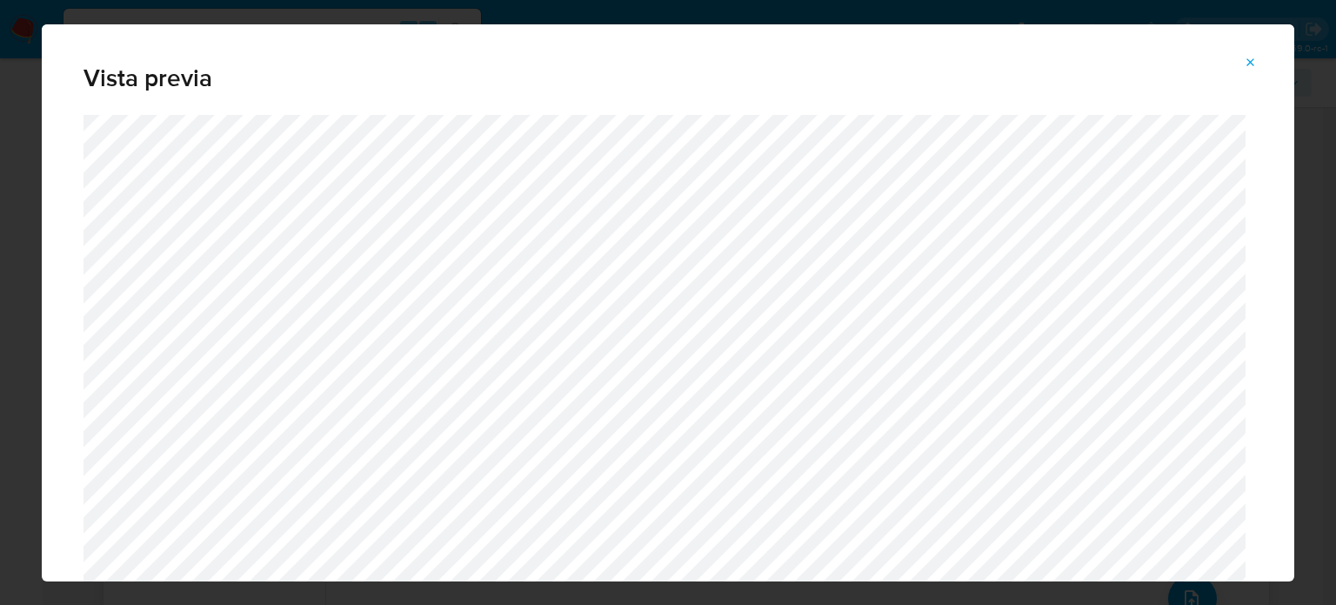
click at [1256, 58] on icon "Attachment preview" at bounding box center [1251, 63] width 14 height 14
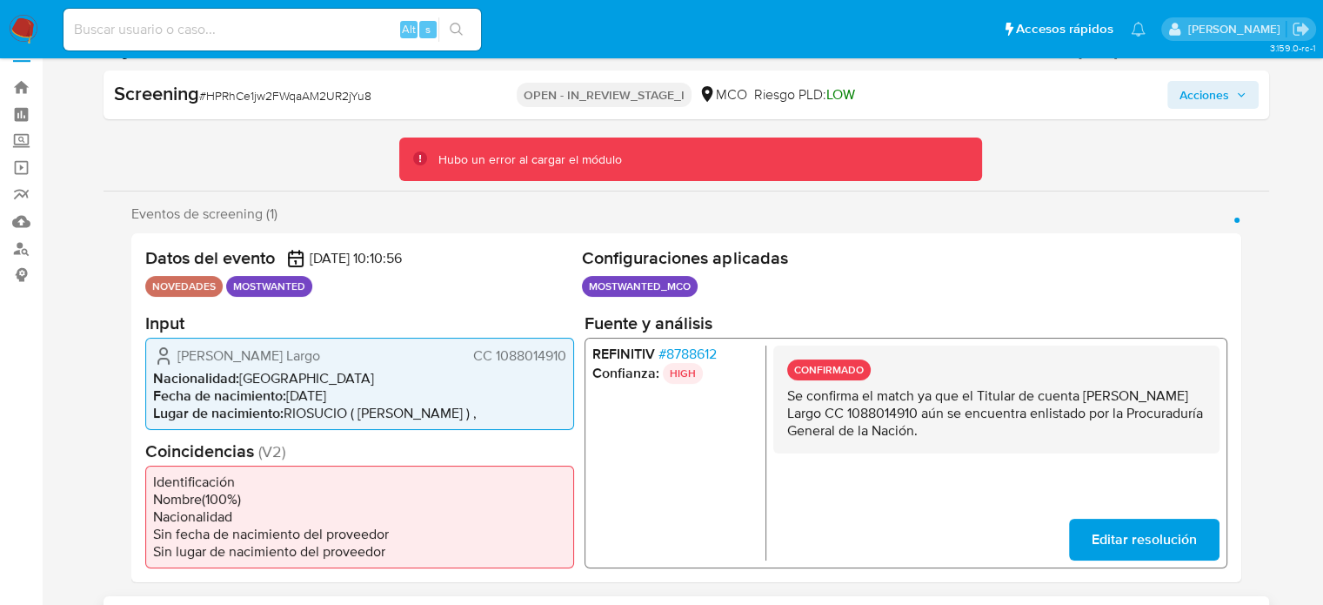
scroll to position [0, 0]
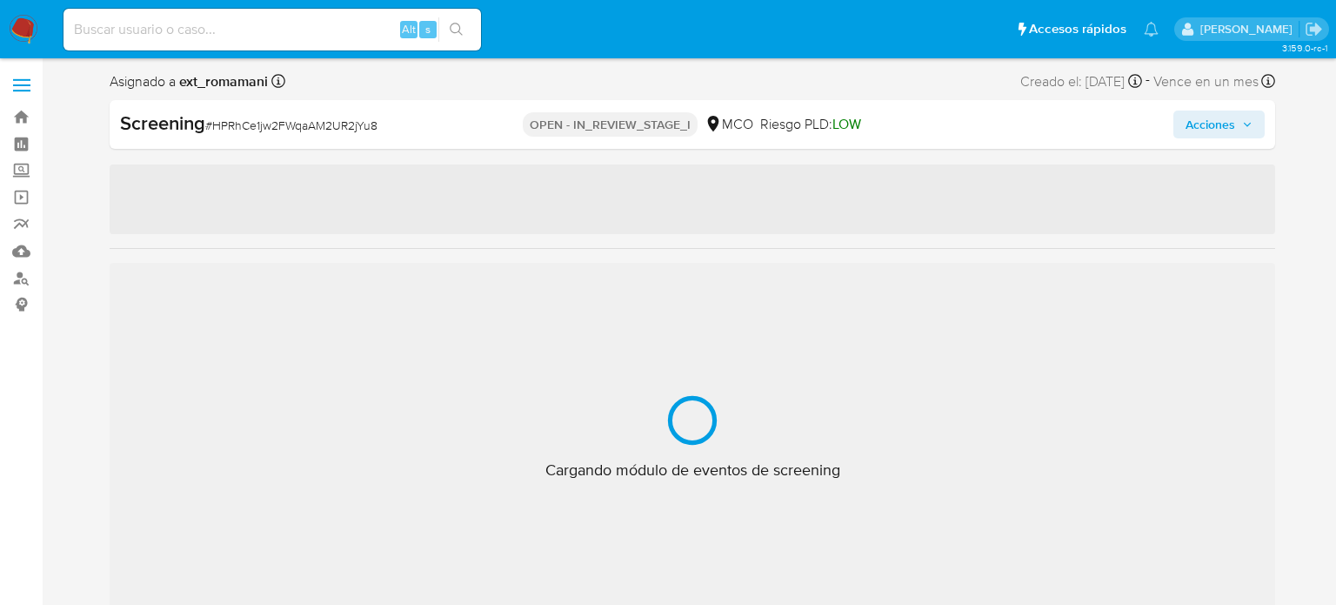
select select "10"
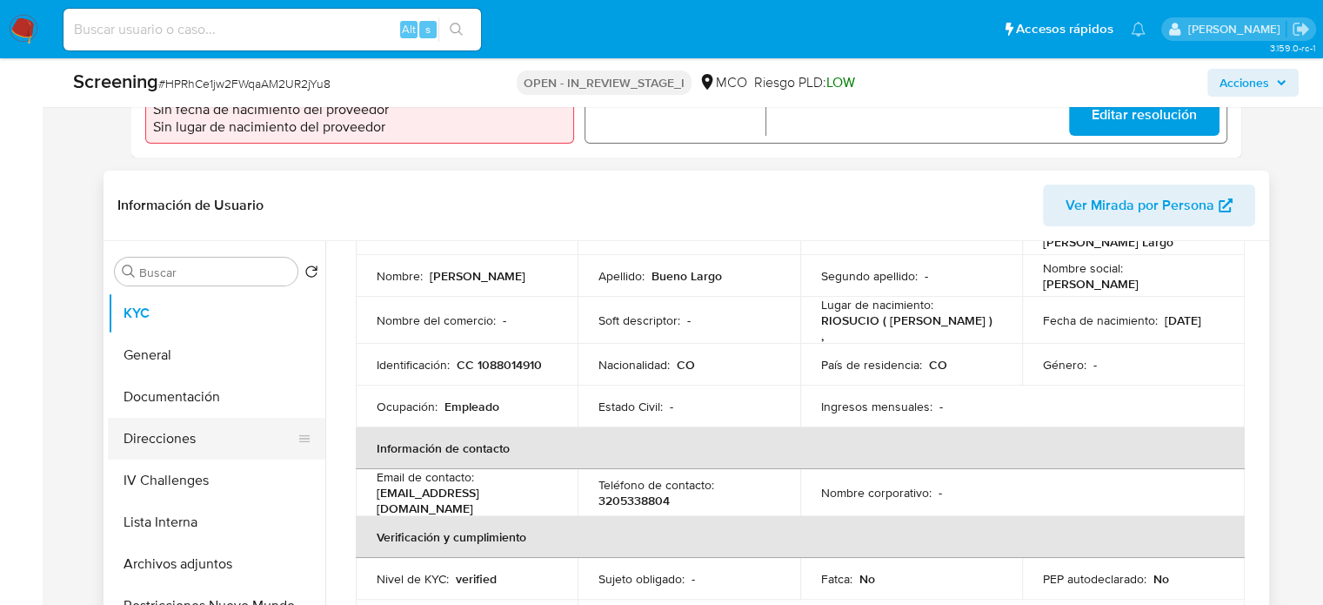
scroll to position [174, 0]
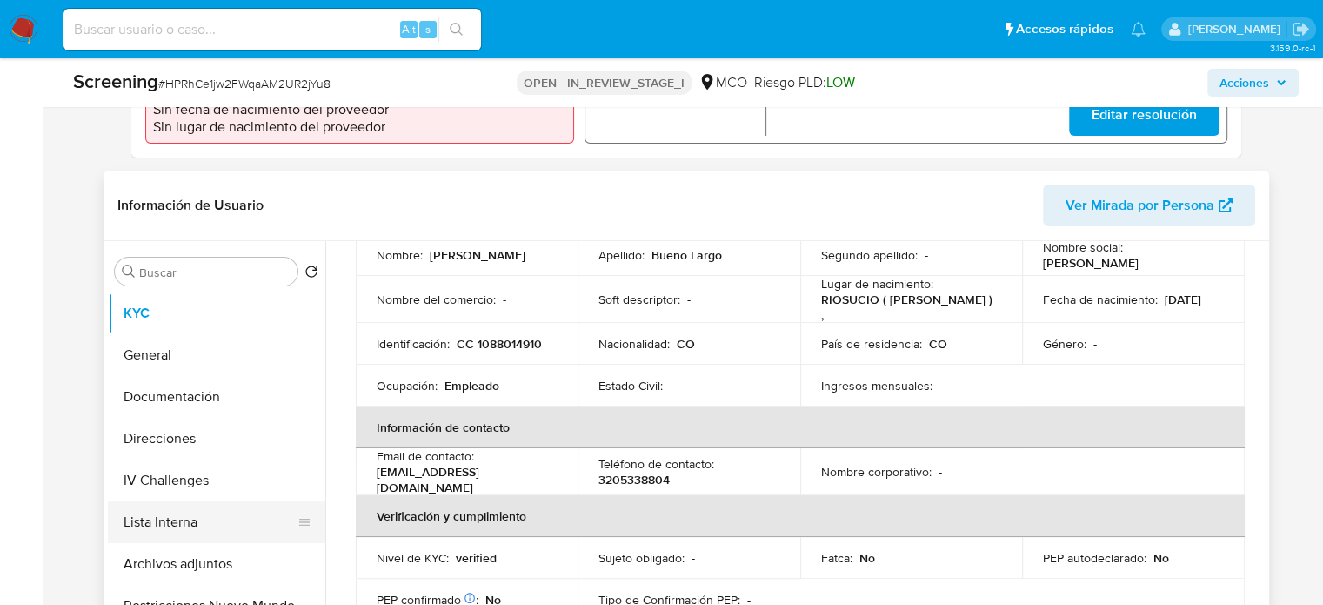
click at [158, 535] on button "Lista Interna" at bounding box center [210, 522] width 204 height 42
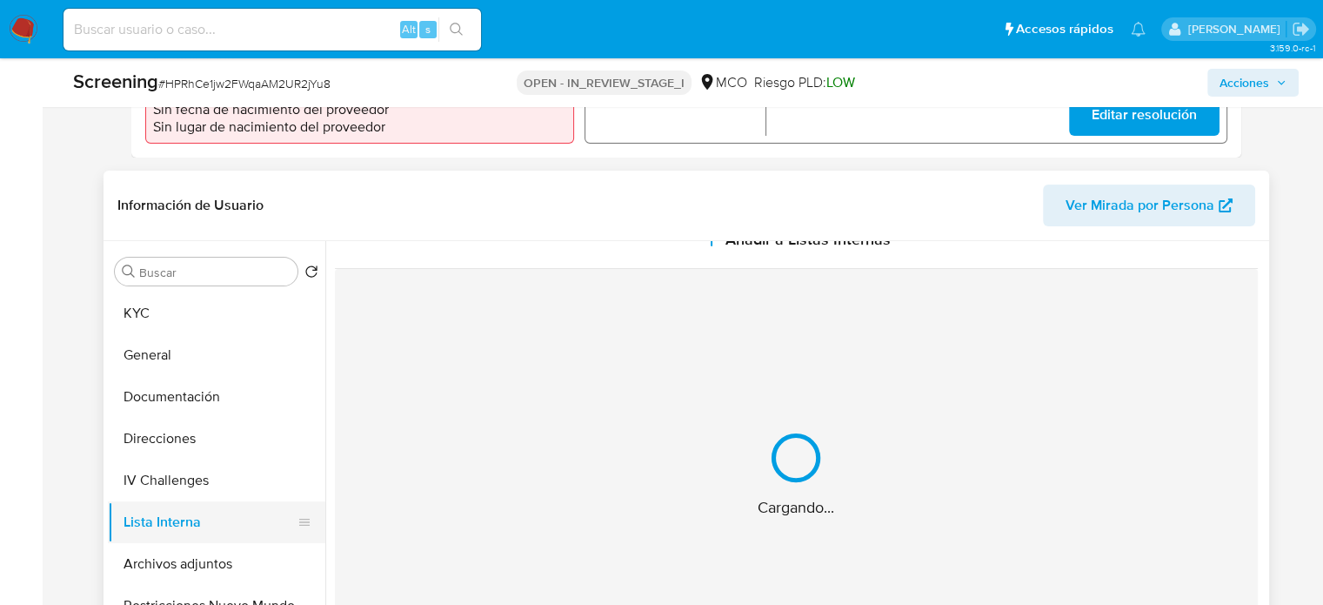
scroll to position [0, 0]
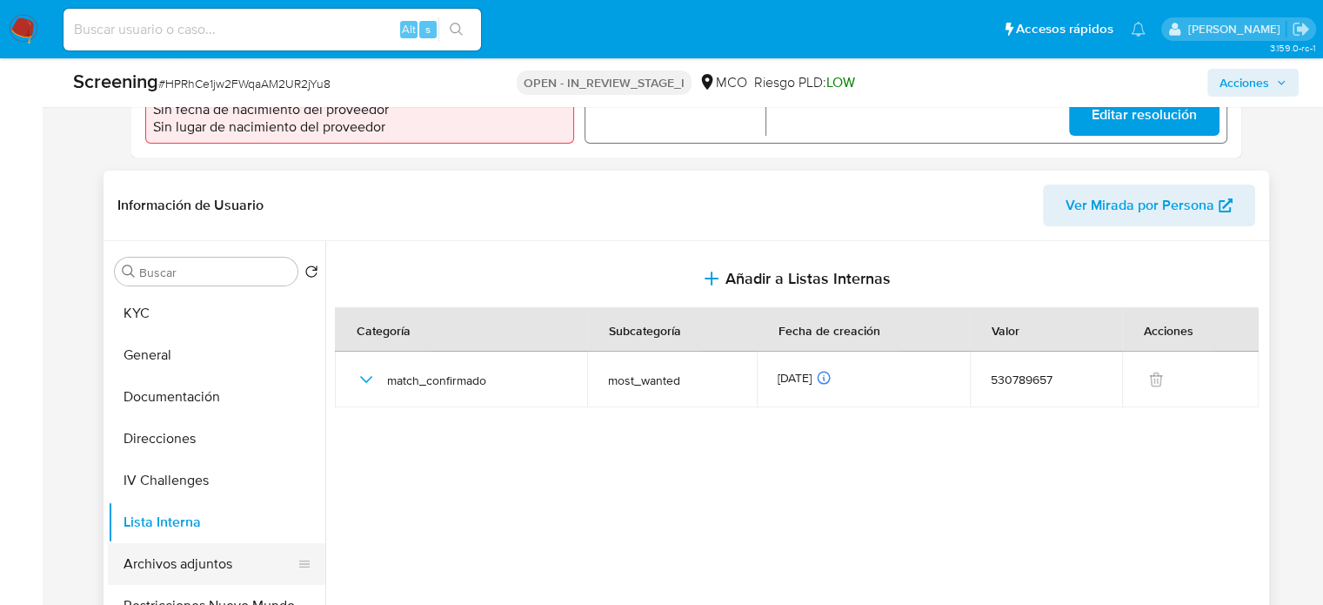
click at [185, 570] on button "Archivos adjuntos" at bounding box center [210, 564] width 204 height 42
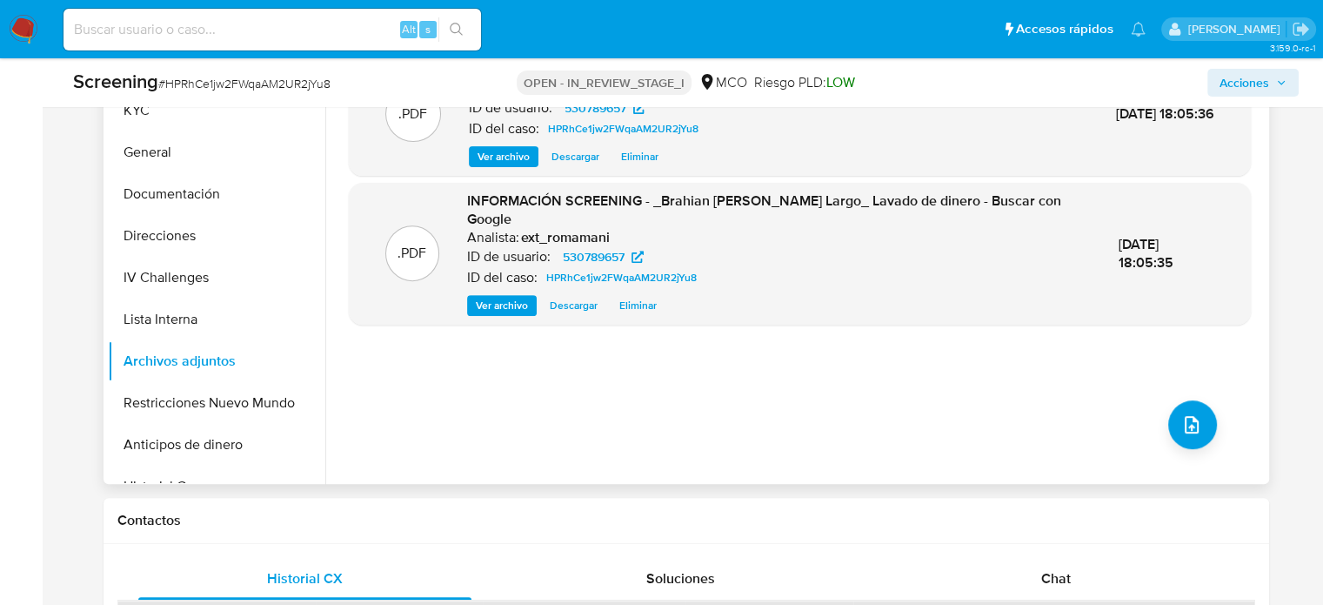
scroll to position [435, 0]
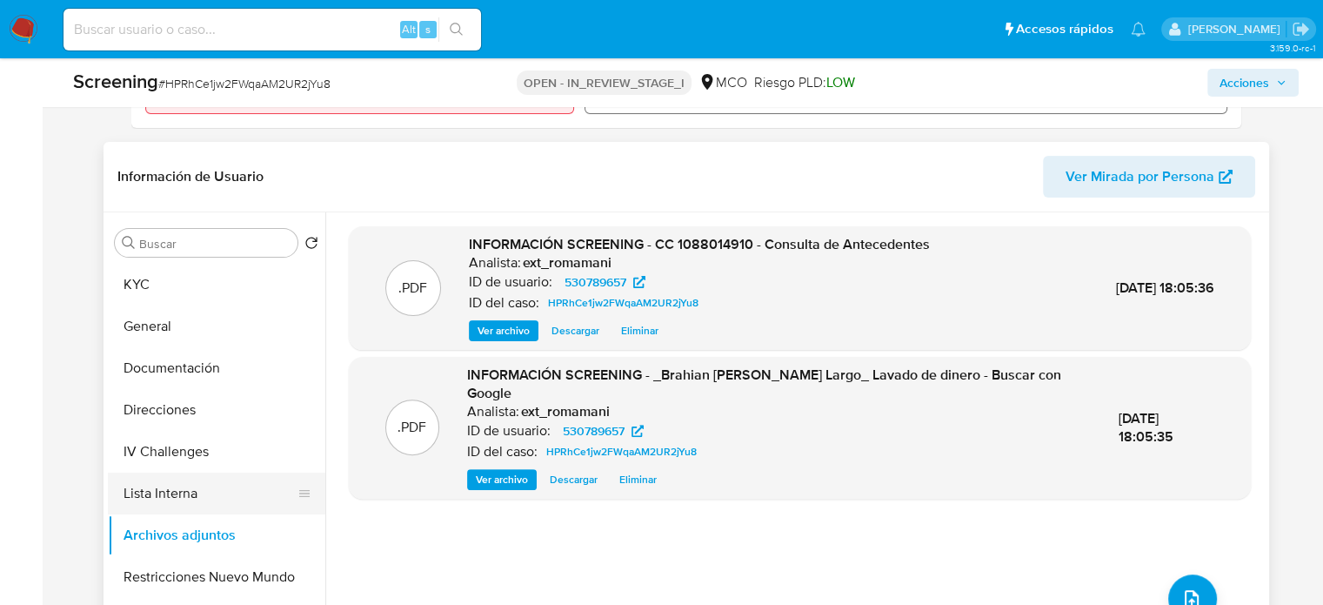
click at [196, 496] on button "Lista Interna" at bounding box center [210, 493] width 204 height 42
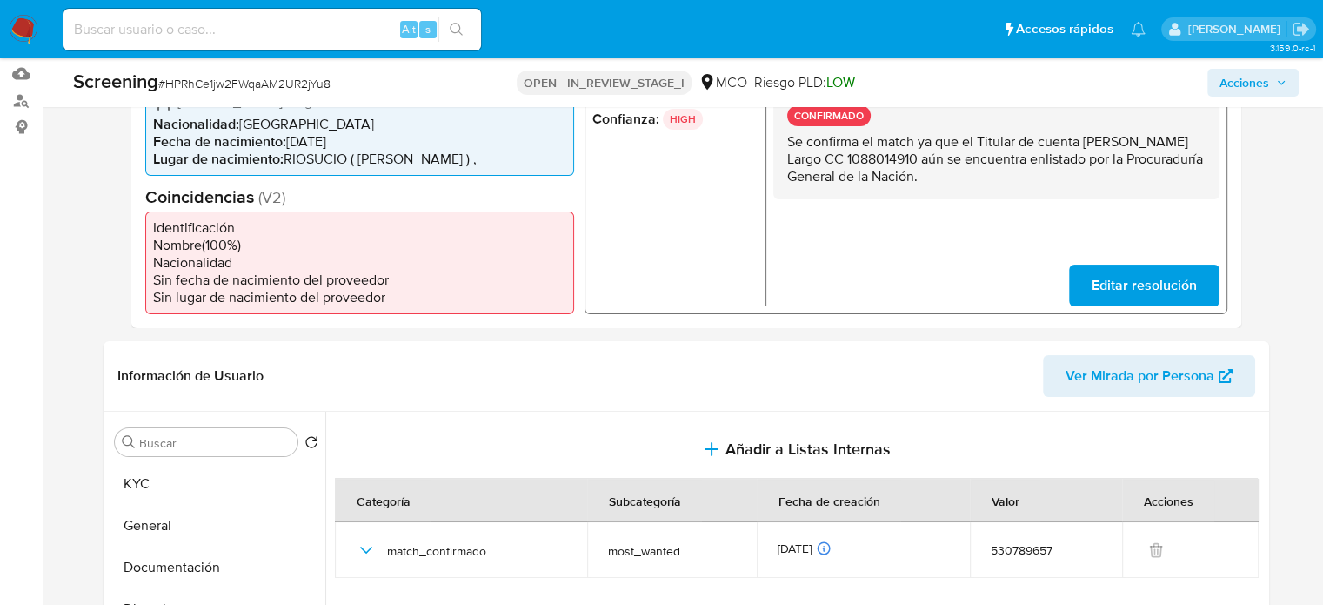
scroll to position [87, 0]
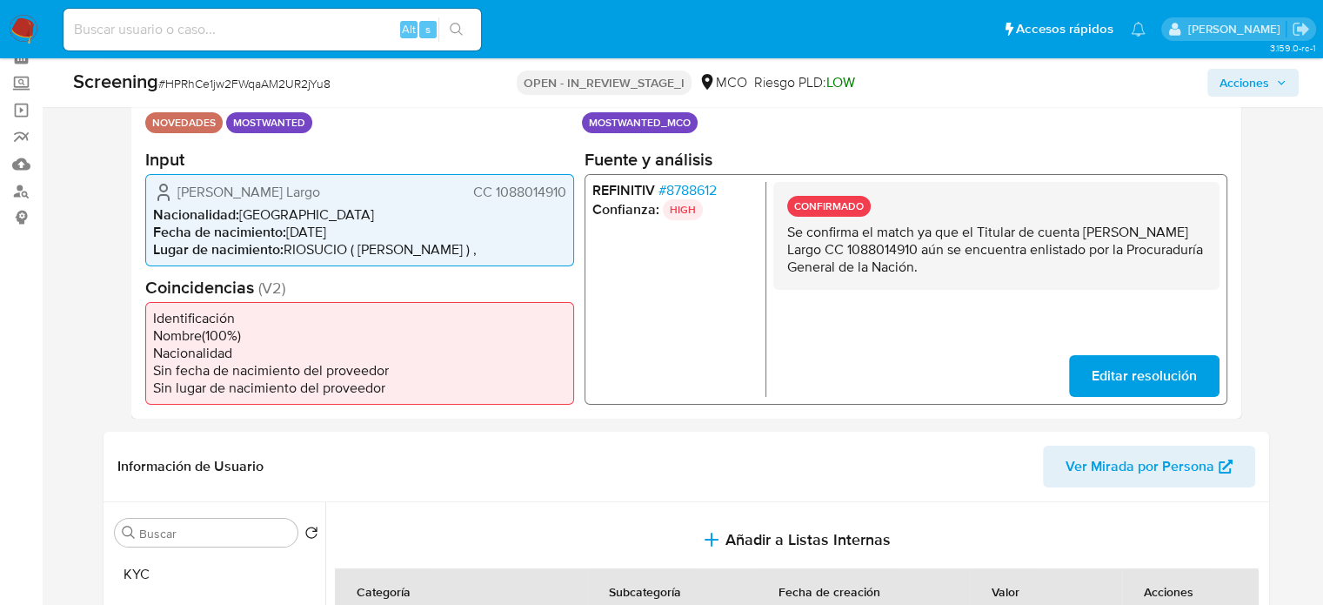
click at [1212, 86] on button "Acciones" at bounding box center [1253, 83] width 91 height 28
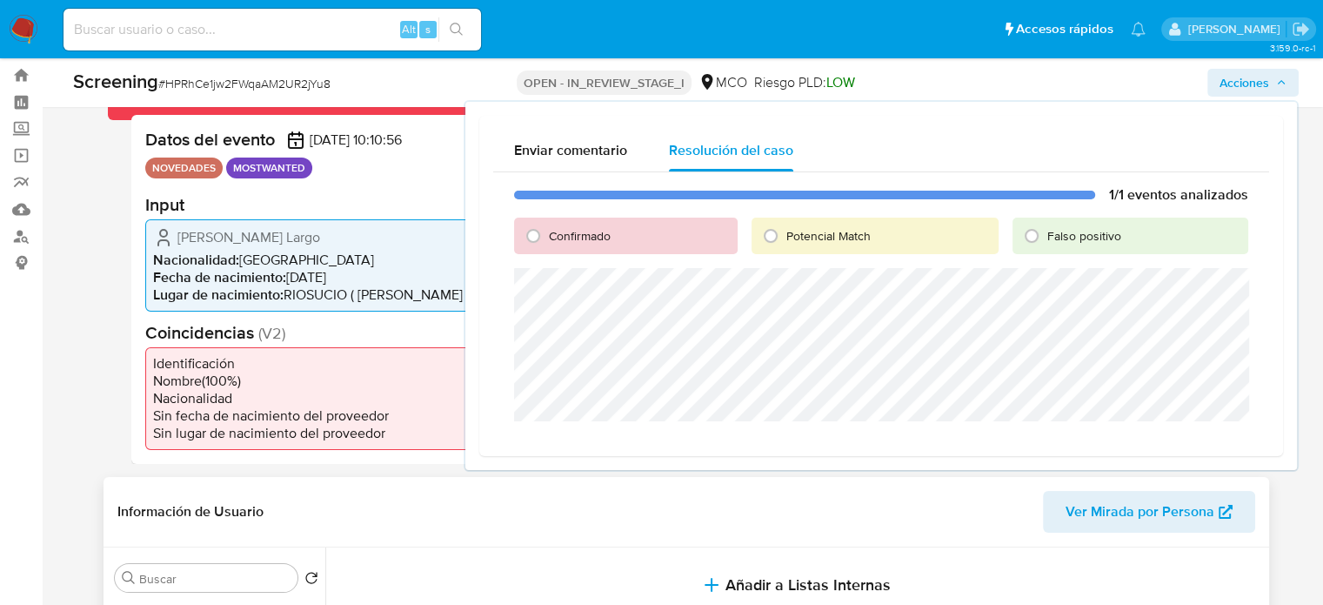
scroll to position [0, 0]
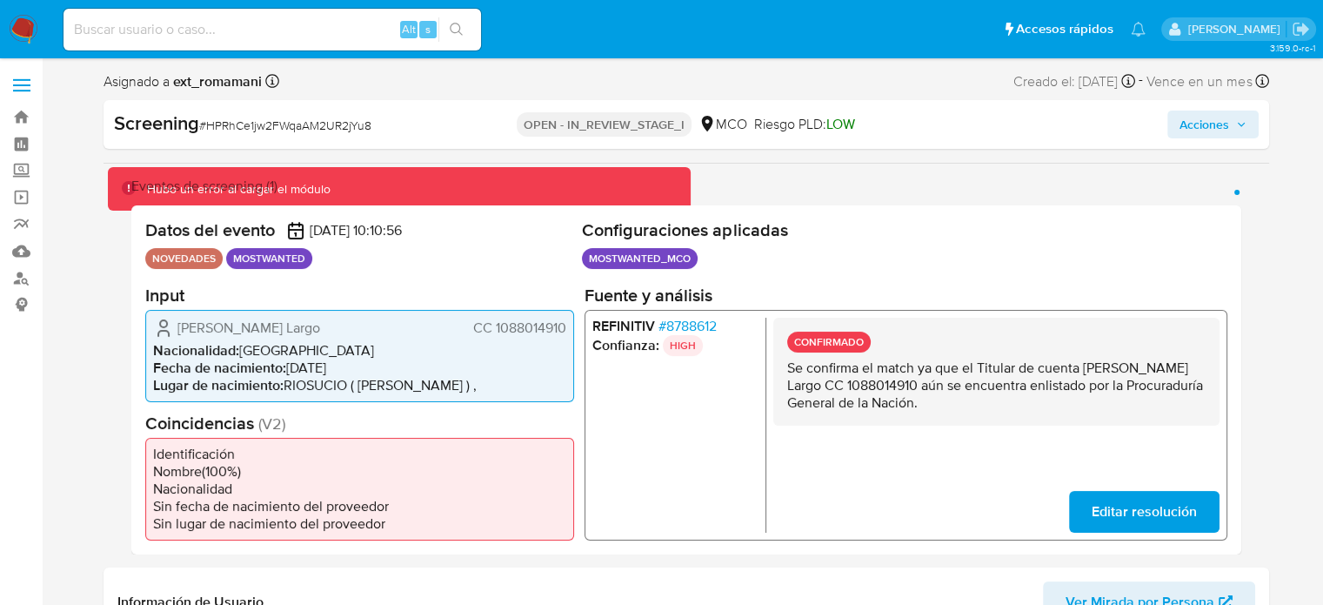
click at [1208, 124] on span "Acciones" at bounding box center [1205, 124] width 50 height 28
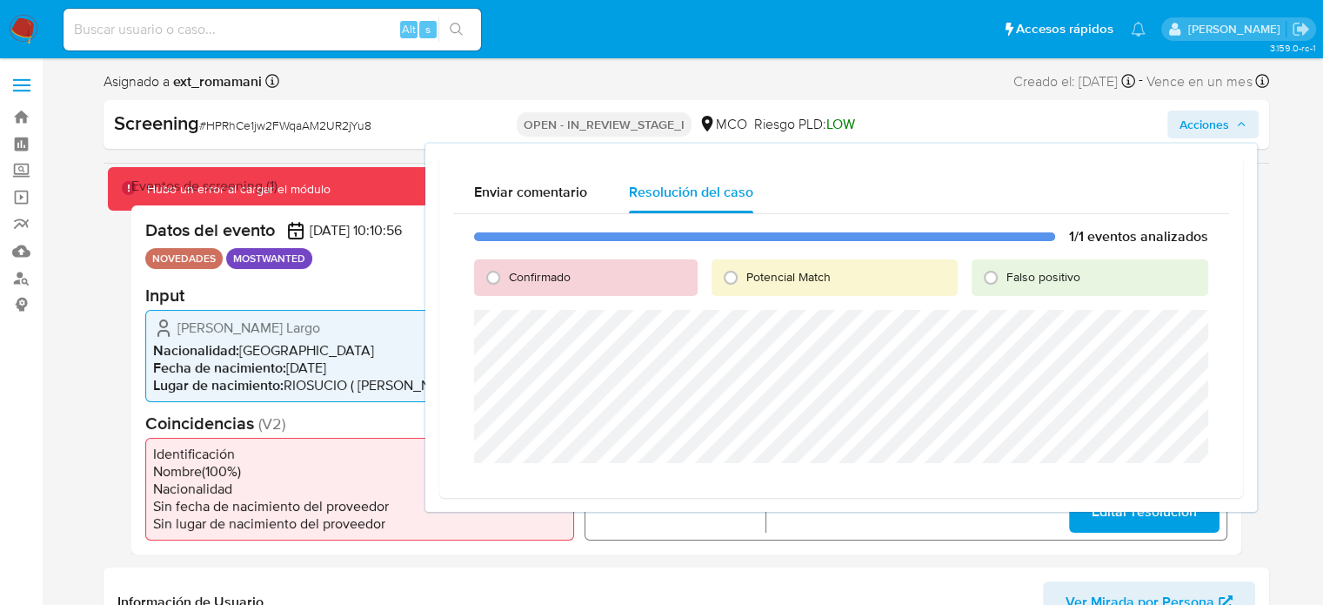
click at [507, 278] on label "Confirmado" at bounding box center [539, 277] width 64 height 17
click at [505, 278] on input "Confirmado" at bounding box center [493, 278] width 28 height 28
radio input "true"
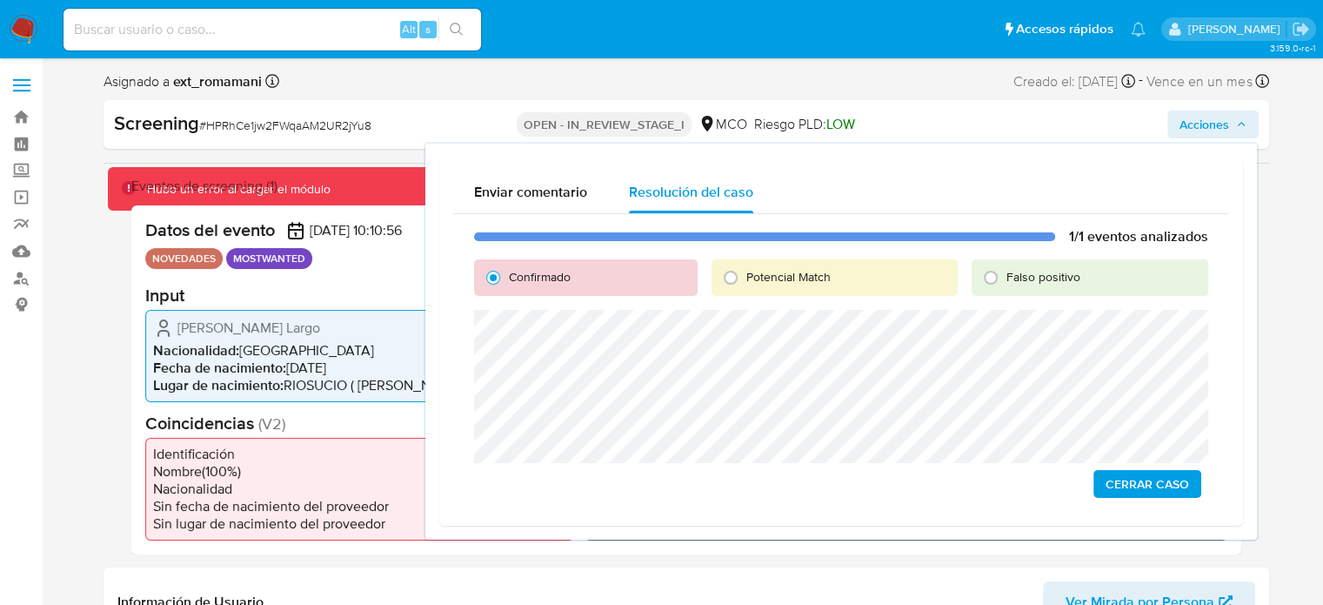
click at [1152, 485] on span "Cerrar Caso" at bounding box center [1148, 484] width 84 height 24
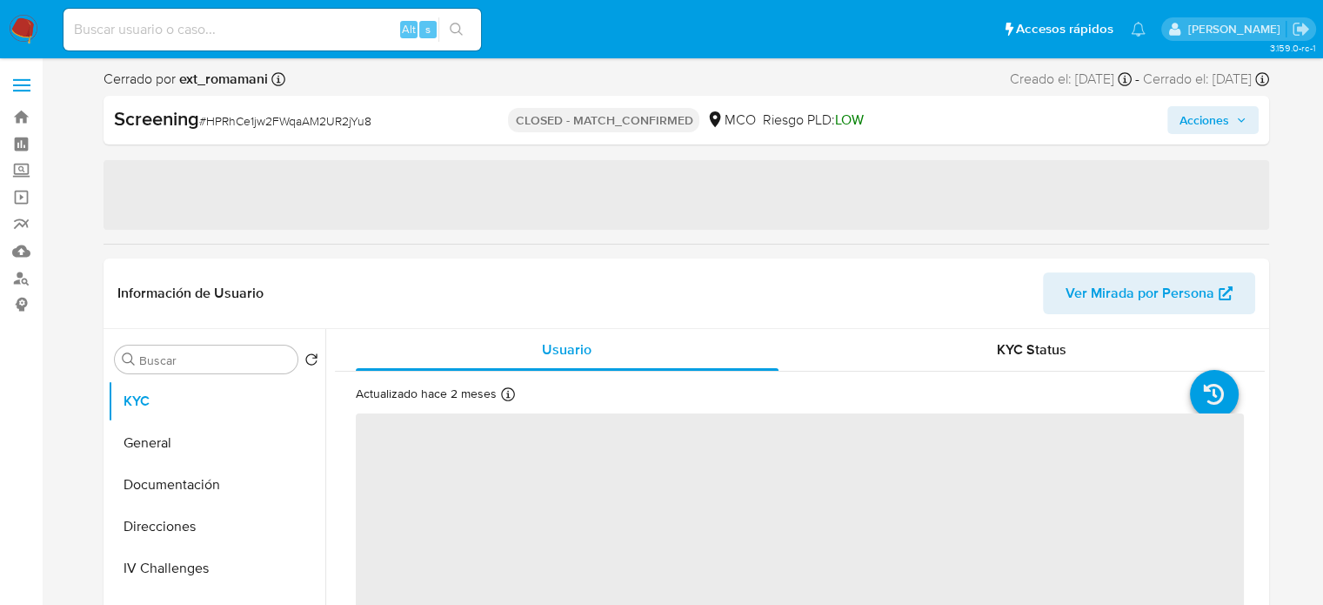
select select "10"
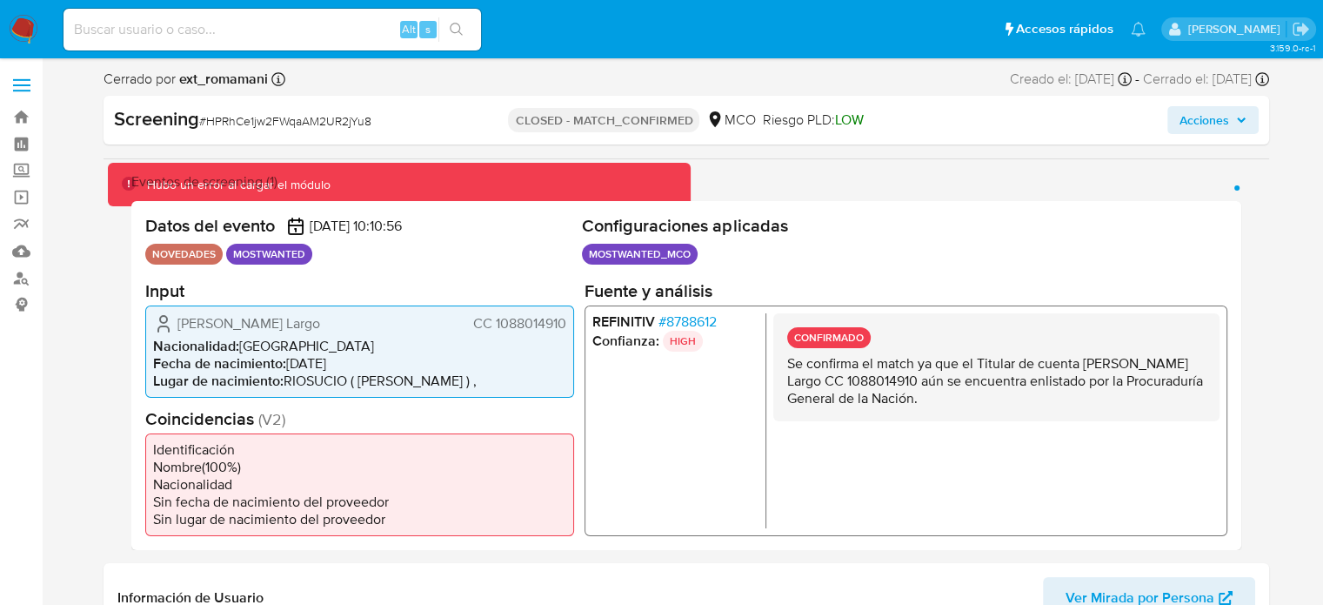
click at [1240, 110] on span "Acciones" at bounding box center [1213, 120] width 67 height 24
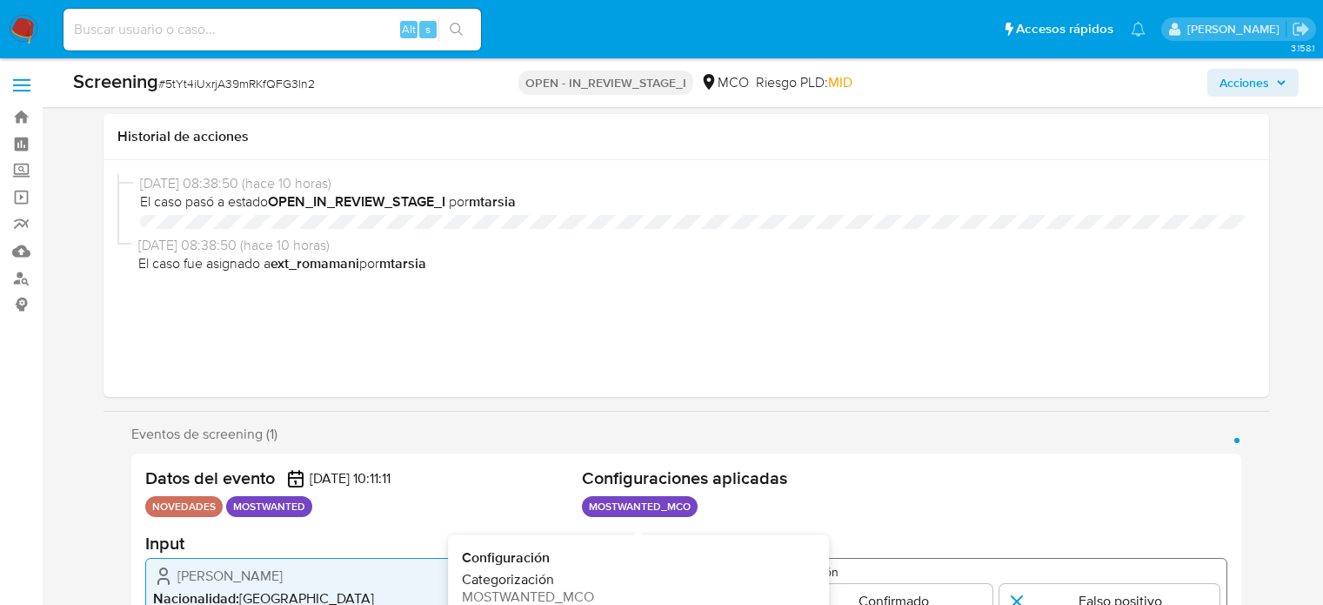
select select "10"
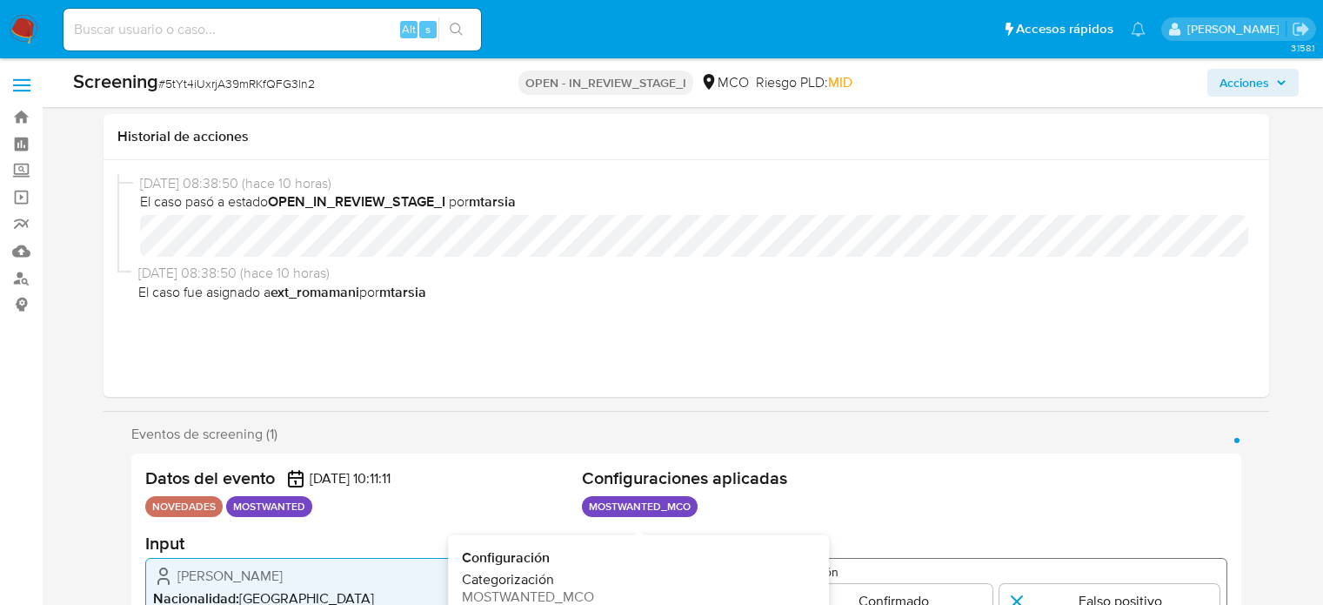
scroll to position [317, 0]
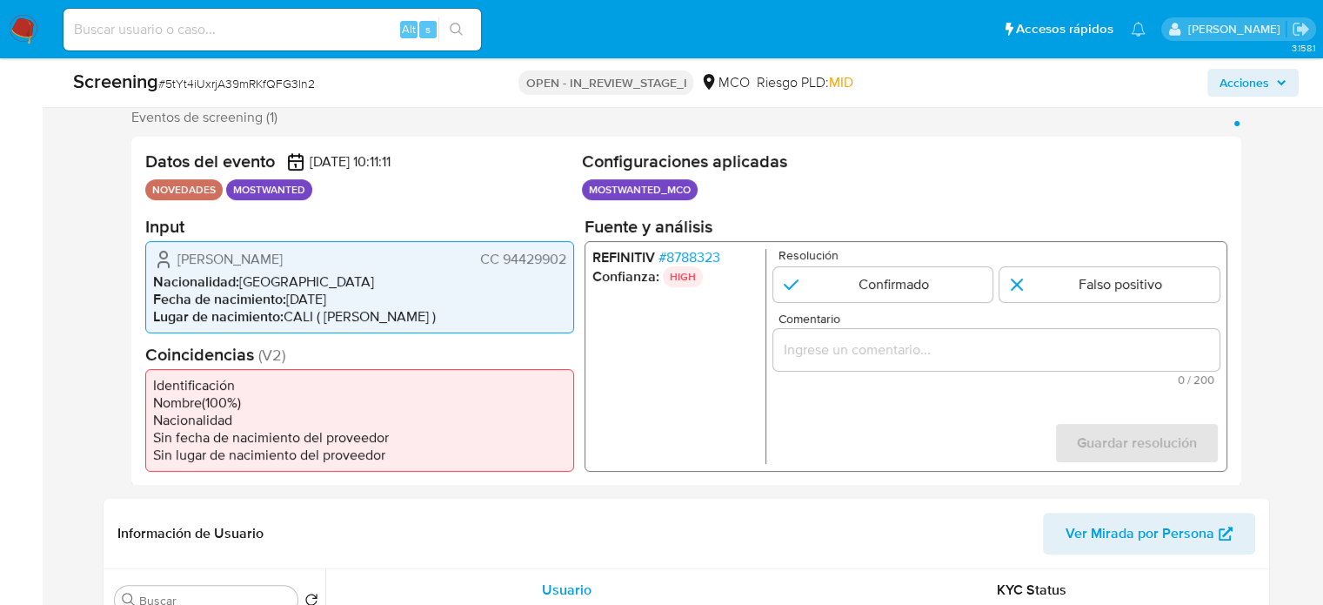
click at [380, 257] on div "[PERSON_NAME] CC 94429902" at bounding box center [359, 258] width 413 height 21
click at [841, 357] on input "Comentario" at bounding box center [996, 349] width 446 height 23
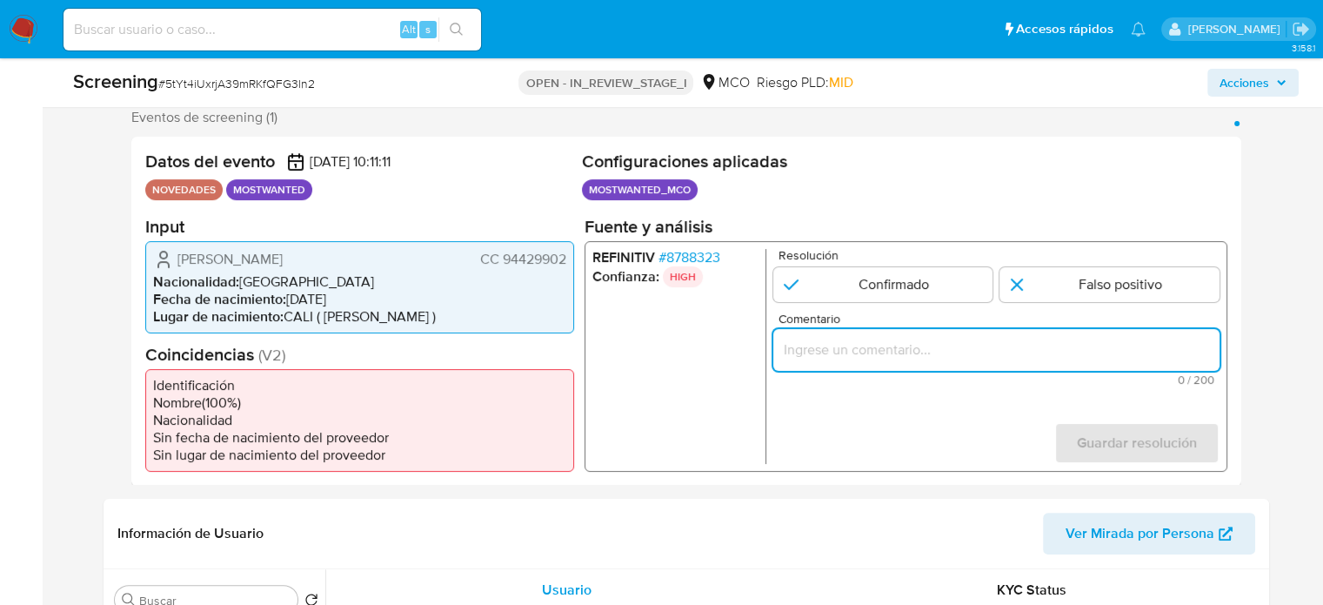
paste input "Se confirma el match ya que el Titular de cuenta aún se encuentra enlistado por…"
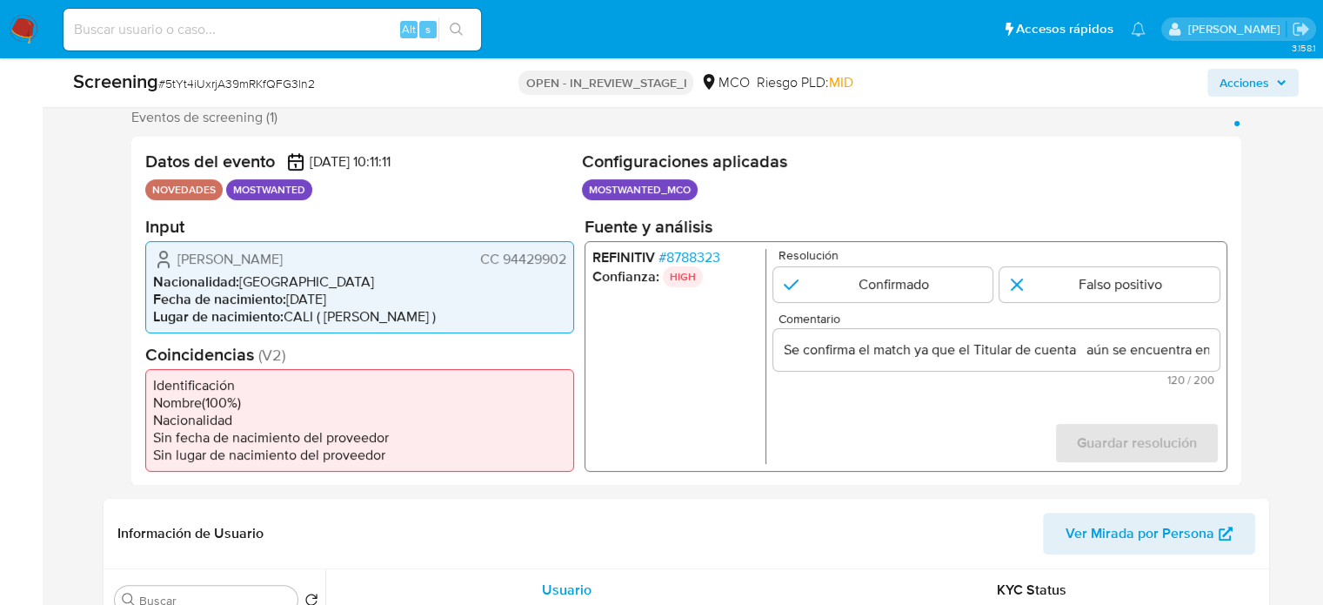
drag, startPoint x: 174, startPoint y: 258, endPoint x: 573, endPoint y: 259, distance: 399.3
click at [573, 259] on div "Datos del evento [DATE] 10:11:11 NOVEDADES MOSTWANTED Configuraciones aplicadas…" at bounding box center [686, 311] width 1110 height 349
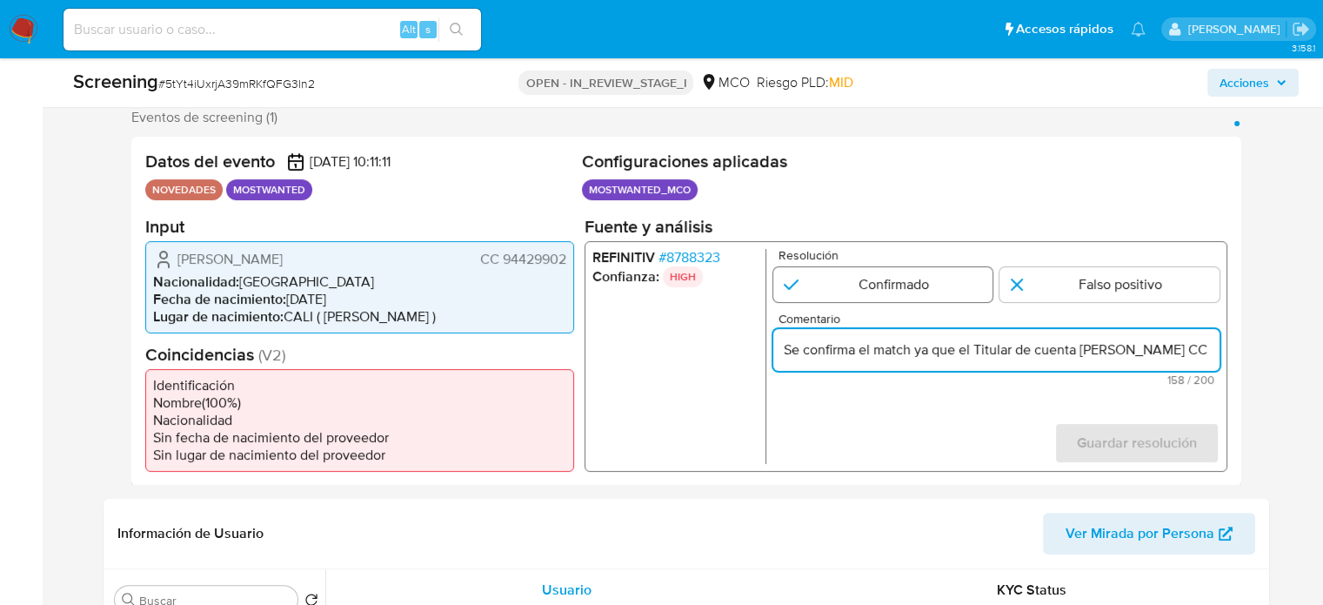
type input "Se confirma el match ya que el Titular de cuenta [PERSON_NAME] CC 94429902 aún …"
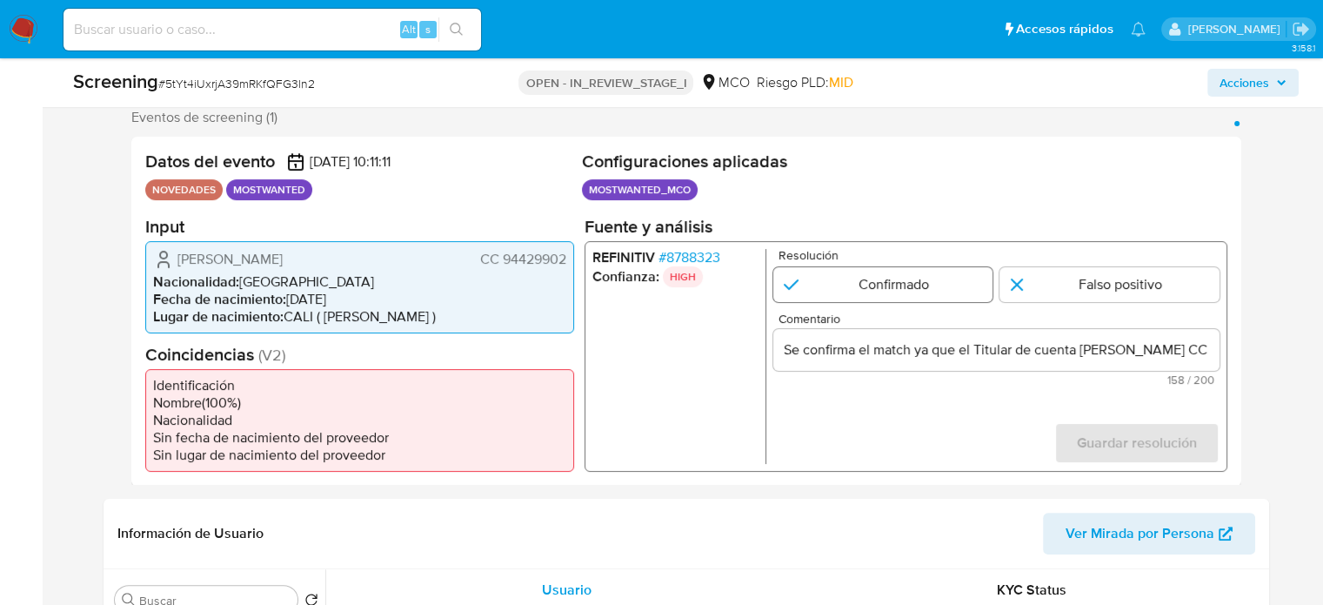
click at [866, 288] on input "1 de 1" at bounding box center [883, 283] width 220 height 35
radio input "true"
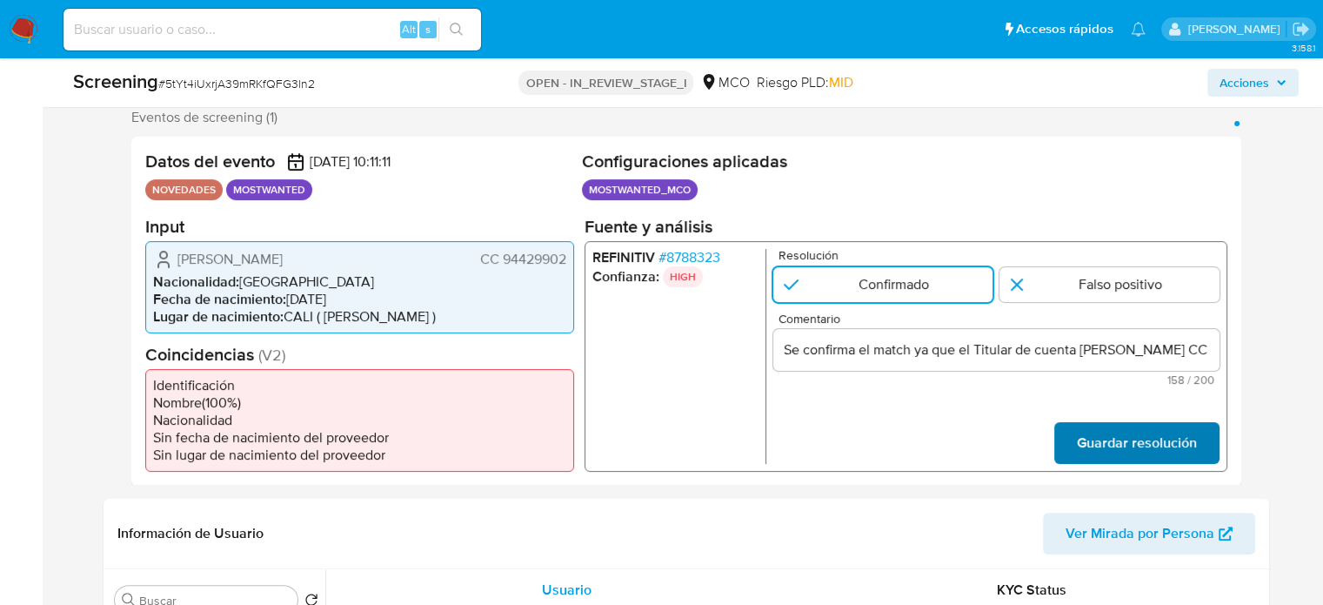
click at [1083, 438] on span "Guardar resolución" at bounding box center [1136, 442] width 120 height 38
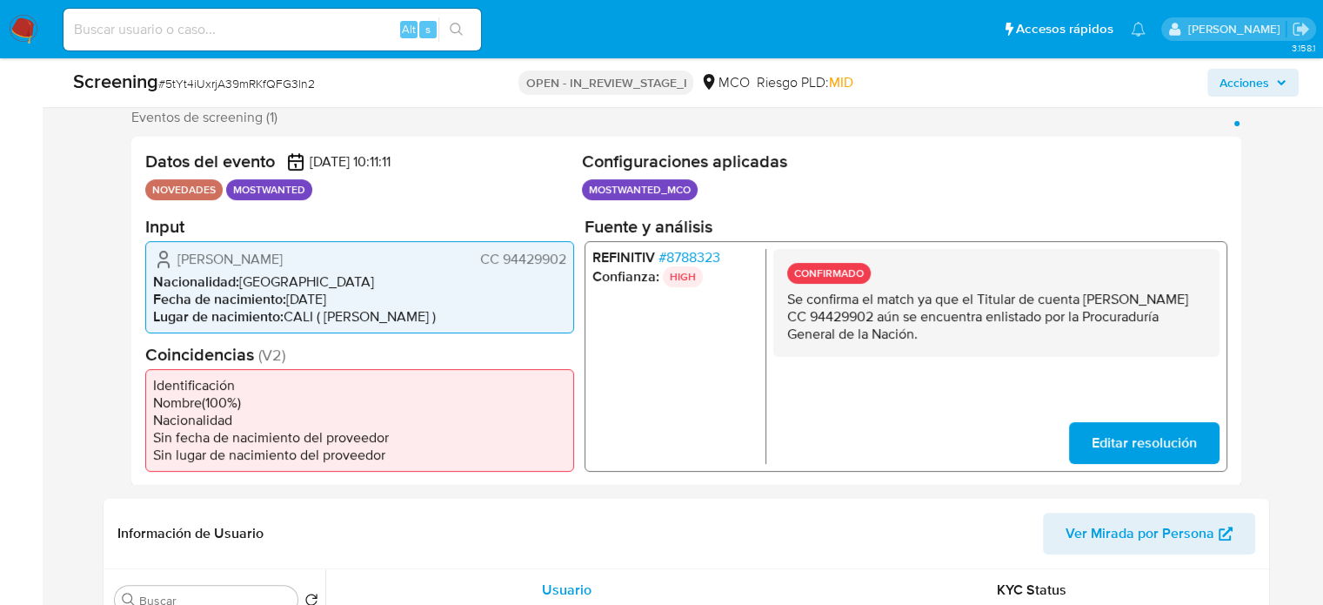
drag, startPoint x: 394, startPoint y: 264, endPoint x: 168, endPoint y: 261, distance: 226.2
click at [168, 261] on div "[PERSON_NAME] CC 94429902" at bounding box center [359, 258] width 413 height 21
drag, startPoint x: 571, startPoint y: 262, endPoint x: 477, endPoint y: 269, distance: 94.2
click at [477, 269] on div "[PERSON_NAME] CC 94429902 Nacionalidad : [DEMOGRAPHIC_DATA] Fecha de nacimiento…" at bounding box center [359, 286] width 429 height 92
drag, startPoint x: 478, startPoint y: 260, endPoint x: 568, endPoint y: 260, distance: 90.5
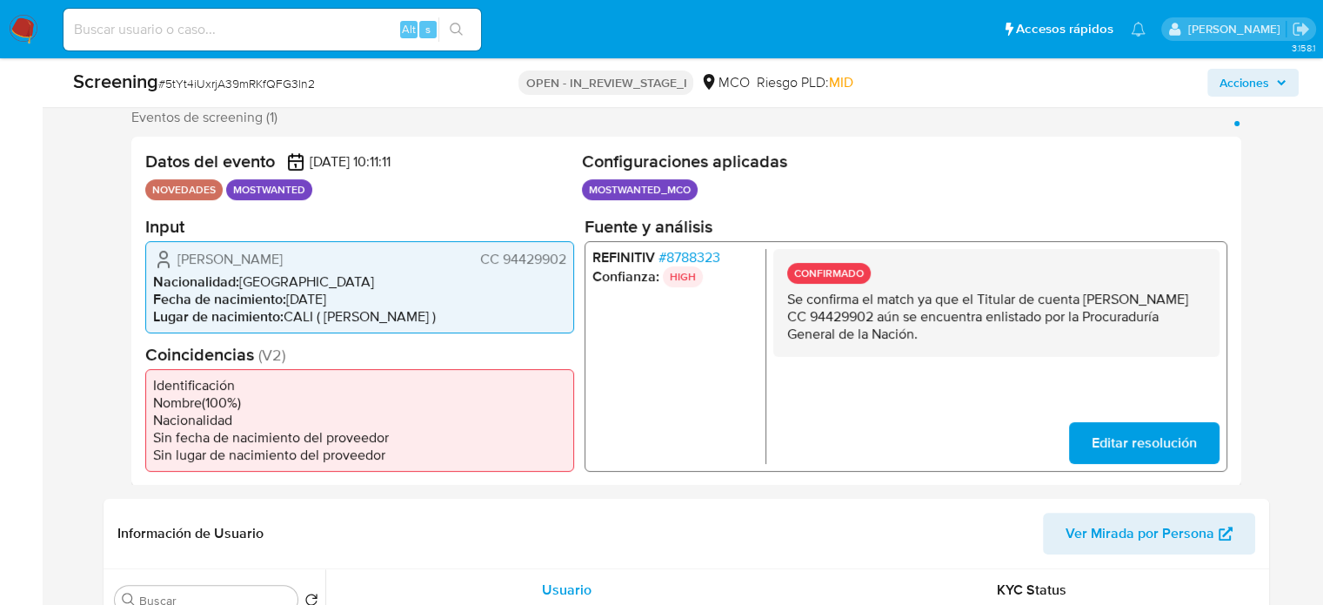
click at [568, 260] on div "[PERSON_NAME] CC 94429902 Nacionalidad : [DEMOGRAPHIC_DATA] Fecha de nacimiento…" at bounding box center [359, 286] width 429 height 92
drag, startPoint x: 379, startPoint y: 271, endPoint x: 171, endPoint y: 259, distance: 209.1
click at [171, 259] on div "[PERSON_NAME] CC 94429902 Nacionalidad : [DEMOGRAPHIC_DATA] Fecha de nacimiento…" at bounding box center [359, 286] width 429 height 92
click at [171, 259] on icon "1 de 1" at bounding box center [163, 258] width 21 height 21
drag, startPoint x: 172, startPoint y: 259, endPoint x: 366, endPoint y: 259, distance: 194.0
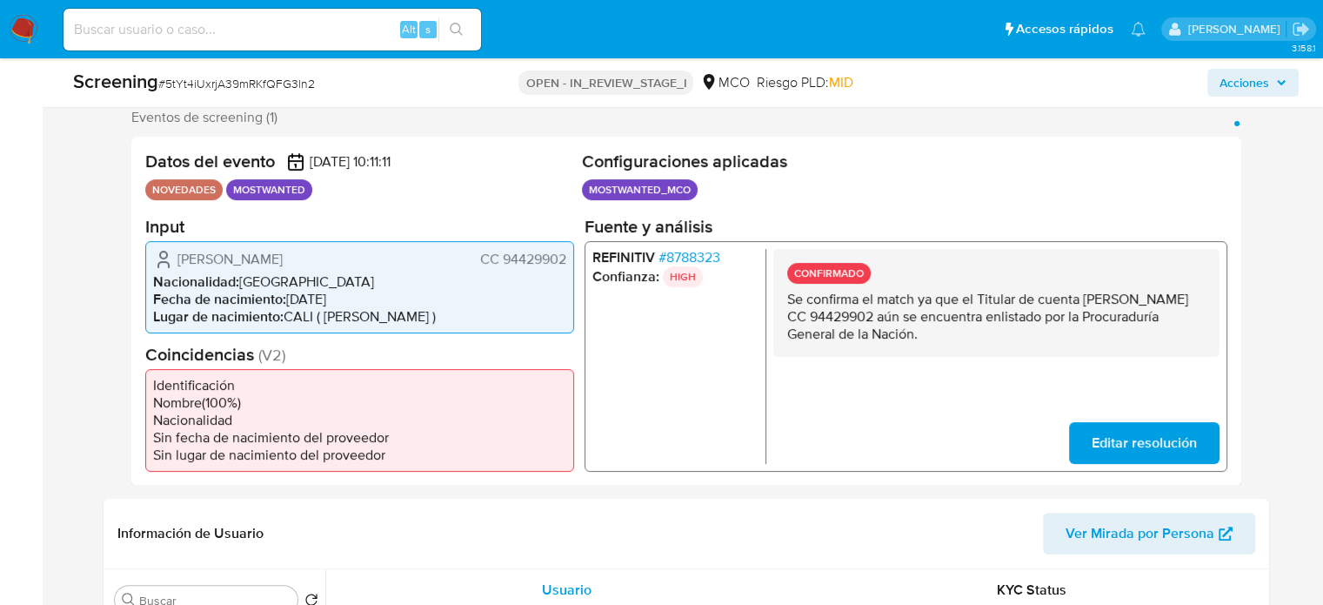
click at [366, 259] on div "[PERSON_NAME] CC 94429902" at bounding box center [359, 258] width 413 height 21
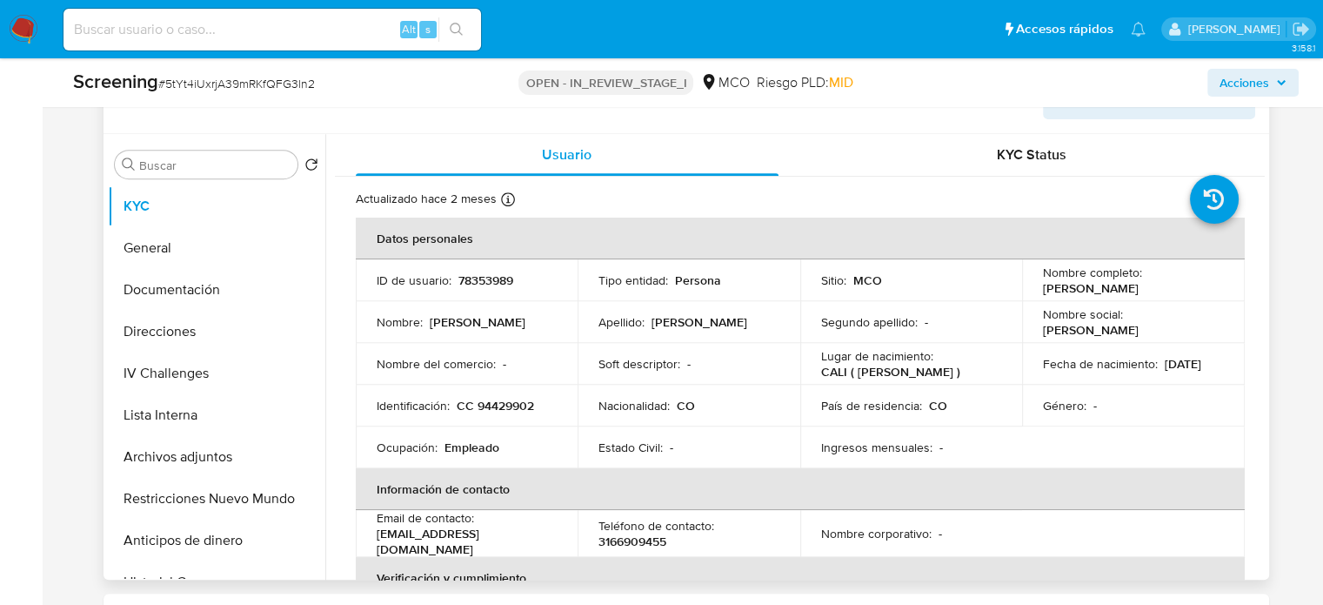
scroll to position [261, 0]
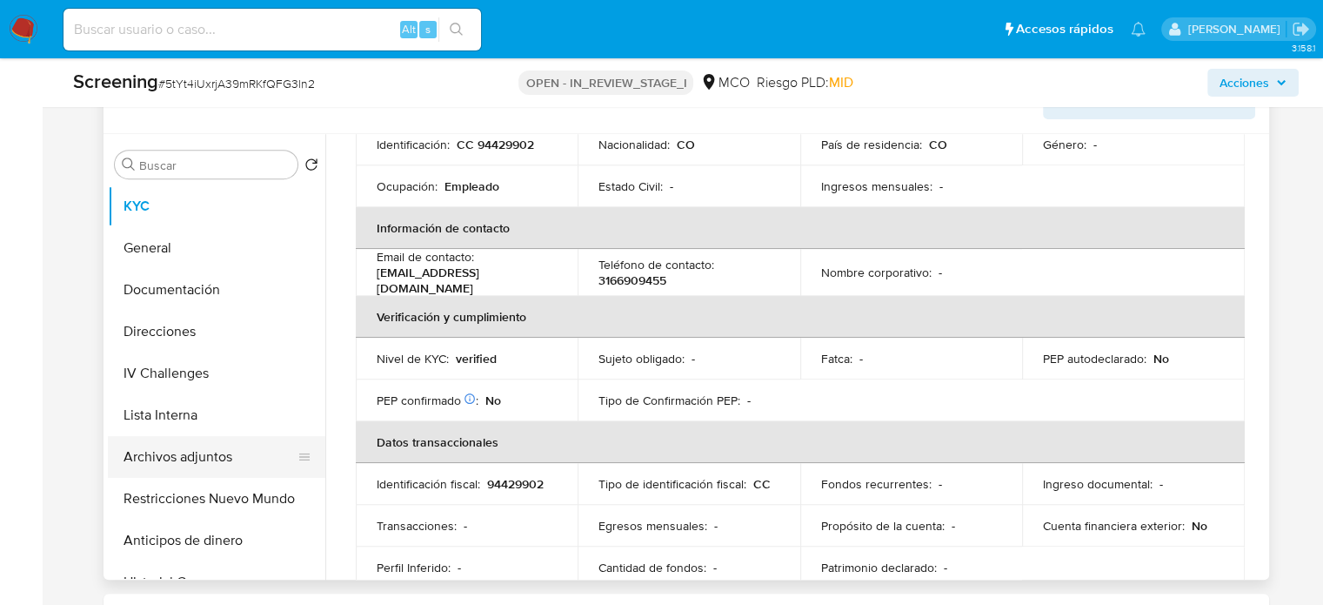
click at [164, 462] on button "Archivos adjuntos" at bounding box center [210, 457] width 204 height 42
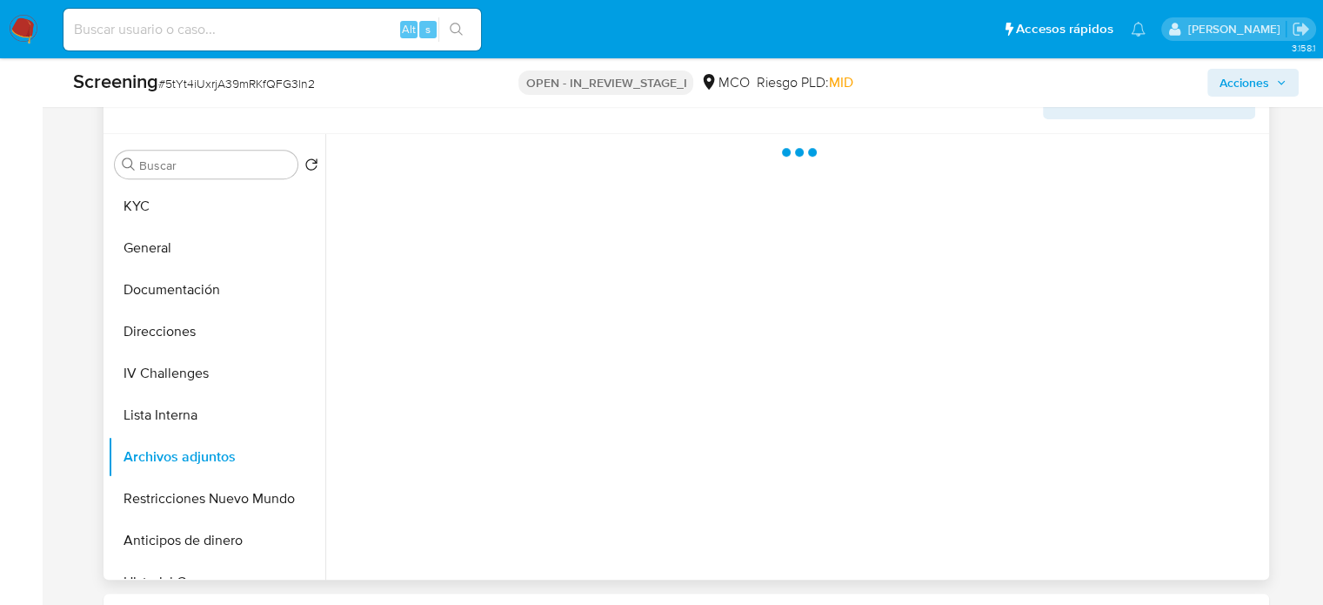
scroll to position [0, 0]
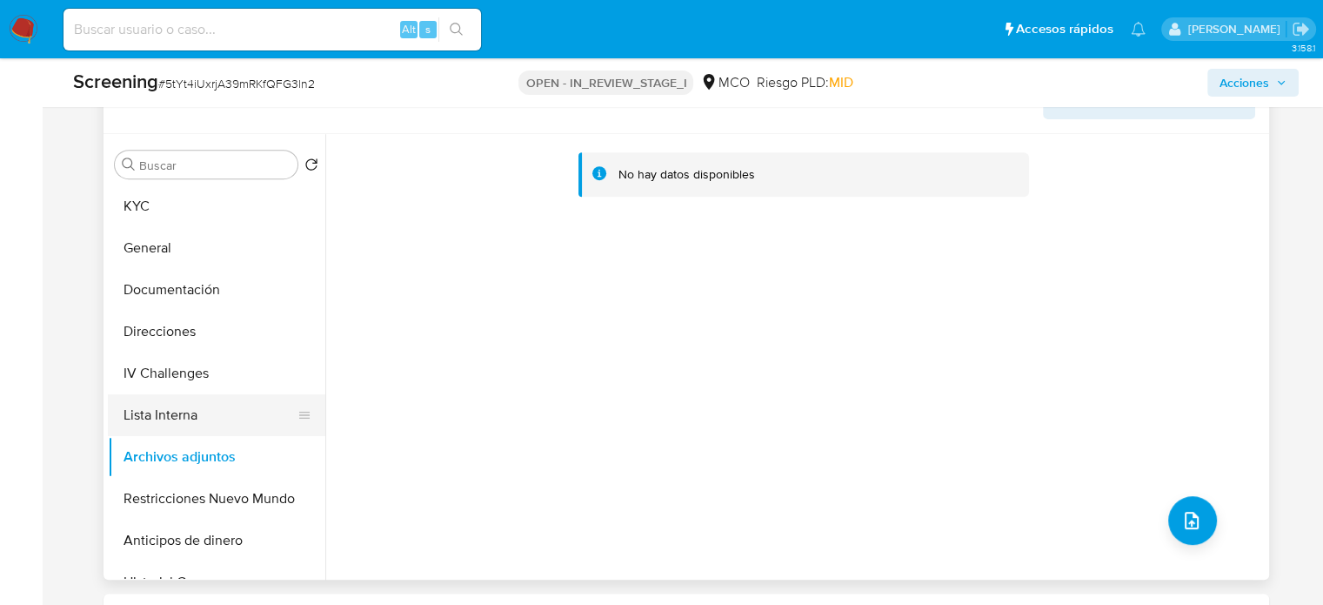
click at [157, 408] on button "Lista Interna" at bounding box center [210, 415] width 204 height 42
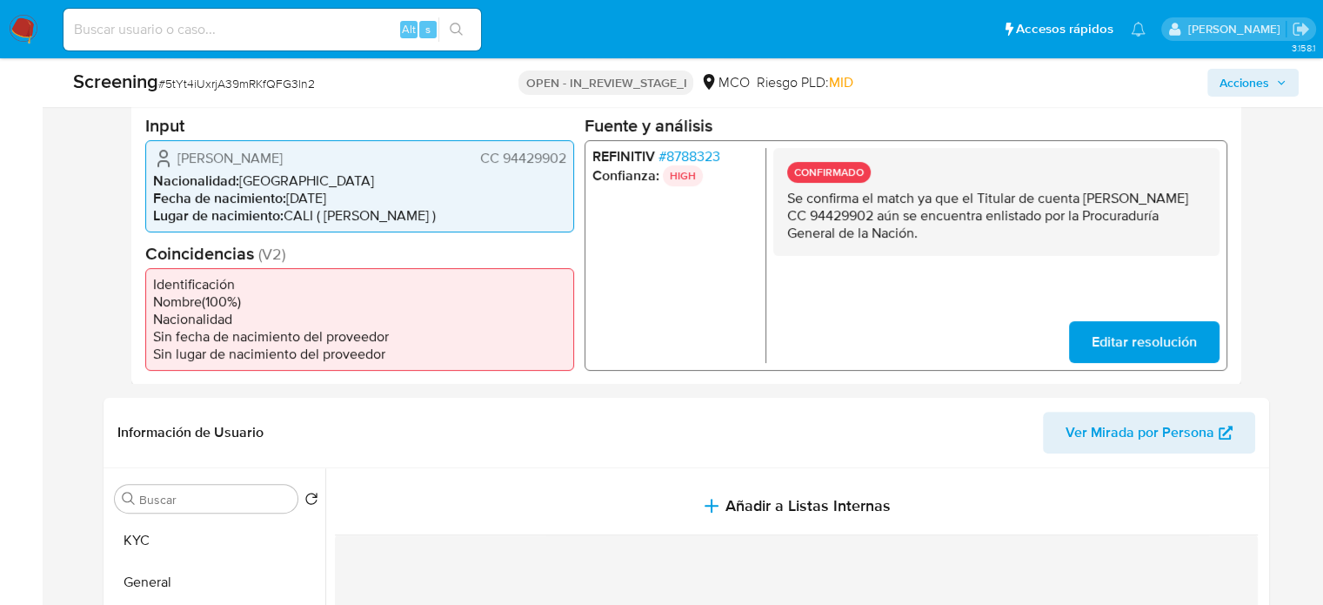
scroll to position [404, 0]
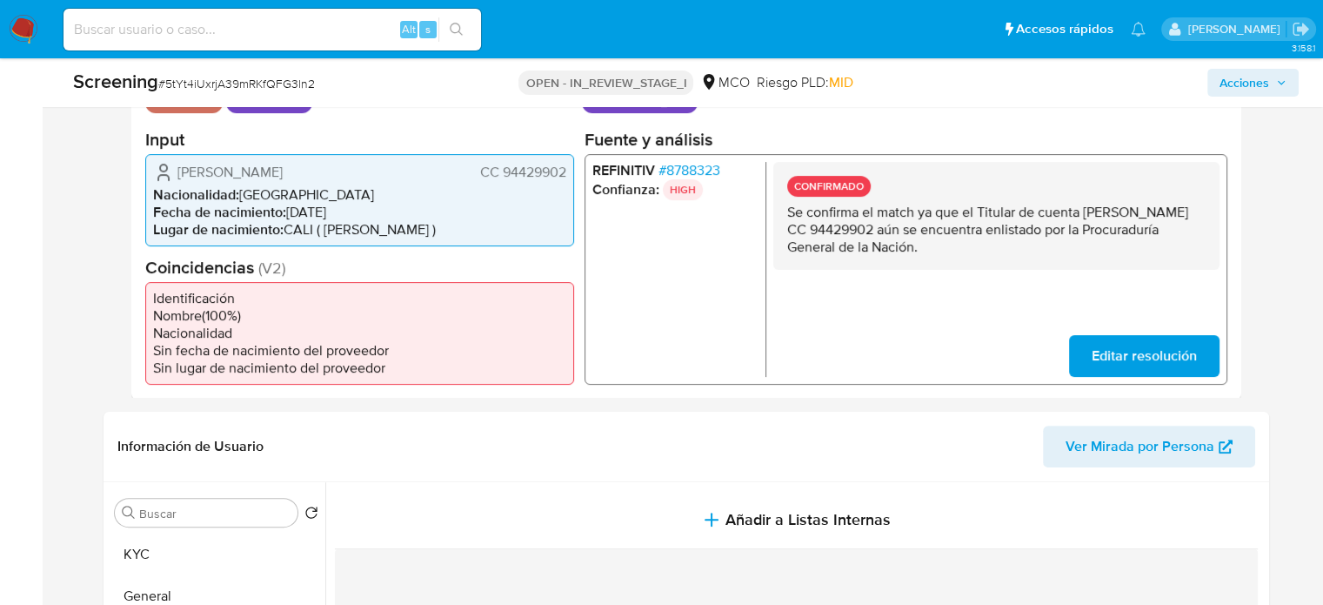
drag, startPoint x: 1020, startPoint y: 250, endPoint x: 779, endPoint y: 218, distance: 242.1
click at [779, 218] on div "CONFIRMADO Se confirma el match ya que el Titular de cuenta [PERSON_NAME] CC 94…" at bounding box center [996, 215] width 446 height 108
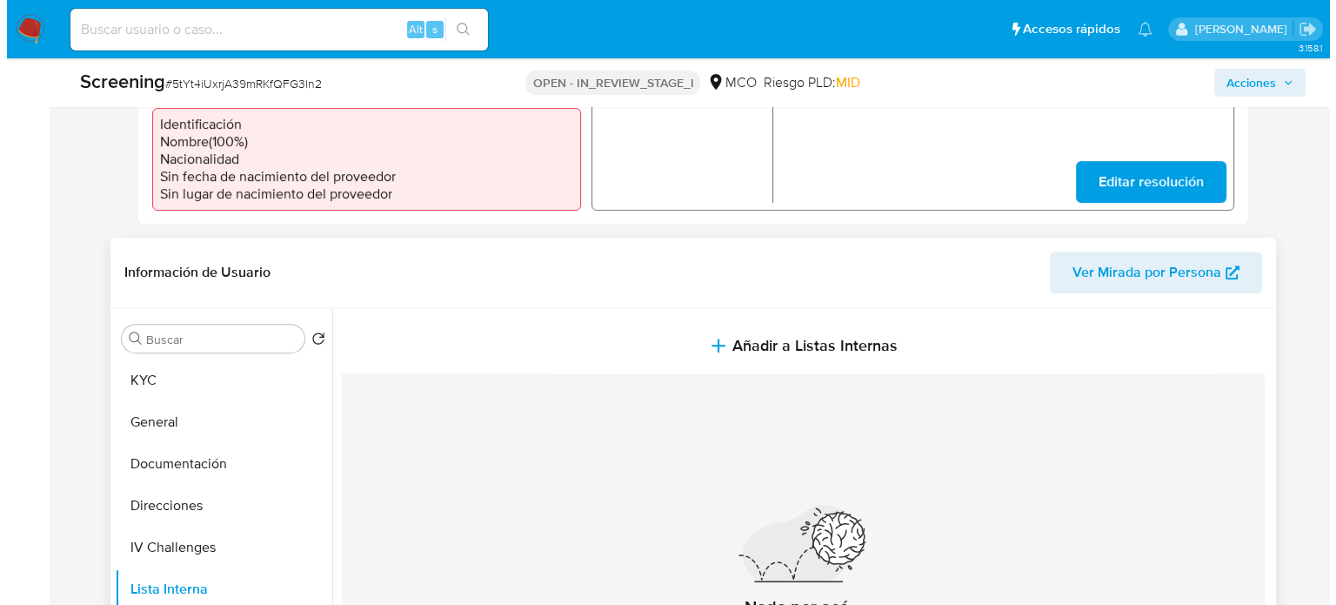
scroll to position [752, 0]
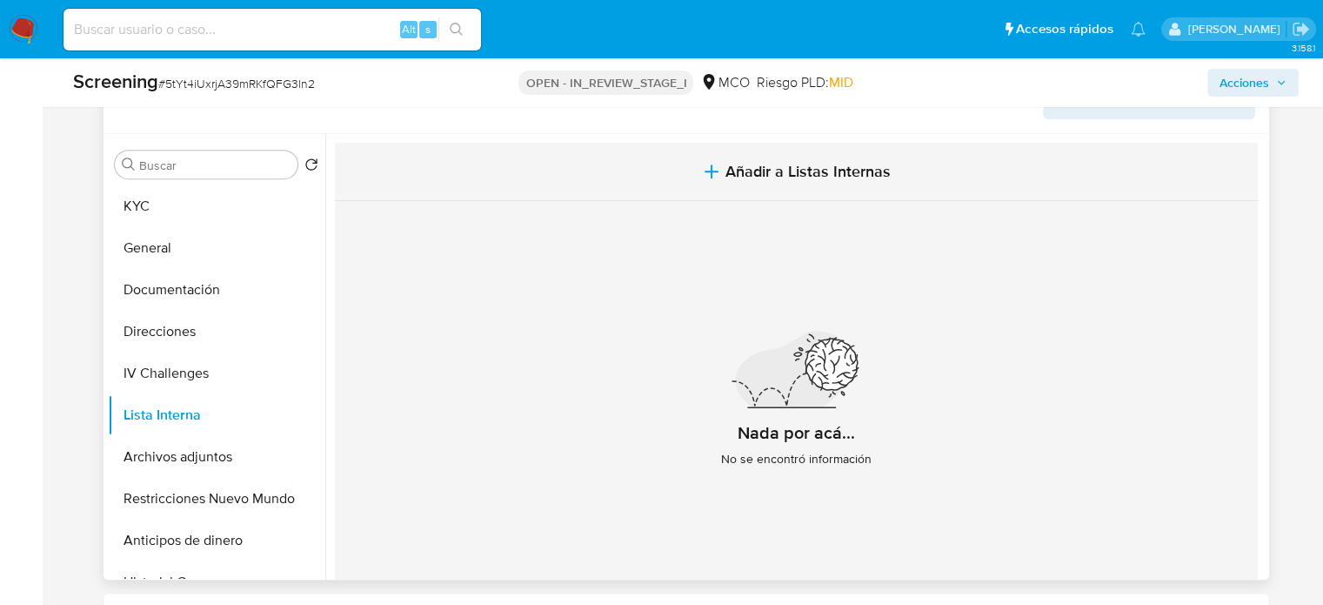
click at [762, 191] on button "Añadir a Listas Internas" at bounding box center [796, 172] width 923 height 58
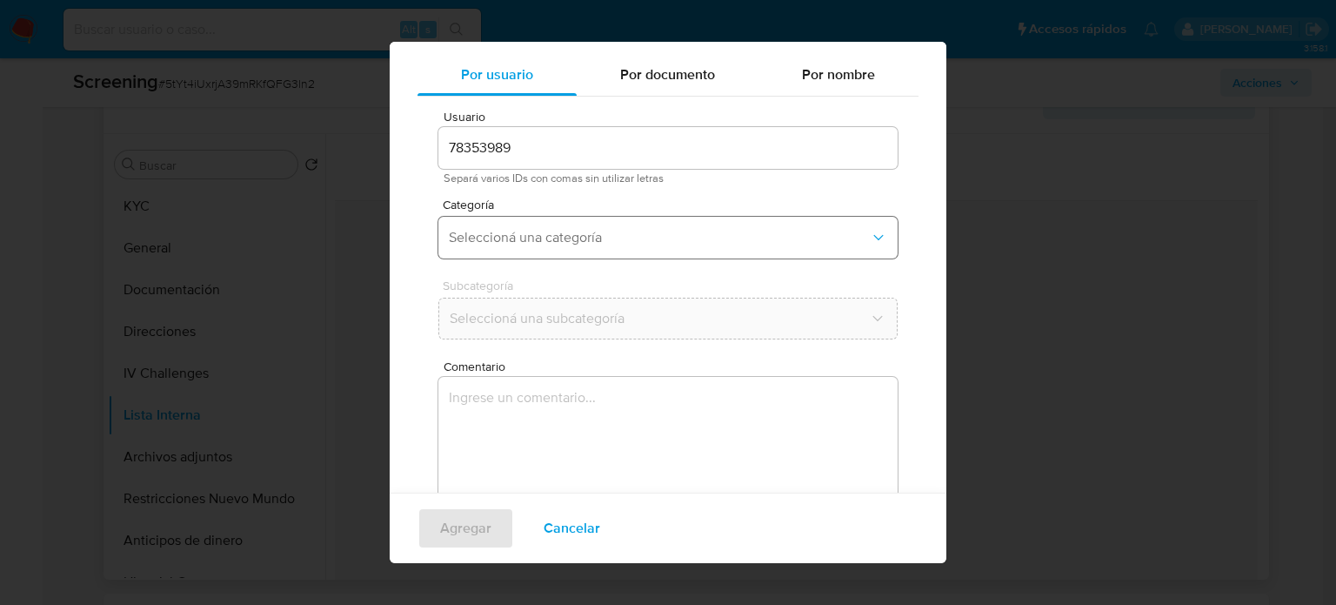
scroll to position [73, 0]
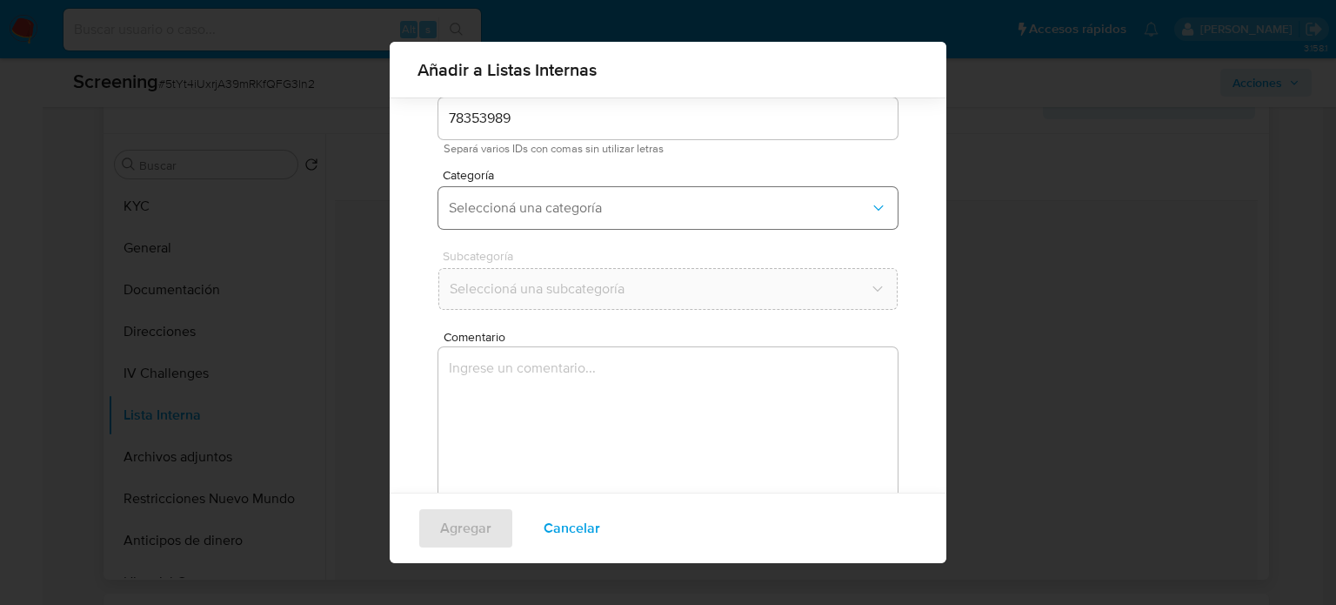
click at [559, 196] on button "Seleccioná una categoría" at bounding box center [667, 208] width 459 height 42
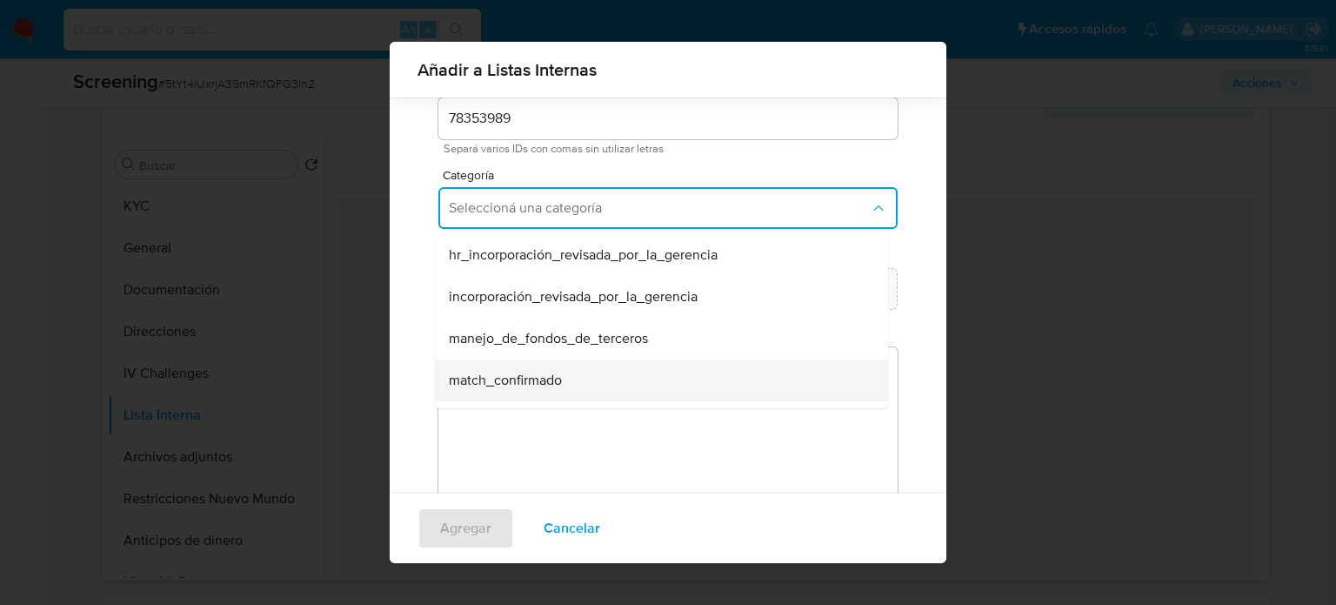
click at [517, 375] on span "match_confirmado" at bounding box center [505, 379] width 113 height 17
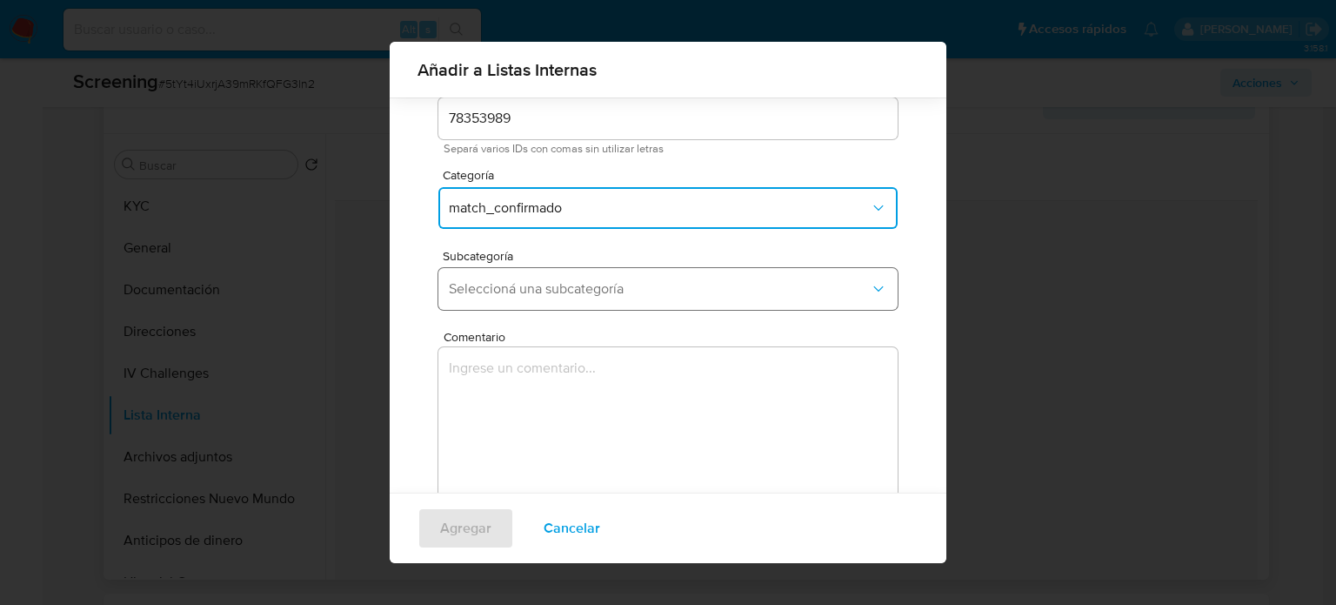
click at [592, 295] on span "Seleccioná una subcategoría" at bounding box center [659, 288] width 421 height 17
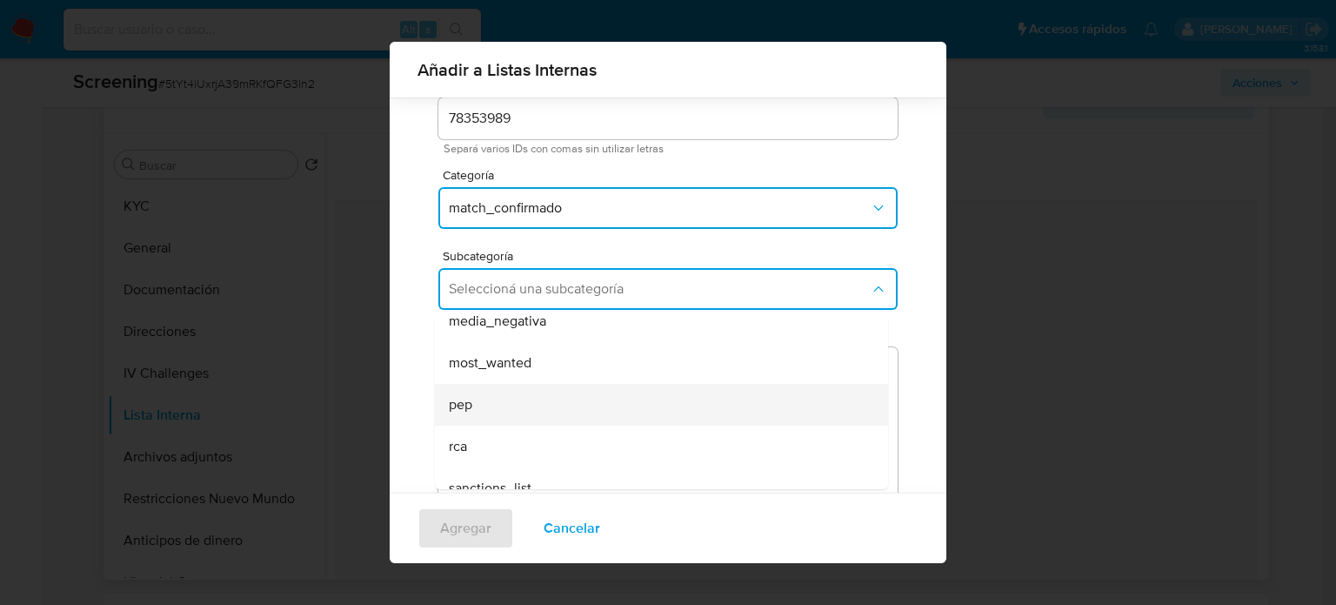
scroll to position [118, 0]
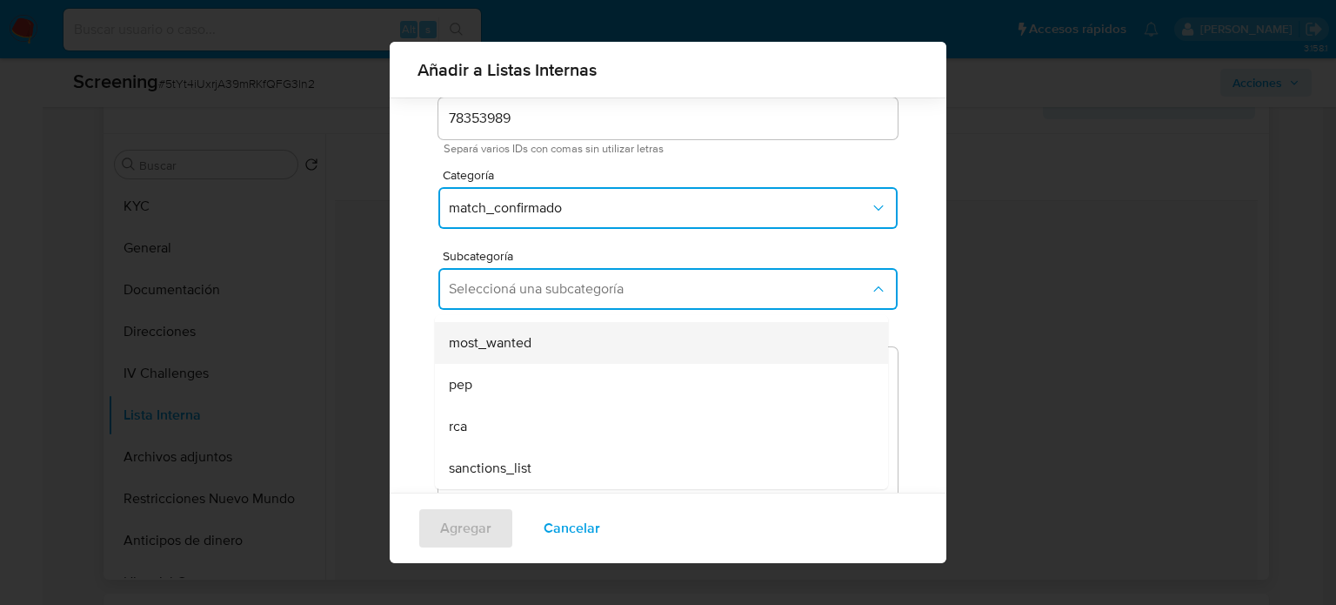
click at [544, 347] on div "most_wanted" at bounding box center [656, 343] width 415 height 42
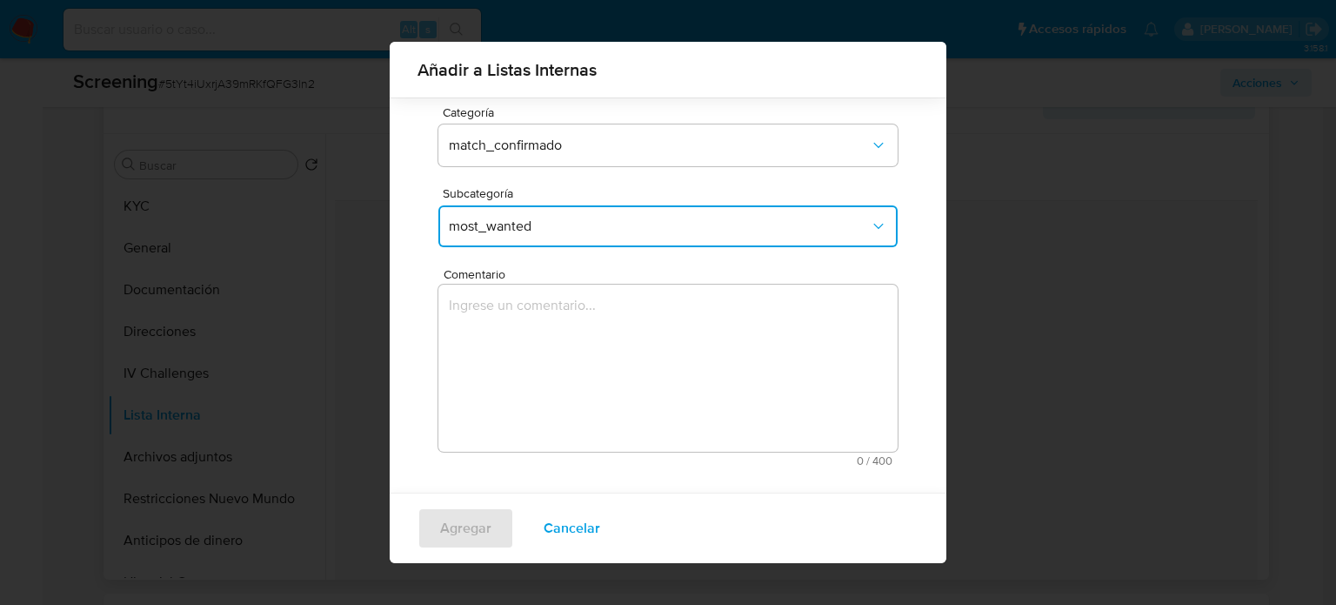
scroll to position [137, 0]
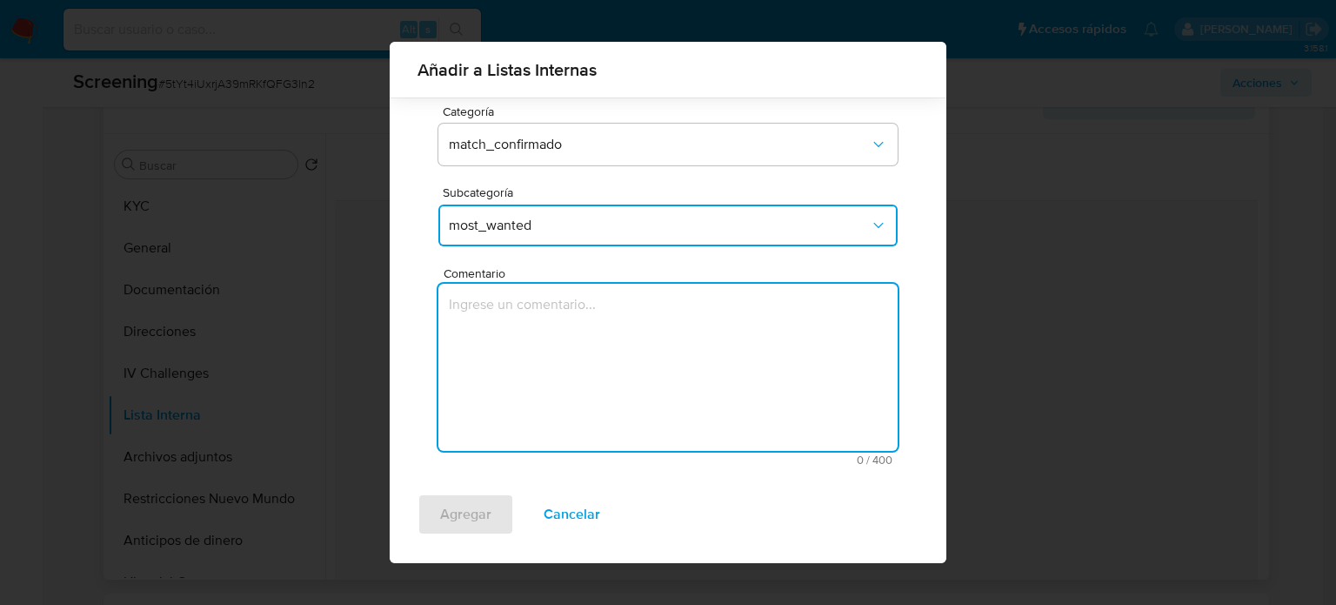
click at [544, 347] on textarea "Comentario" at bounding box center [667, 367] width 459 height 167
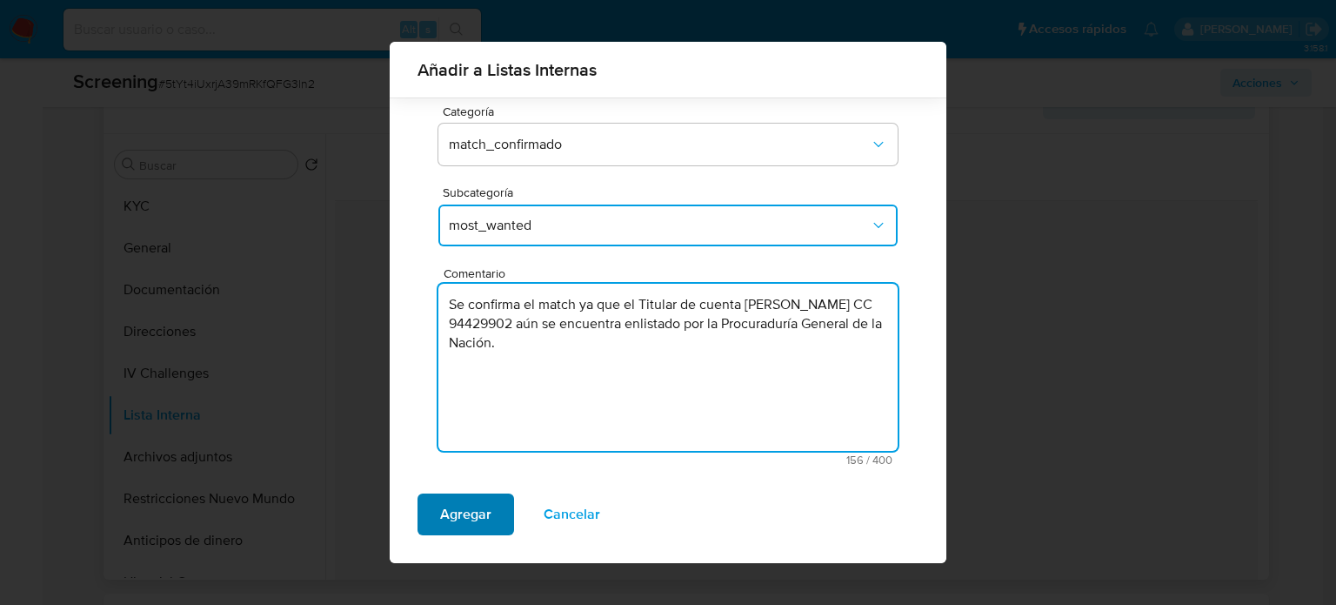
type textarea "Se confirma el match ya que el Titular de cuenta [PERSON_NAME] CC 94429902 aún …"
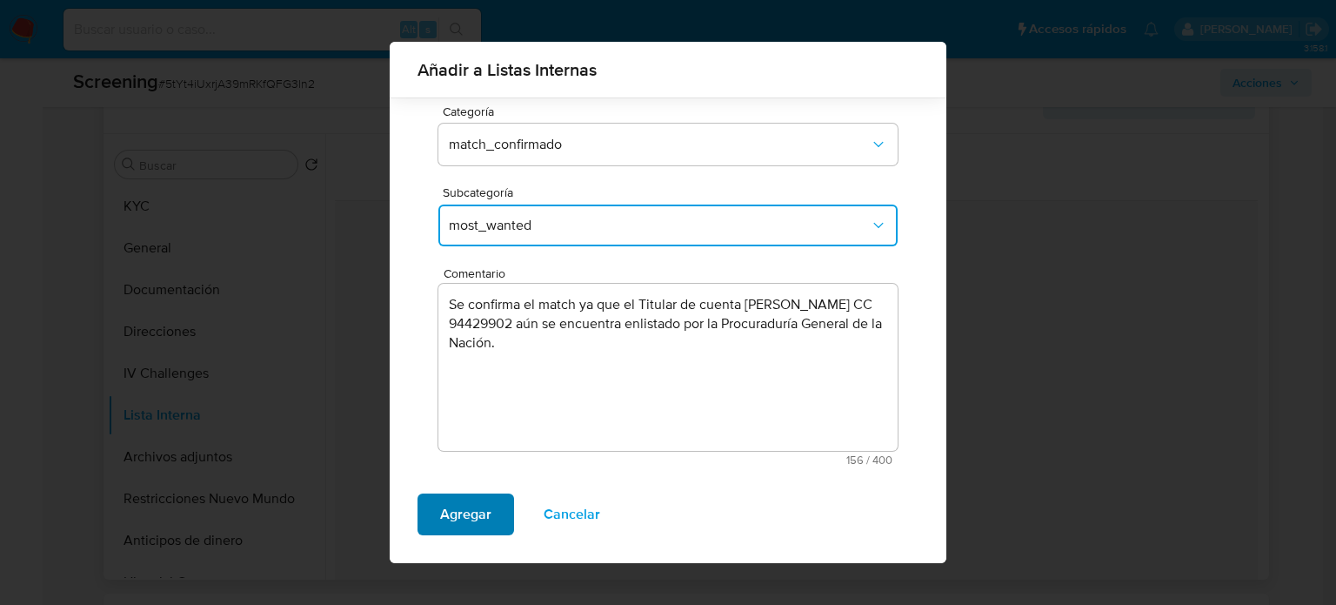
click at [479, 517] on span "Agregar" at bounding box center [465, 514] width 51 height 38
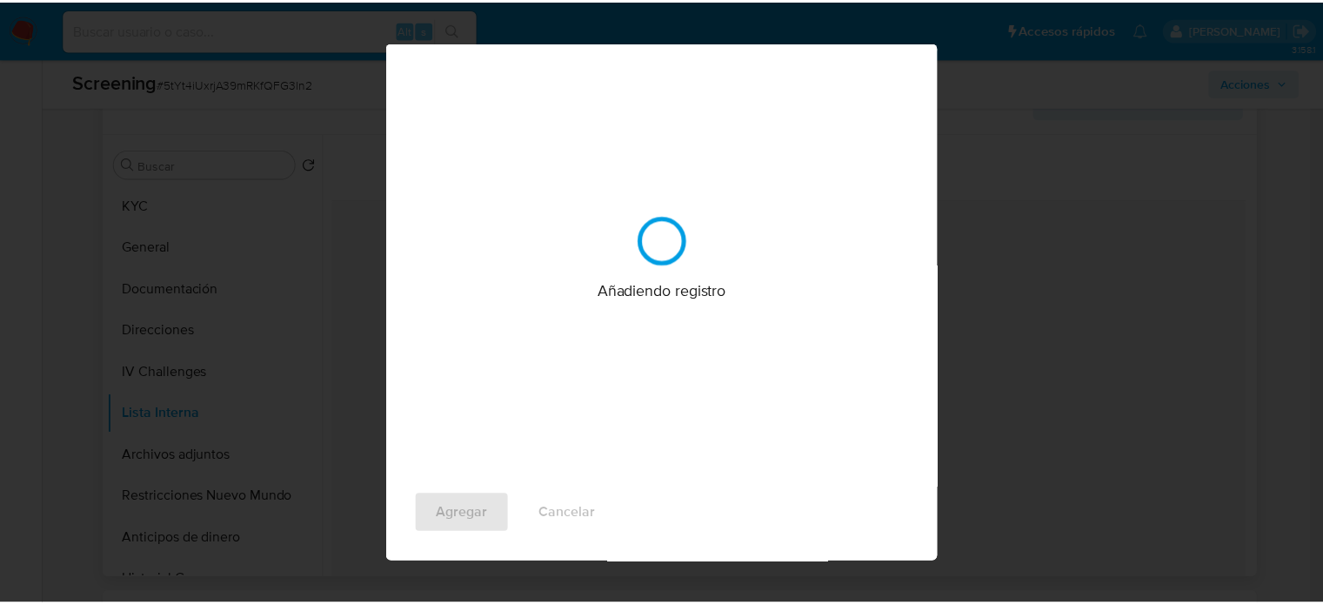
scroll to position [0, 0]
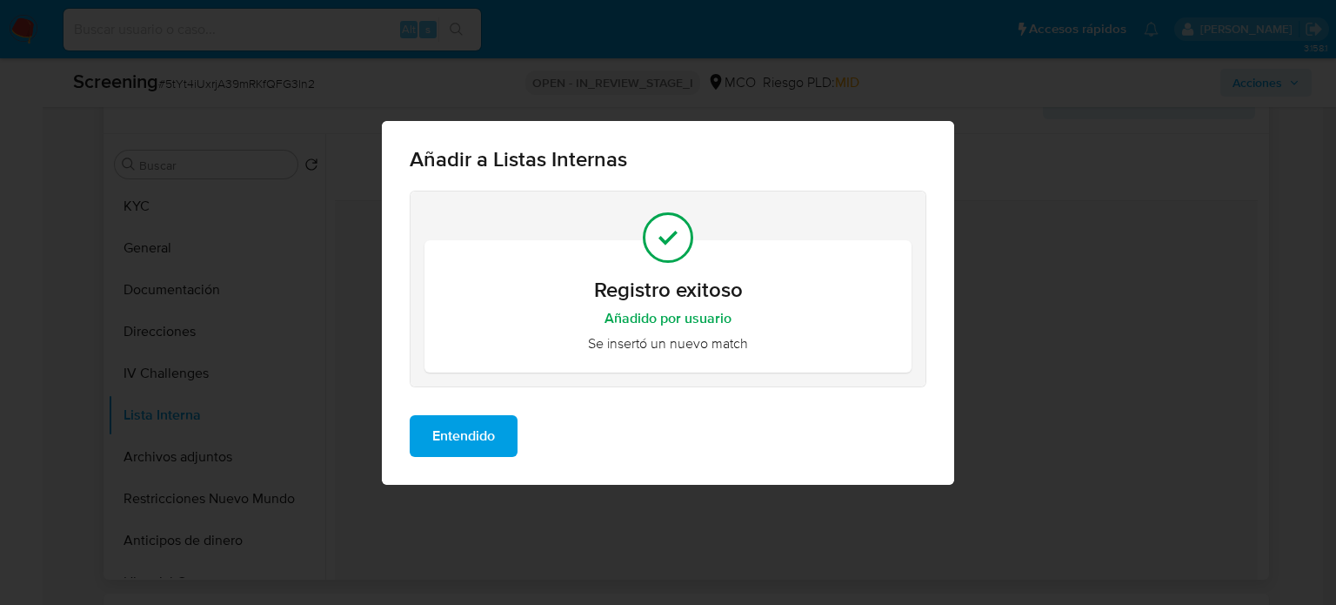
click at [445, 439] on span "Entendido" at bounding box center [463, 436] width 63 height 38
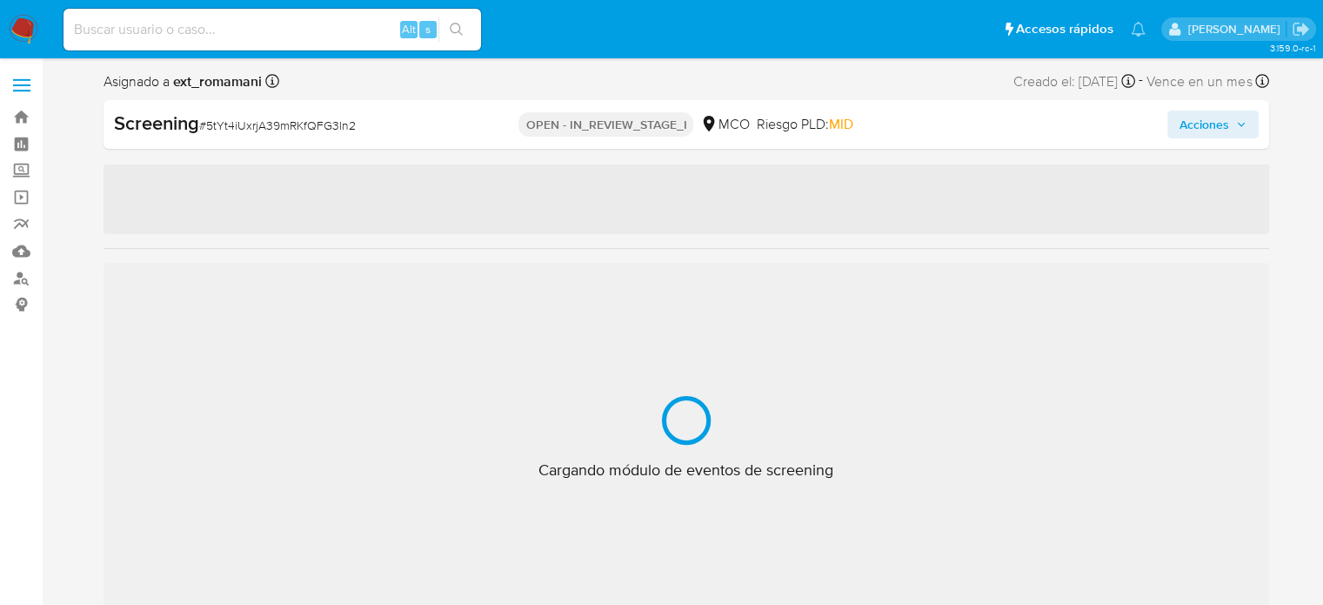
select select "10"
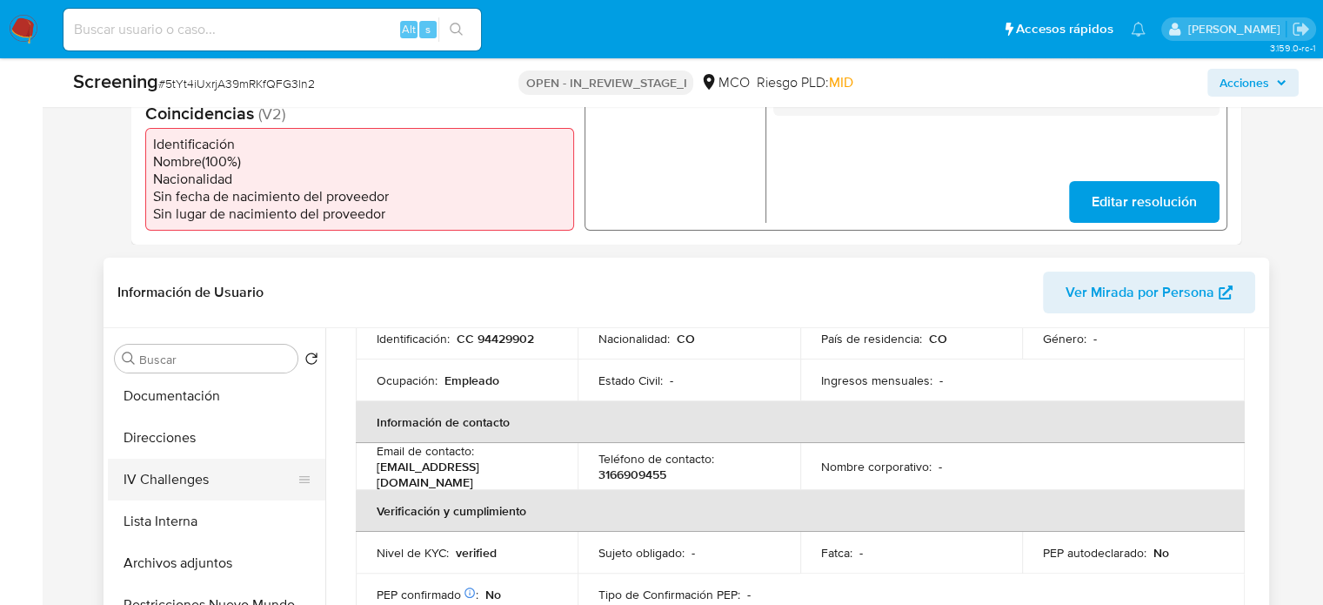
scroll to position [87, 0]
click at [188, 525] on button "Lista Interna" at bounding box center [210, 522] width 204 height 42
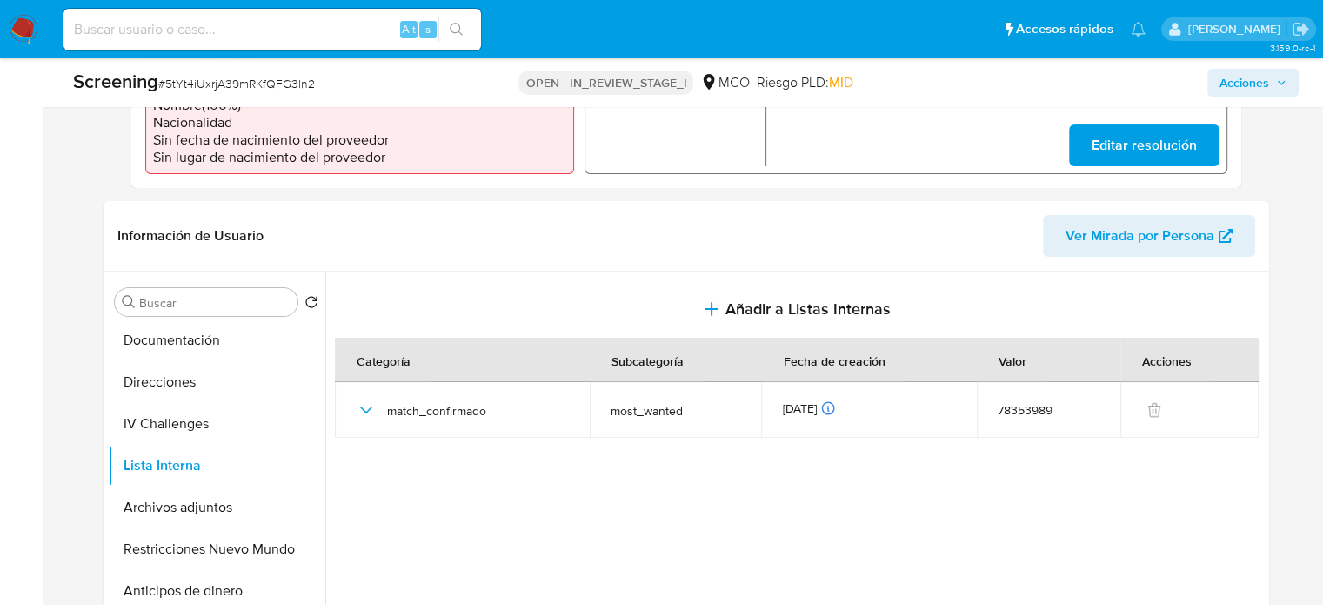
scroll to position [348, 0]
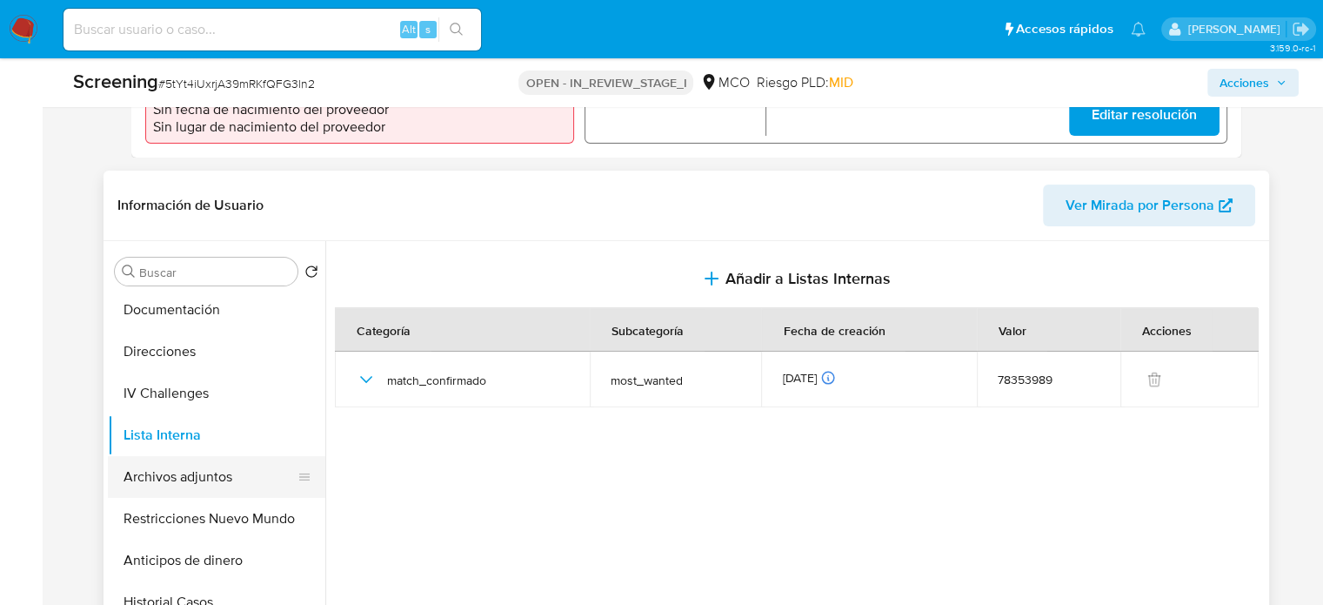
click at [174, 467] on button "Archivos adjuntos" at bounding box center [210, 477] width 204 height 42
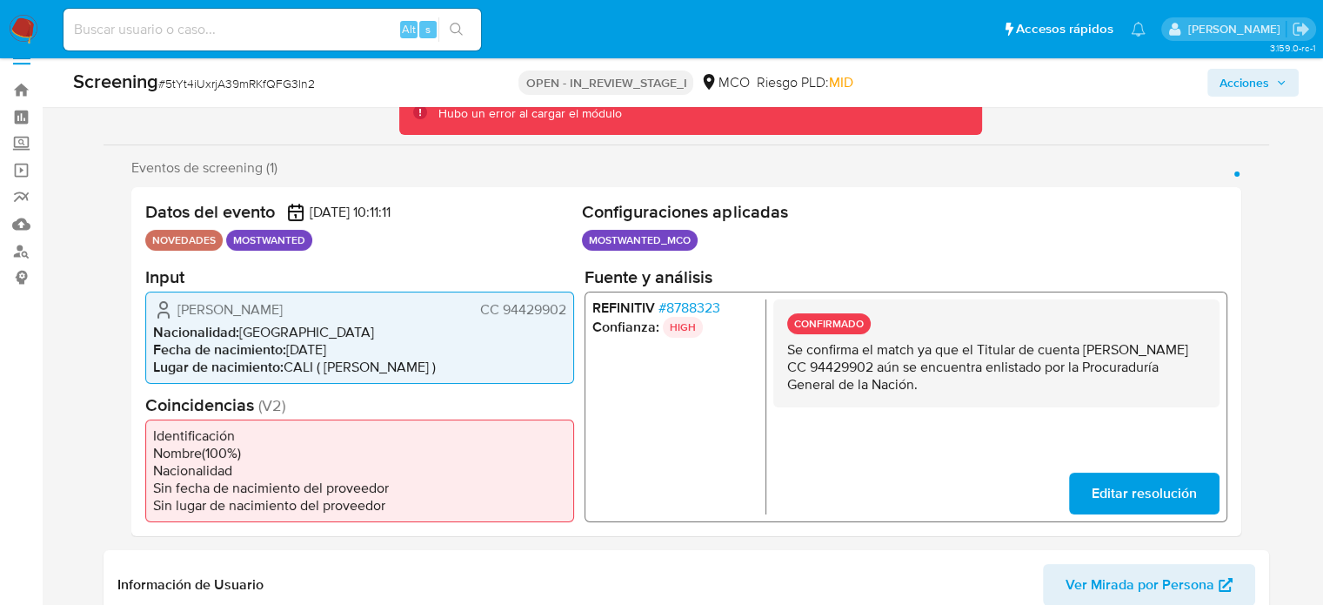
scroll to position [0, 0]
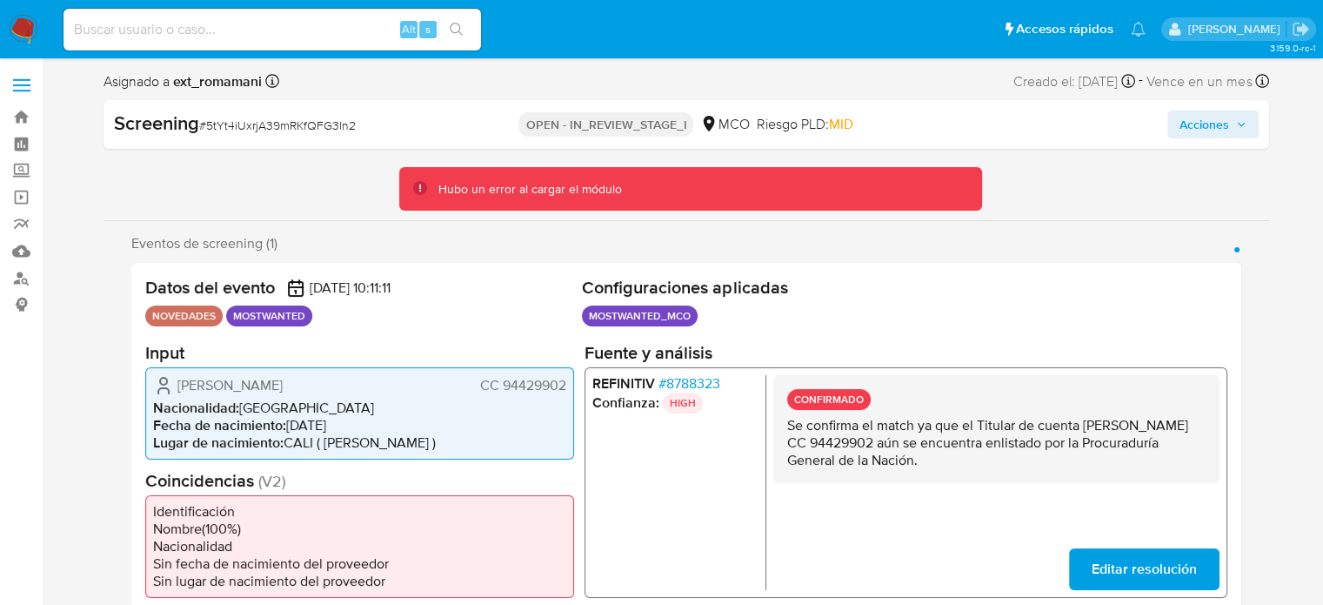
drag, startPoint x: 411, startPoint y: 385, endPoint x: 167, endPoint y: 390, distance: 243.6
click at [167, 390] on div "[PERSON_NAME] CC 94429902" at bounding box center [359, 385] width 413 height 21
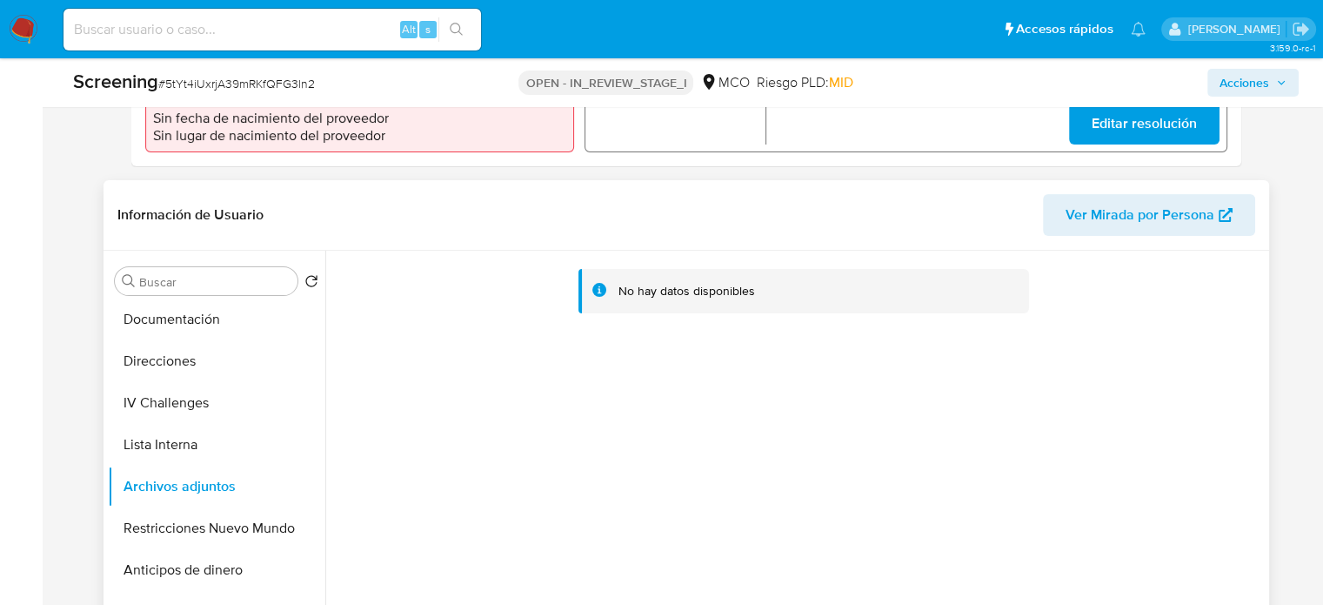
scroll to position [522, 0]
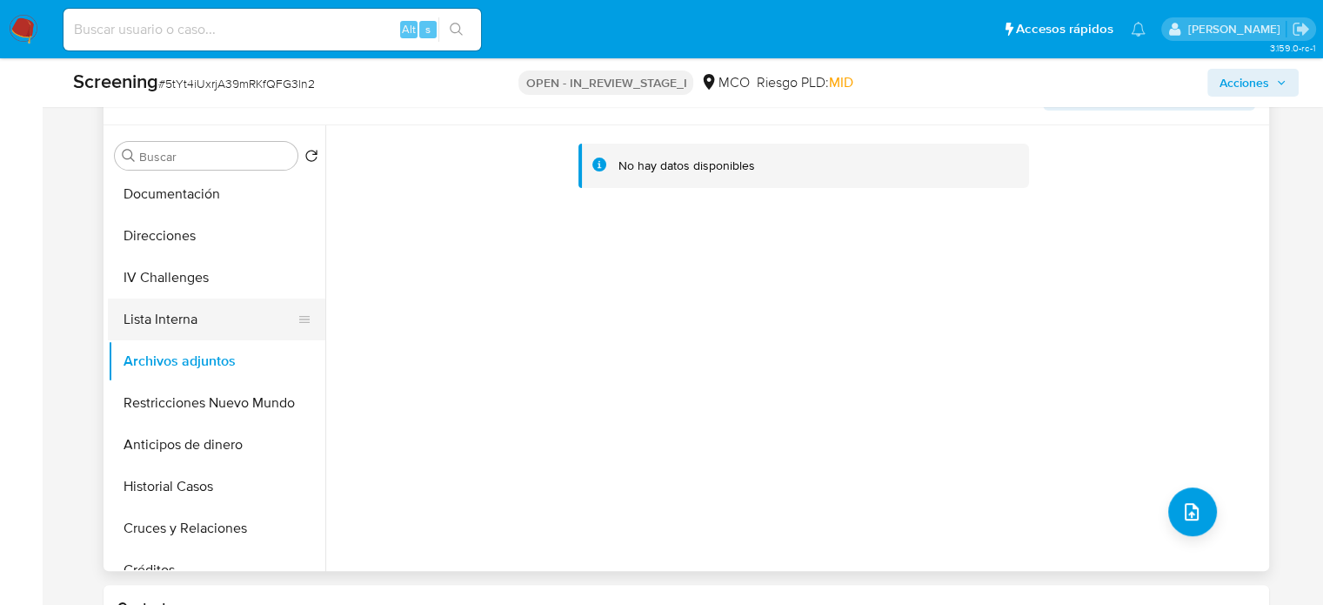
click at [160, 321] on button "Lista Interna" at bounding box center [210, 319] width 204 height 42
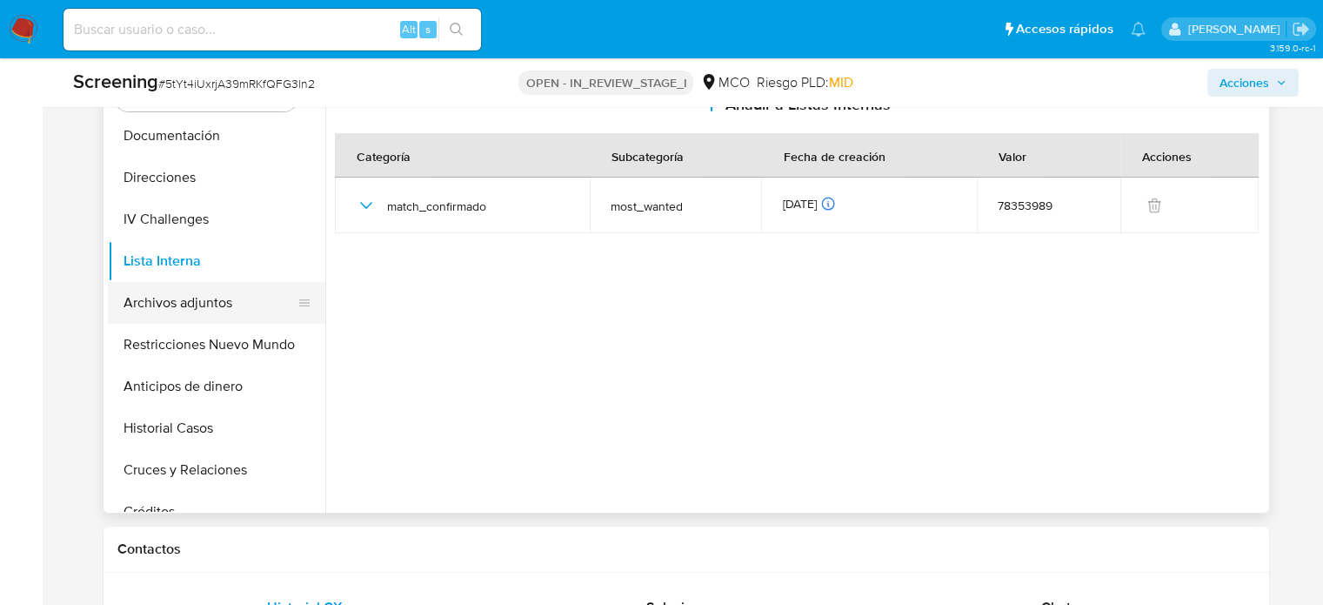
click at [188, 306] on button "Archivos adjuntos" at bounding box center [210, 303] width 204 height 42
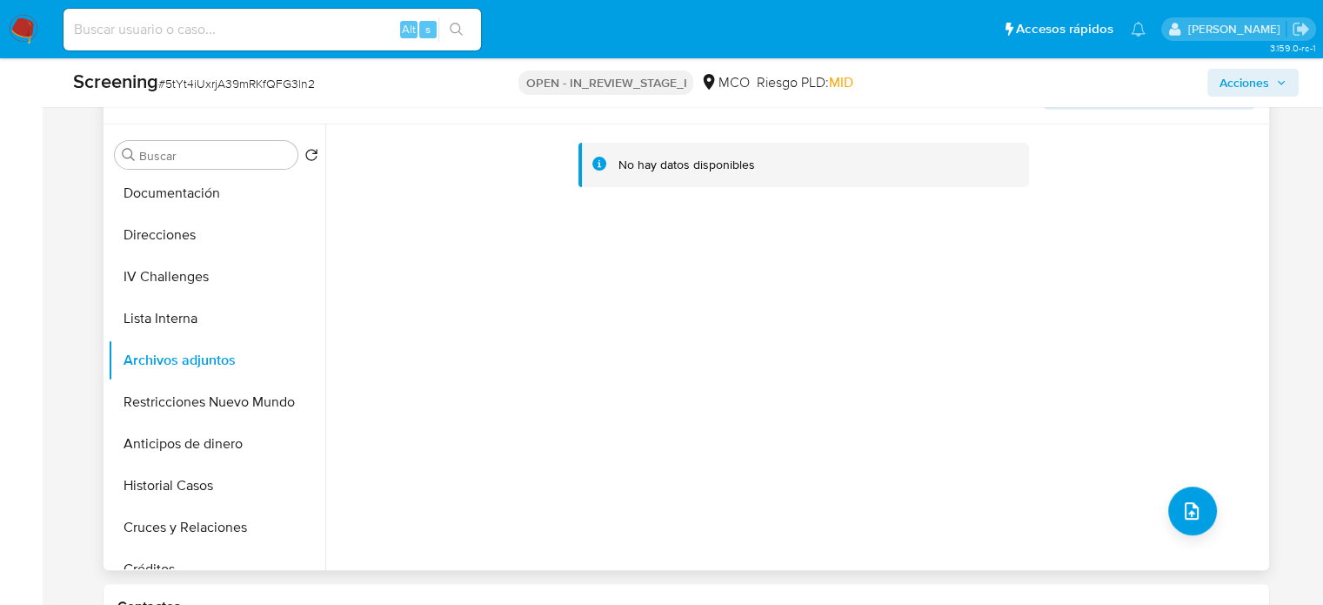
scroll to position [696, 0]
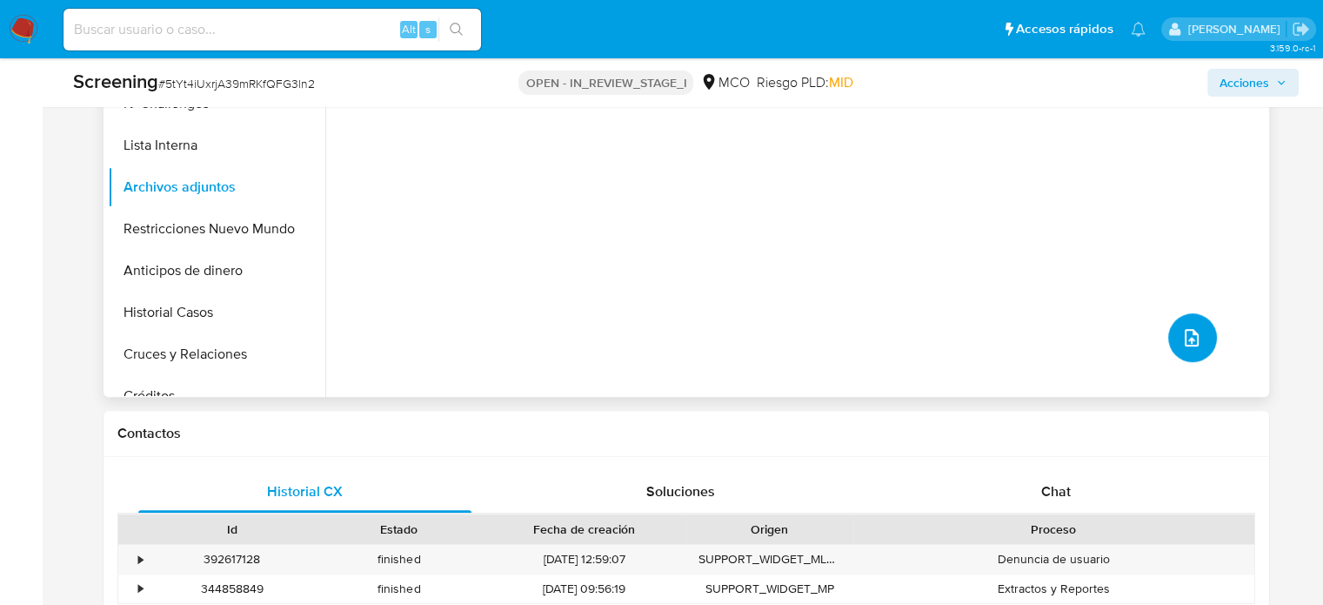
click at [1184, 335] on icon "upload-file" at bounding box center [1191, 337] width 21 height 21
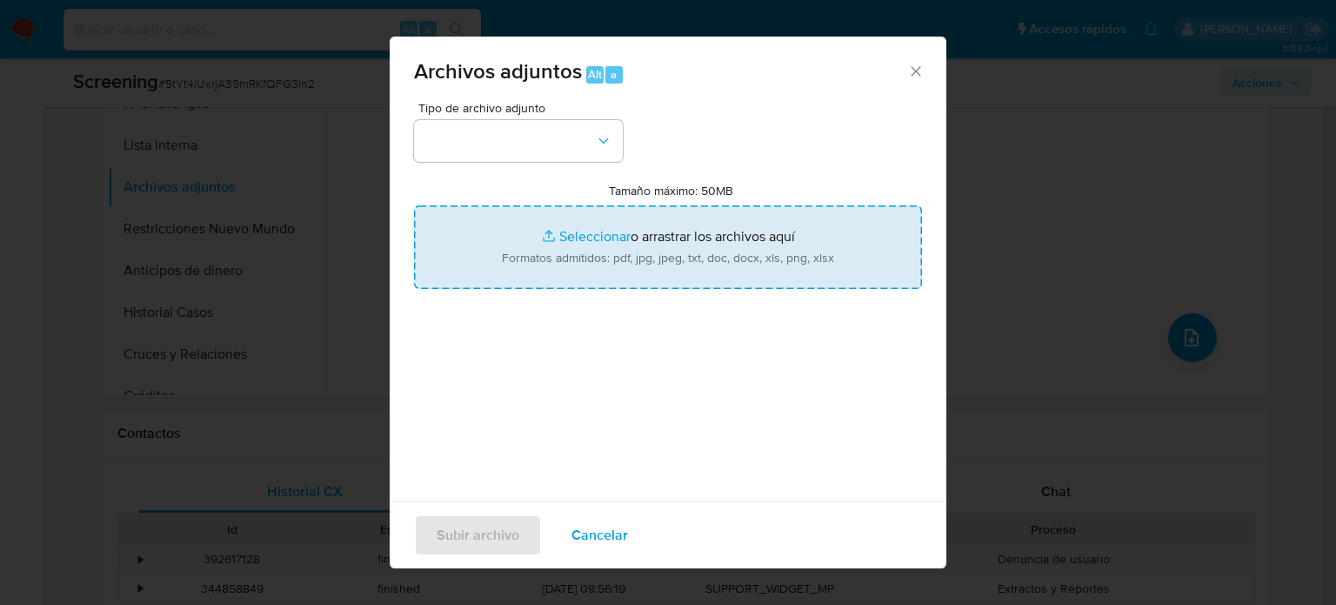
click at [645, 253] on input "Tamaño máximo: 50MB Seleccionar archivos" at bounding box center [668, 247] width 508 height 84
type input "C:\fakepath\[PERSON_NAME] Lavado de dinero - Buscar con Google.pdf"
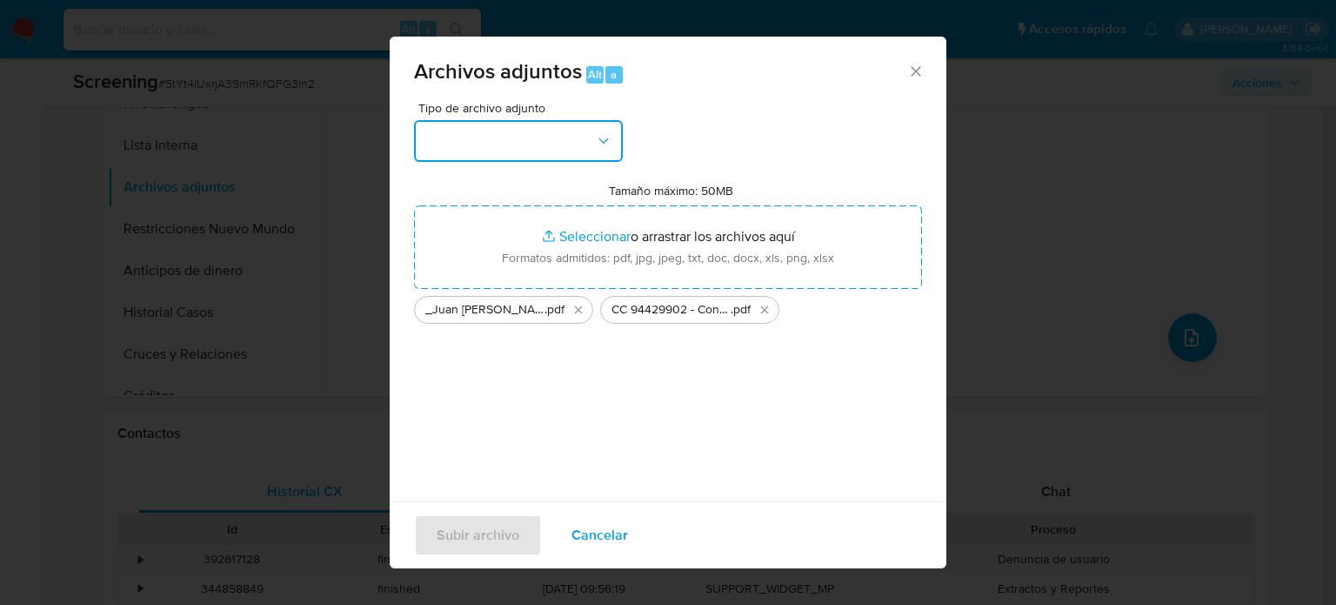
click at [482, 140] on button "button" at bounding box center [518, 141] width 209 height 42
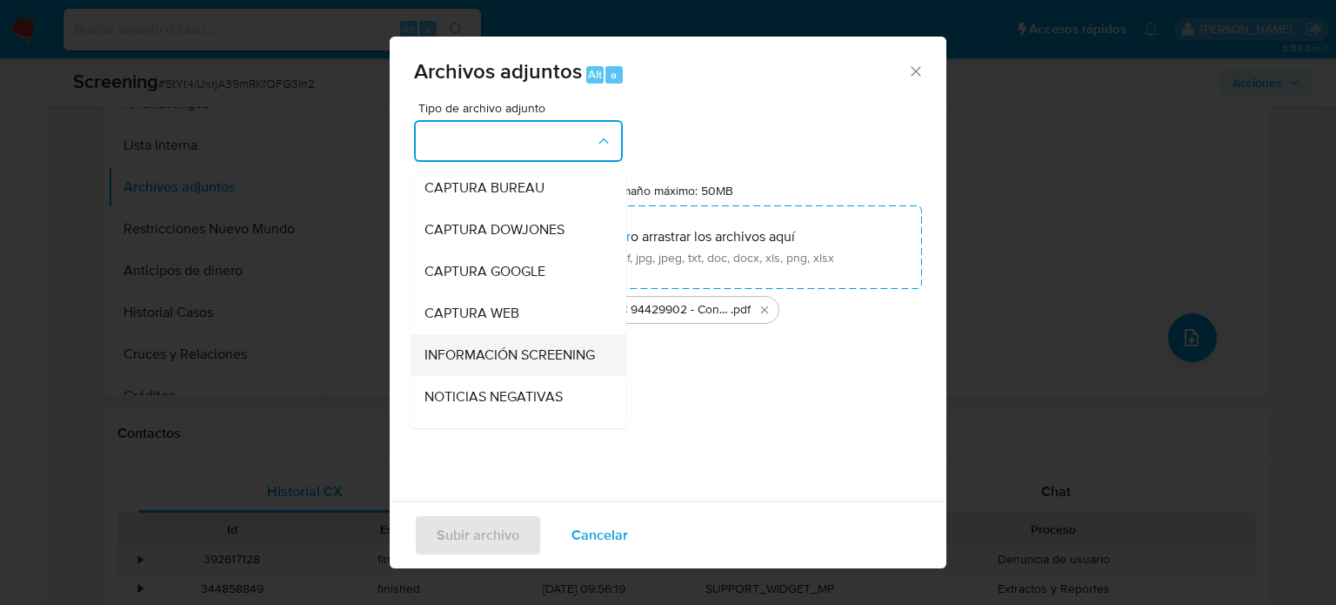
click at [491, 363] on span "INFORMACIÓN SCREENING" at bounding box center [510, 354] width 171 height 17
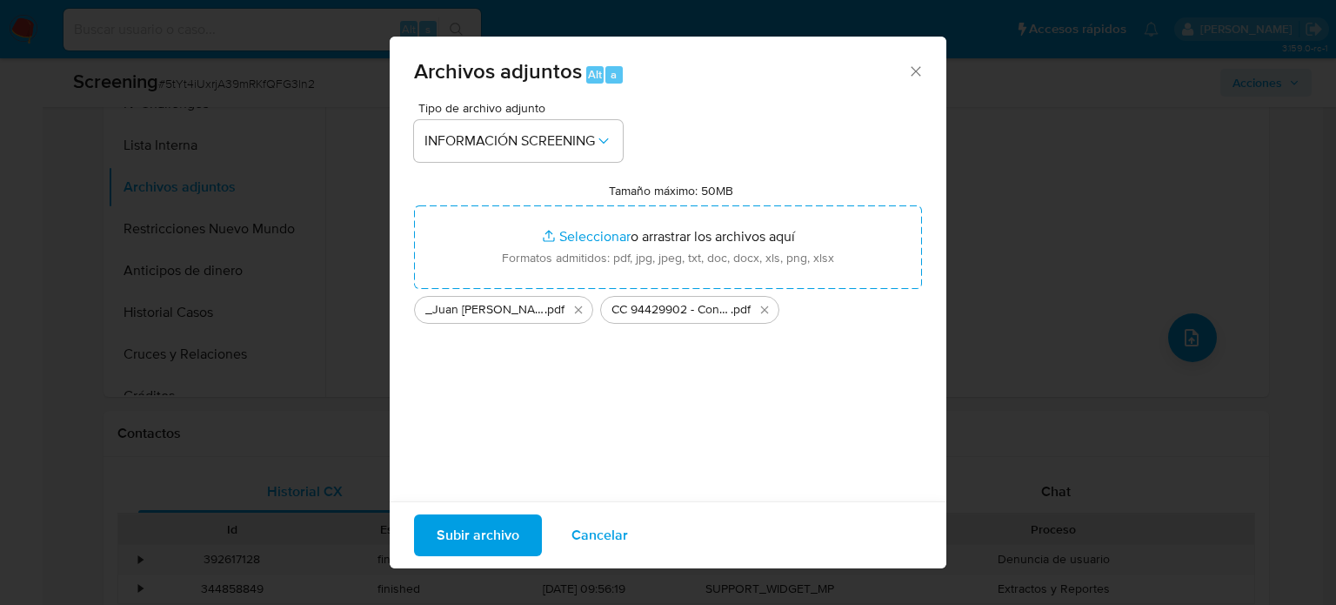
click at [480, 539] on span "Subir archivo" at bounding box center [478, 535] width 83 height 38
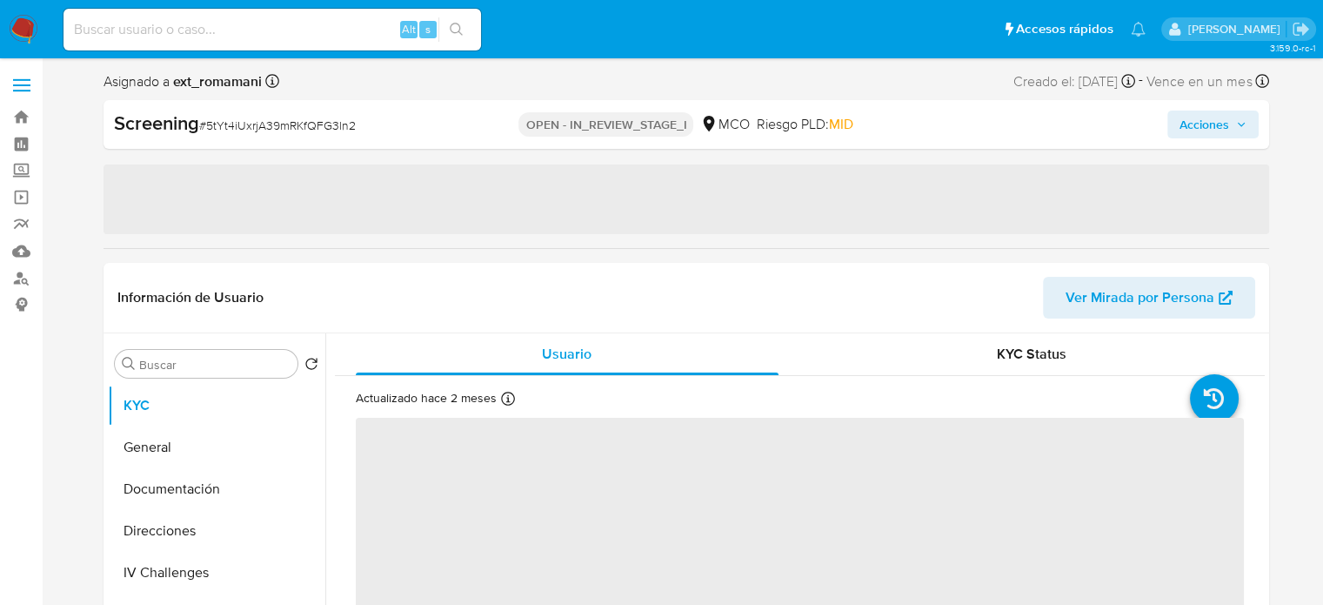
select select "10"
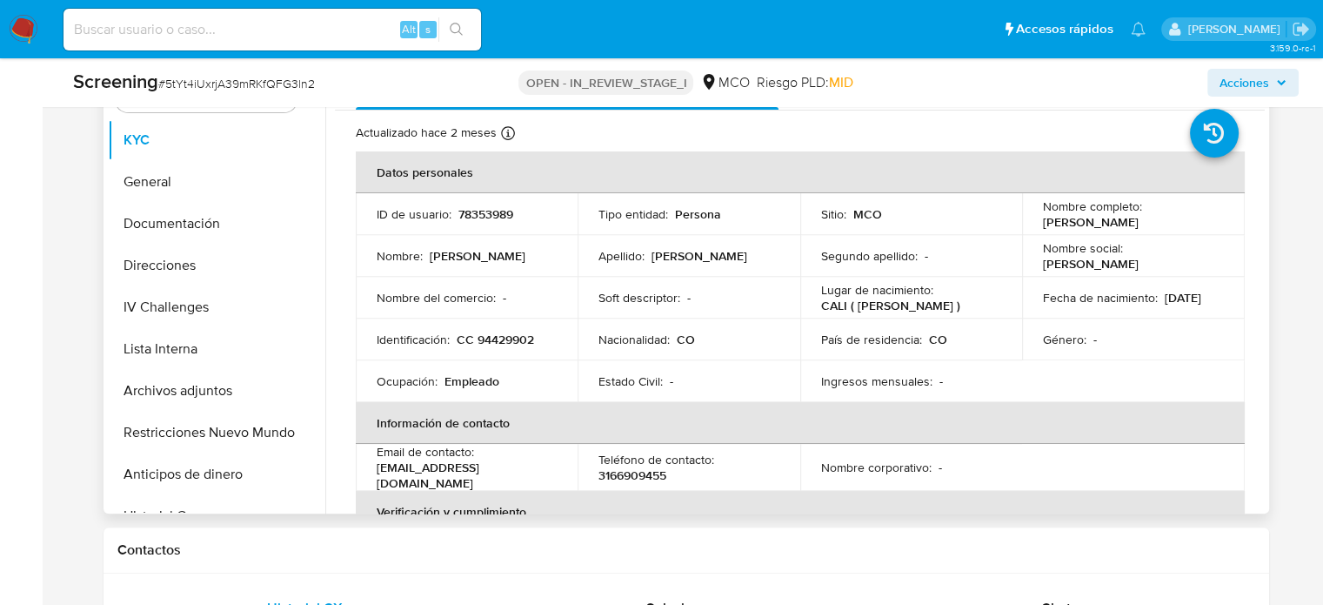
scroll to position [609, 0]
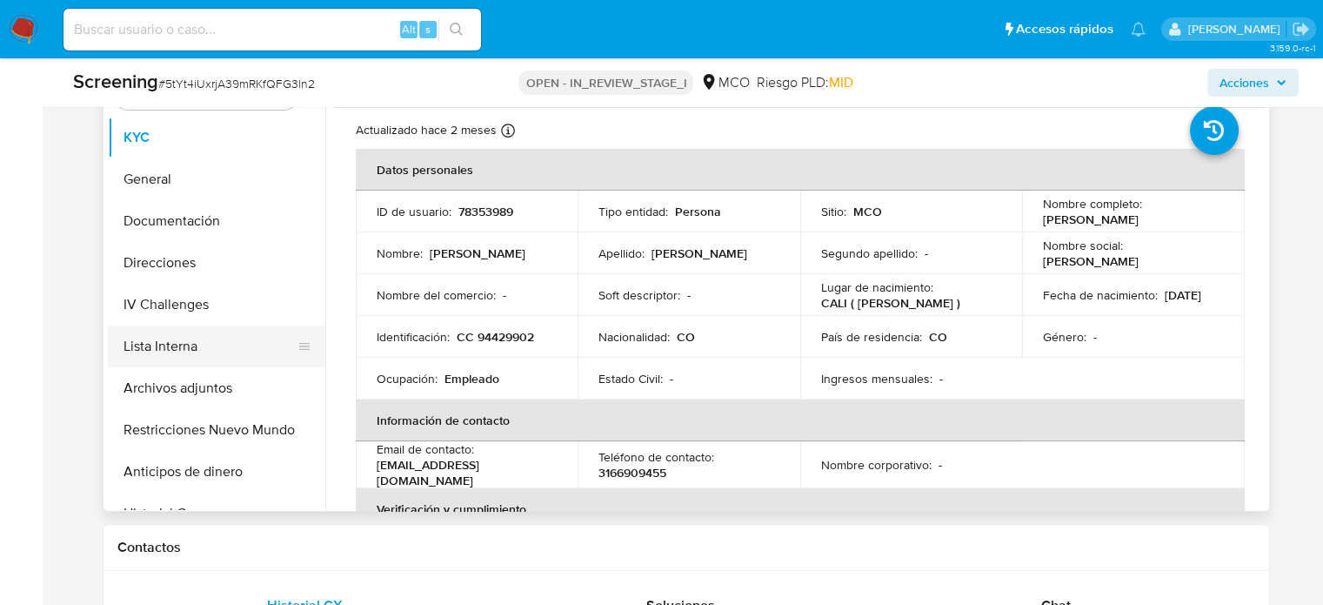
click at [188, 340] on button "Lista Interna" at bounding box center [210, 346] width 204 height 42
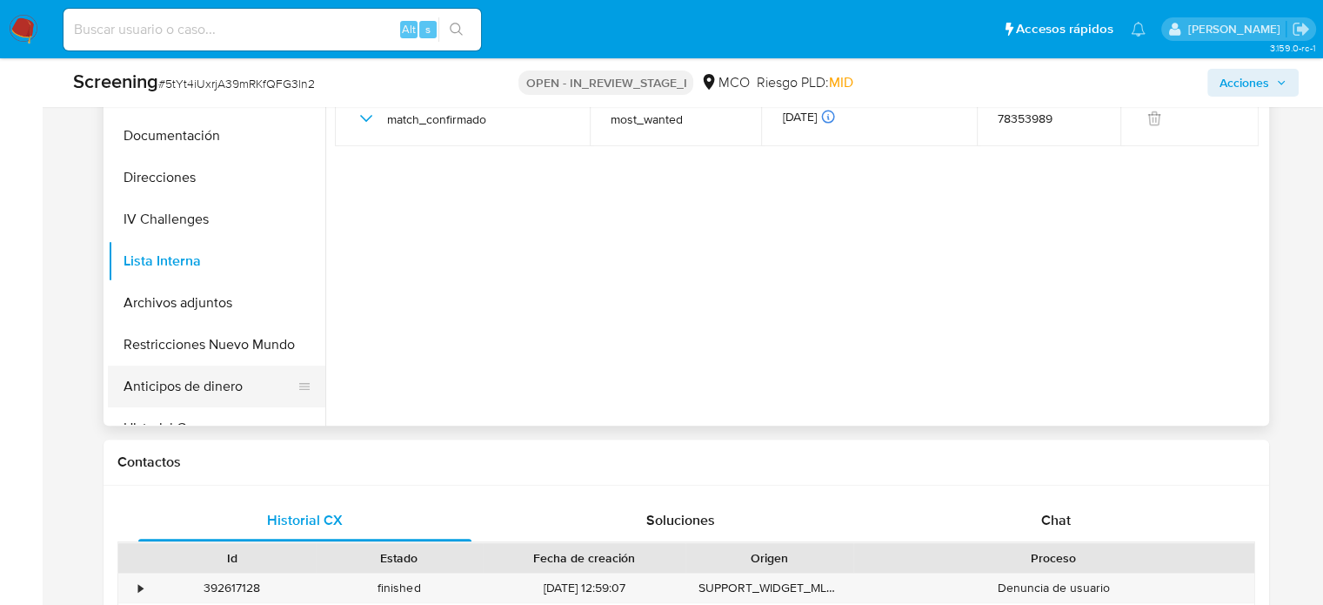
click at [204, 396] on button "Anticipos de dinero" at bounding box center [210, 386] width 204 height 42
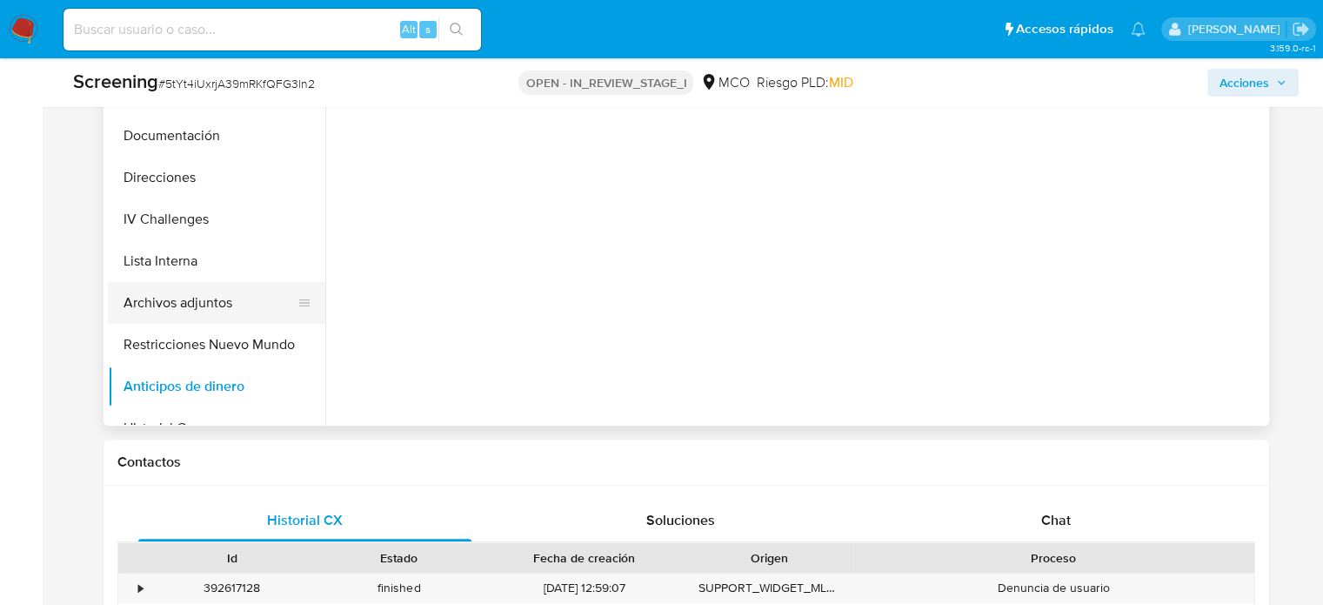
click at [184, 304] on button "Archivos adjuntos" at bounding box center [210, 303] width 204 height 42
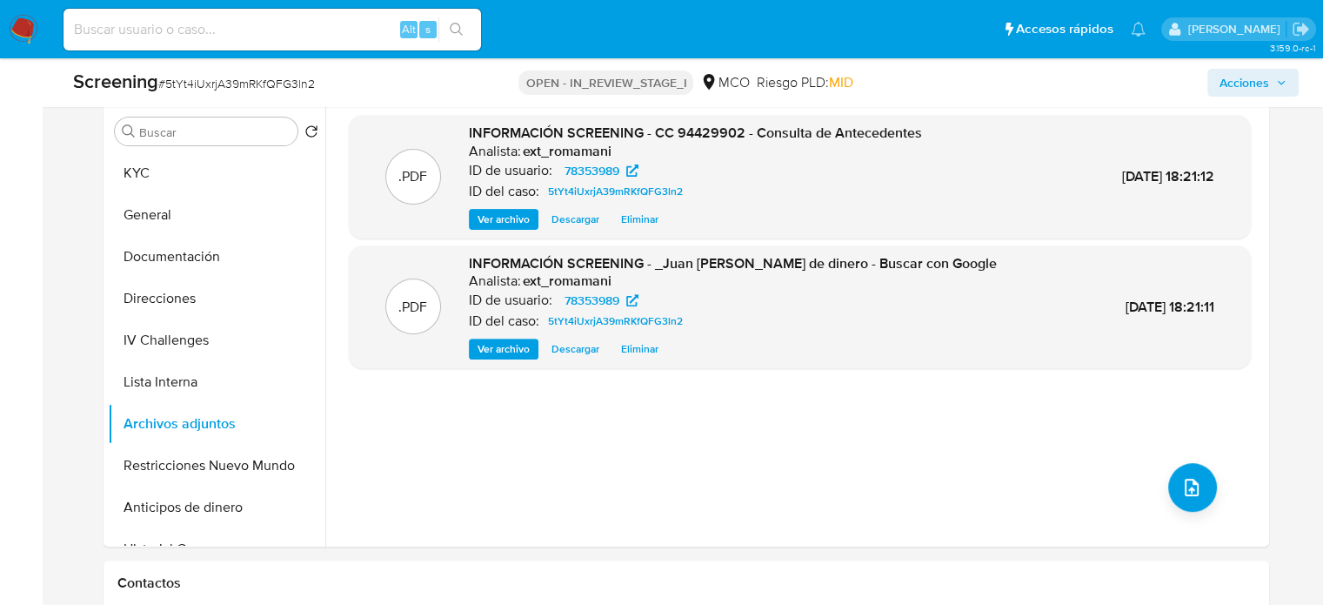
scroll to position [522, 0]
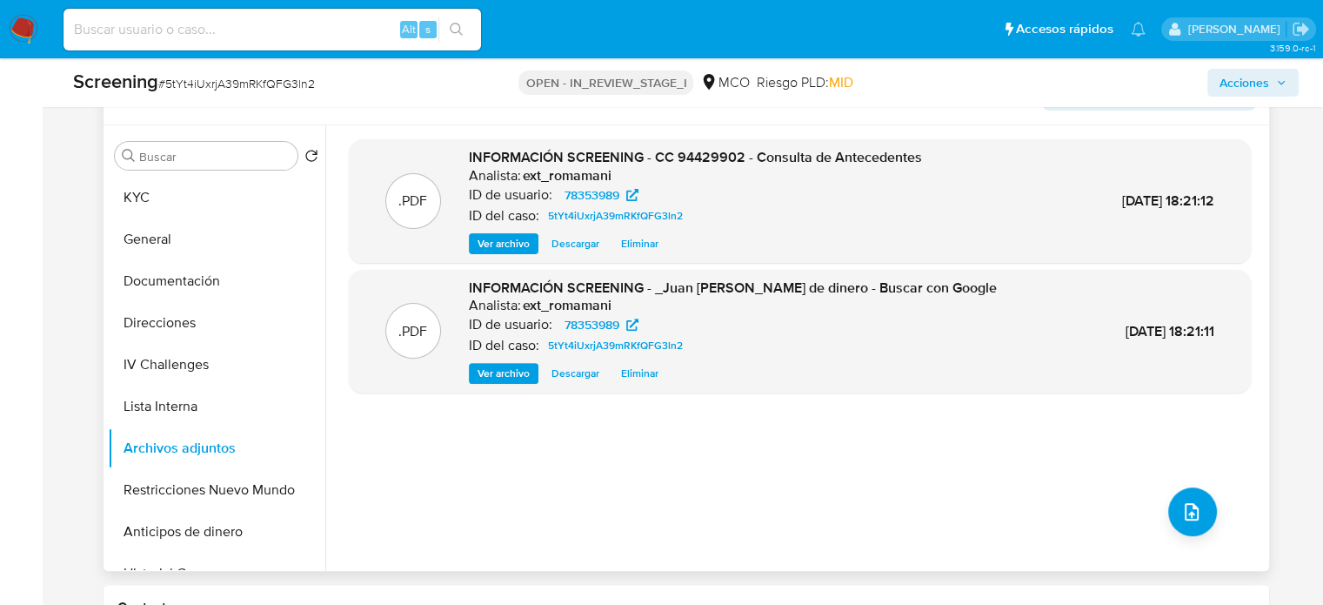
click at [494, 246] on span "Ver archivo" at bounding box center [504, 243] width 52 height 17
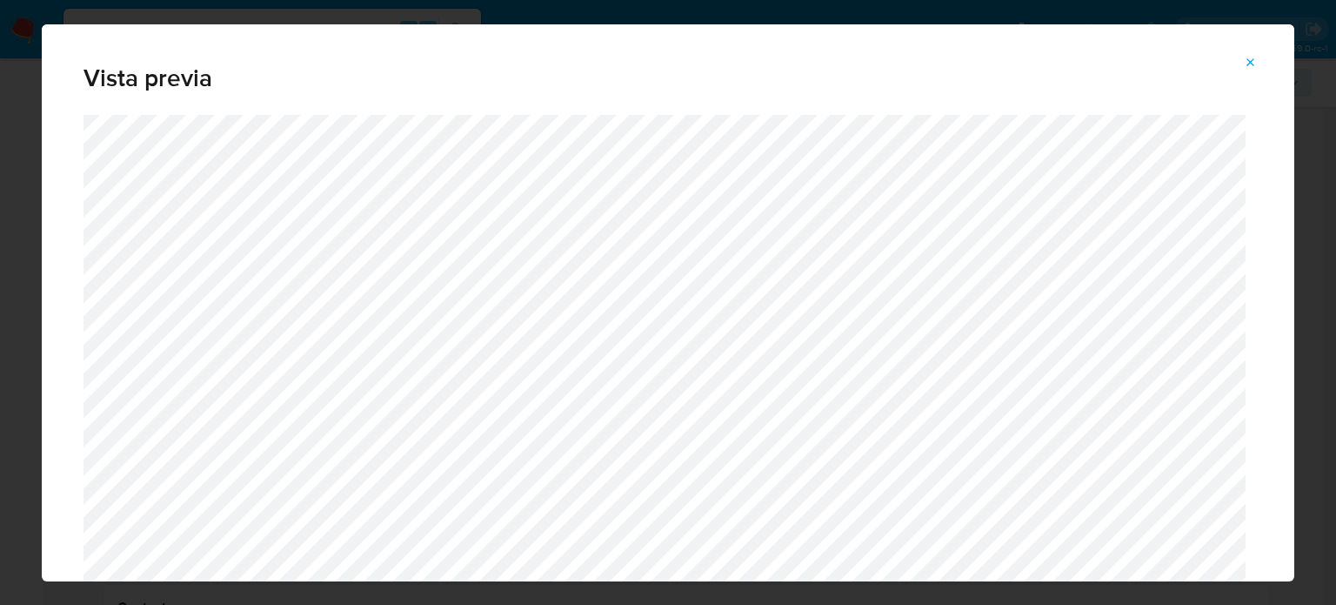
click at [1246, 62] on icon "Attachment preview" at bounding box center [1251, 63] width 14 height 14
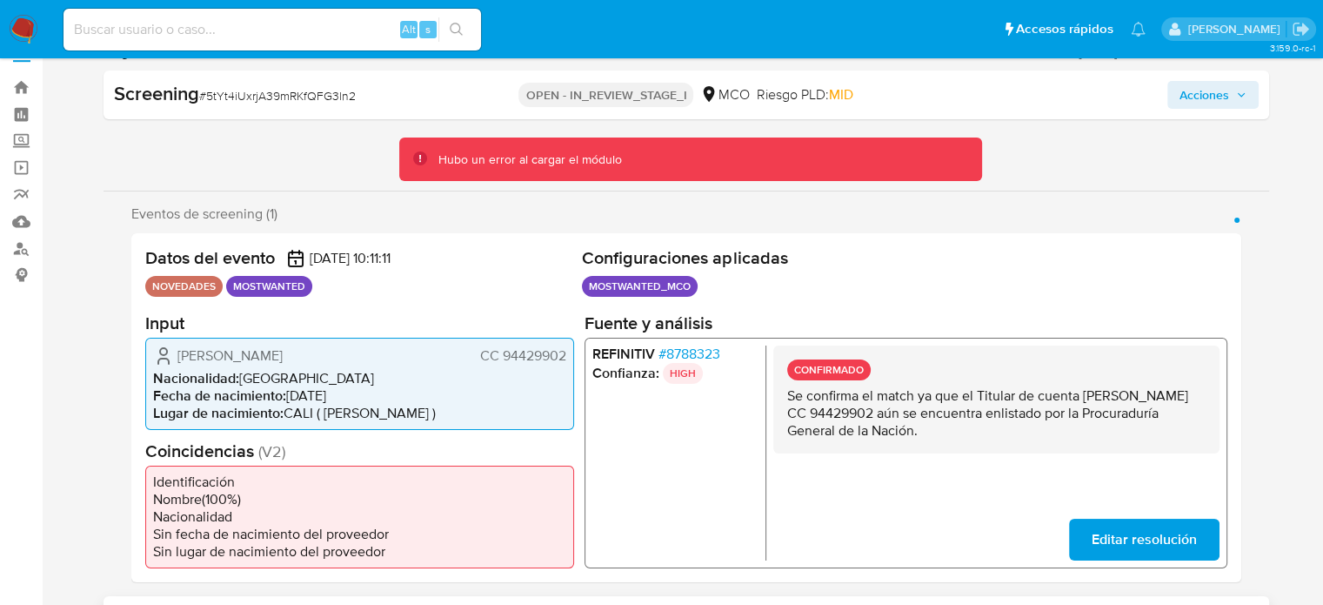
scroll to position [0, 0]
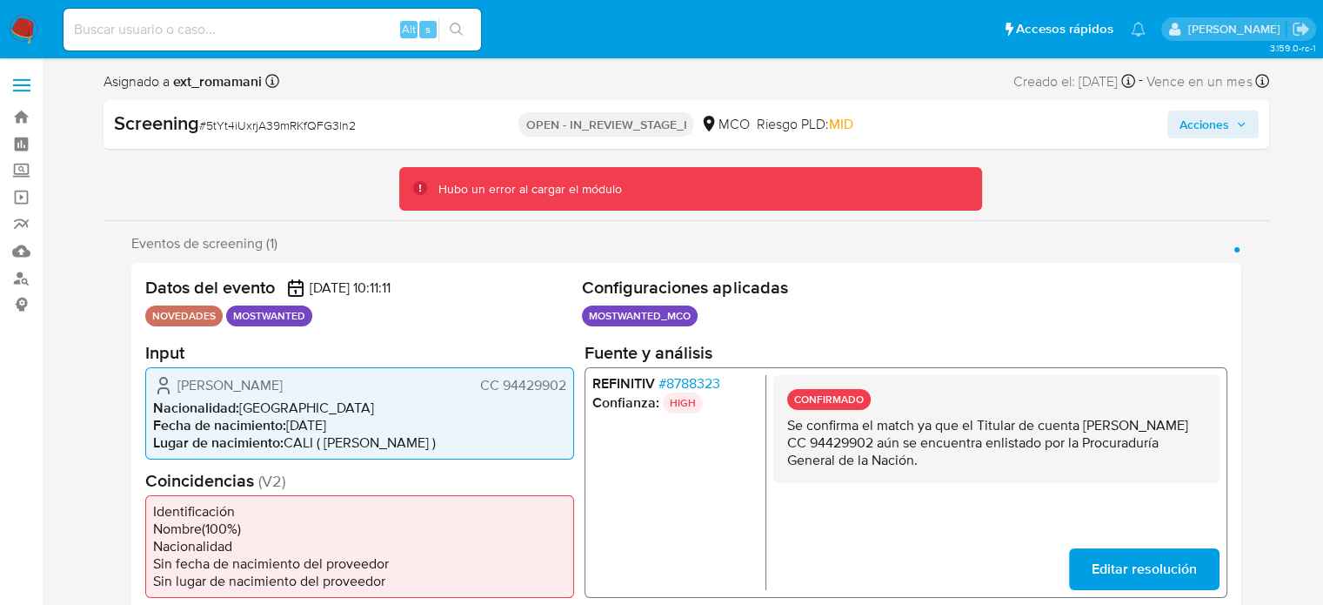
click at [1190, 121] on span "Acciones" at bounding box center [1205, 124] width 50 height 28
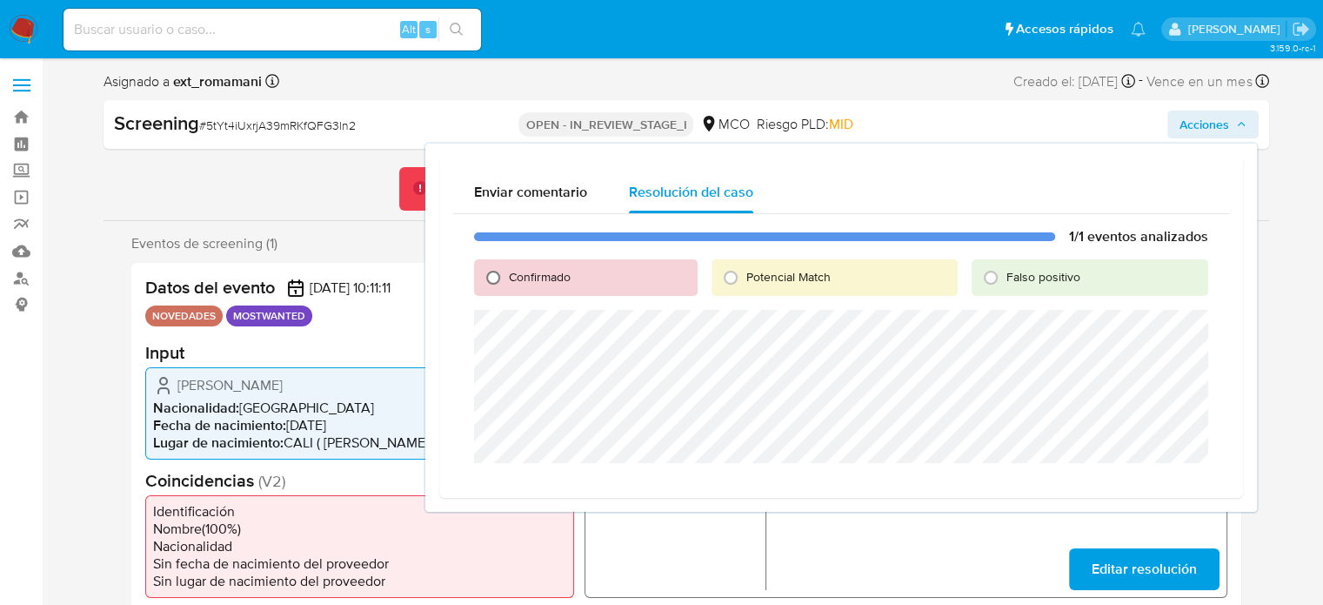
click at [491, 275] on input "Confirmado" at bounding box center [493, 278] width 28 height 28
radio input "true"
click at [1121, 490] on span "Cerrar Caso" at bounding box center [1148, 484] width 84 height 24
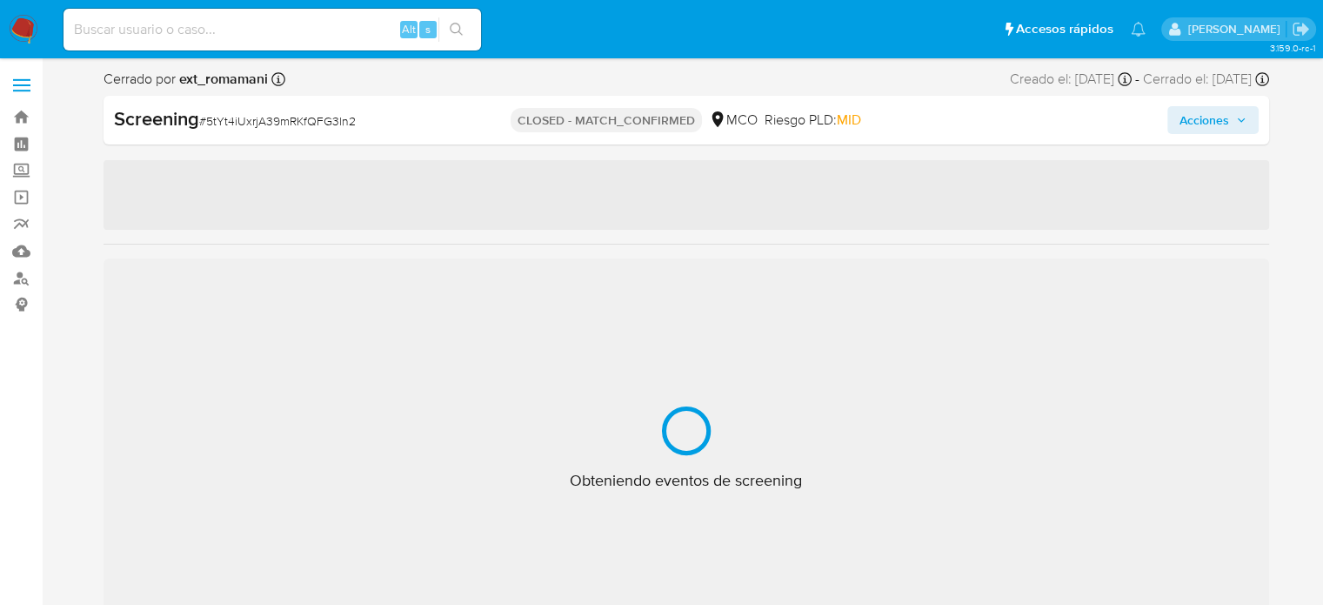
select select "10"
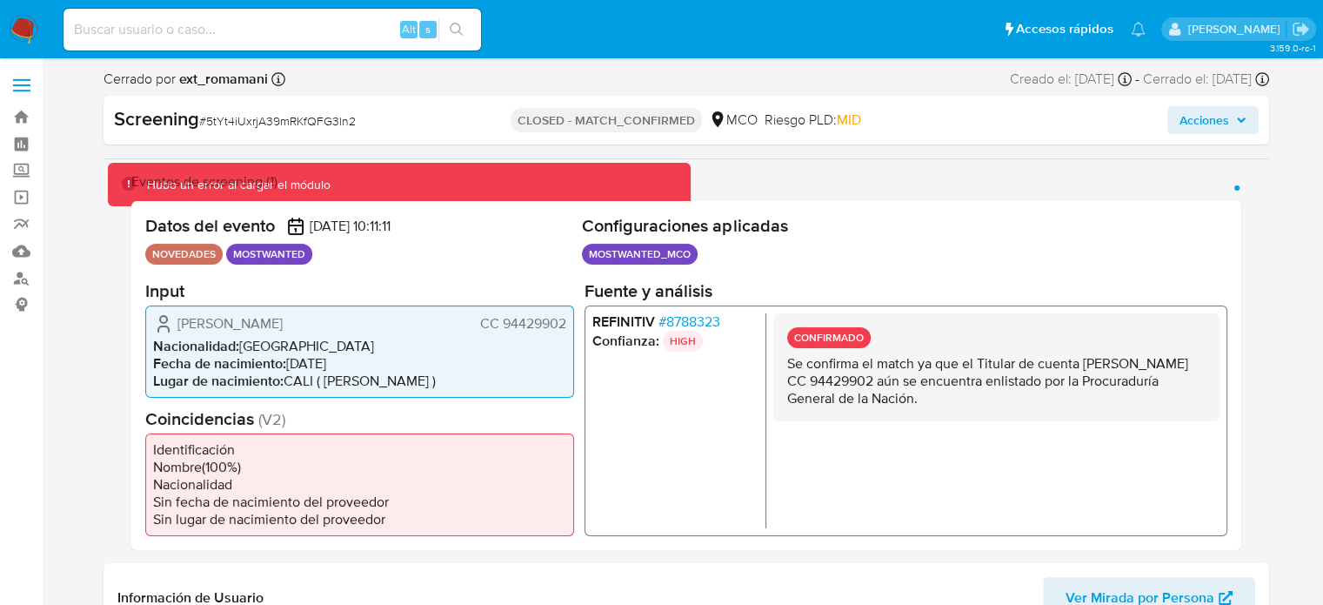
click at [1211, 110] on span "Acciones" at bounding box center [1205, 120] width 50 height 28
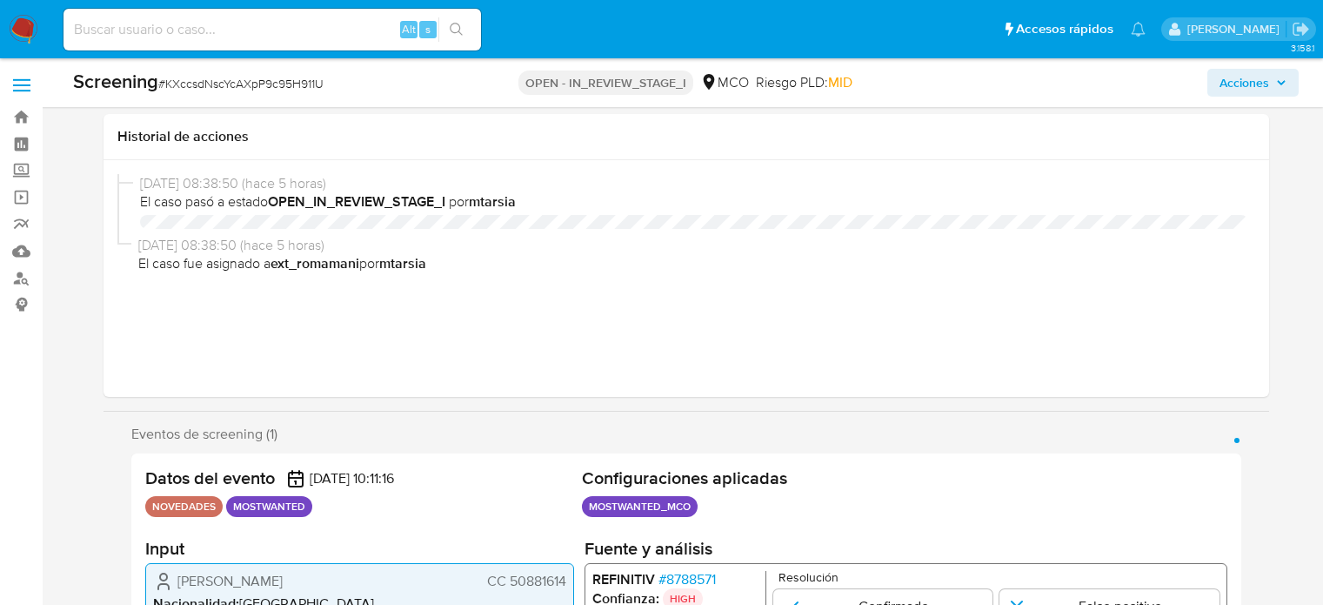
select select "10"
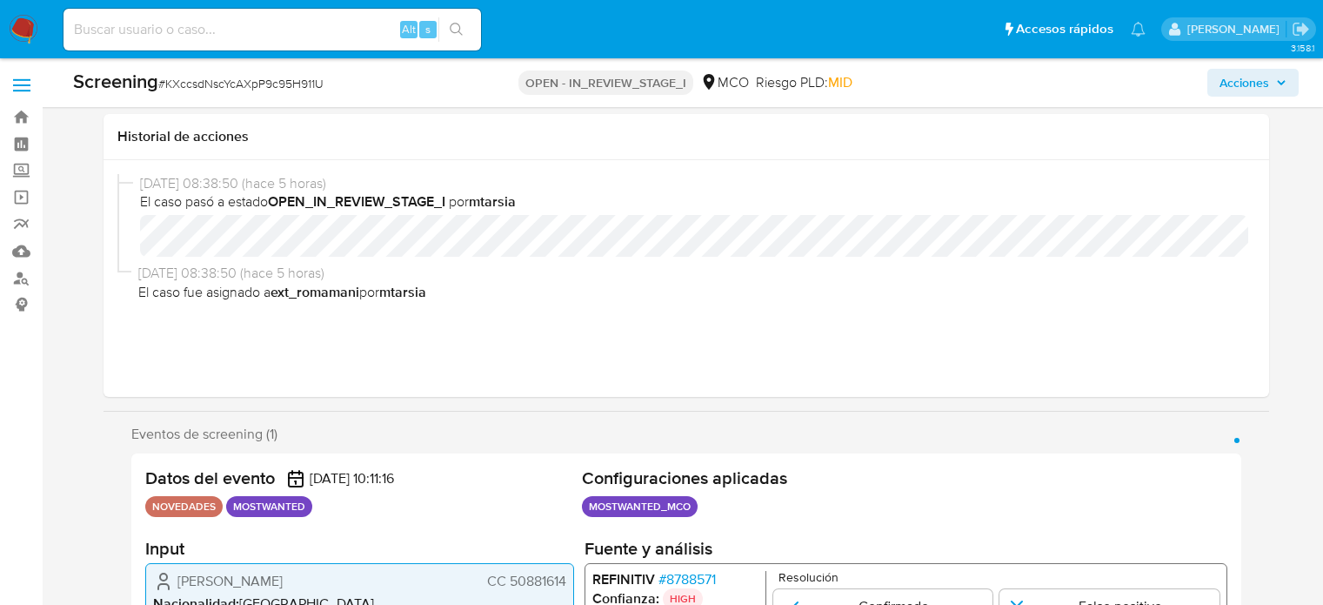
scroll to position [317, 0]
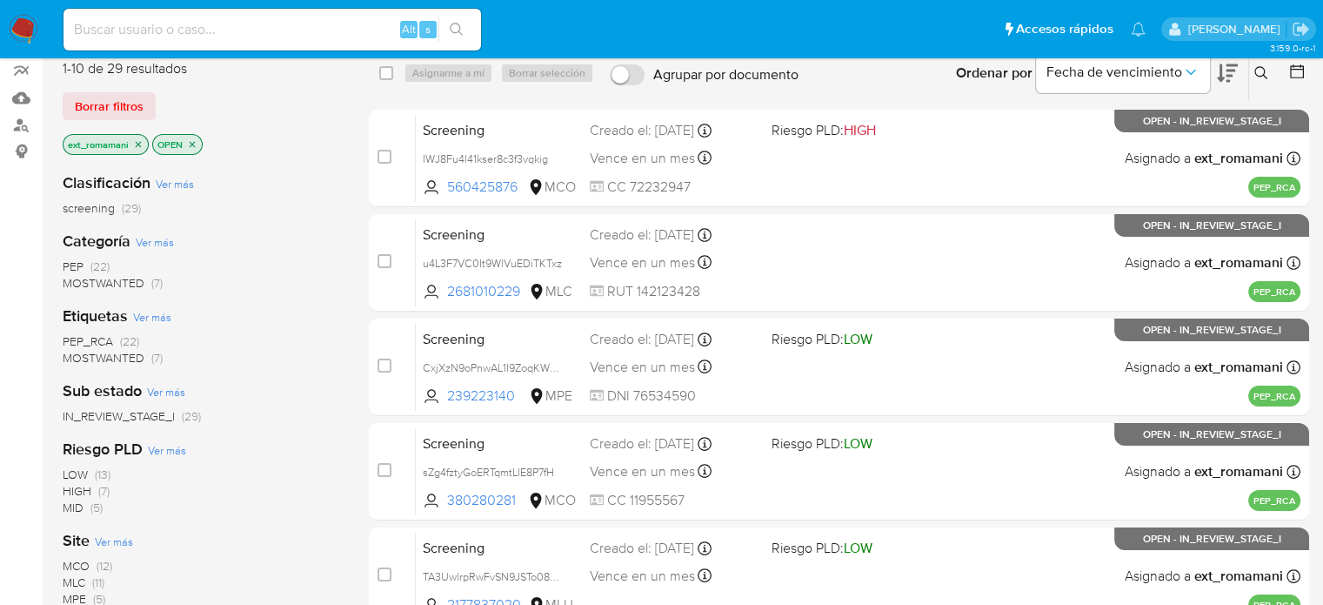
scroll to position [261, 0]
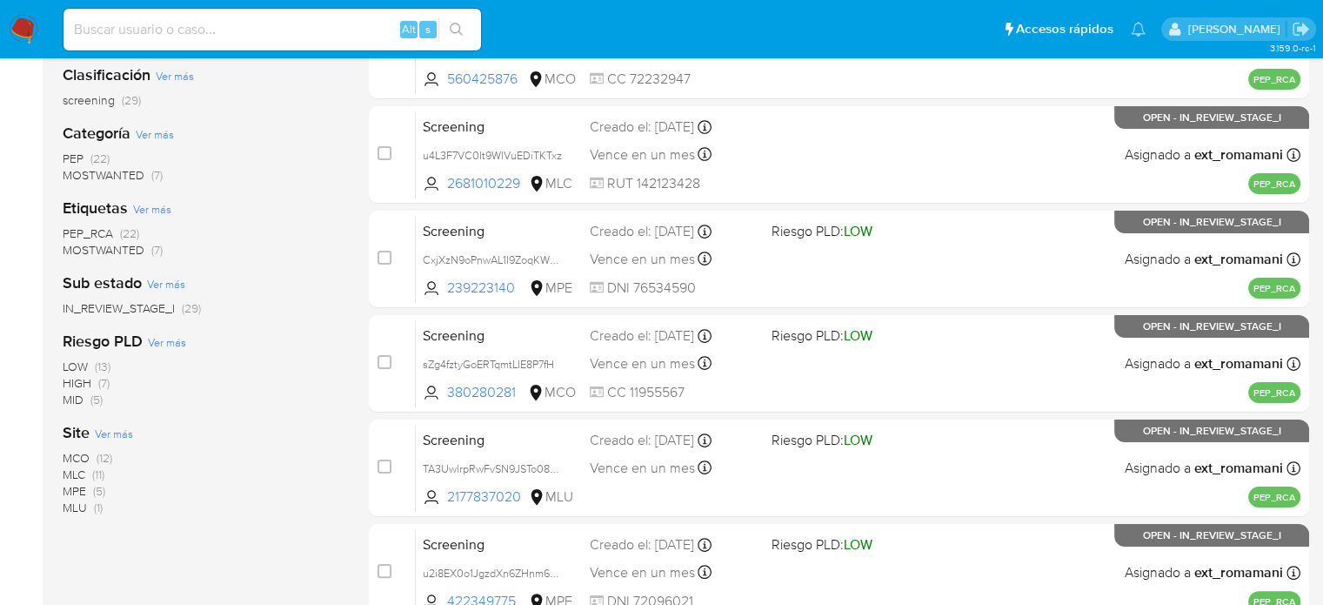
click at [134, 170] on span "MOSTWANTED" at bounding box center [104, 174] width 82 height 17
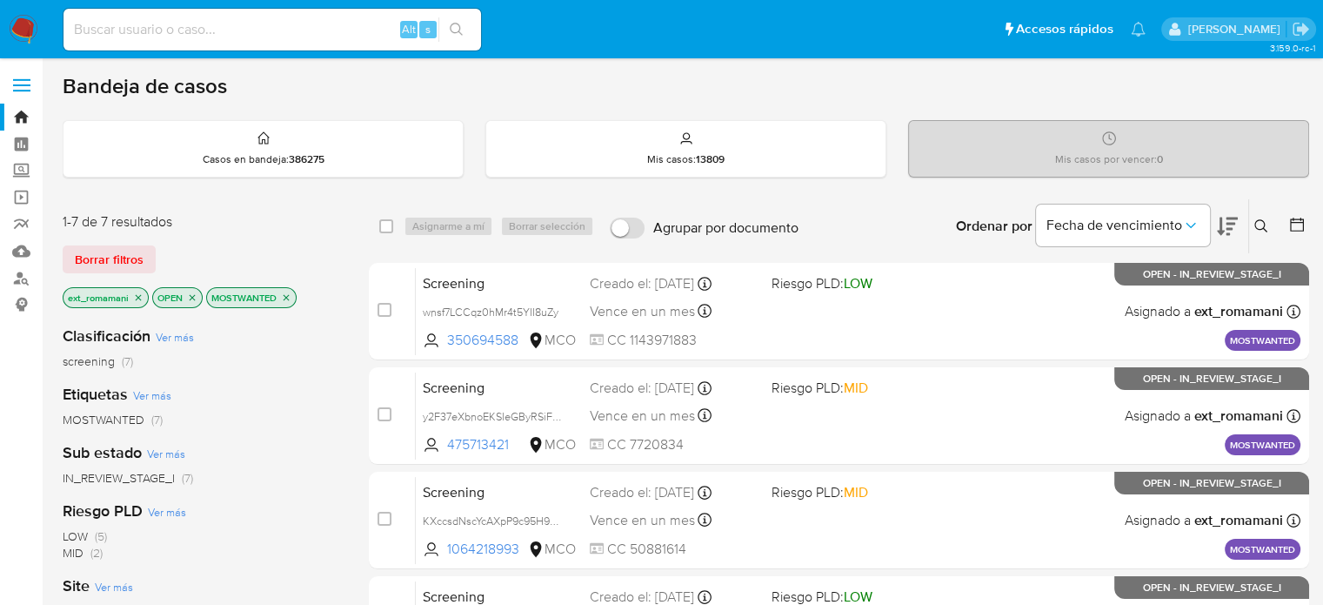
click at [136, 296] on icon "close-filter" at bounding box center [138, 297] width 10 height 10
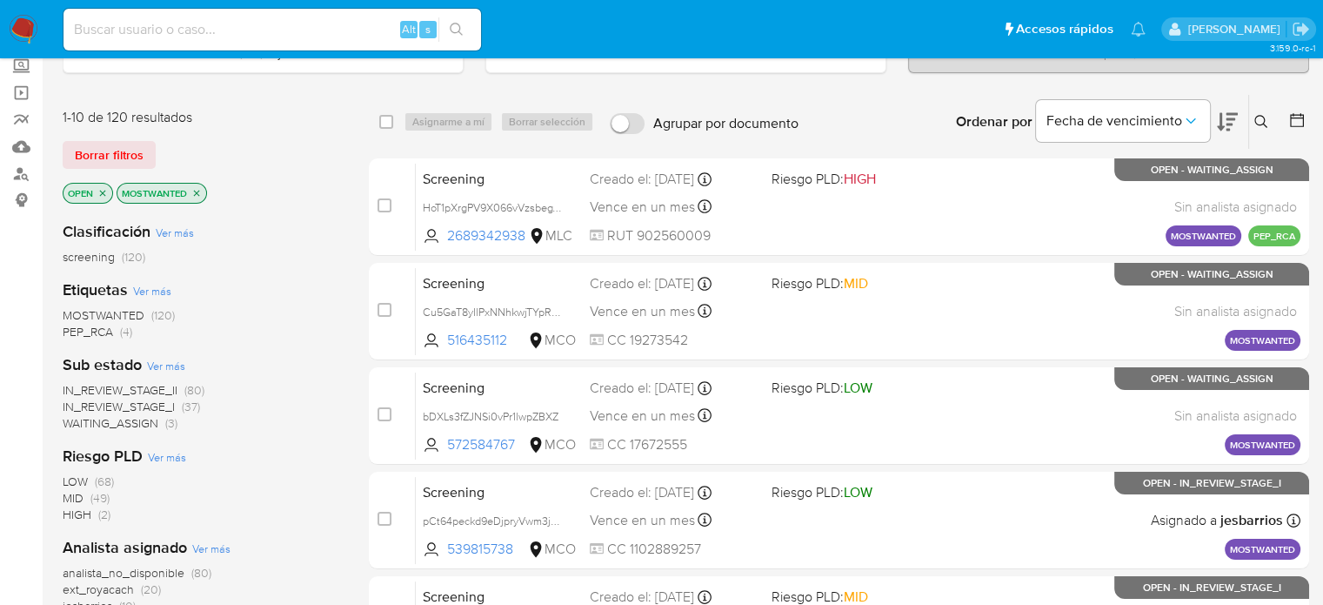
scroll to position [87, 0]
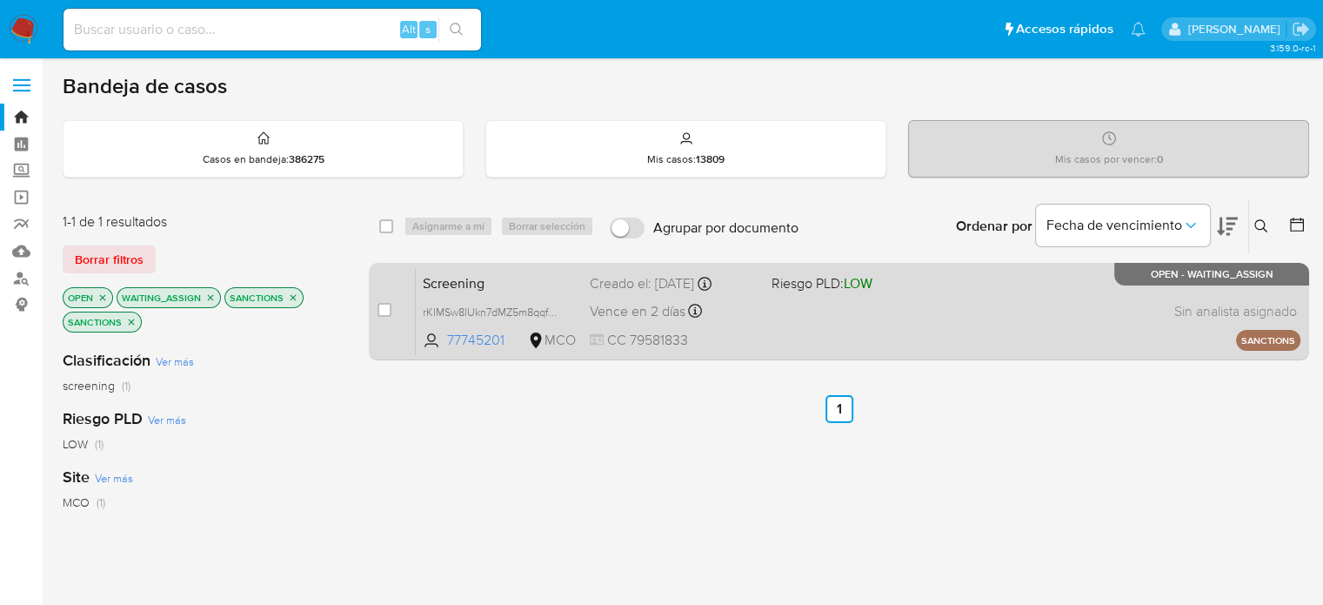
click at [759, 333] on div "Screening rKIMSw8lUkn7dMZ5m8qqfQWe 77745201 MCO Riesgo PLD: LOW Creado el: [DAT…" at bounding box center [858, 311] width 885 height 88
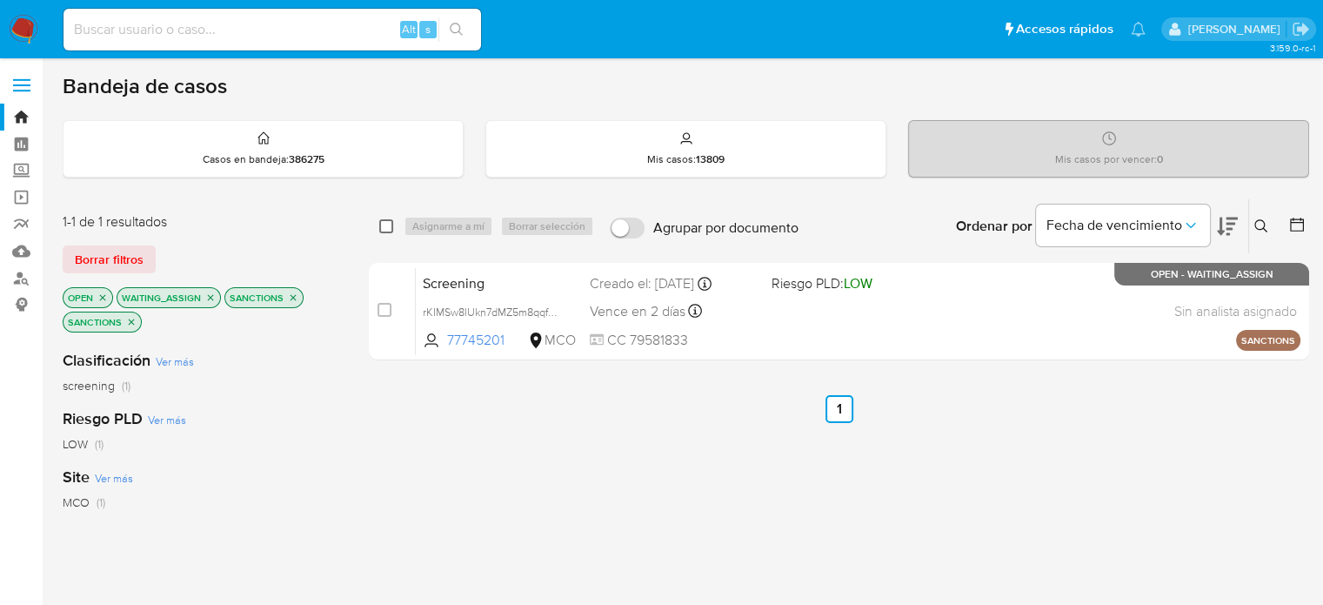
click at [386, 219] on input "checkbox" at bounding box center [386, 226] width 14 height 14
checkbox input "true"
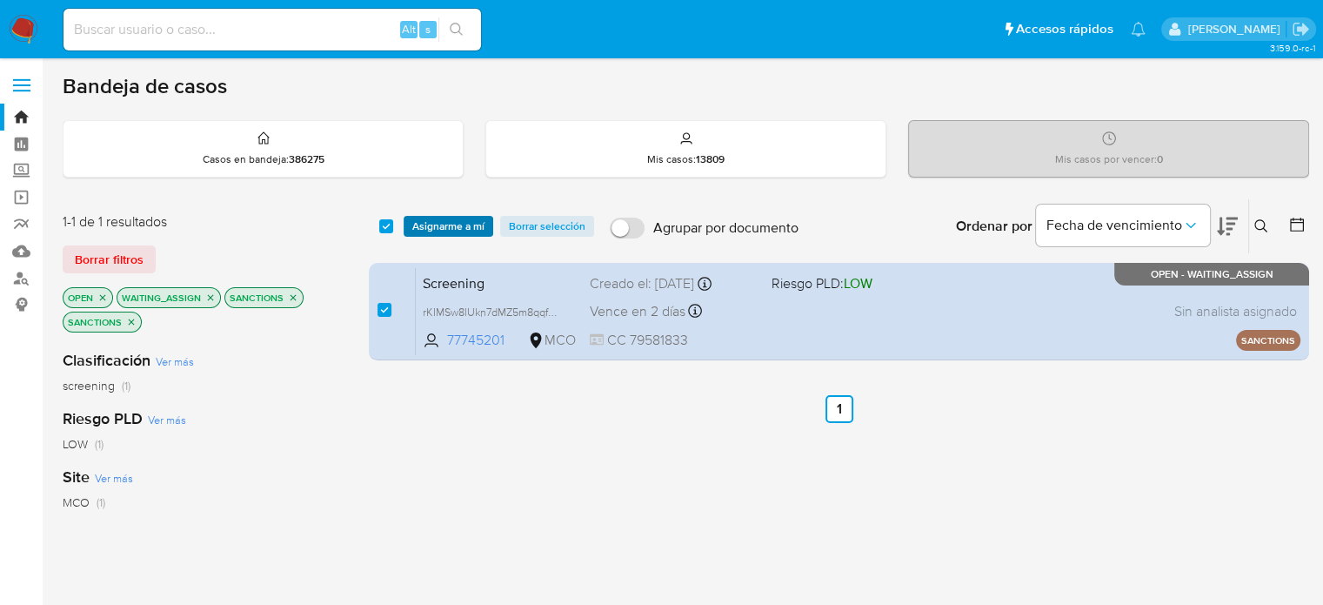
click at [425, 226] on span "Asignarme a mí" at bounding box center [448, 225] width 72 height 17
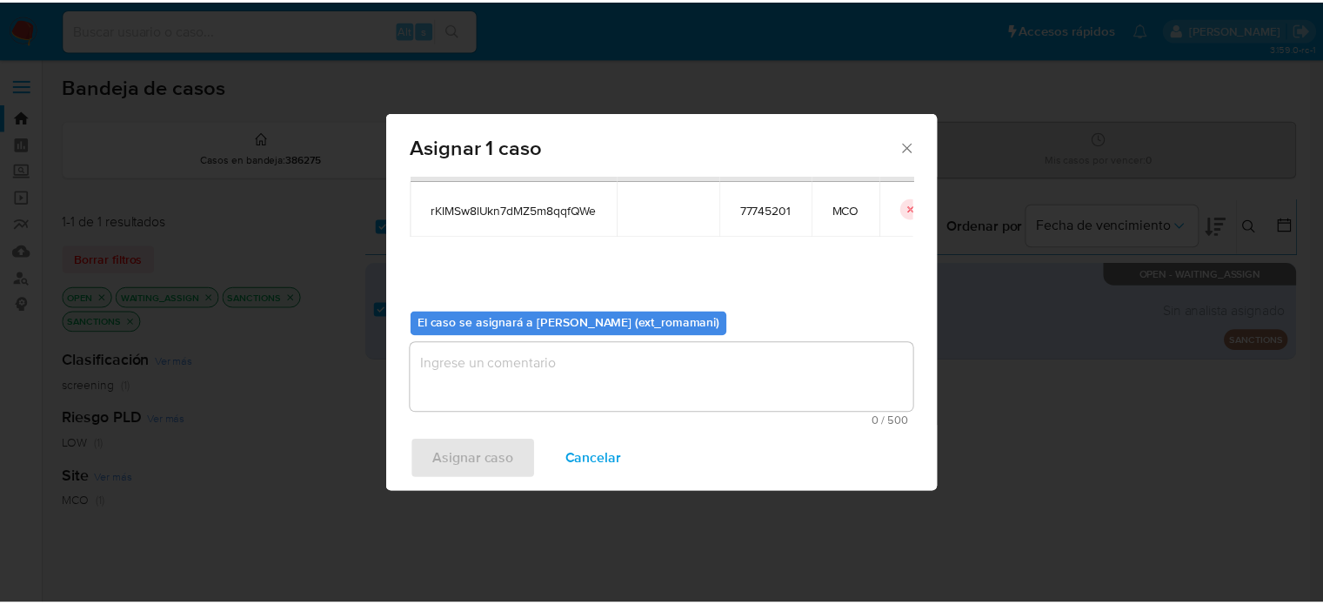
scroll to position [90, 0]
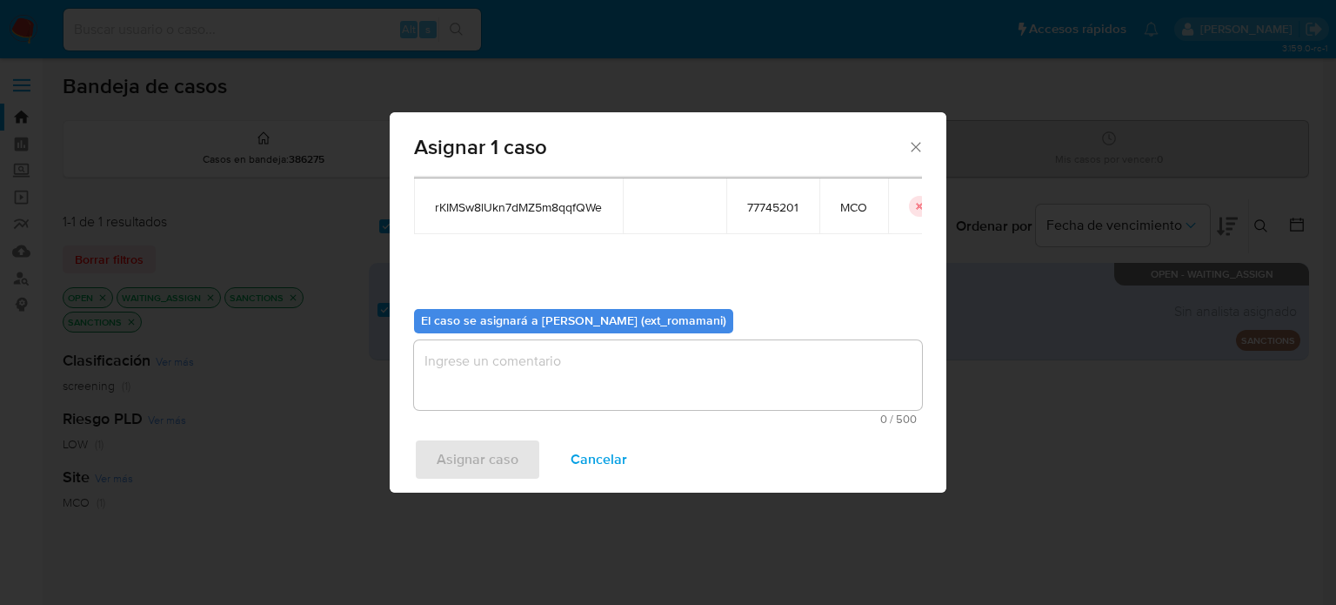
click at [696, 387] on textarea "assign-modal" at bounding box center [668, 375] width 508 height 70
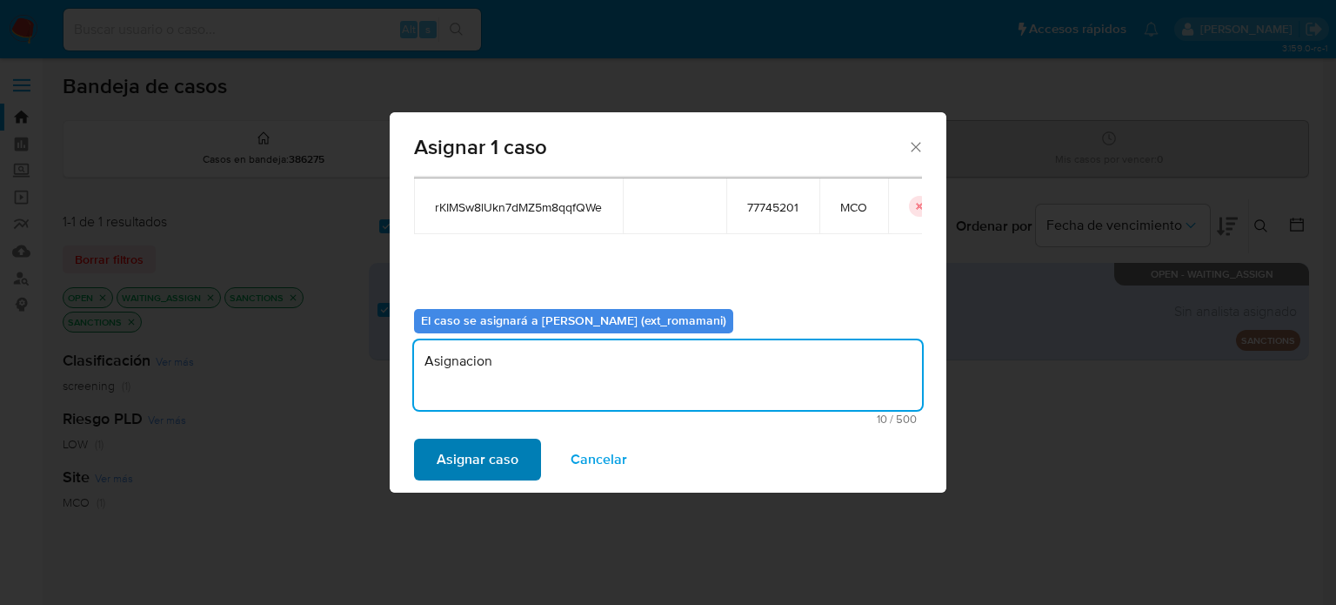
type textarea "Asignacion"
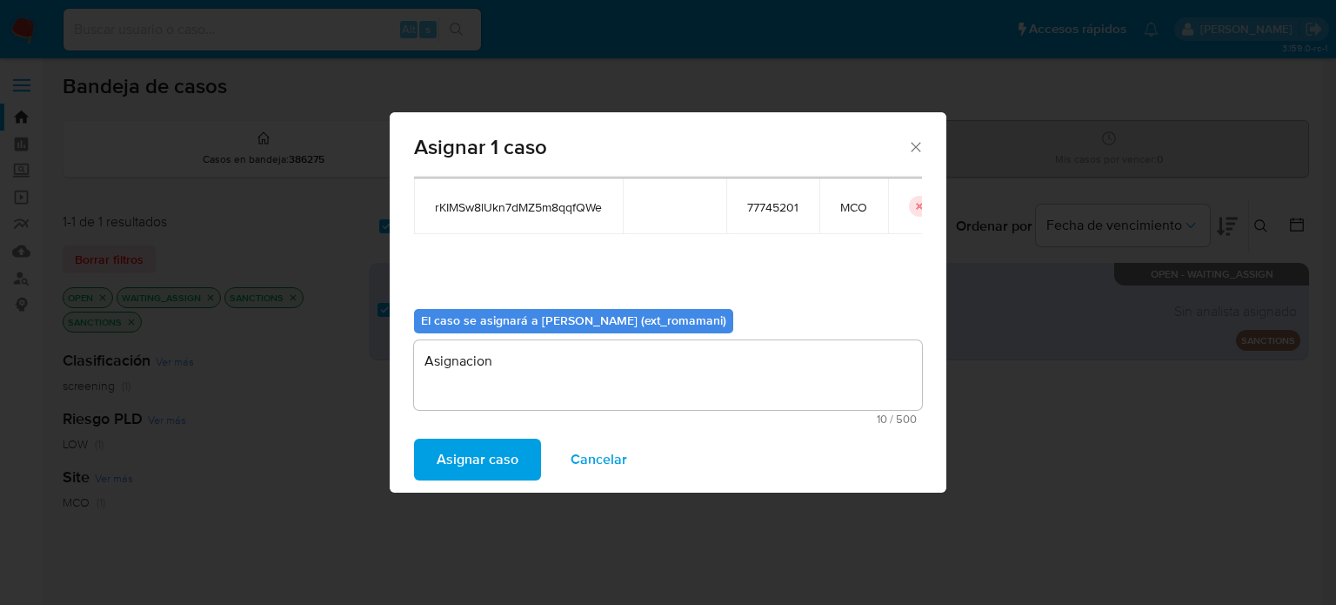
click at [450, 465] on span "Asignar caso" at bounding box center [478, 459] width 82 height 38
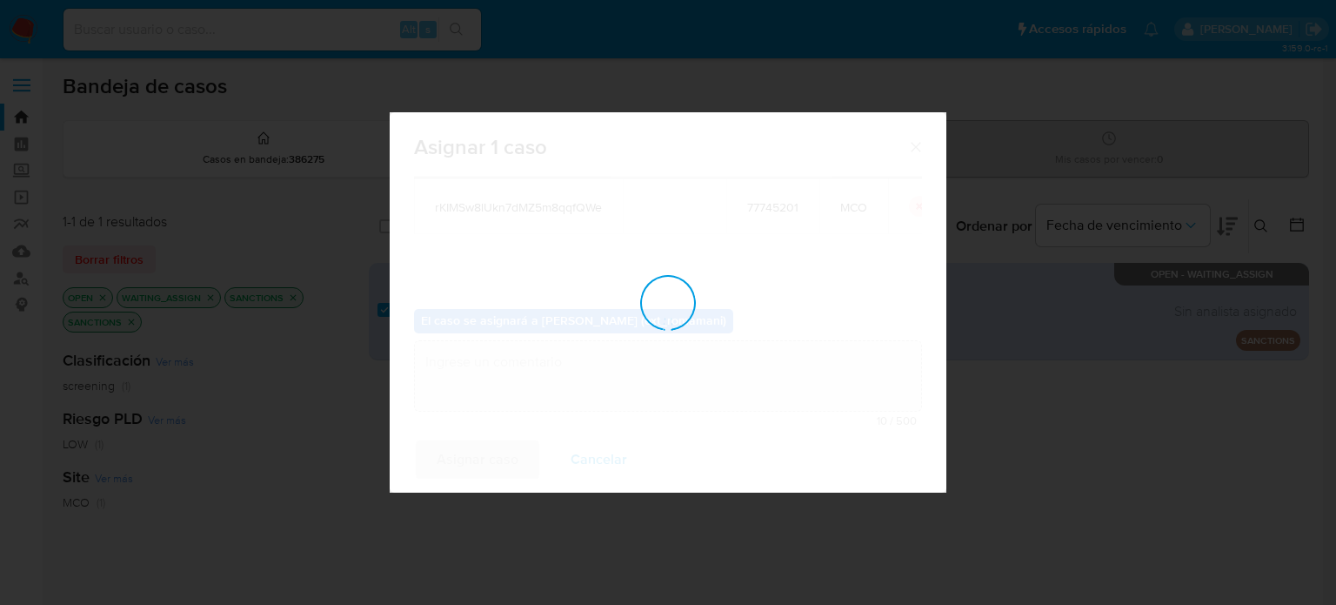
checkbox input "false"
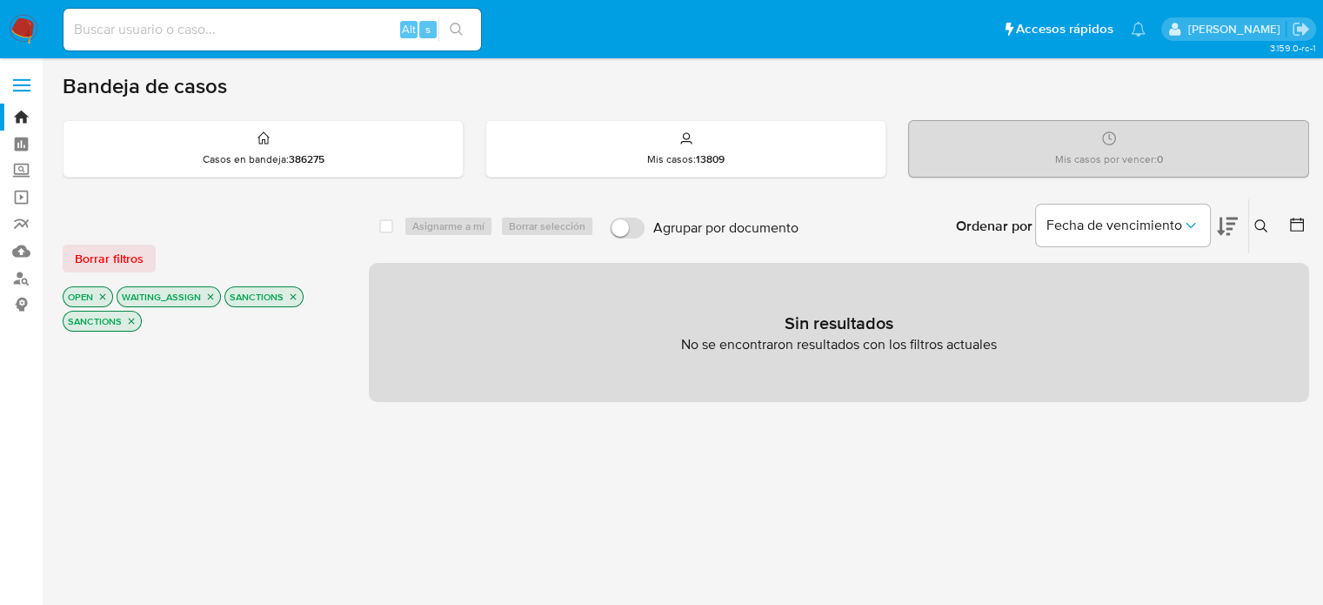
click at [23, 30] on img at bounding box center [24, 30] width 30 height 30
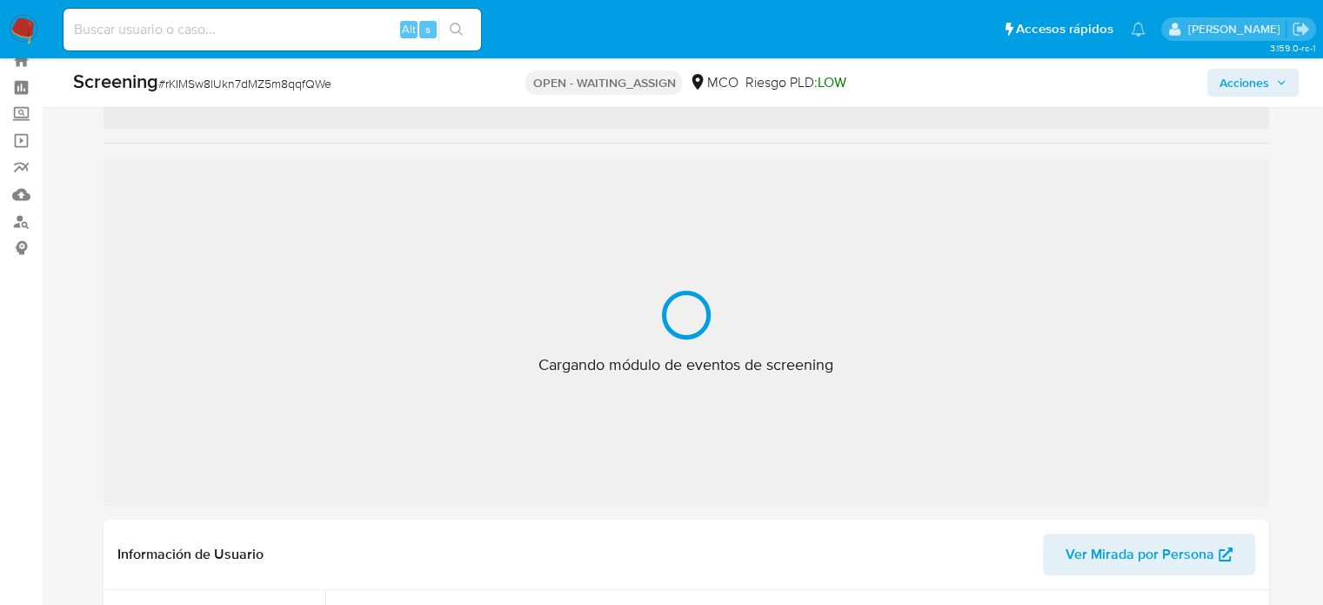
scroll to position [87, 0]
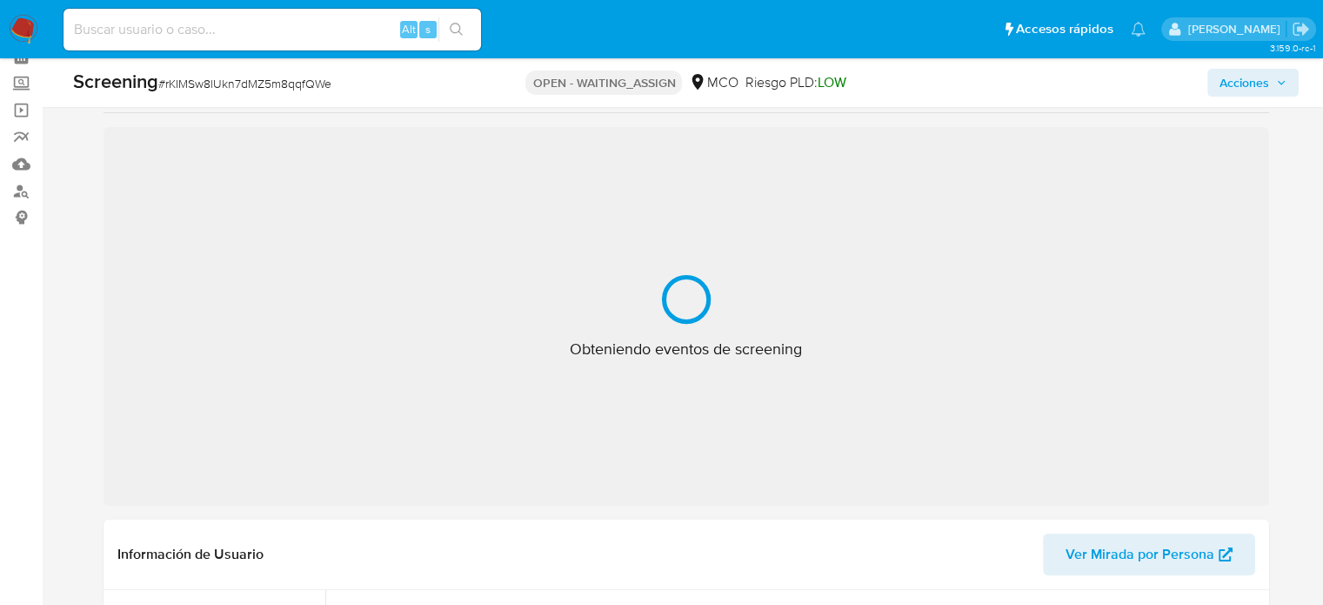
select select "10"
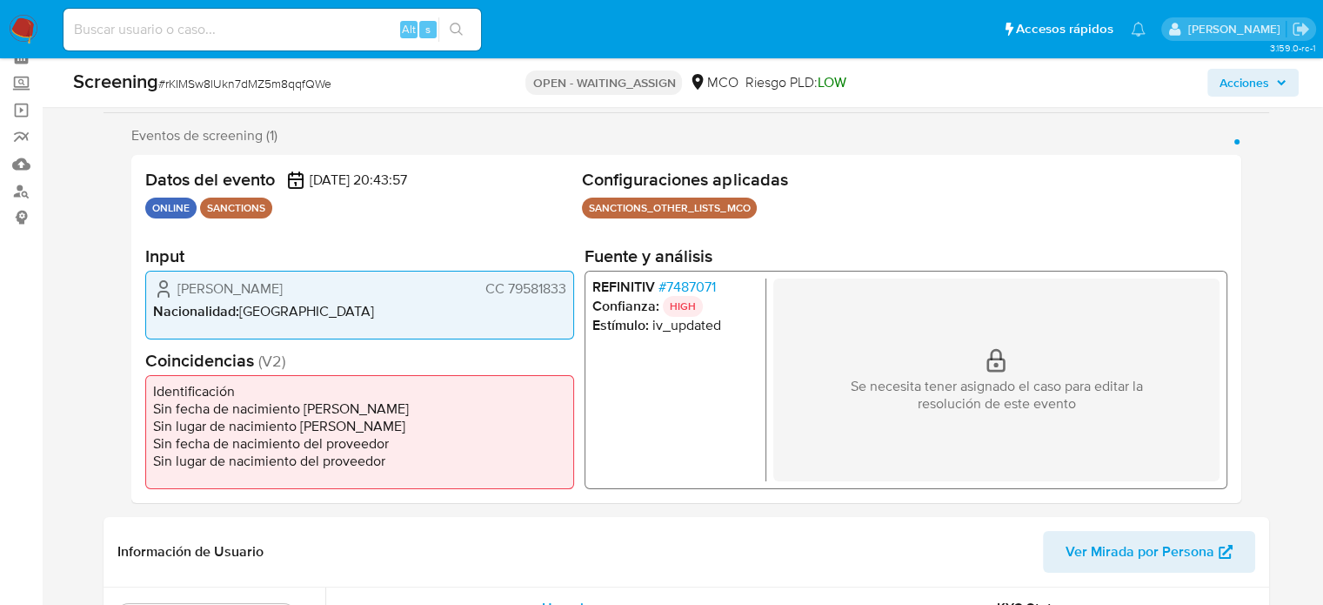
click at [696, 282] on span "# 7487071" at bounding box center [686, 286] width 57 height 17
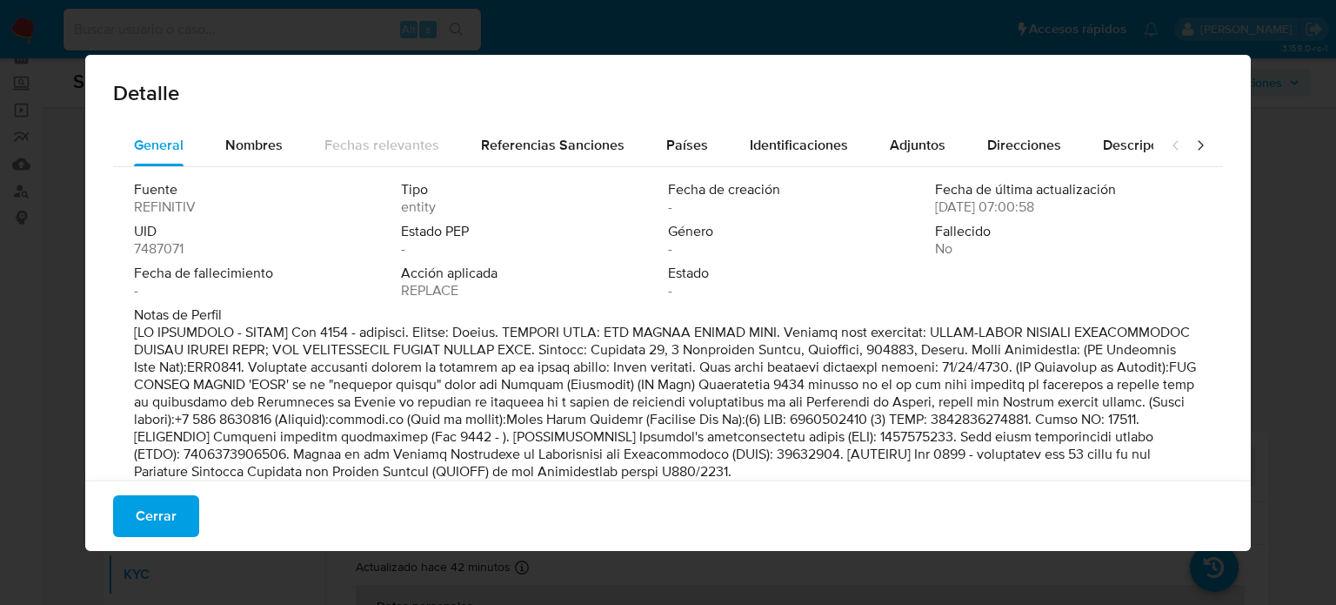
click at [615, 20] on div "Detalle General Nombres Fechas relevantes Referencias Sanciones Países Identifi…" at bounding box center [668, 302] width 1336 height 605
drag, startPoint x: 171, startPoint y: 512, endPoint x: 191, endPoint y: 511, distance: 20.0
click at [171, 512] on span "Cerrar" at bounding box center [156, 516] width 41 height 38
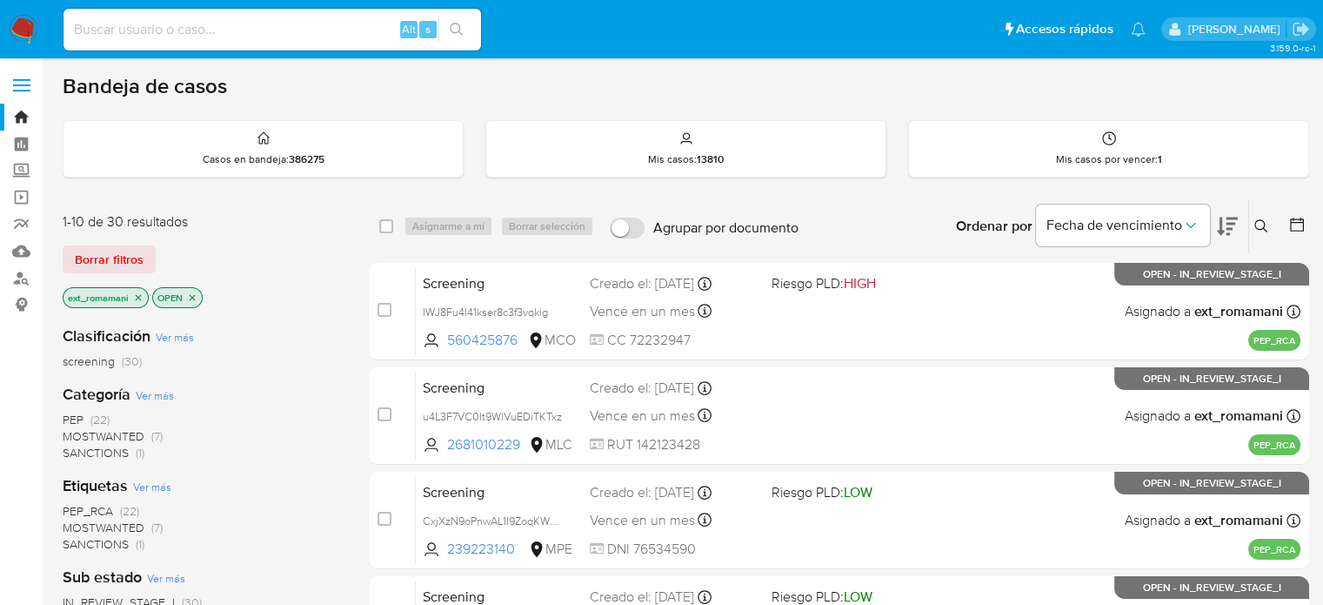
click at [132, 452] on span "SANCTIONS (1)" at bounding box center [104, 453] width 82 height 17
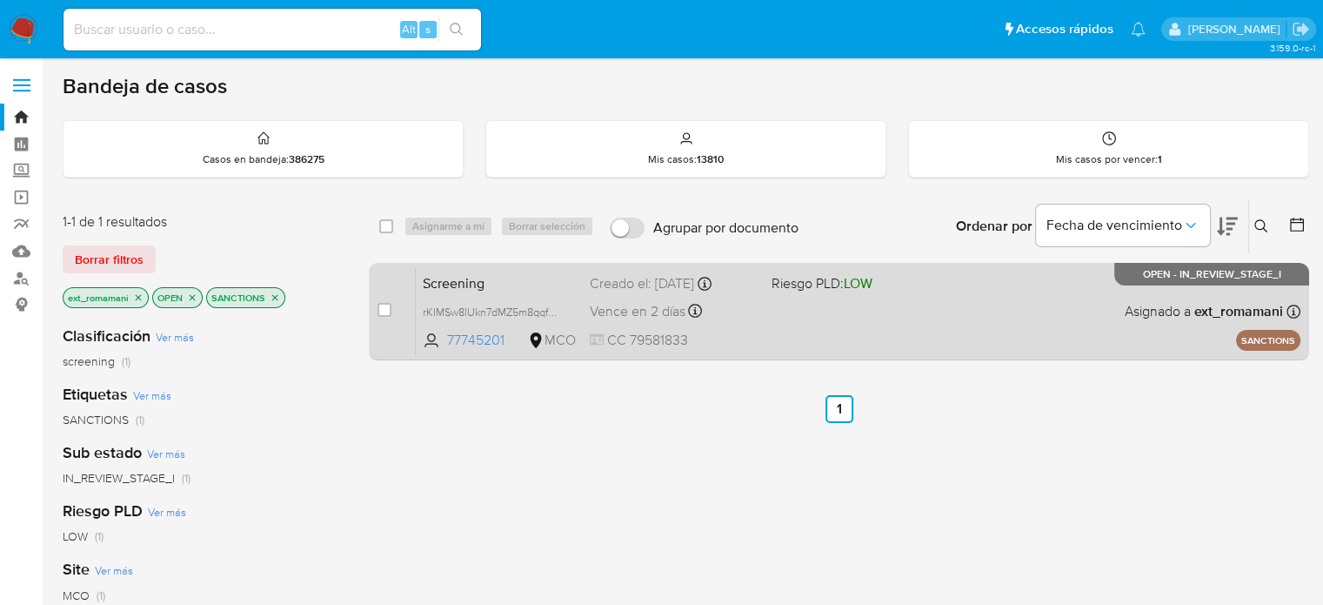
click at [712, 336] on span "CC 79581833" at bounding box center [673, 340] width 167 height 19
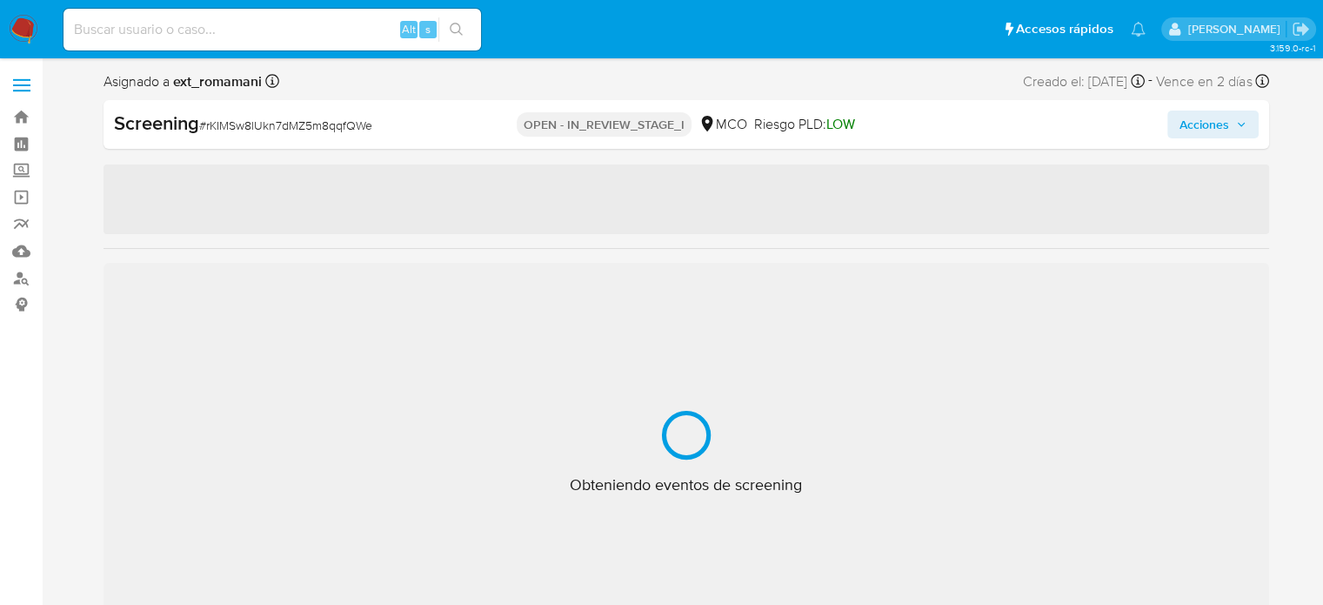
select select "10"
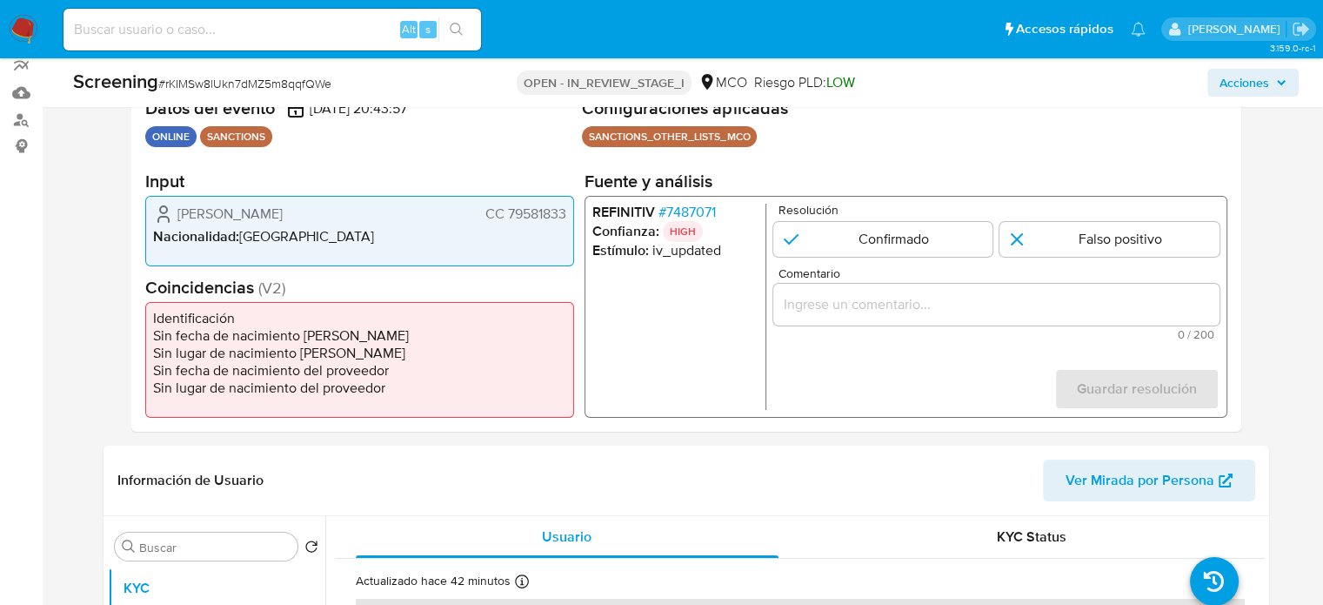
scroll to position [174, 0]
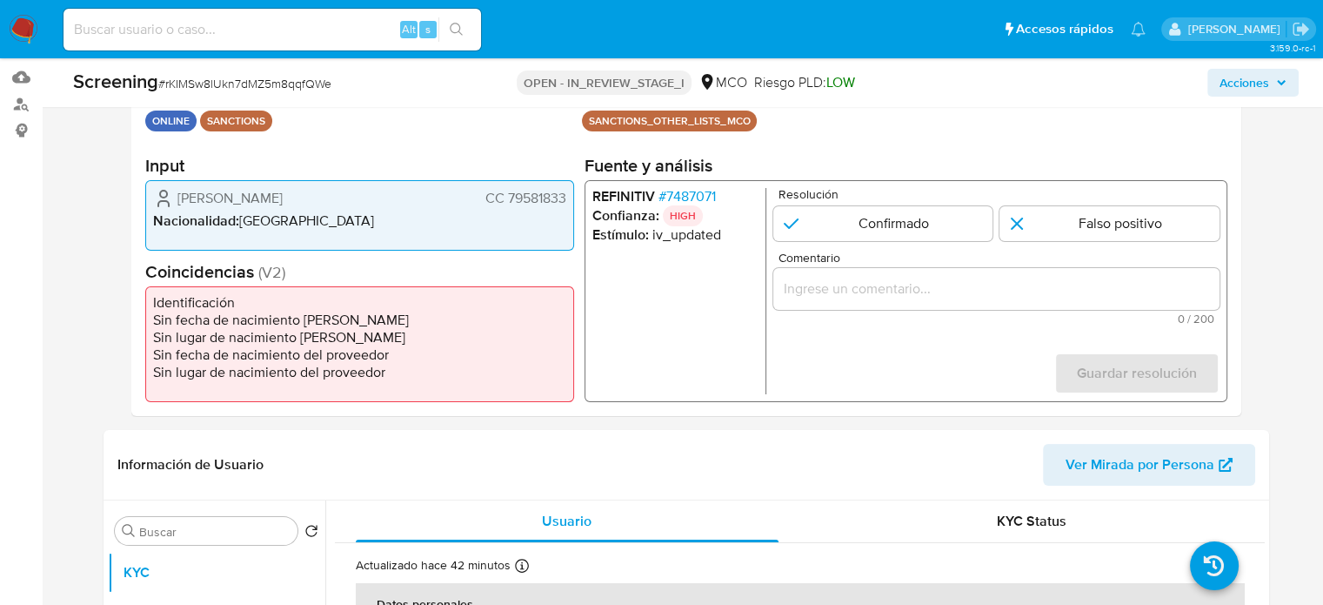
click at [840, 296] on input "Comentario" at bounding box center [996, 289] width 446 height 23
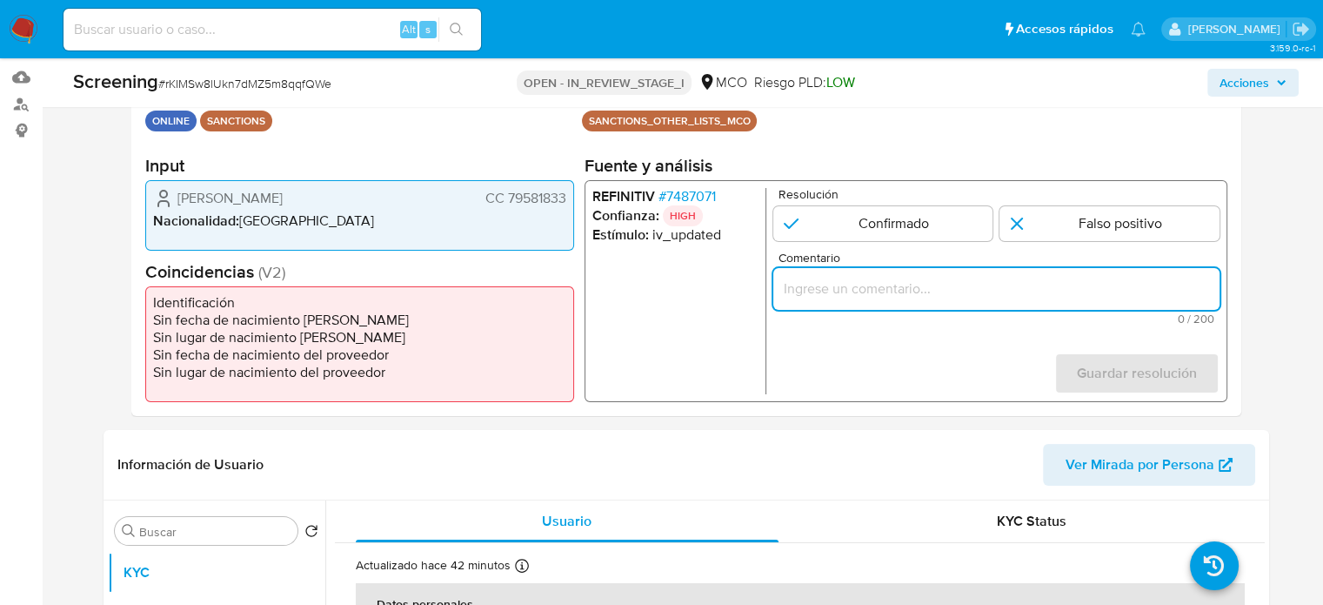
paste input "Titular de cuenta sin coincidencias en listas activas."
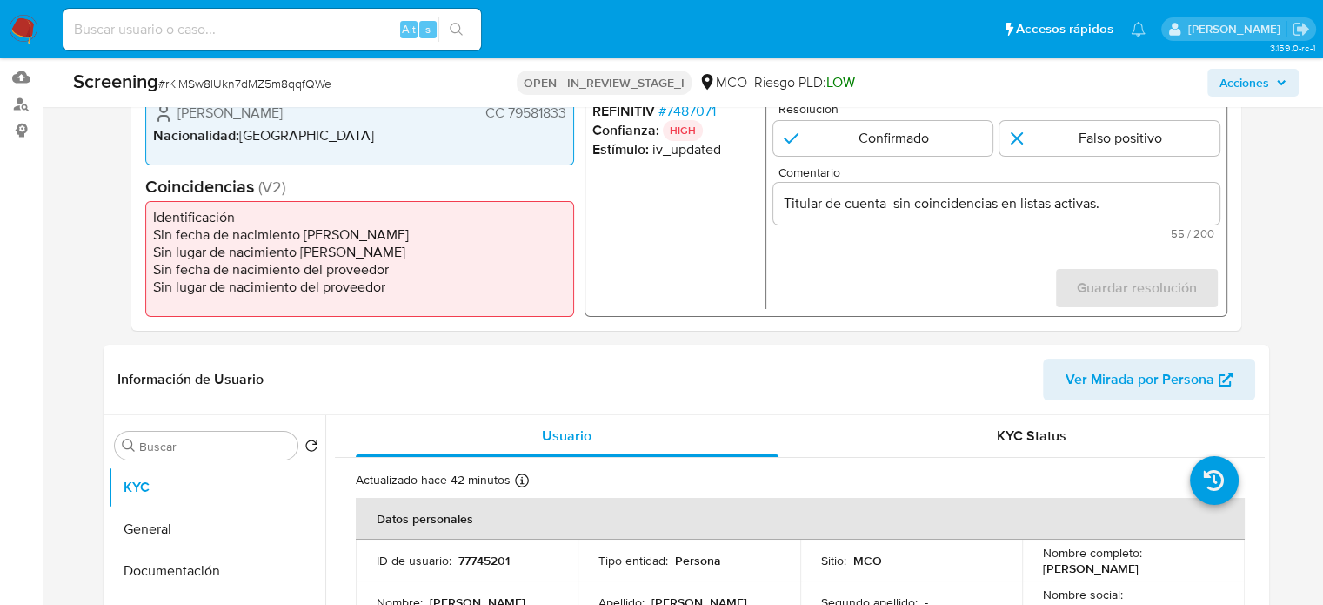
drag, startPoint x: 174, startPoint y: 201, endPoint x: 577, endPoint y: 177, distance: 403.5
click at [577, 177] on div "Datos del evento 15/09/2025 20:43:57 ONLINE SANCTIONS Configuraciones aplicadas…" at bounding box center [686, 157] width 1110 height 348
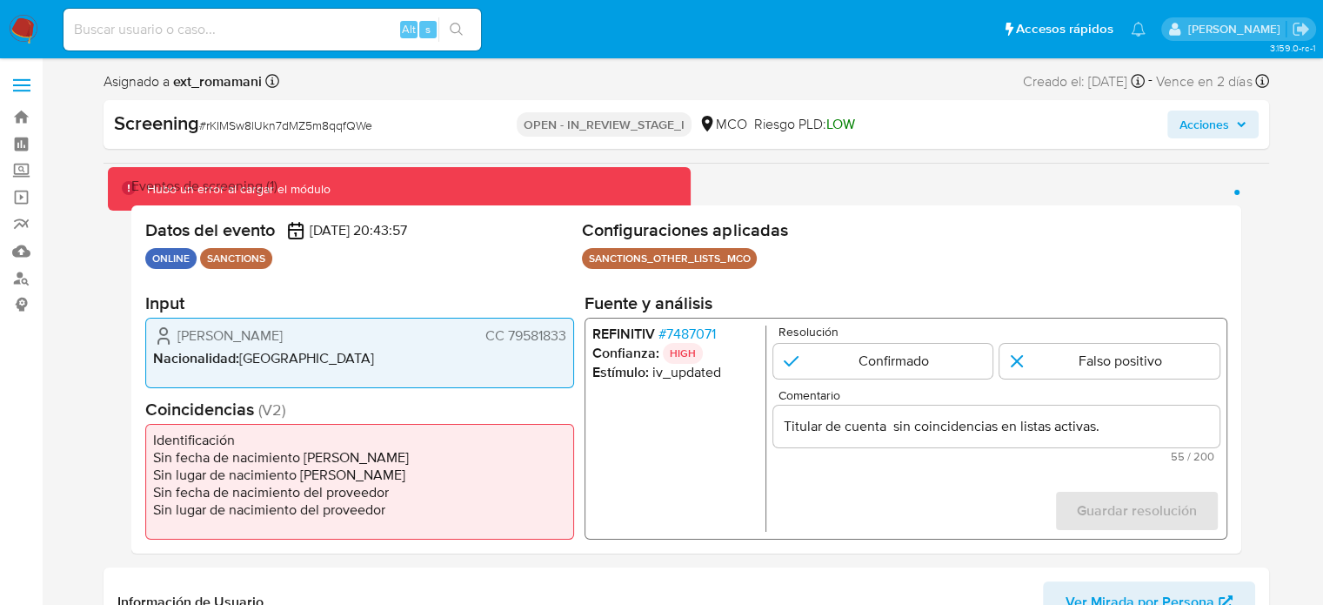
scroll to position [0, 0]
click at [249, 320] on div "Omar Daniel Sandoval Mayorga CC 79581833 Nacionalidad : Colombia" at bounding box center [359, 353] width 429 height 70
drag, startPoint x: 174, startPoint y: 338, endPoint x: 567, endPoint y: 331, distance: 393.3
click at [567, 331] on div "Omar Daniel Sandoval Mayorga CC 79581833 Nacionalidad : Colombia" at bounding box center [359, 353] width 429 height 70
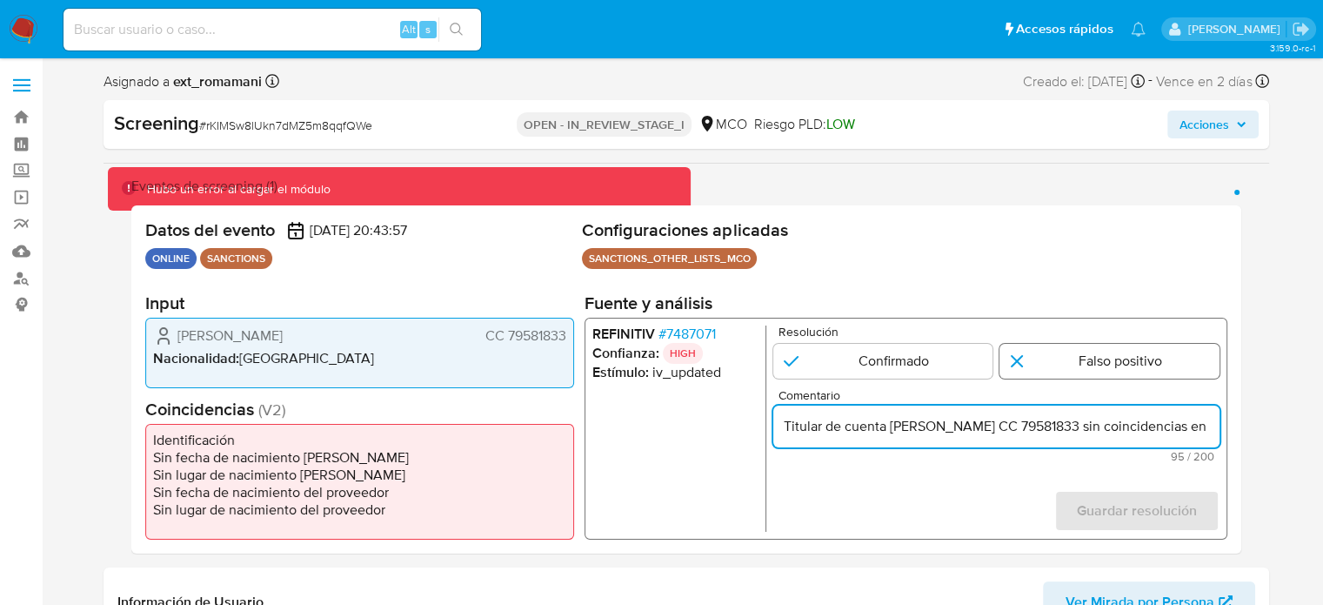
type input "Titular de cuenta Omar Daniel Sandoval Mayorga CC 79581833 sin coincidencias en…"
click at [1063, 364] on input "1 de 1" at bounding box center [1110, 361] width 220 height 35
radio input "true"
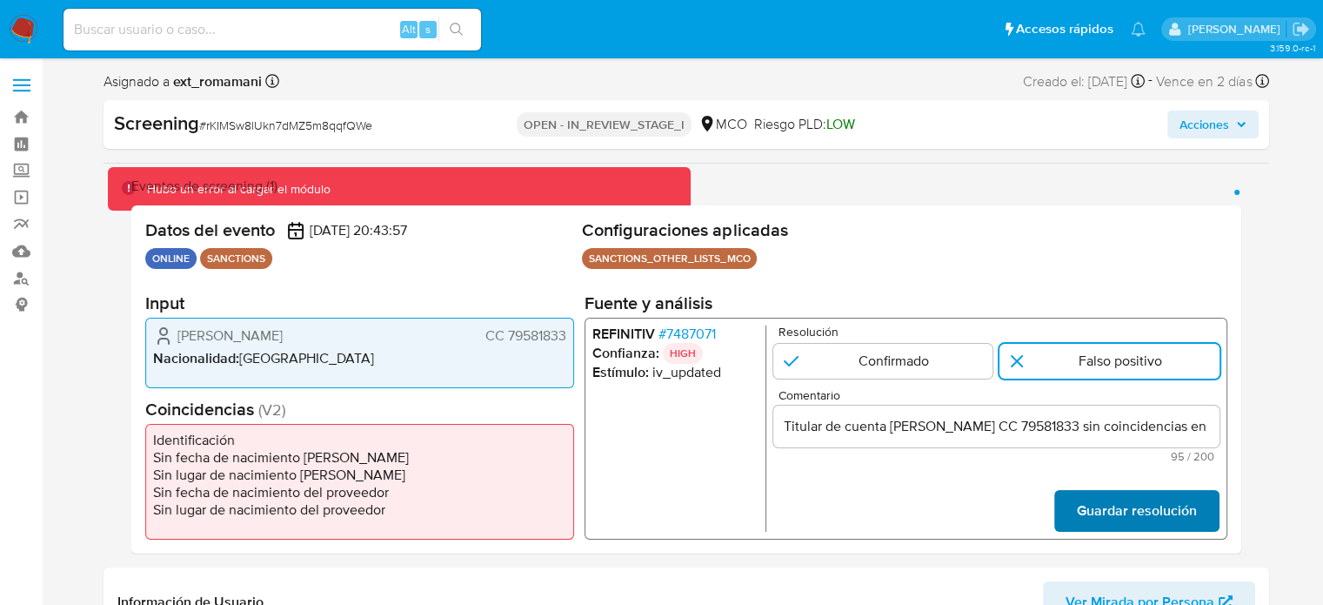
click at [1068, 500] on button "Guardar resolución" at bounding box center [1136, 511] width 165 height 42
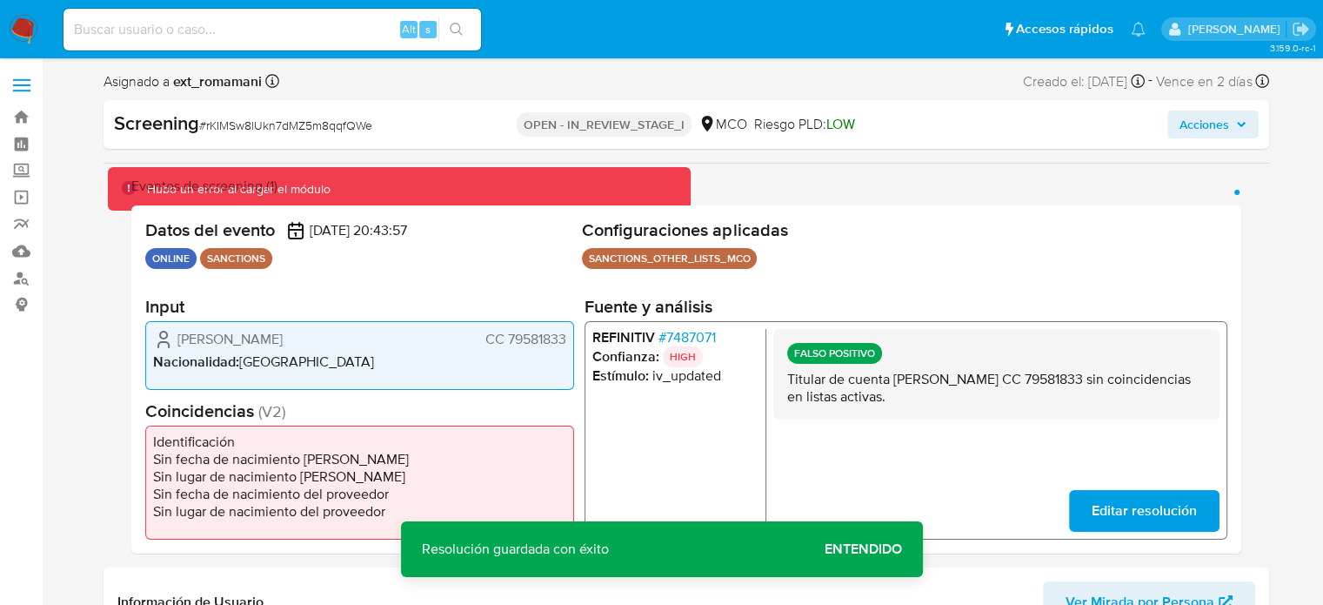
drag, startPoint x: 418, startPoint y: 347, endPoint x: 176, endPoint y: 337, distance: 242.1
click at [177, 337] on div "Omar Daniel Sandoval Mayorga CC 79581833" at bounding box center [359, 338] width 413 height 21
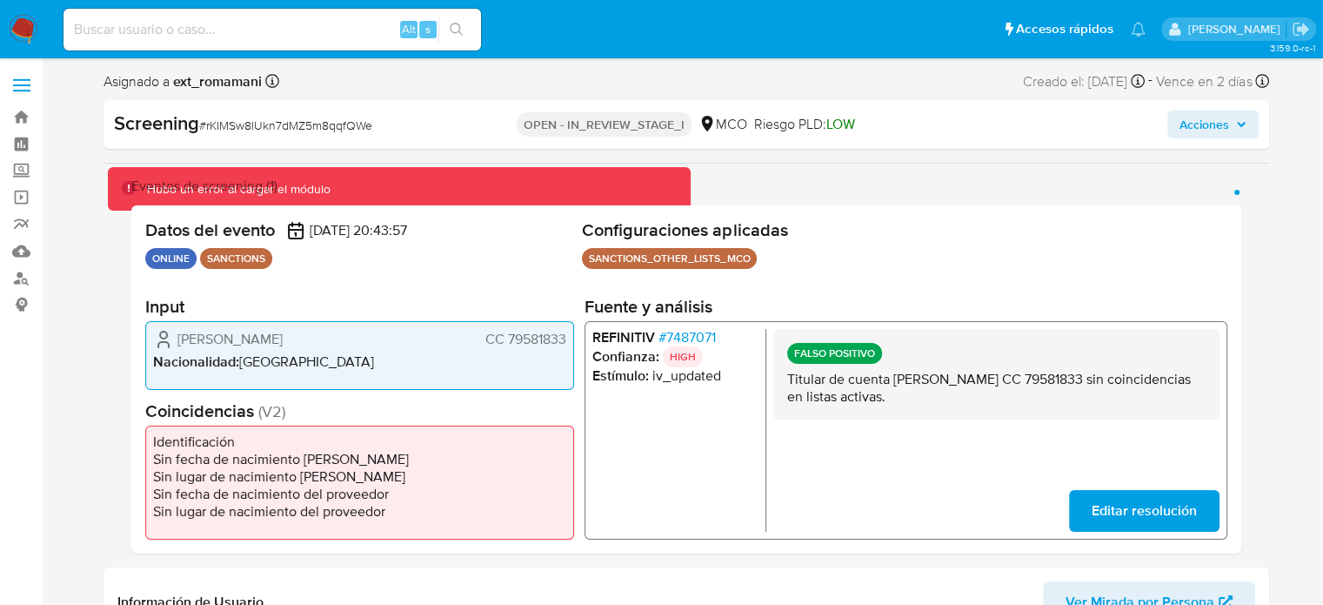
click at [710, 336] on span "# 7487071" at bounding box center [686, 336] width 57 height 17
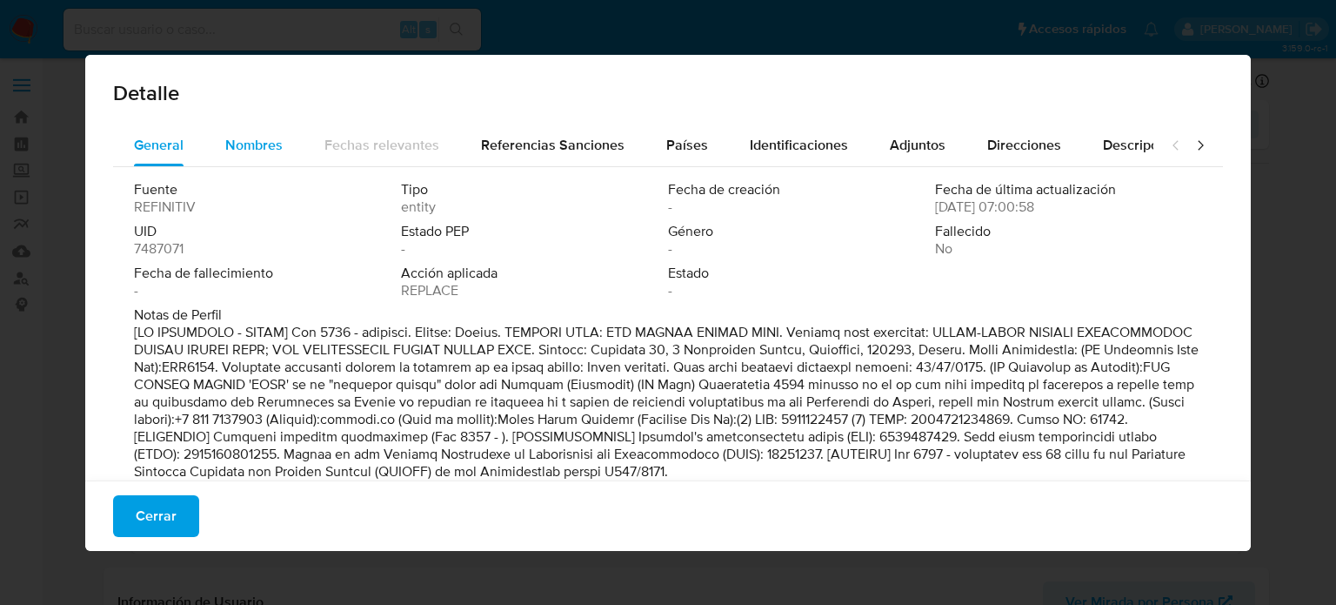
click at [248, 140] on span "Nombres" at bounding box center [253, 145] width 57 height 20
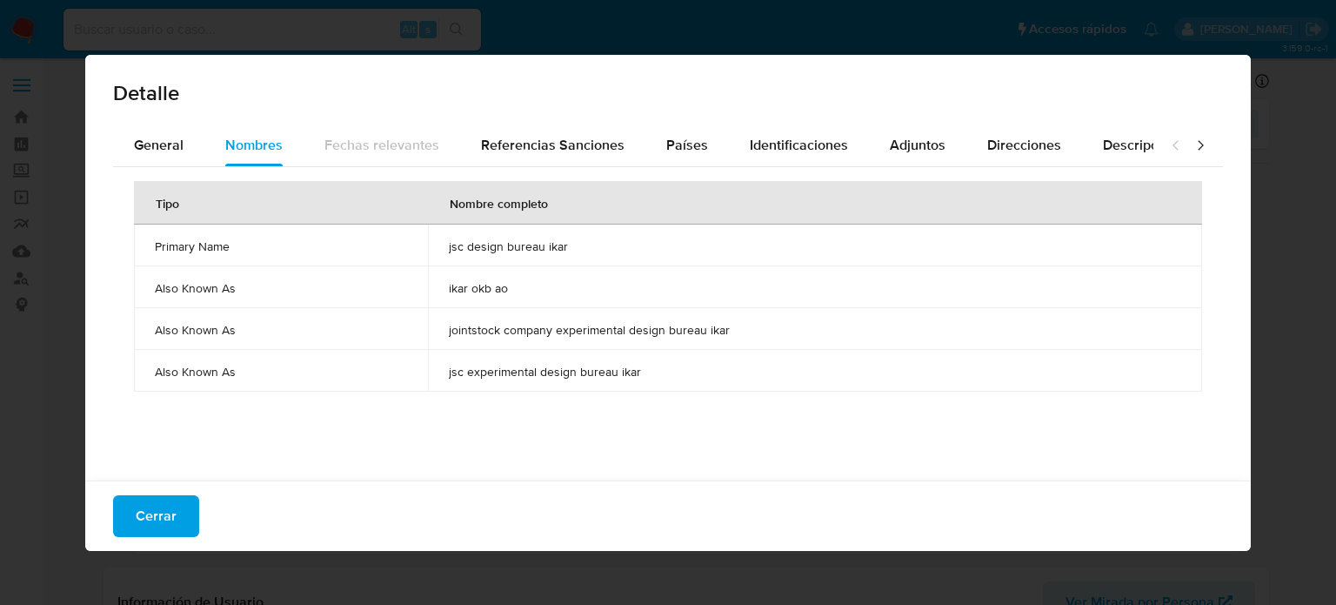
drag, startPoint x: 432, startPoint y: 241, endPoint x: 612, endPoint y: 253, distance: 180.5
click at [612, 253] on td "jsc design bureau ikar" at bounding box center [815, 245] width 774 height 42
click at [679, 141] on span "Países" at bounding box center [687, 145] width 42 height 20
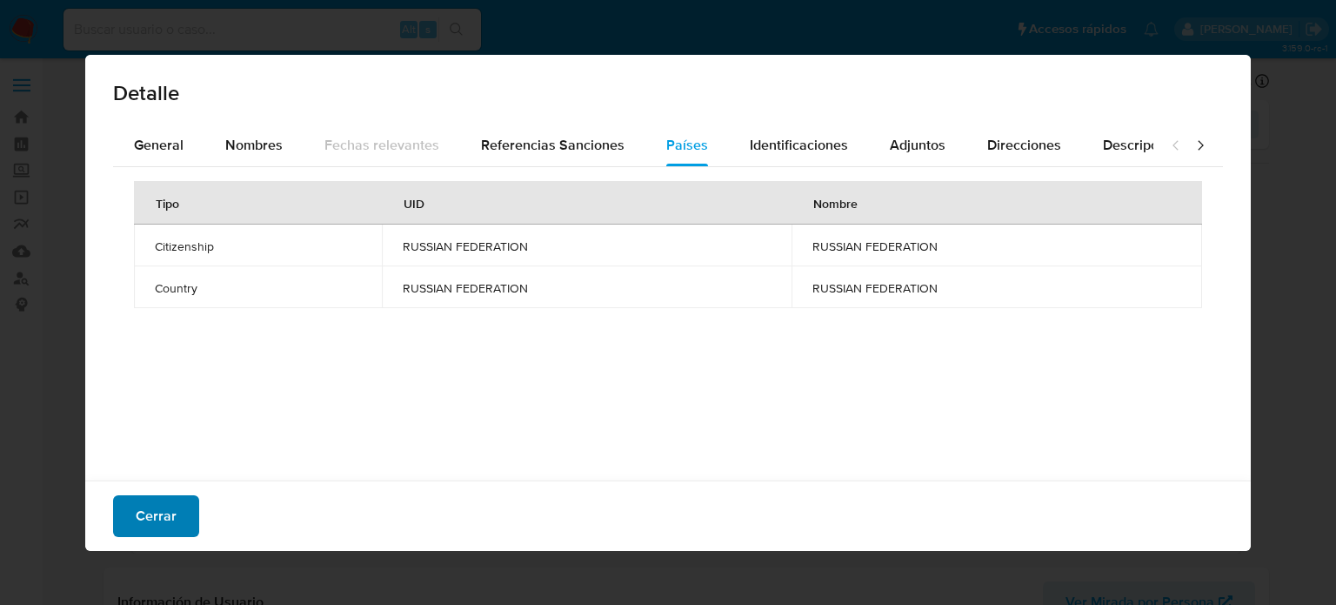
click at [166, 511] on span "Cerrar" at bounding box center [156, 516] width 41 height 38
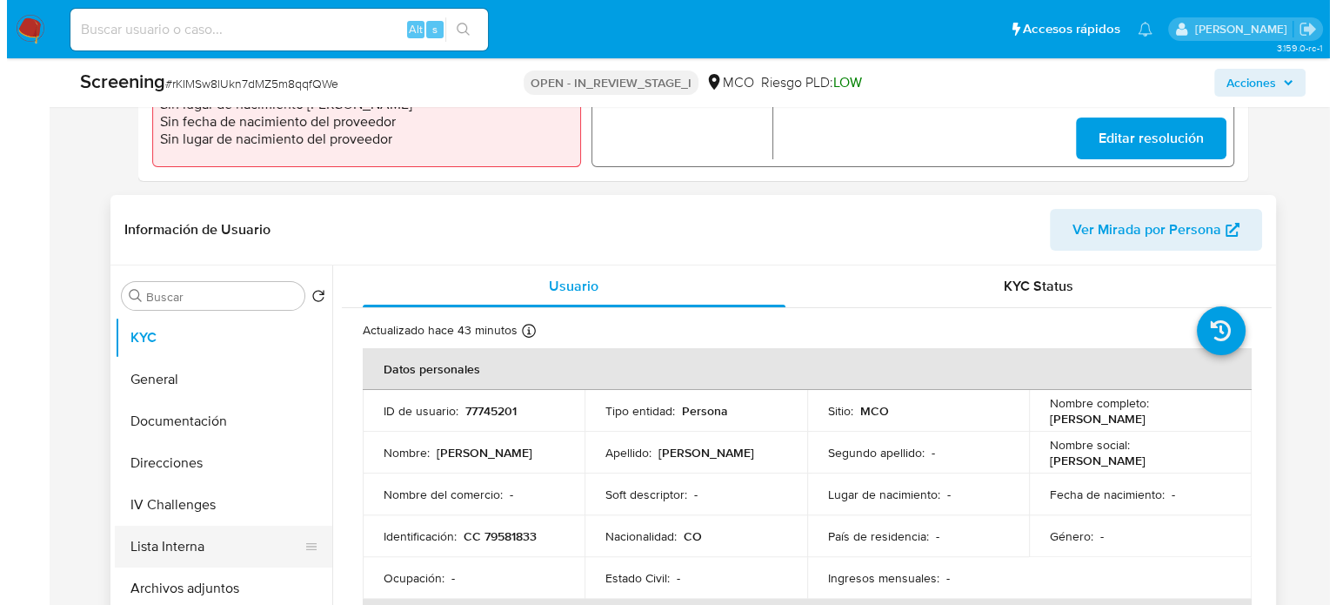
scroll to position [435, 0]
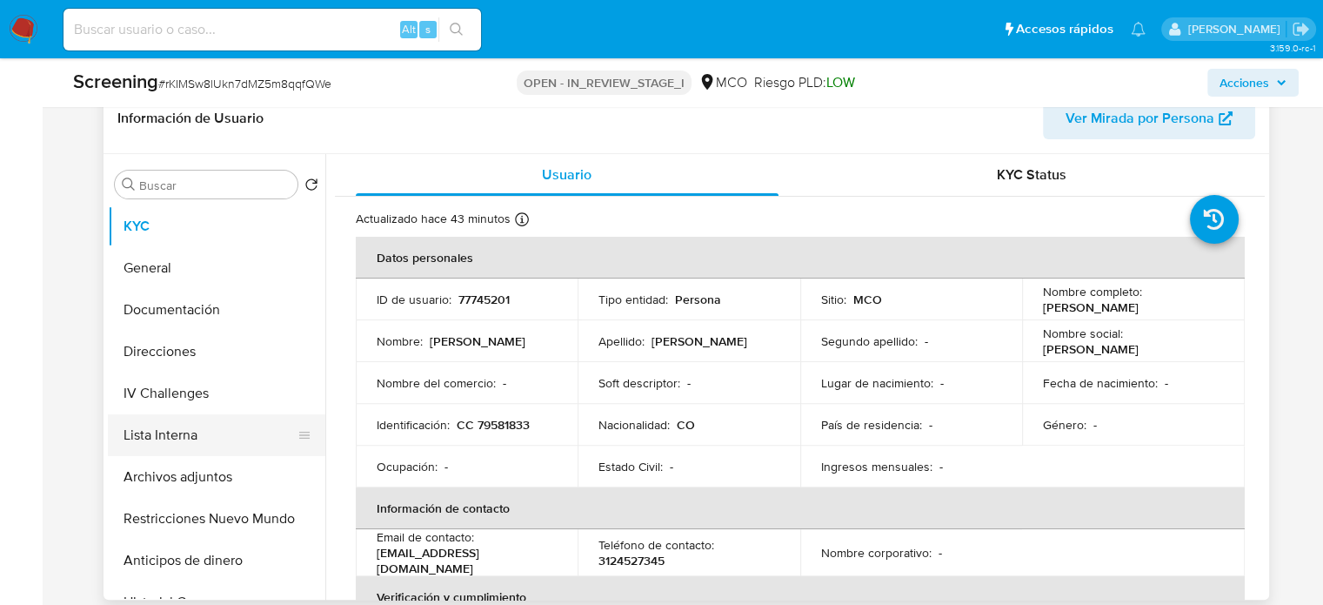
click at [222, 451] on button "Lista Interna" at bounding box center [210, 435] width 204 height 42
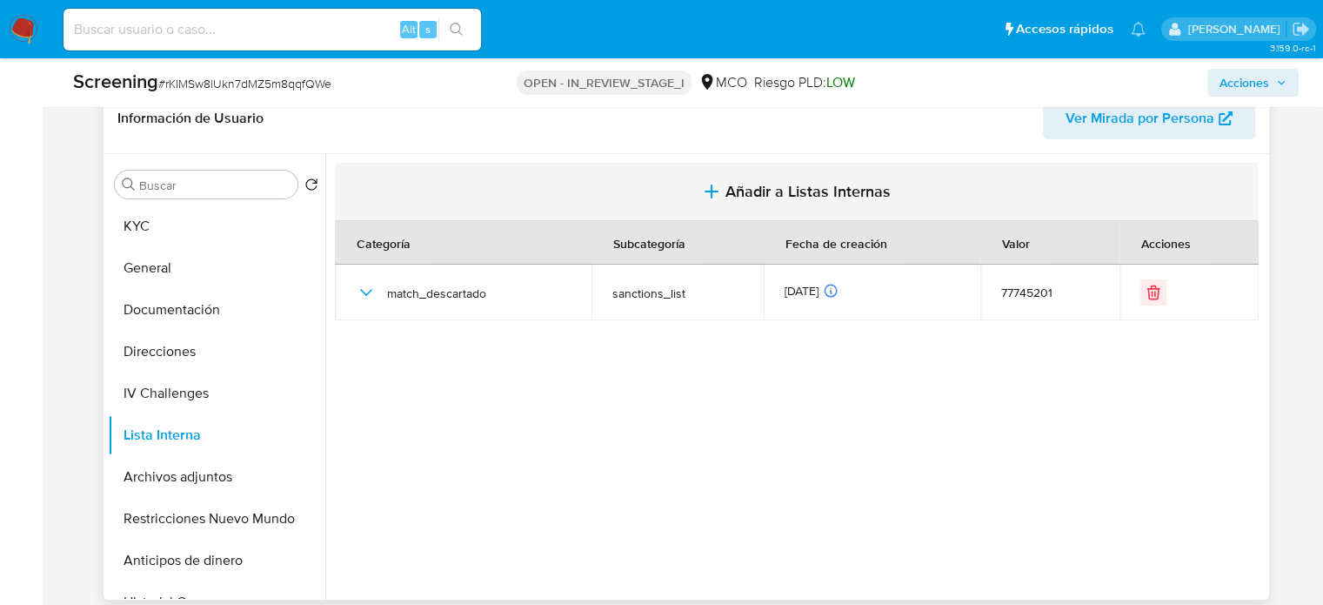
click at [726, 194] on span "Añadir a Listas Internas" at bounding box center [808, 191] width 165 height 19
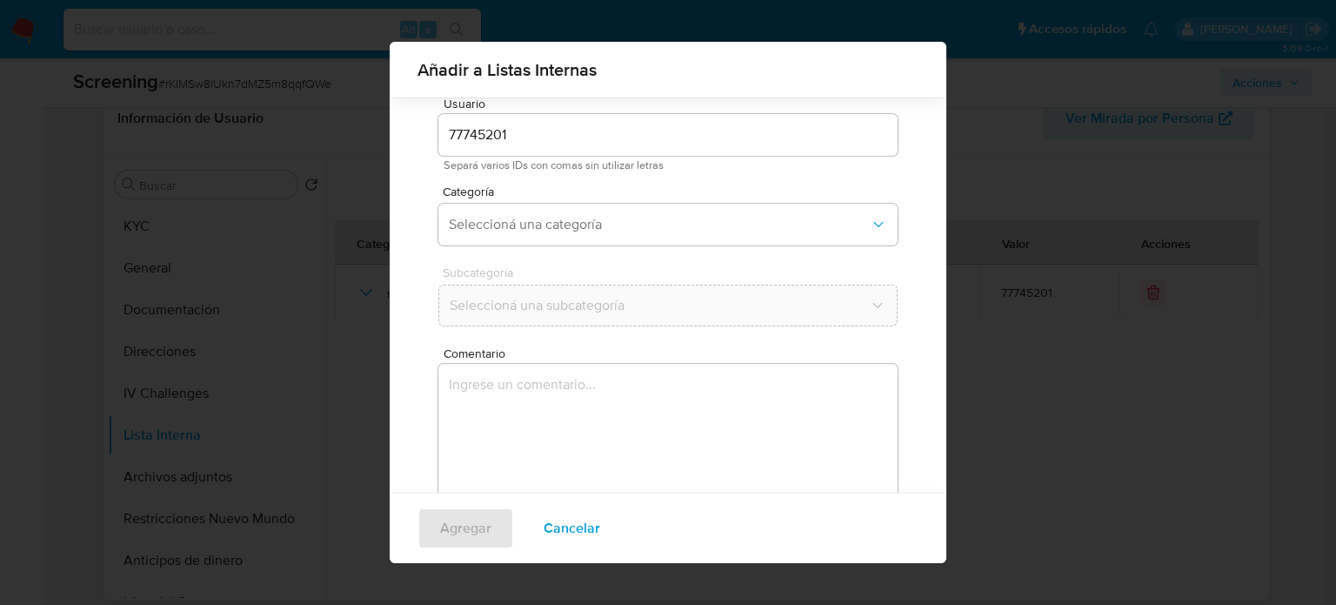
scroll to position [73, 0]
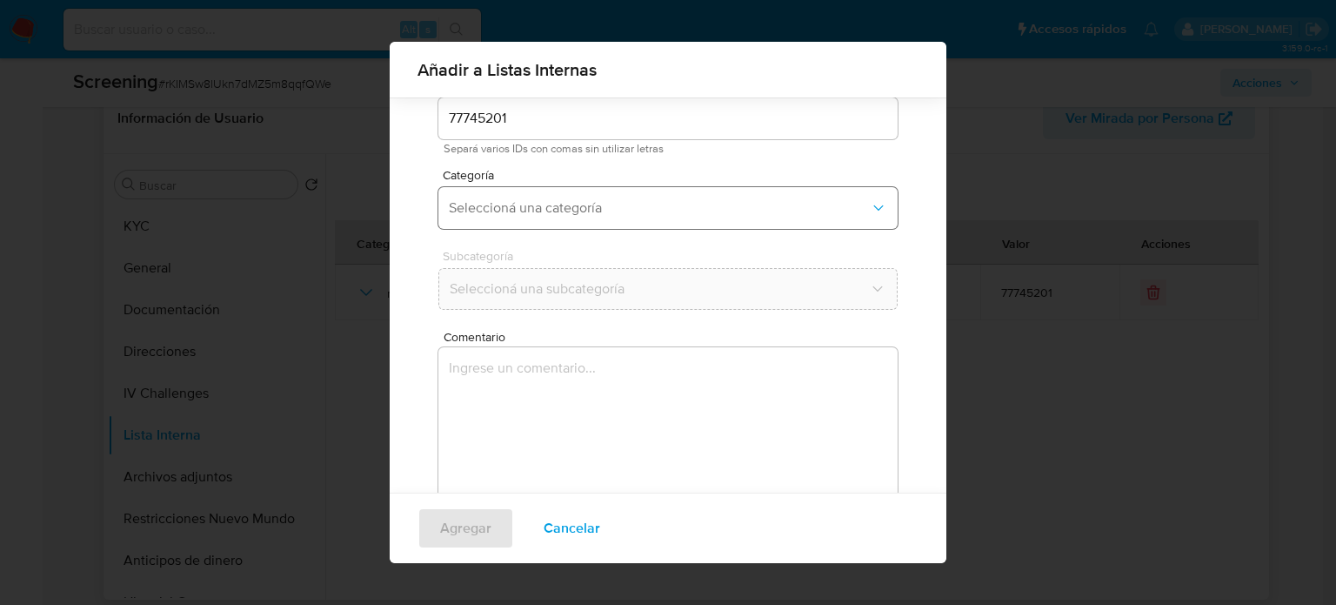
click at [600, 204] on span "Seleccioná una categoría" at bounding box center [659, 207] width 421 height 17
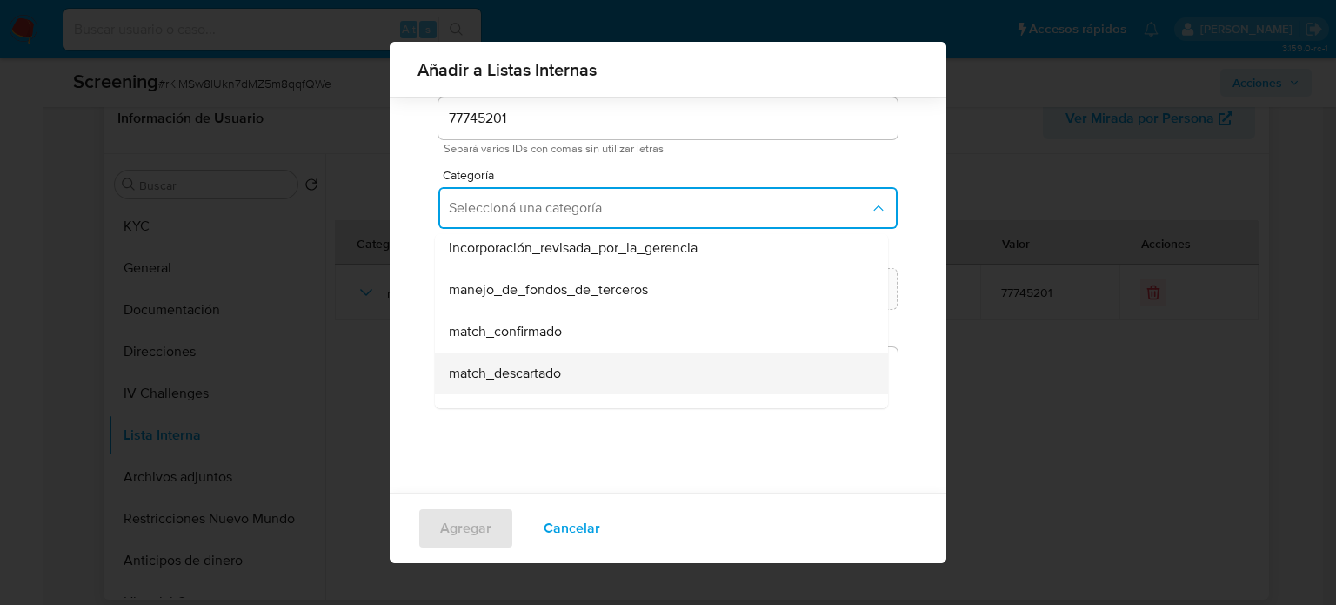
scroll to position [87, 0]
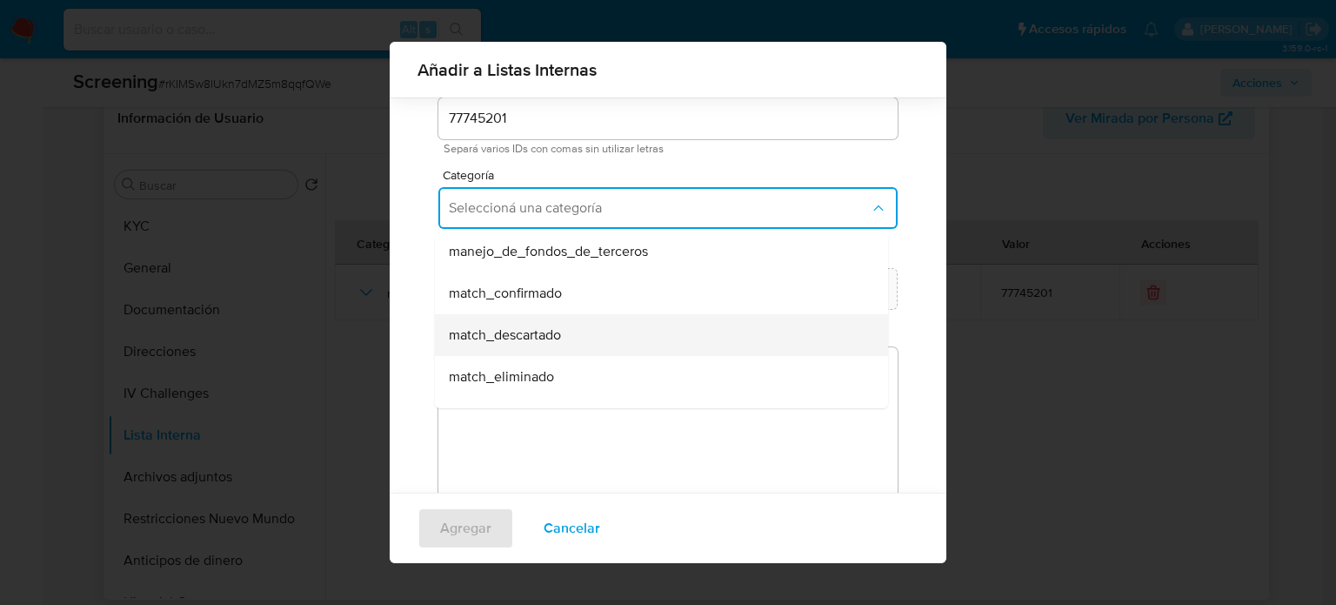
click at [564, 323] on div "match_descartado" at bounding box center [656, 335] width 415 height 42
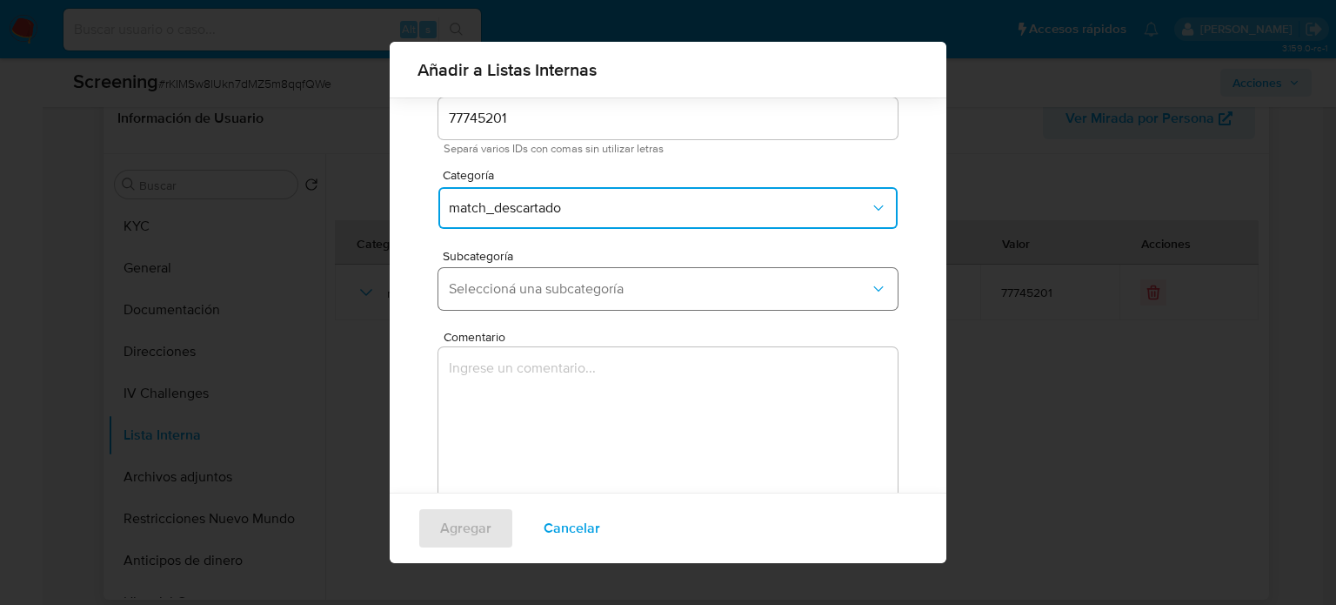
click at [587, 293] on span "Seleccioná una subcategoría" at bounding box center [659, 288] width 421 height 17
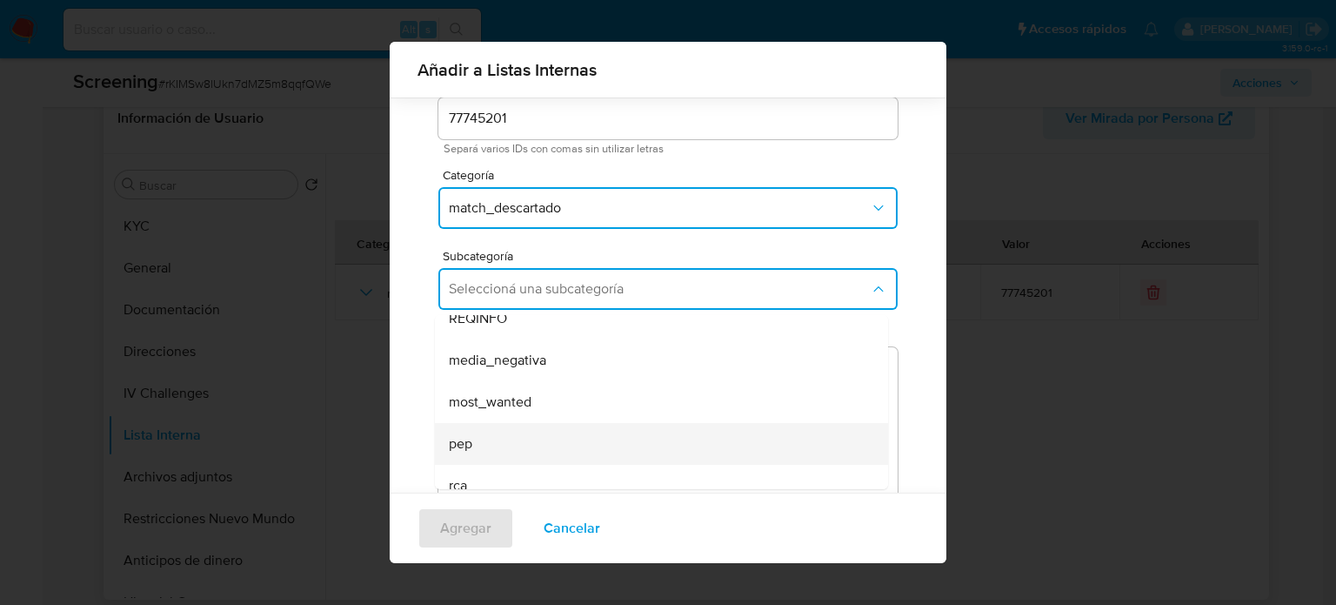
scroll to position [118, 0]
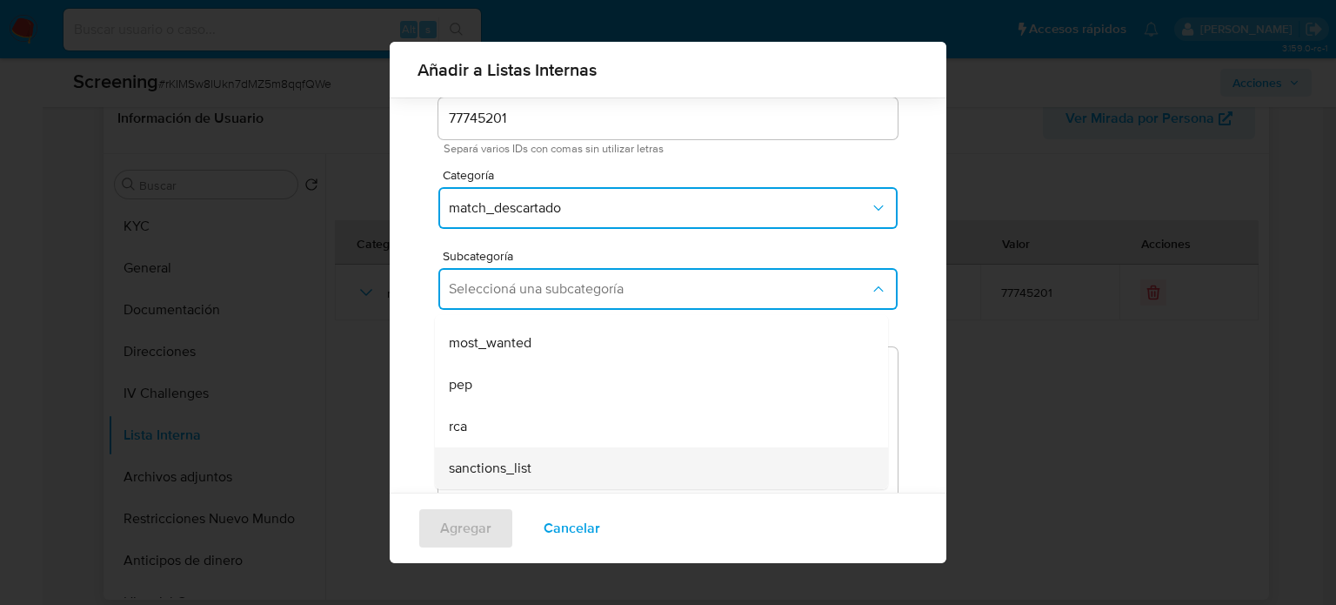
click at [508, 470] on span "sanctions_list" at bounding box center [490, 467] width 83 height 17
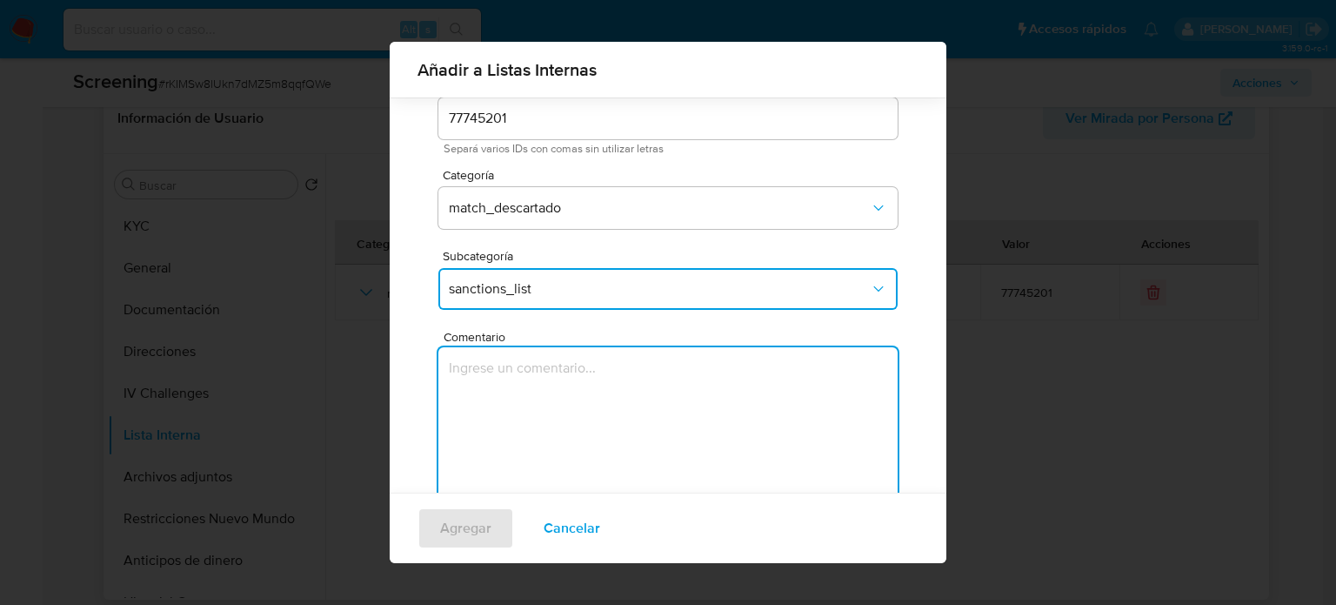
click at [549, 412] on textarea "Comentario" at bounding box center [667, 430] width 459 height 167
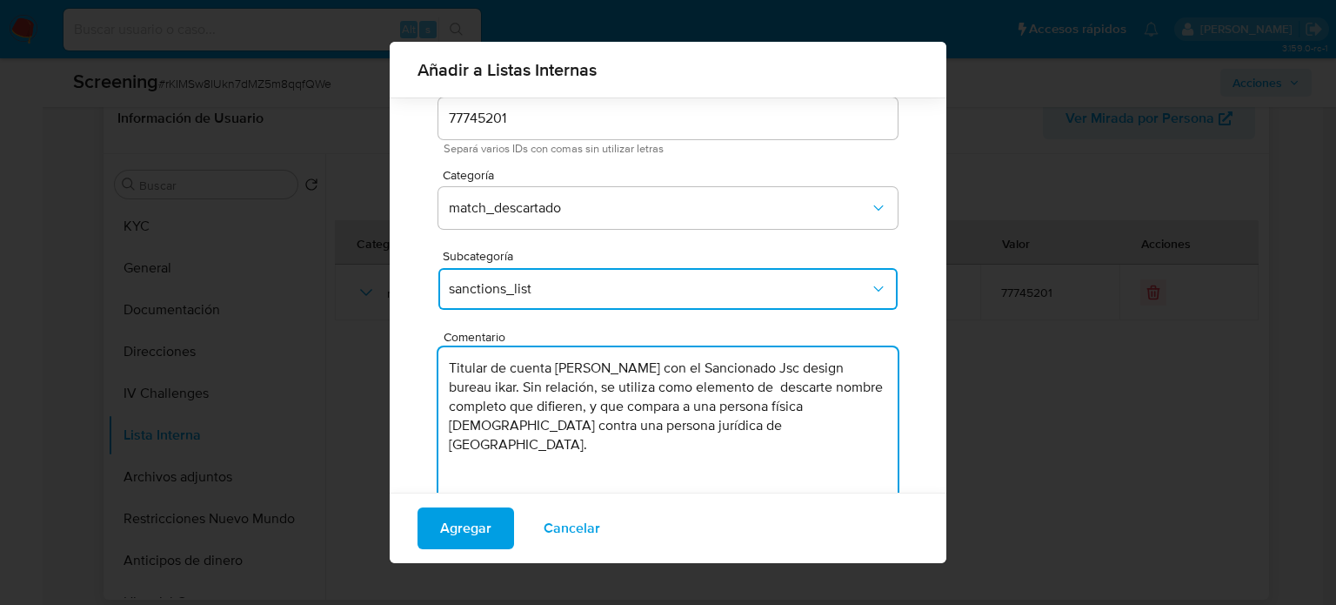
click at [753, 361] on textarea "Titular de cuenta Omar Daniel Sandoval Mayorga con el Sancionado Jsc design bur…" at bounding box center [667, 430] width 459 height 167
type textarea "Titular de cuenta Omar Daniel Sandoval Mayorga genera match con el Sancionado J…"
click at [466, 517] on span "Agregar" at bounding box center [465, 528] width 51 height 38
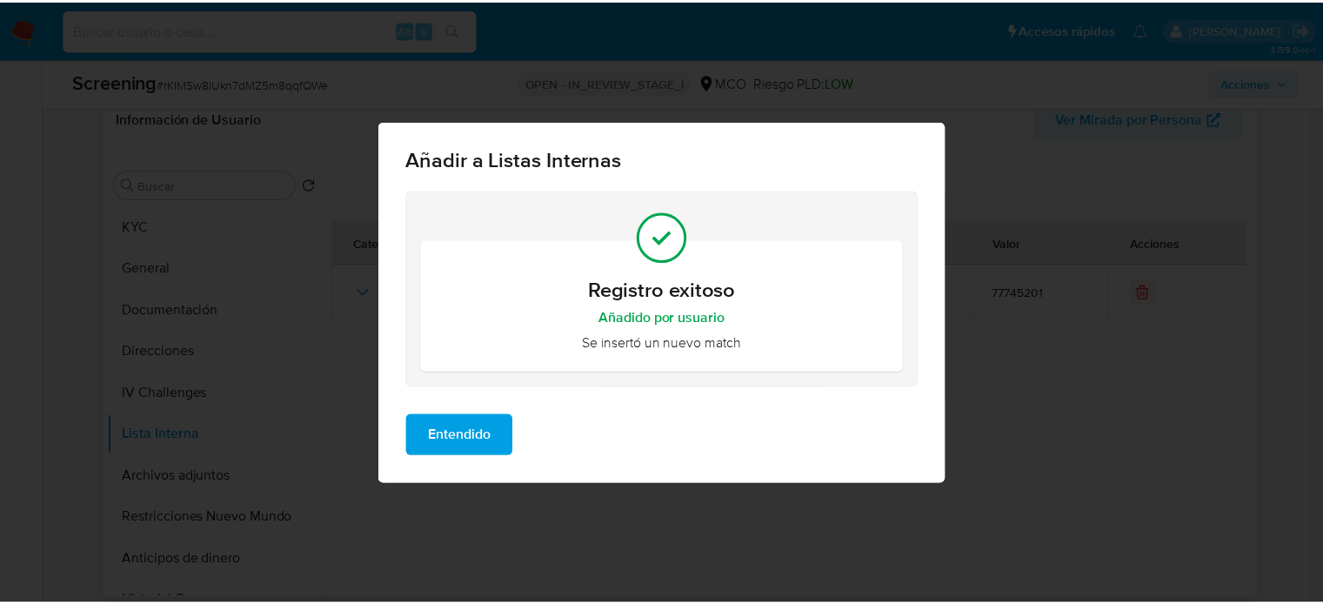
scroll to position [0, 0]
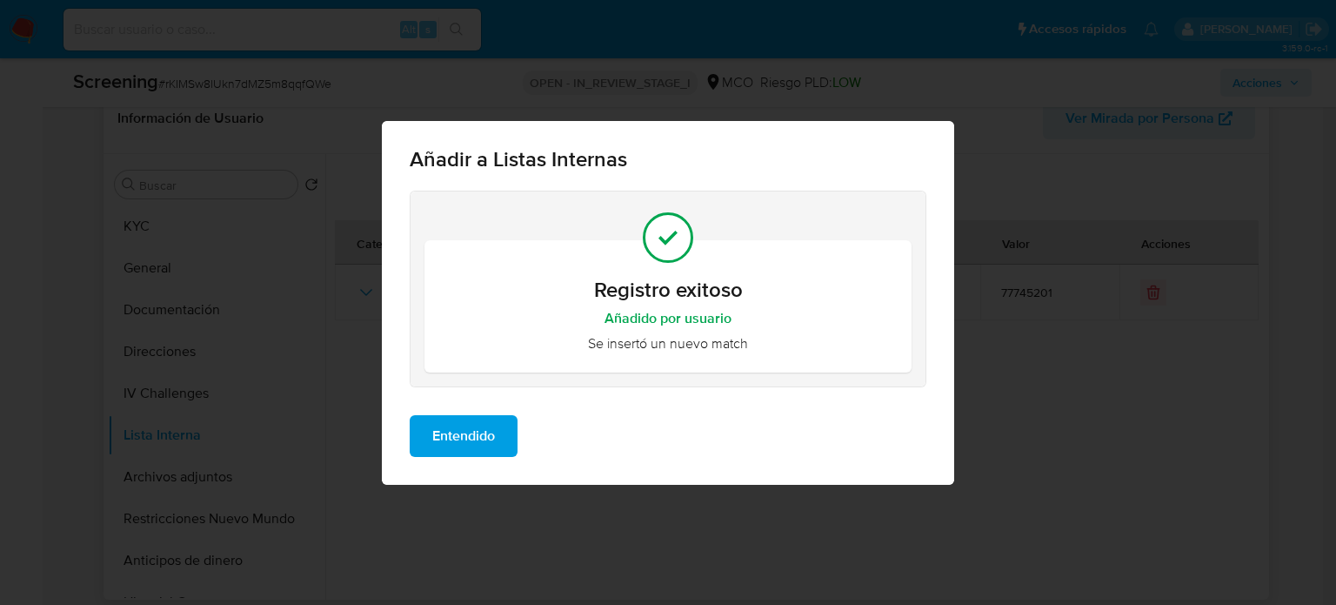
click at [473, 438] on span "Entendido" at bounding box center [463, 436] width 63 height 38
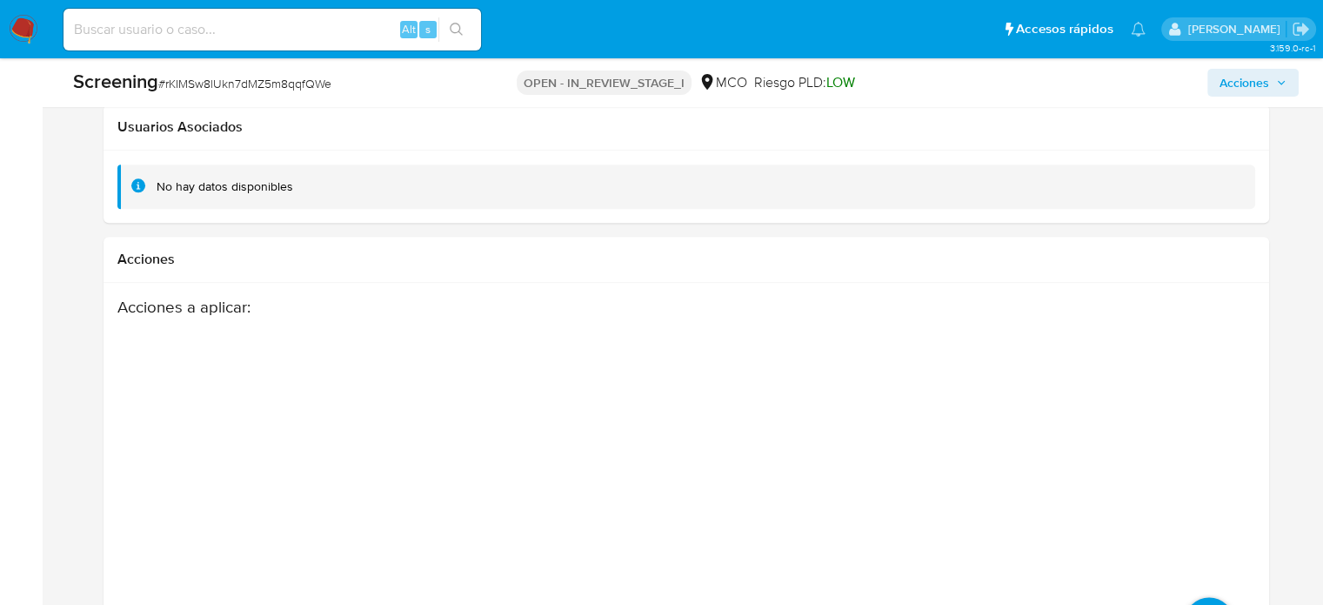
scroll to position [2064, 0]
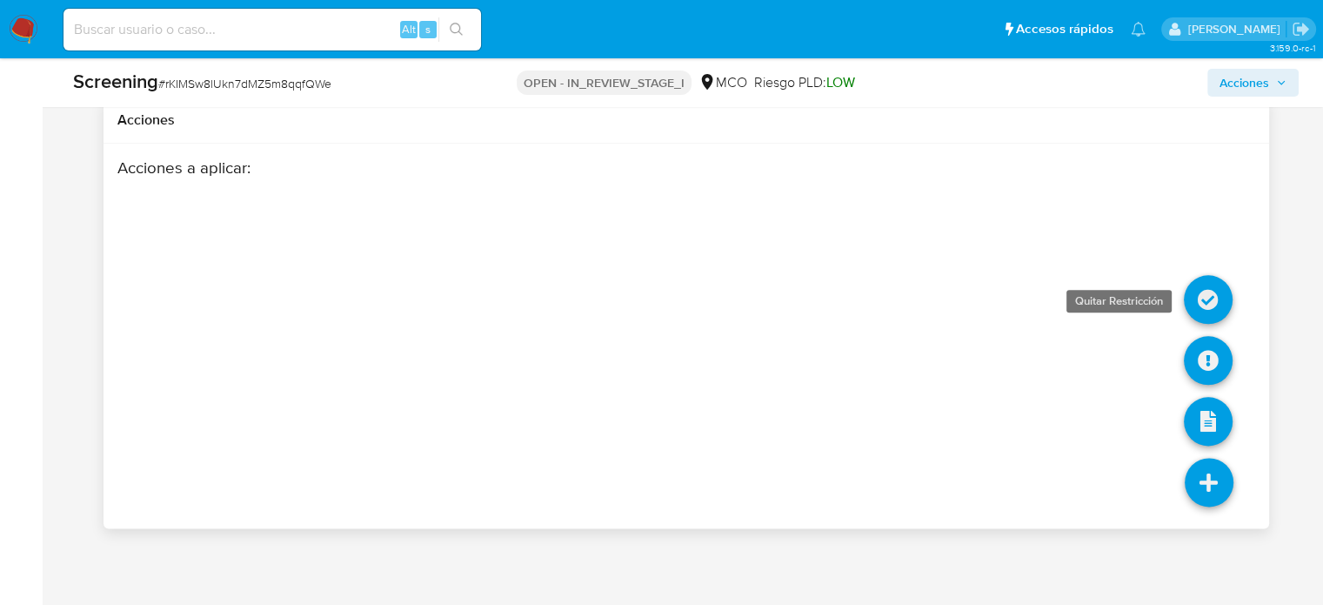
click at [1217, 289] on icon at bounding box center [1208, 299] width 49 height 49
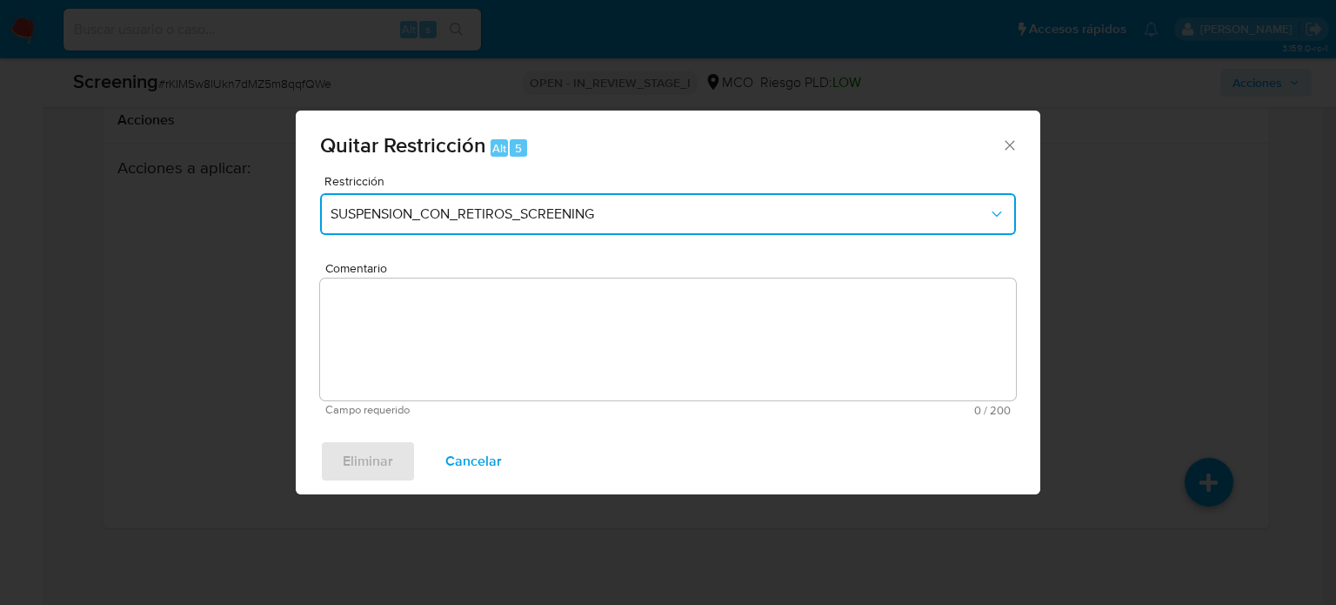
click at [512, 230] on button "SUSPENSION_CON_RETIROS_SCREENING" at bounding box center [668, 214] width 696 height 42
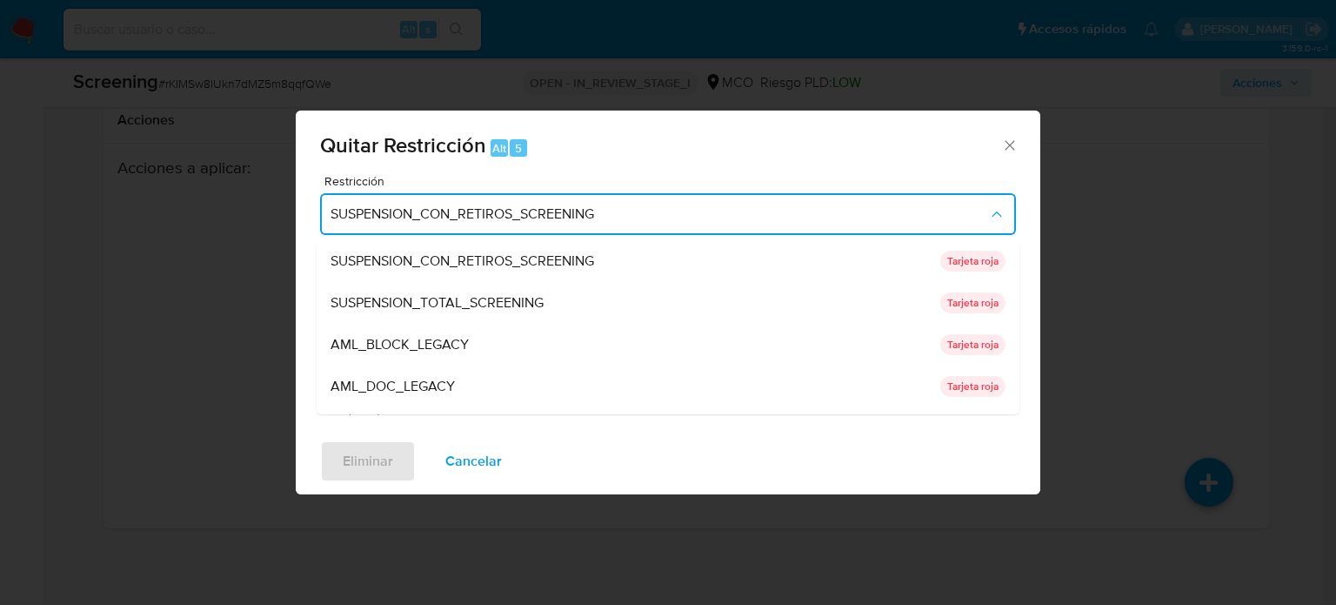
drag, startPoint x: 485, startPoint y: 295, endPoint x: 474, endPoint y: 329, distance: 35.8
click at [485, 295] on span "SUSPENSION_TOTAL_SCREENING" at bounding box center [437, 302] width 213 height 17
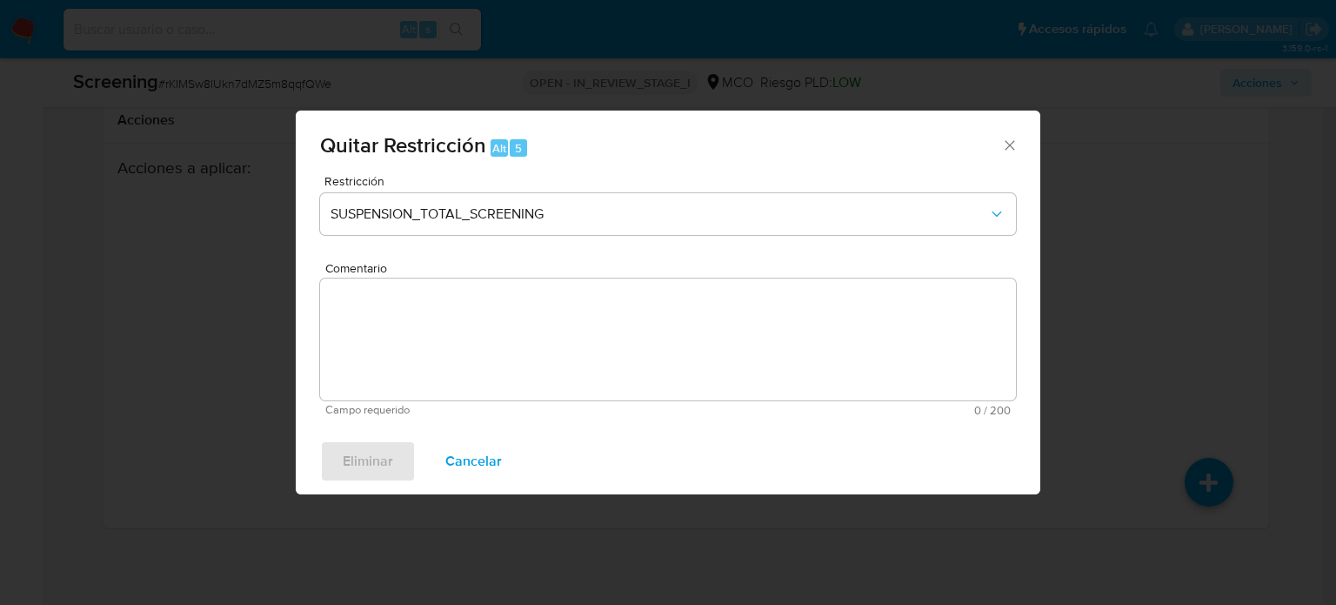
click at [474, 329] on div "Comentario Campo requerido 0 / 200 200 caracteres restantes" at bounding box center [668, 339] width 696 height 154
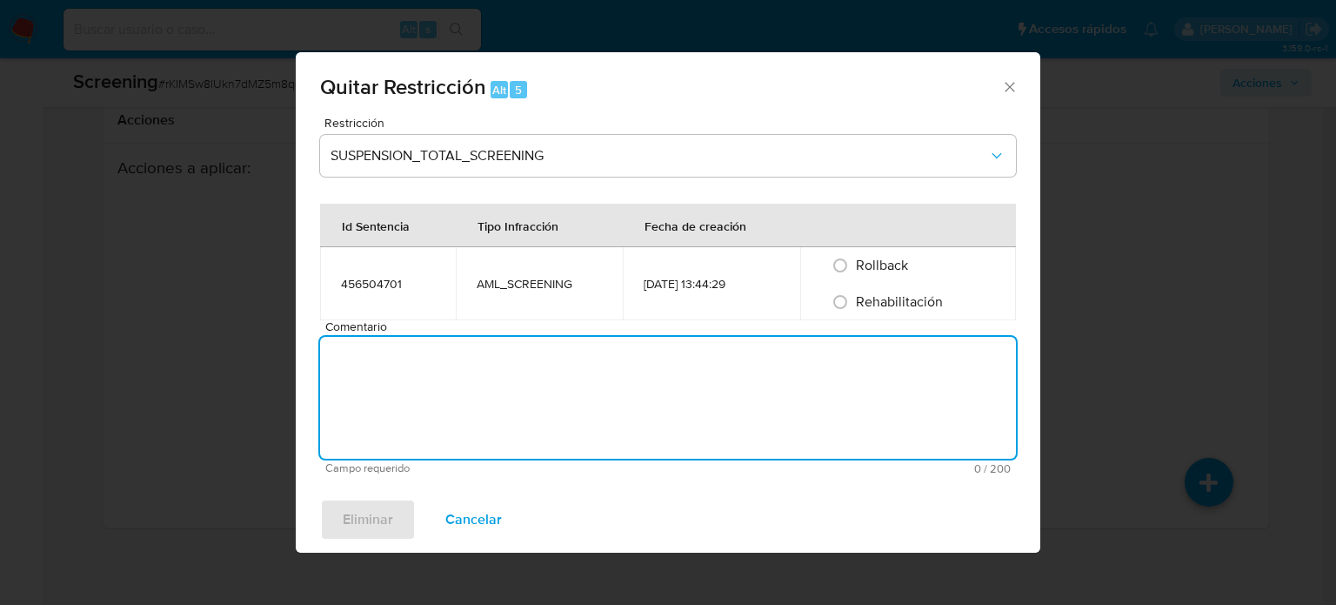
paste textarea "Se quita restricción automática, ya que se logra desestimar el match en lista d…"
type textarea "Se quita restricción automática, ya que se logra desestimar el match en lista d…"
click at [860, 310] on span "Rehabilitación" at bounding box center [899, 301] width 87 height 20
click at [854, 310] on input "Rehabilitación" at bounding box center [840, 302] width 28 height 28
radio input "true"
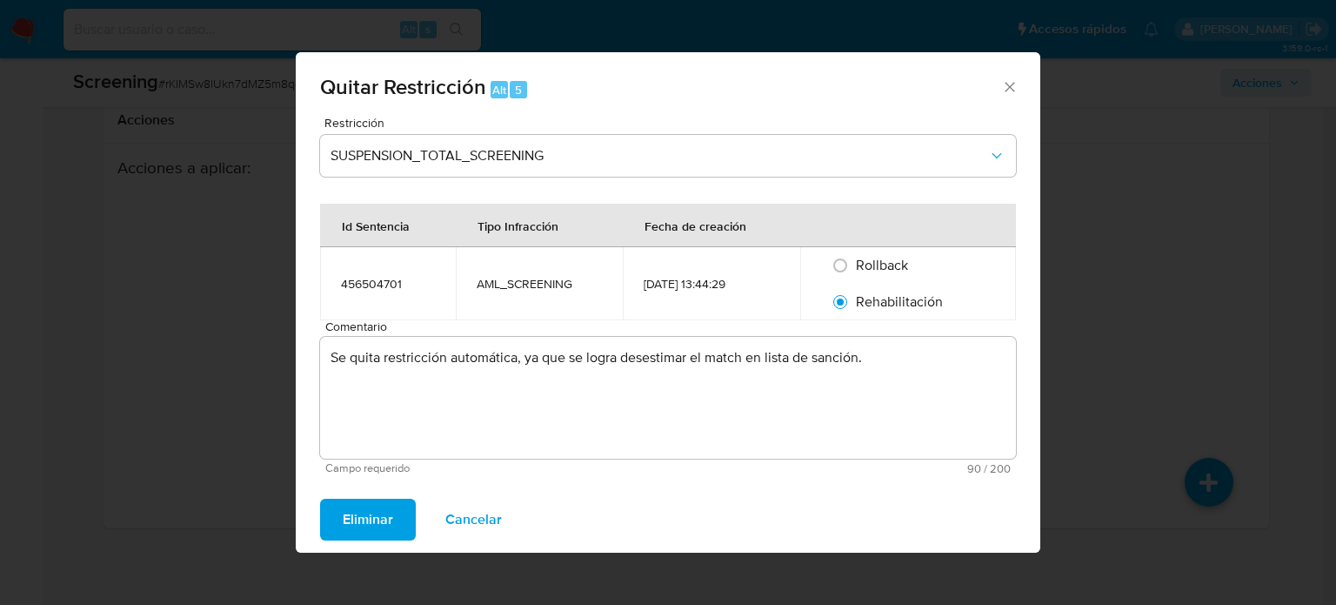
click at [371, 519] on span "Eliminar" at bounding box center [368, 519] width 50 height 38
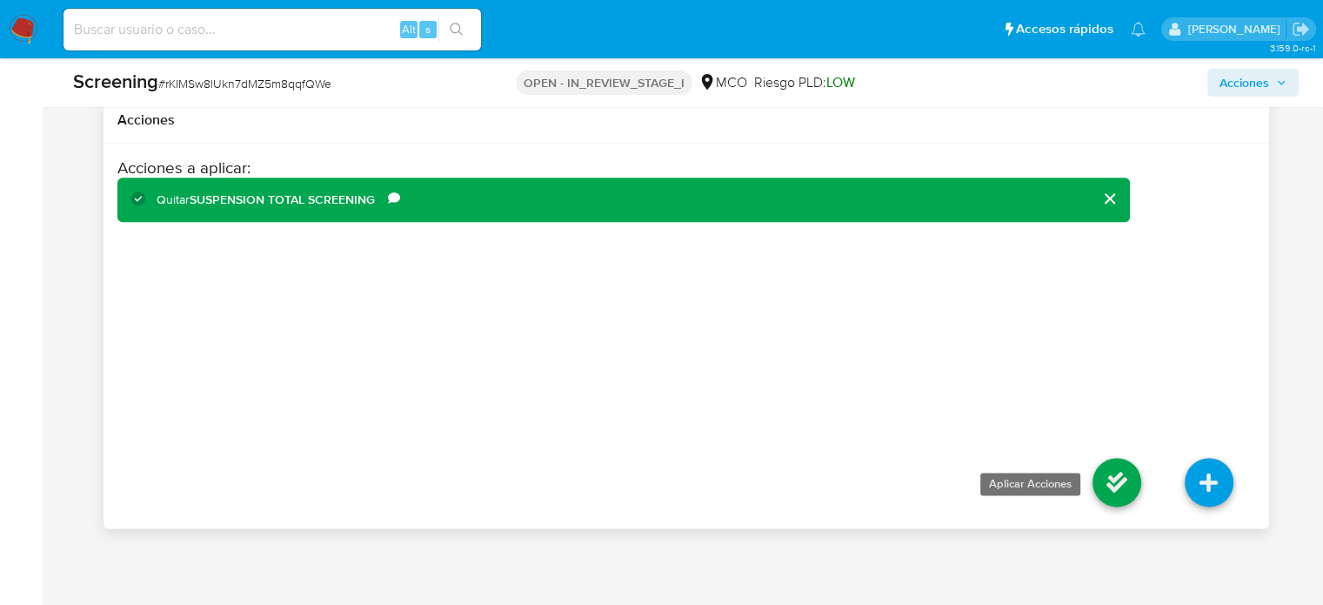
click at [1103, 487] on icon at bounding box center [1117, 482] width 49 height 49
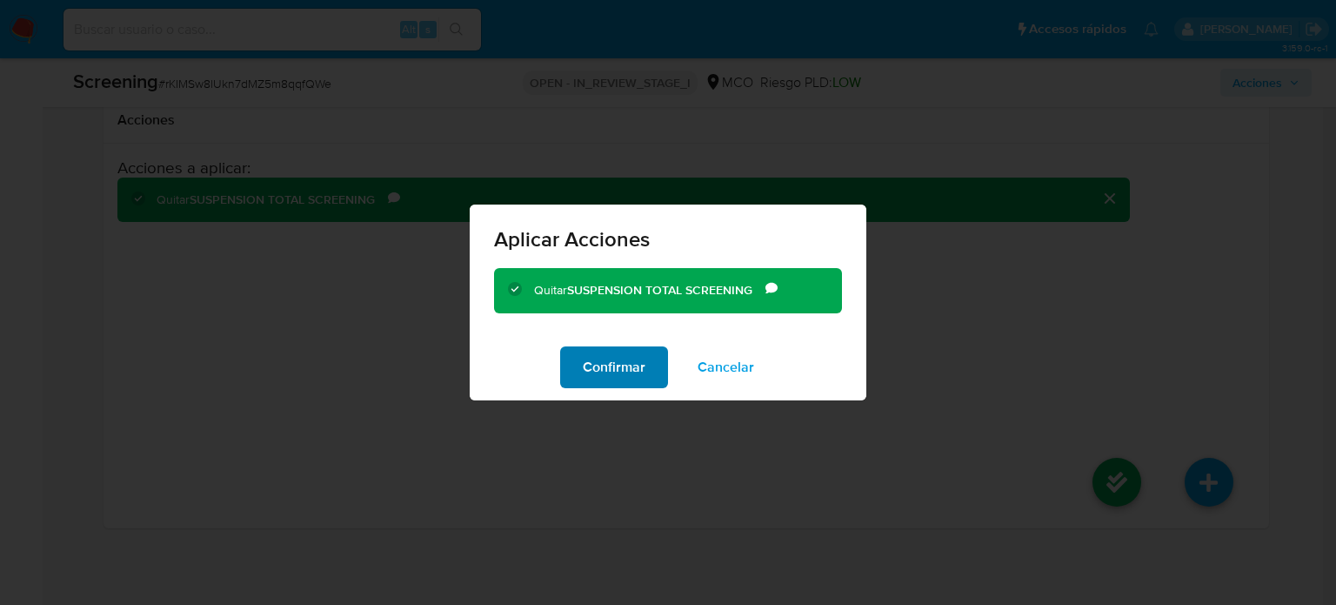
click at [602, 370] on span "Confirmar" at bounding box center [614, 367] width 63 height 38
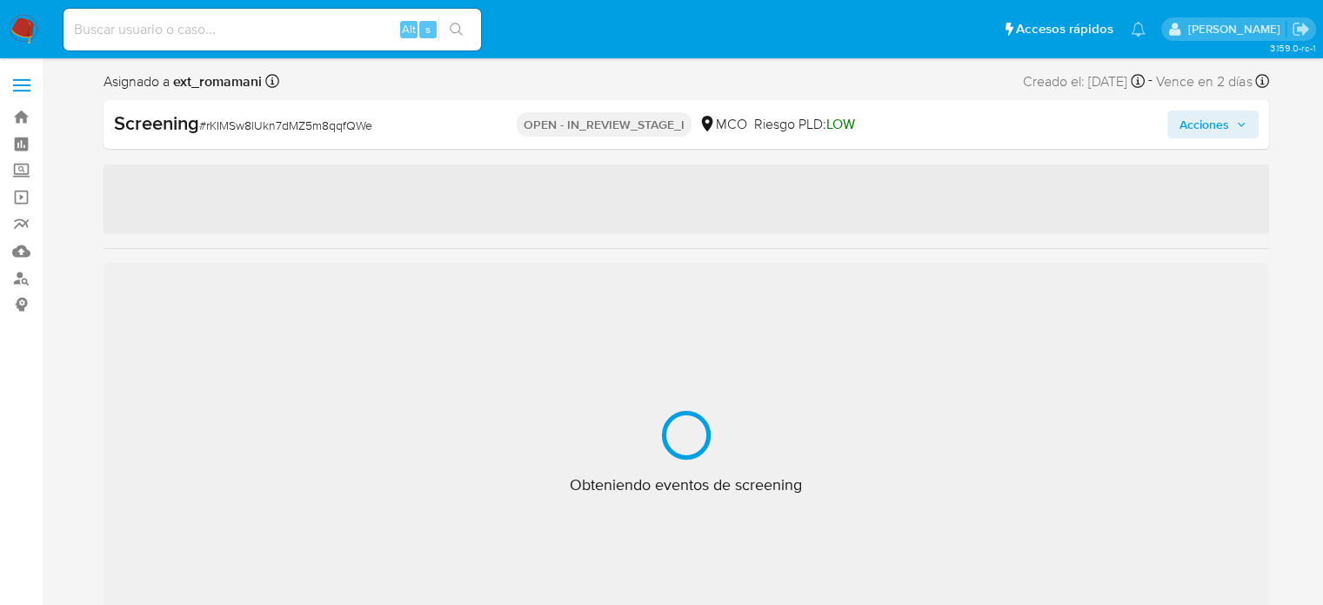
select select "10"
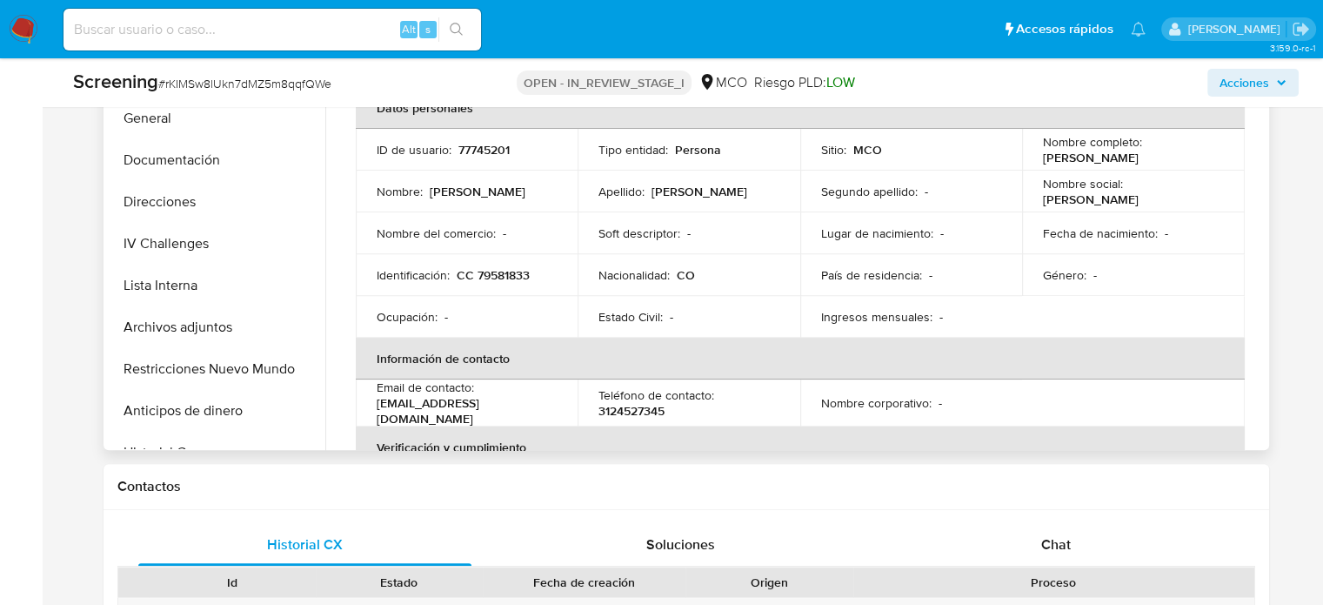
scroll to position [609, 0]
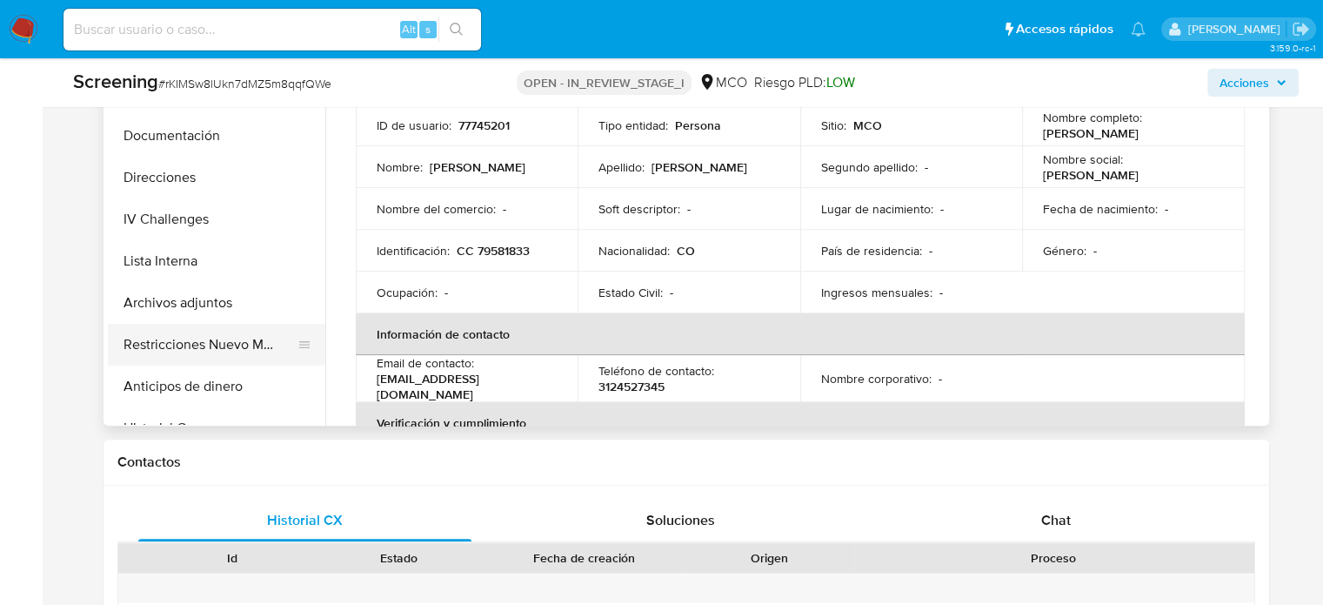
click at [206, 361] on button "Restricciones Nuevo Mundo" at bounding box center [210, 345] width 204 height 42
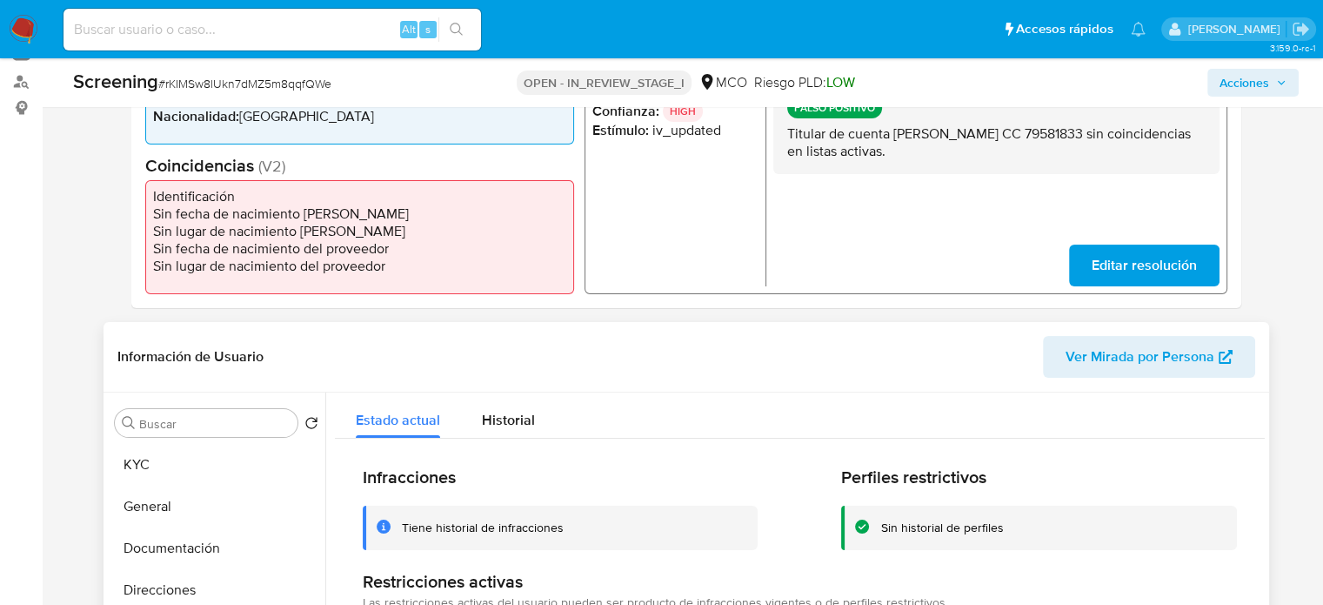
scroll to position [348, 0]
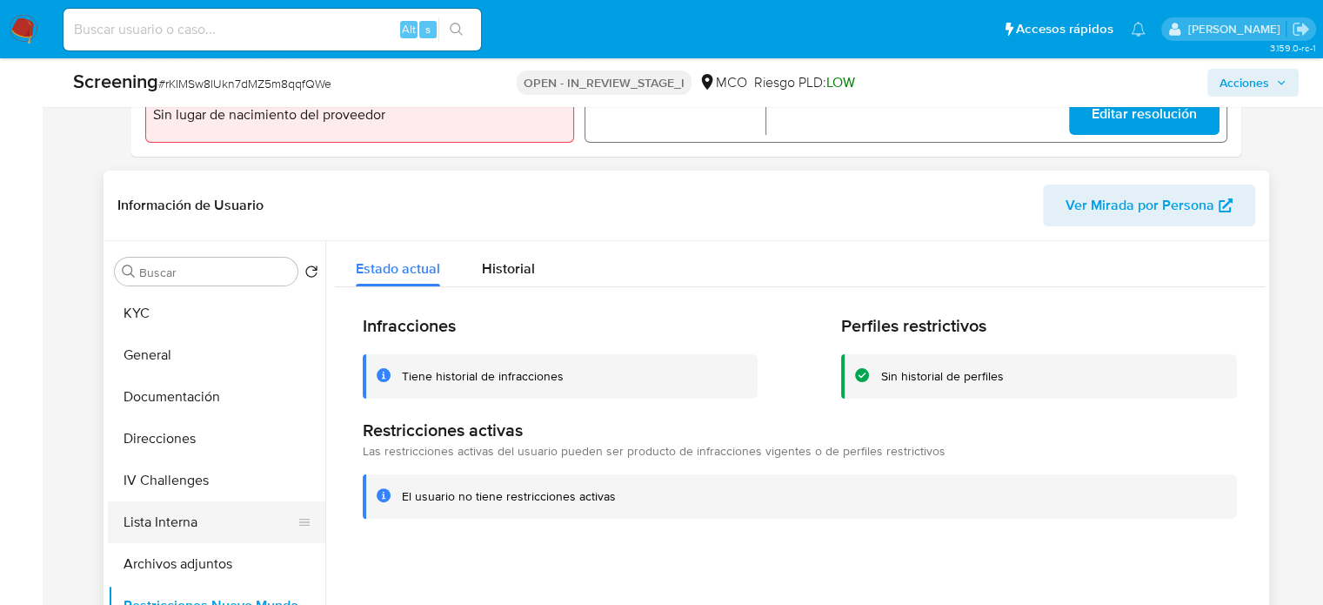
click at [225, 521] on button "Lista Interna" at bounding box center [210, 522] width 204 height 42
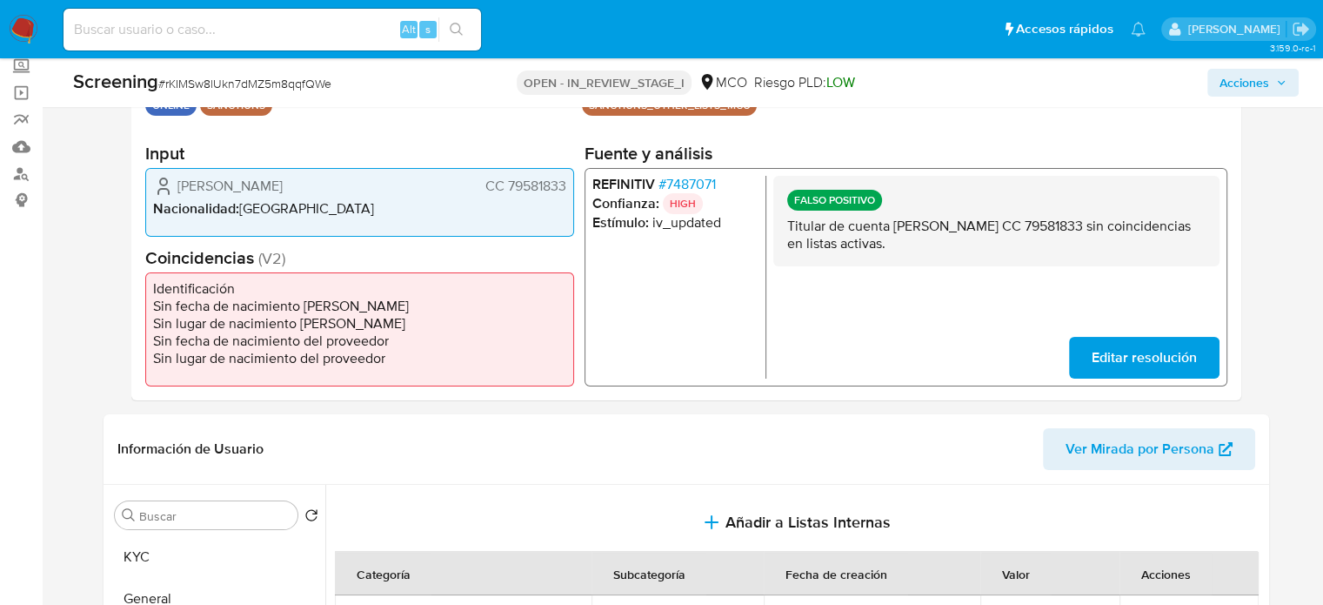
scroll to position [0, 0]
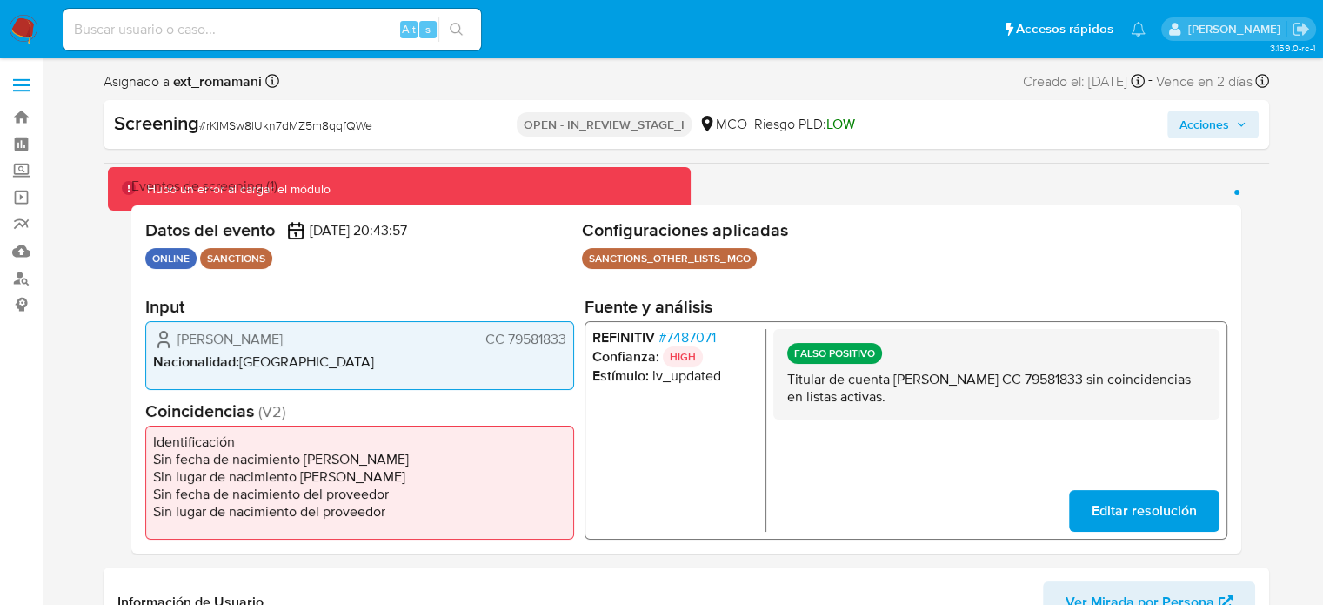
click at [1208, 110] on span "Acciones" at bounding box center [1205, 124] width 50 height 28
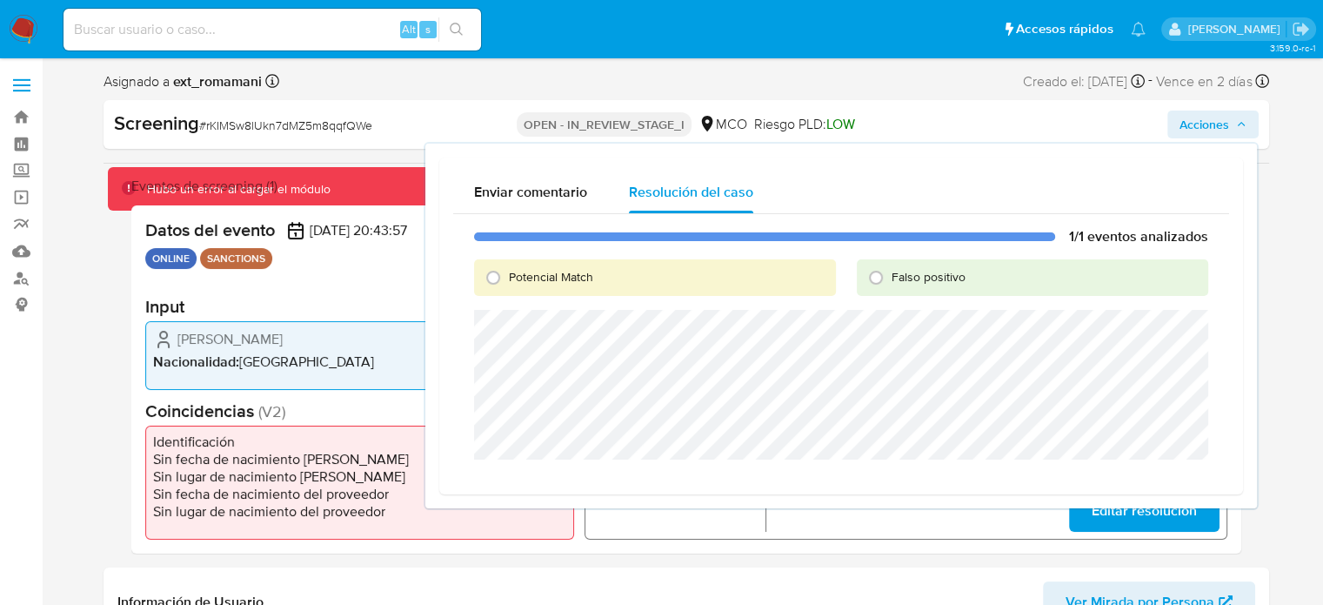
click at [877, 291] on div "Falso positivo" at bounding box center [1032, 277] width 351 height 37
click at [878, 267] on input "Falso positivo" at bounding box center [876, 278] width 28 height 28
radio input "true"
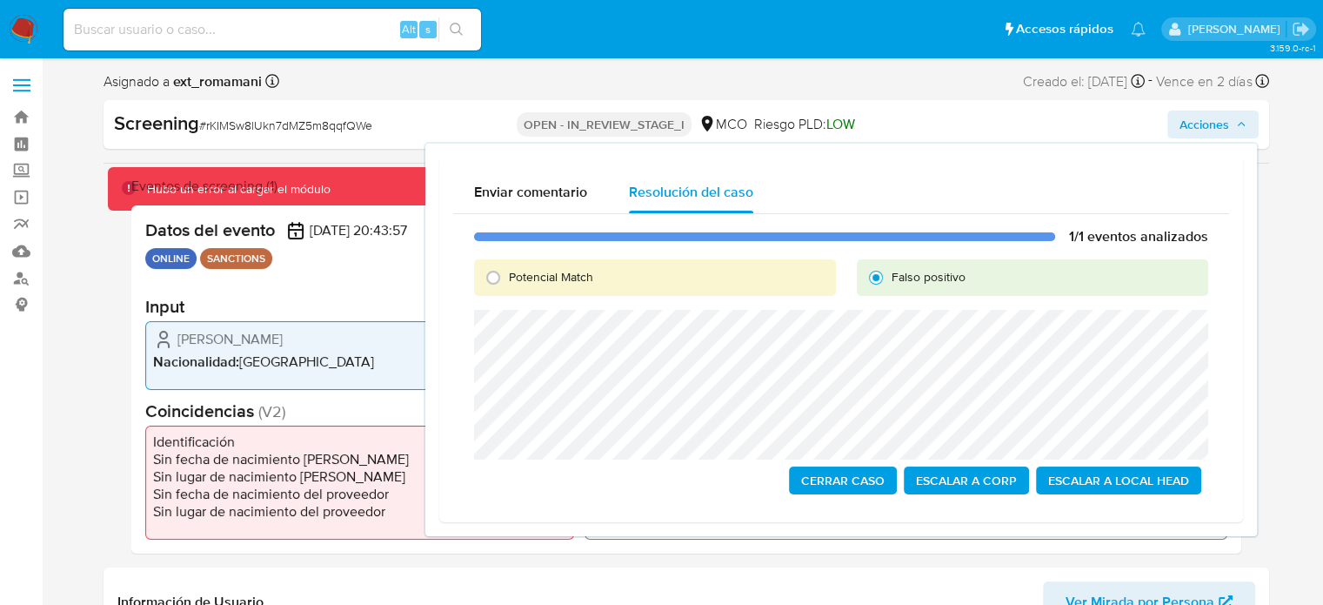
click at [818, 476] on span "Cerrar Caso" at bounding box center [843, 480] width 84 height 24
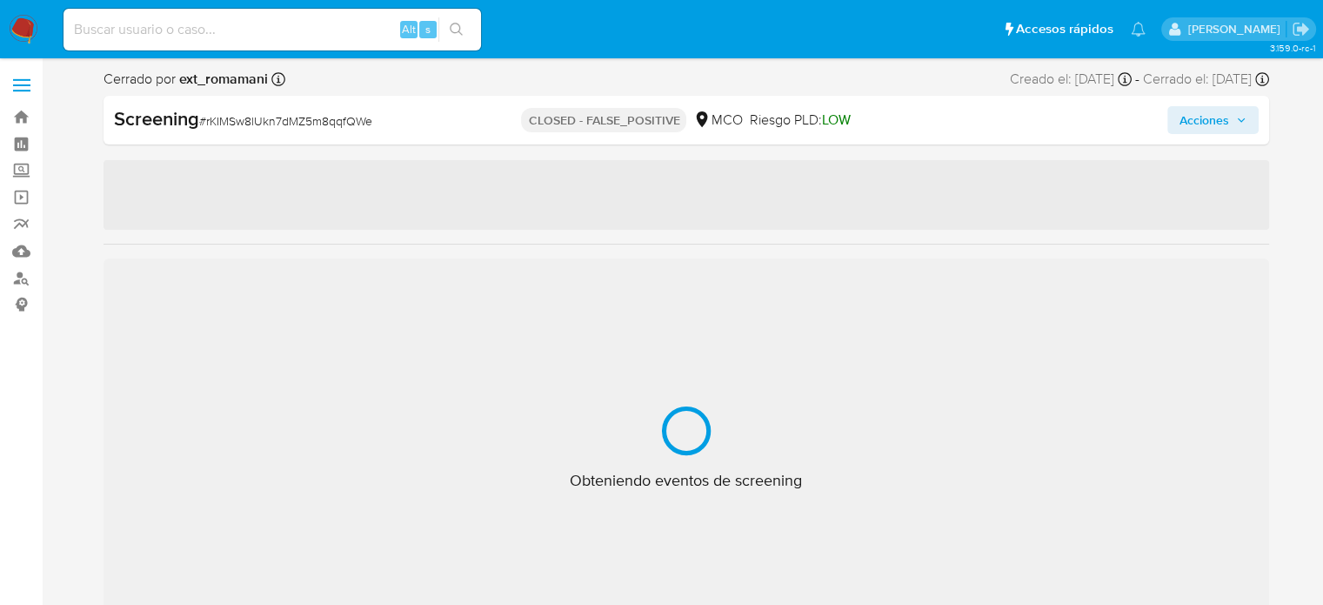
select select "10"
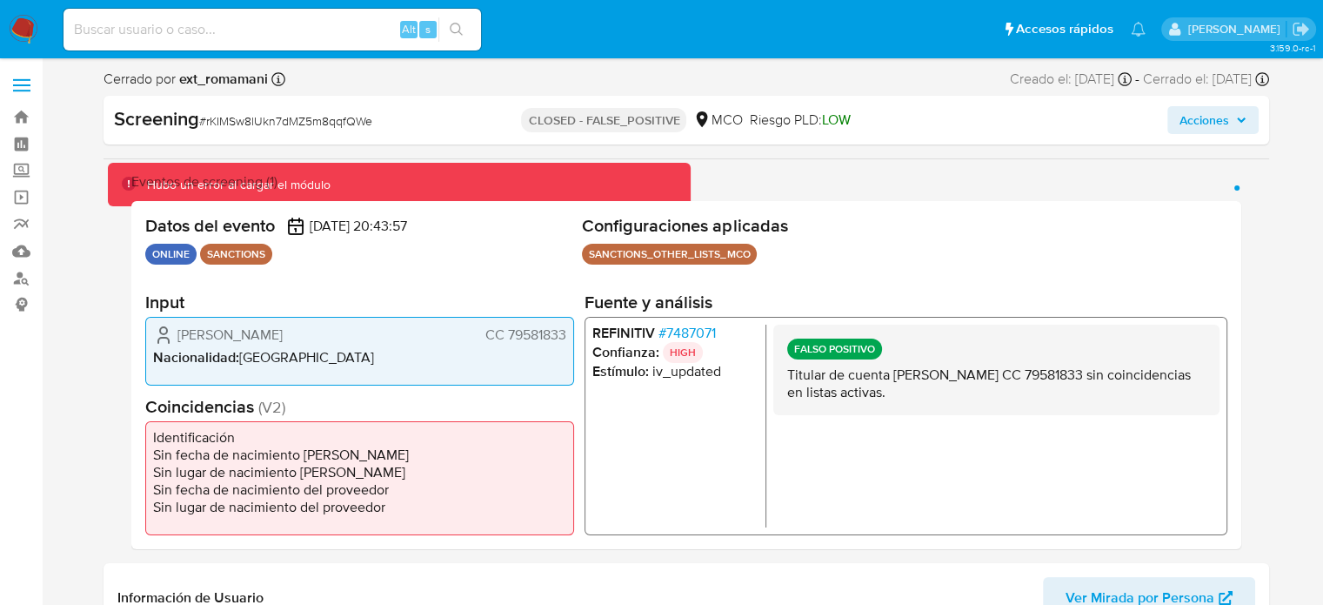
click at [1189, 104] on div "Screening # rKIMSw8lUkn7dMZ5m8qqfQWe CLOSED - FALSE_POSITIVE MCO Riesgo PLD: LO…" at bounding box center [687, 120] width 1166 height 49
click at [1187, 112] on span "Acciones" at bounding box center [1205, 120] width 50 height 28
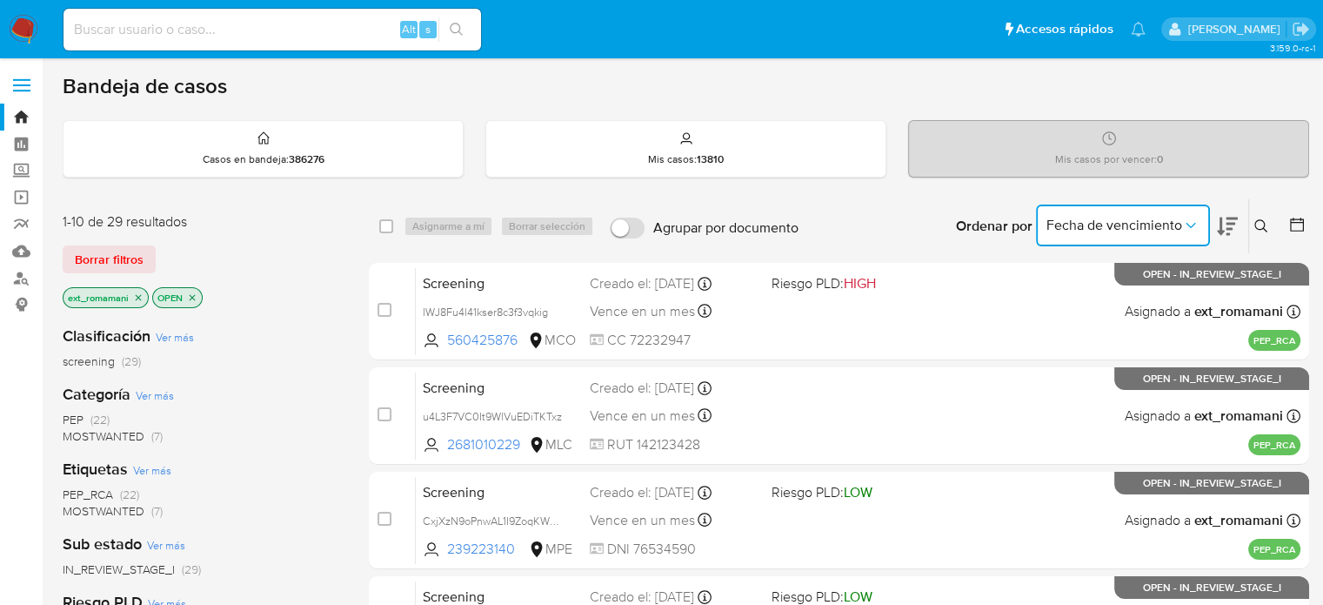
click at [1167, 224] on span "Fecha de vencimiento" at bounding box center [1115, 225] width 136 height 17
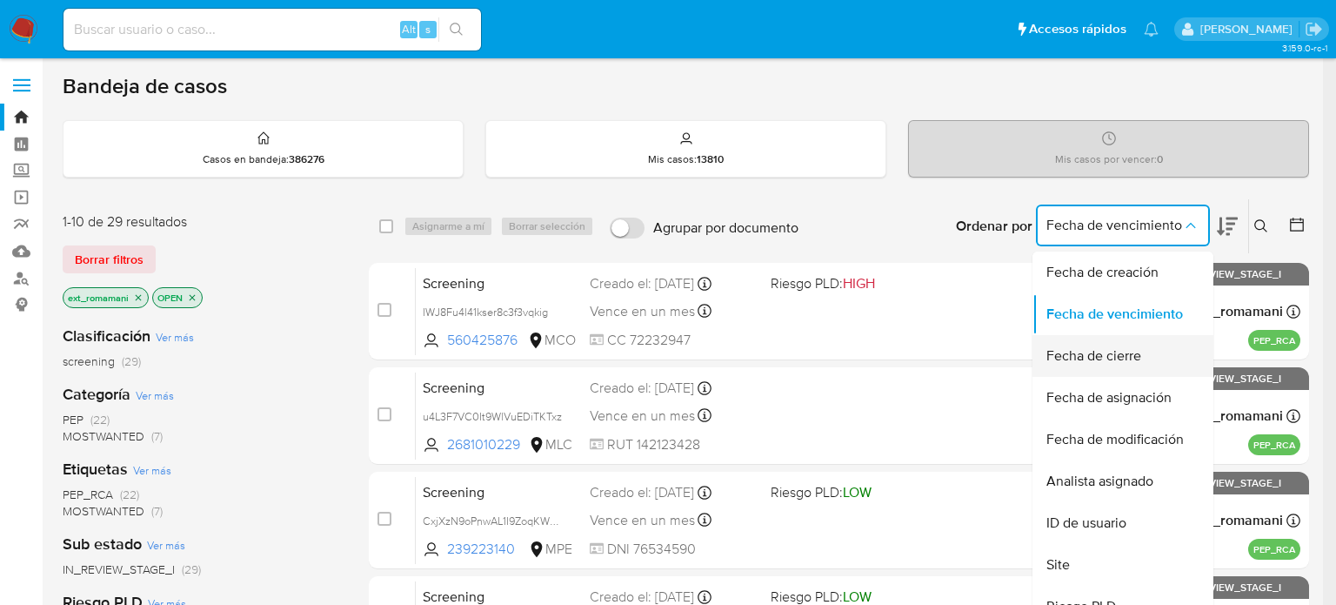
click at [1118, 340] on div "Fecha de cierre" at bounding box center [1118, 356] width 143 height 42
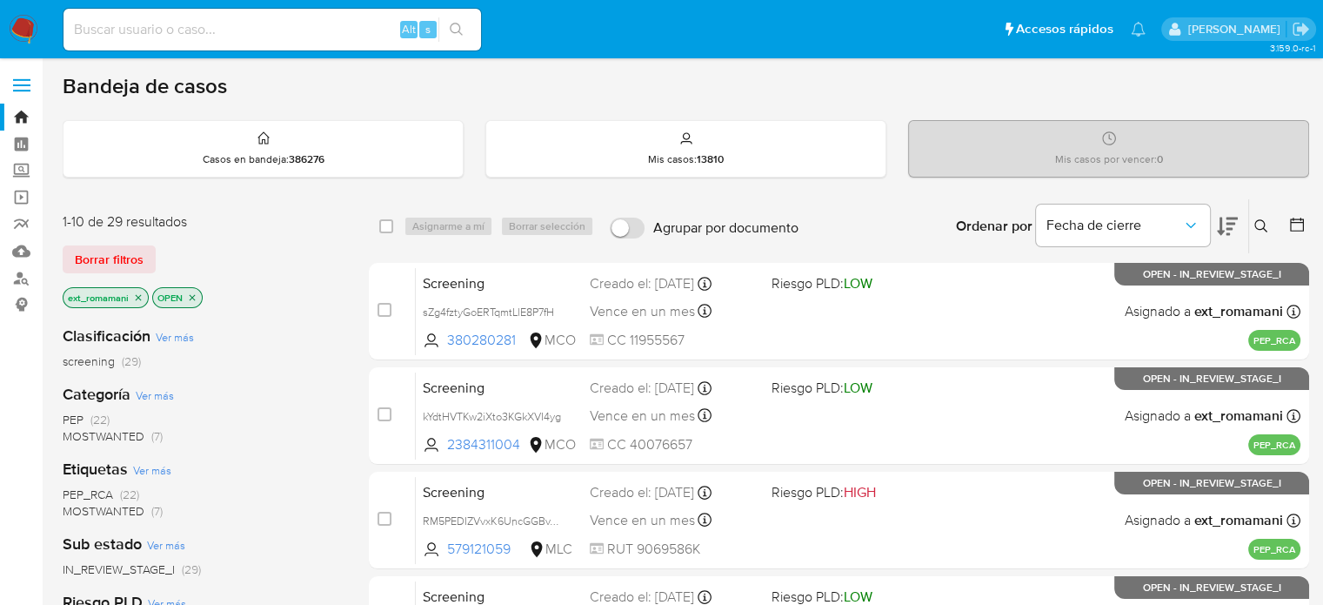
click at [1298, 224] on icon at bounding box center [1296, 224] width 17 height 17
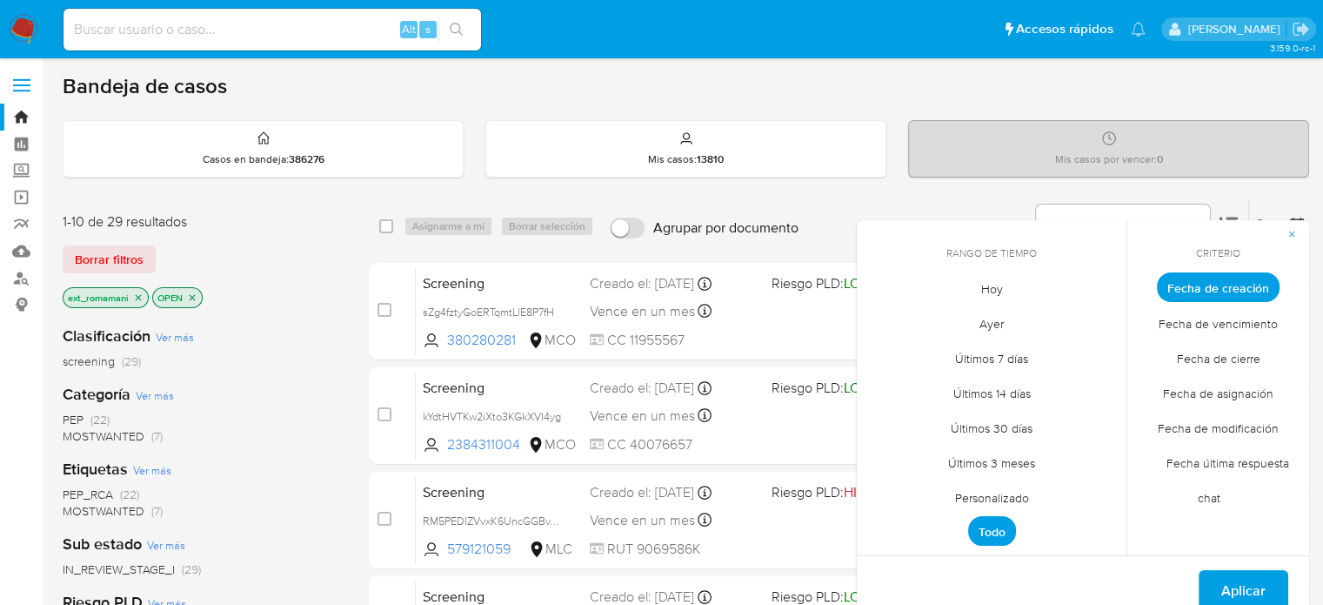
click at [1009, 287] on span "Hoy" at bounding box center [992, 289] width 58 height 36
drag, startPoint x: 1224, startPoint y: 361, endPoint x: 1208, endPoint y: 361, distance: 16.5
click at [1223, 361] on span "Fecha de cierre" at bounding box center [1219, 358] width 120 height 36
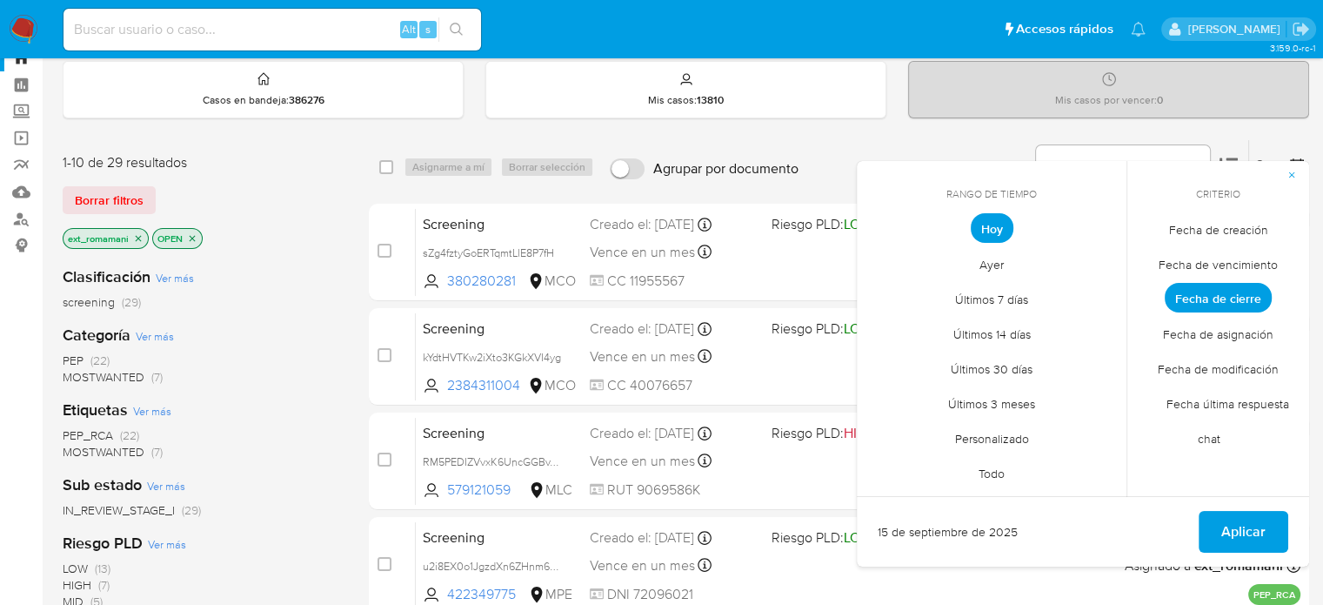
scroll to position [87, 0]
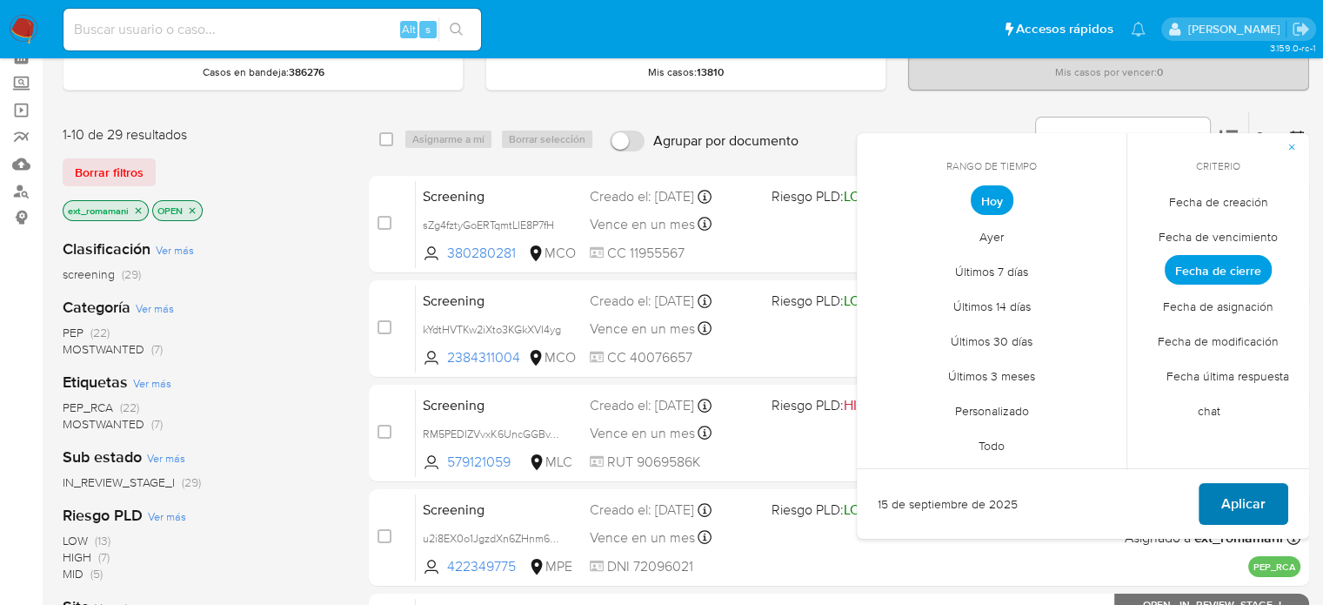
click at [1228, 493] on span "Aplicar" at bounding box center [1243, 504] width 44 height 38
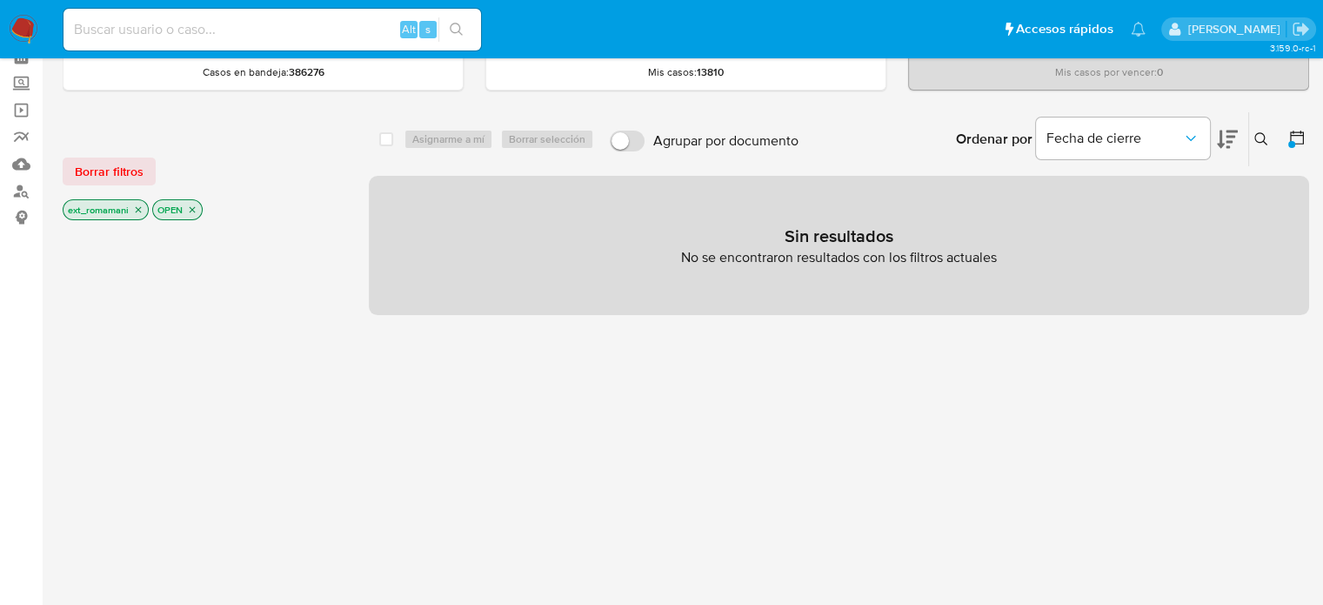
click at [184, 207] on p "OPEN" at bounding box center [177, 209] width 49 height 19
click at [190, 208] on icon "close-filter" at bounding box center [192, 209] width 10 height 10
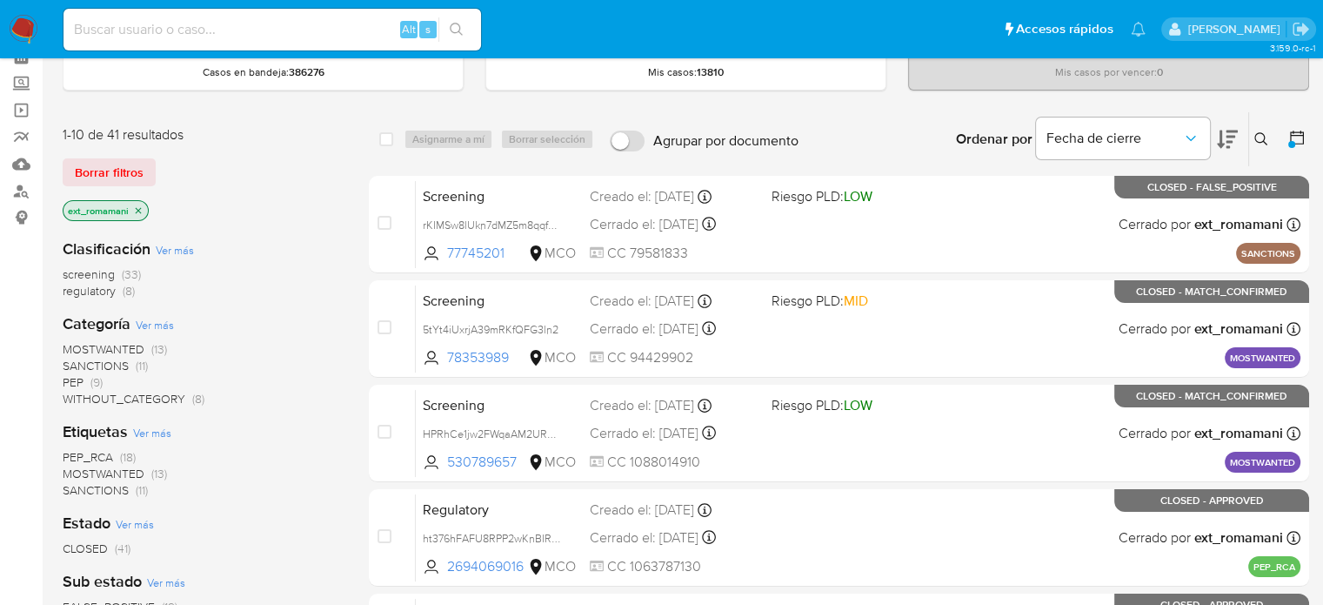
click at [137, 205] on icon "close-filter" at bounding box center [138, 210] width 10 height 10
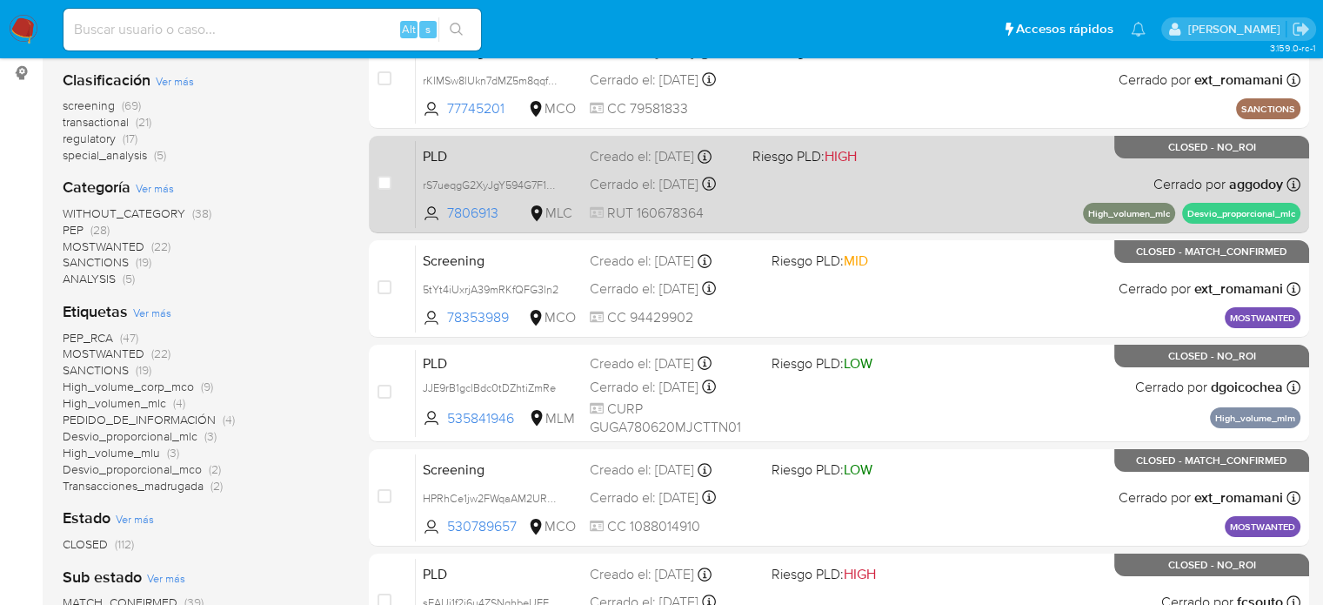
scroll to position [87, 0]
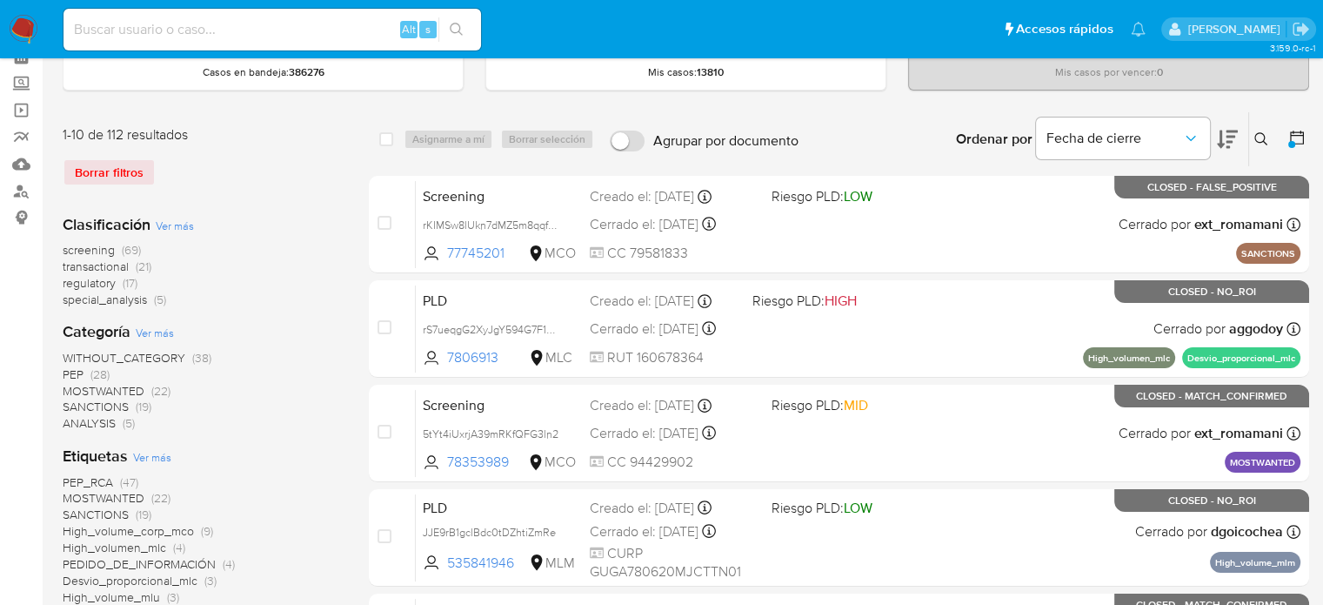
click at [1294, 138] on icon at bounding box center [1296, 137] width 17 height 17
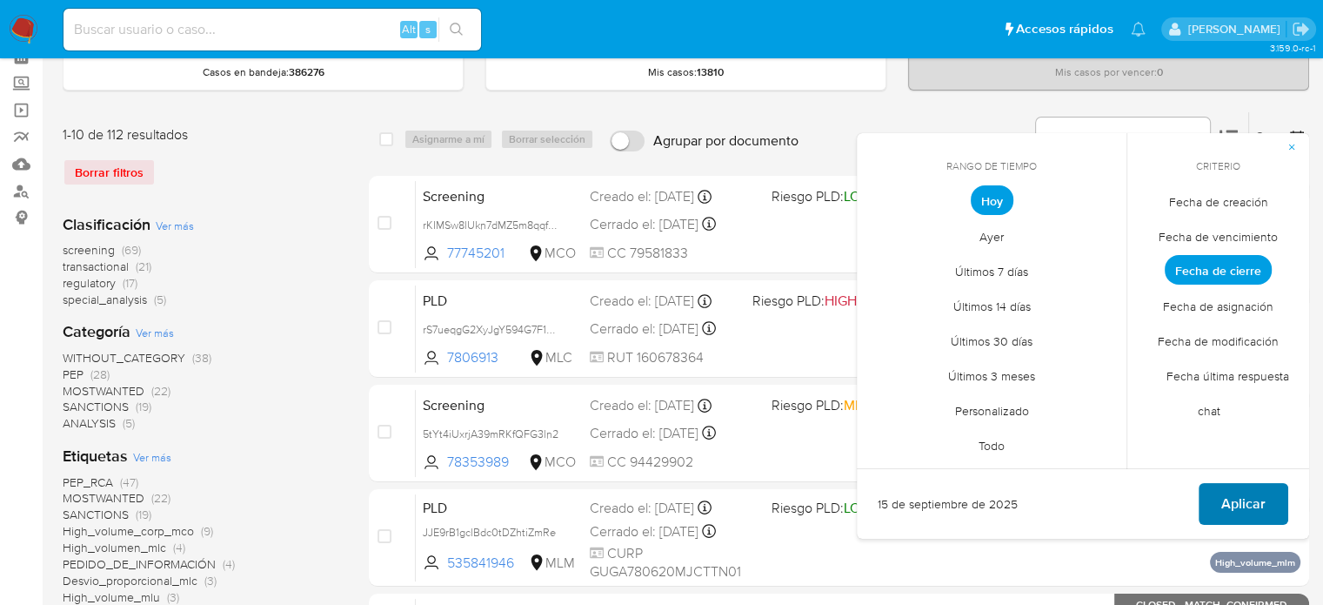
click at [1229, 505] on span "Aplicar" at bounding box center [1243, 504] width 44 height 38
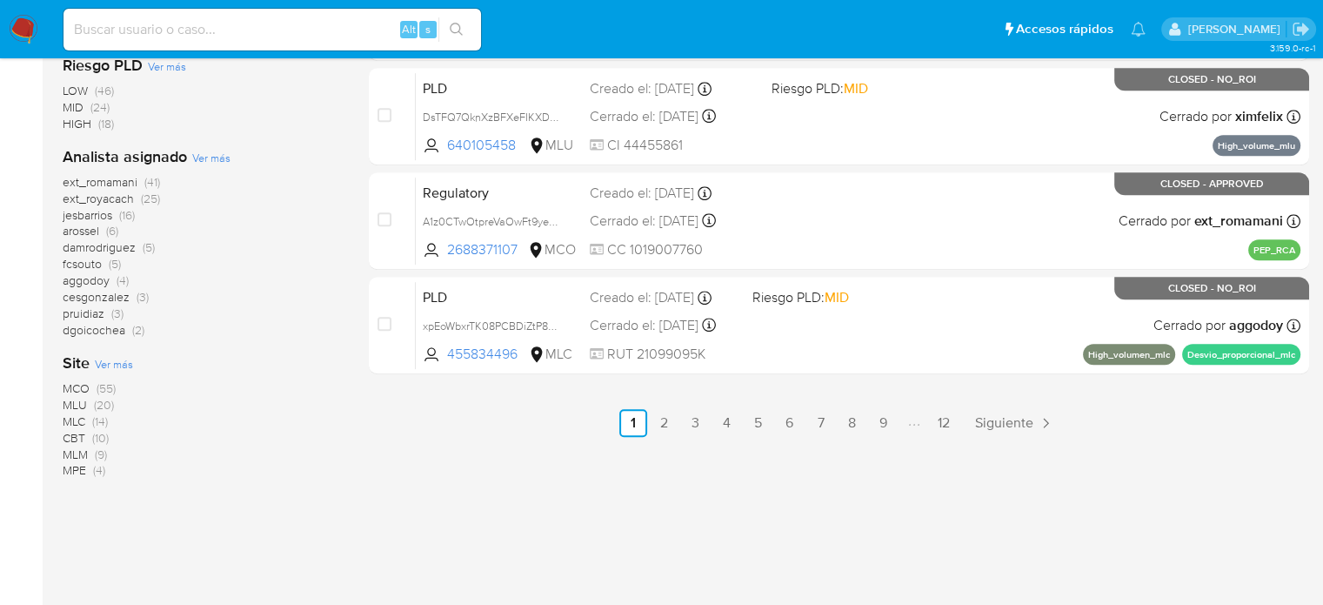
scroll to position [956, 0]
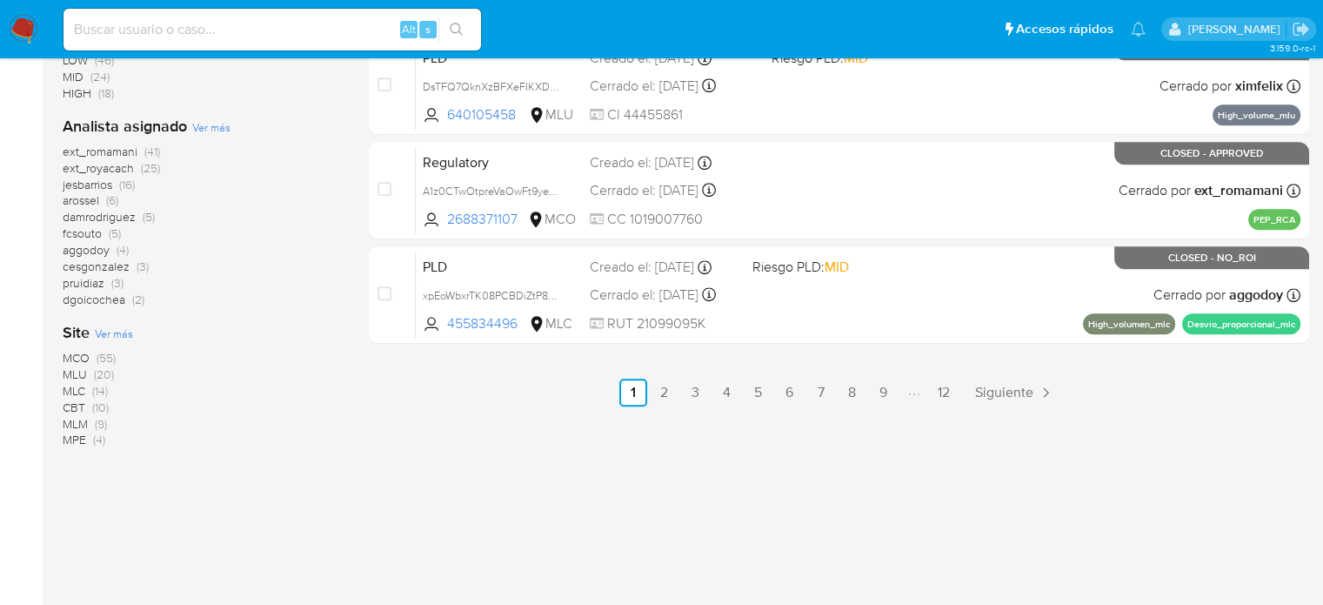
click at [144, 145] on span "(41)" at bounding box center [152, 151] width 16 height 17
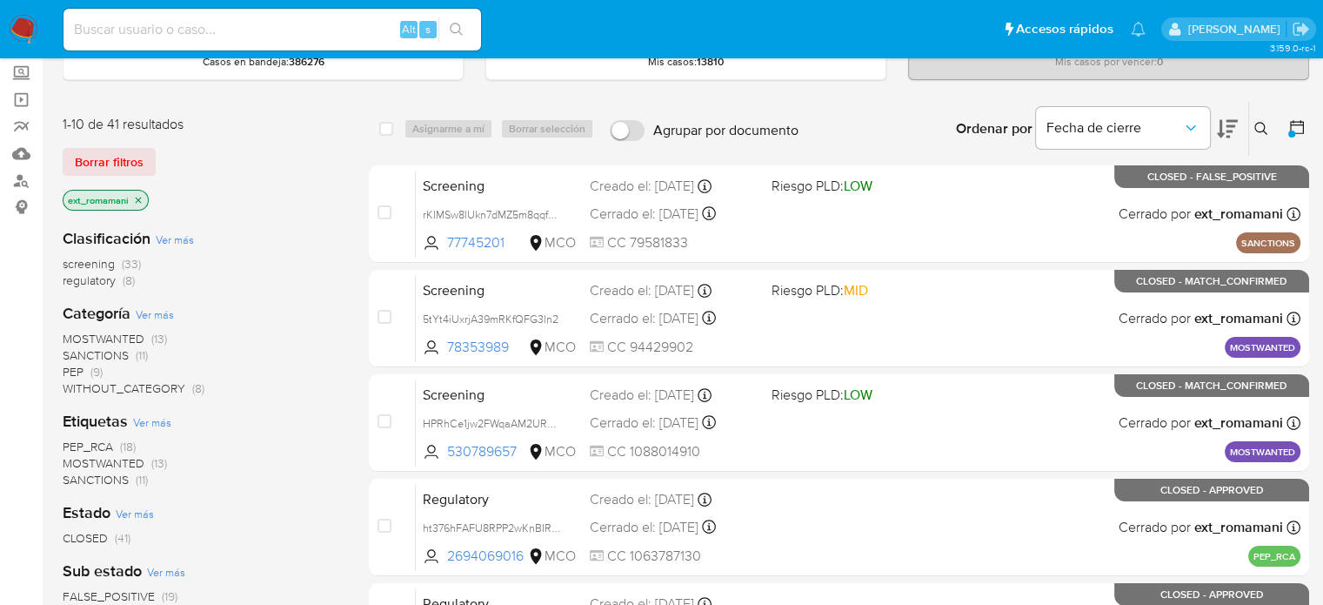
scroll to position [87, 0]
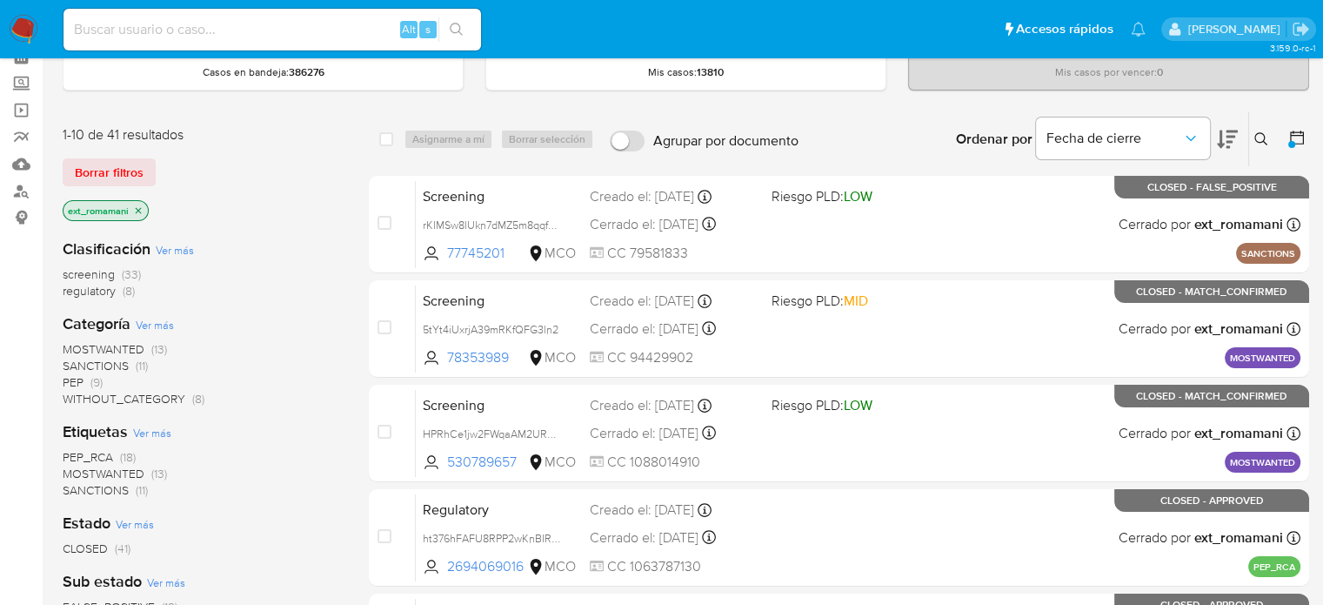
click at [135, 210] on icon "close-filter" at bounding box center [138, 210] width 10 height 10
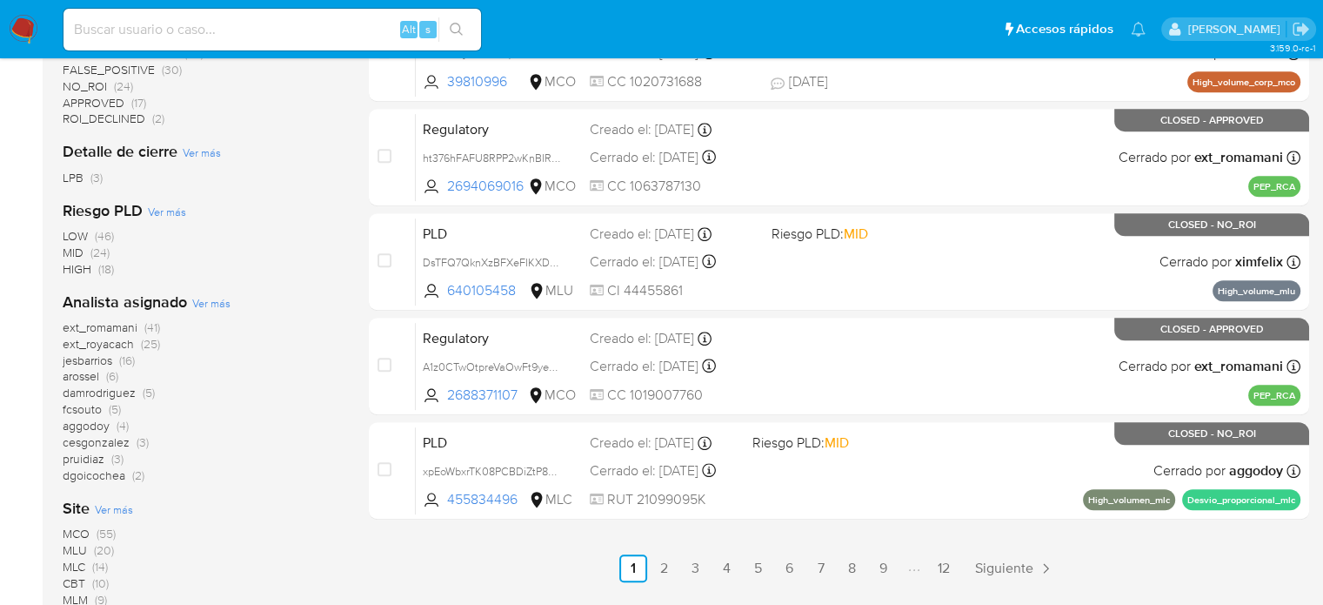
scroll to position [783, 0]
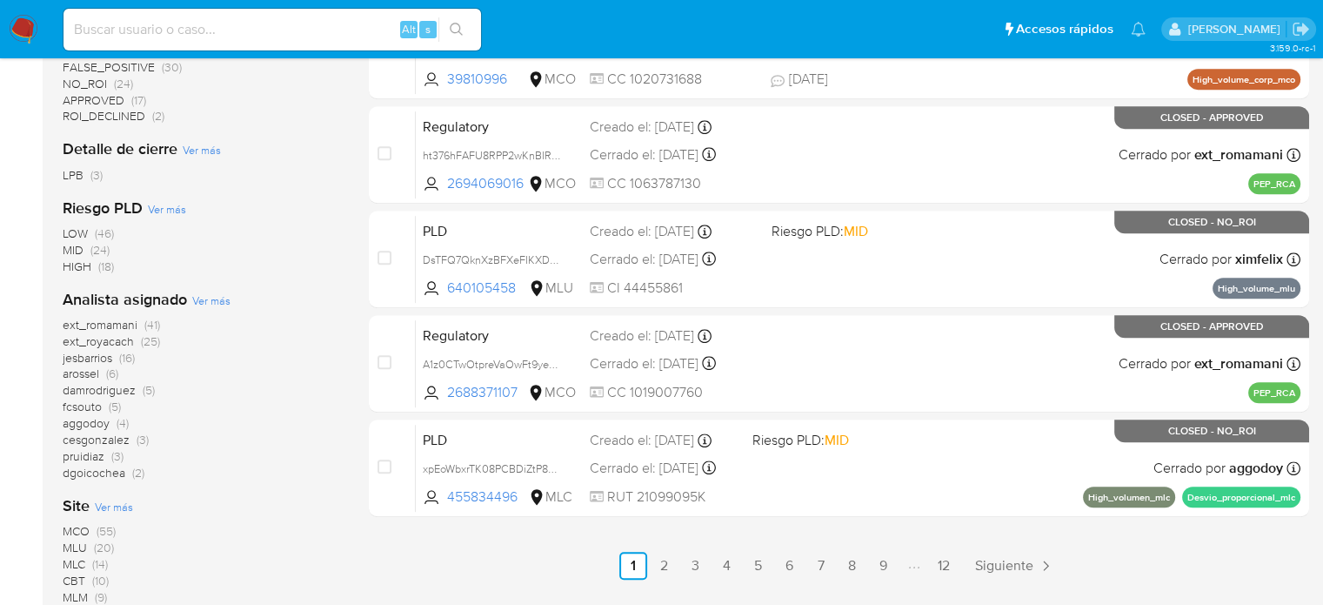
click at [141, 343] on span "(25)" at bounding box center [150, 340] width 19 height 17
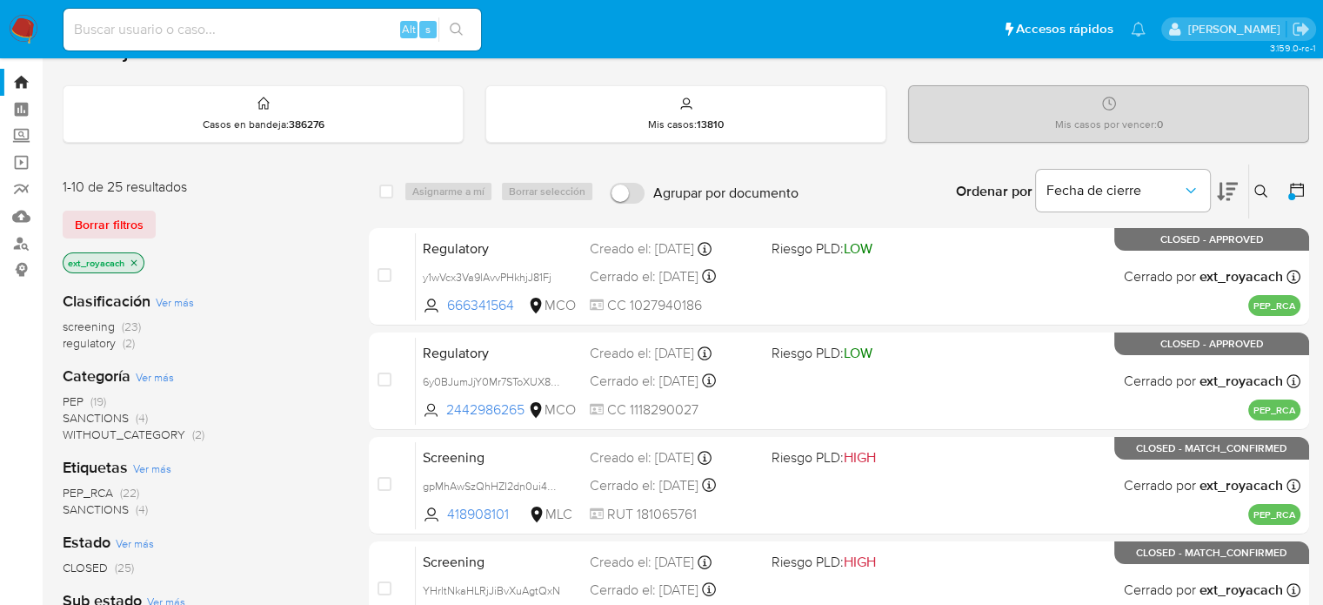
scroll to position [87, 0]
